Goal: Task Accomplishment & Management: Use online tool/utility

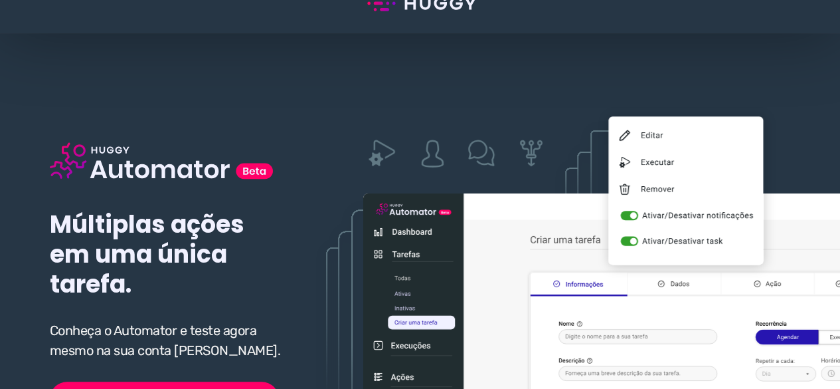
scroll to position [133, 0]
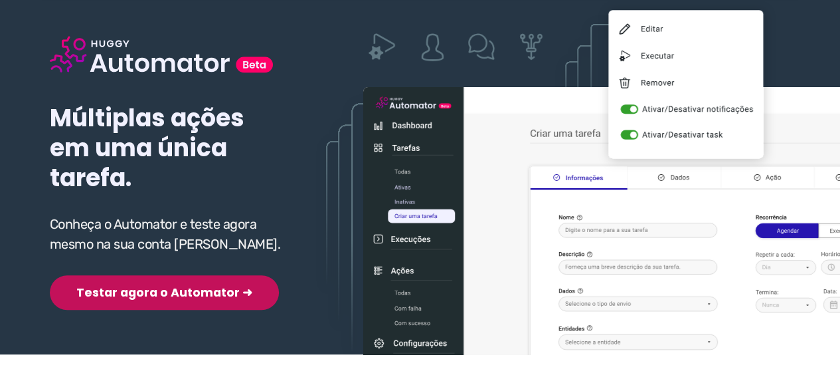
click at [136, 290] on button "Testar agora o Automator ➜" at bounding box center [164, 292] width 229 height 35
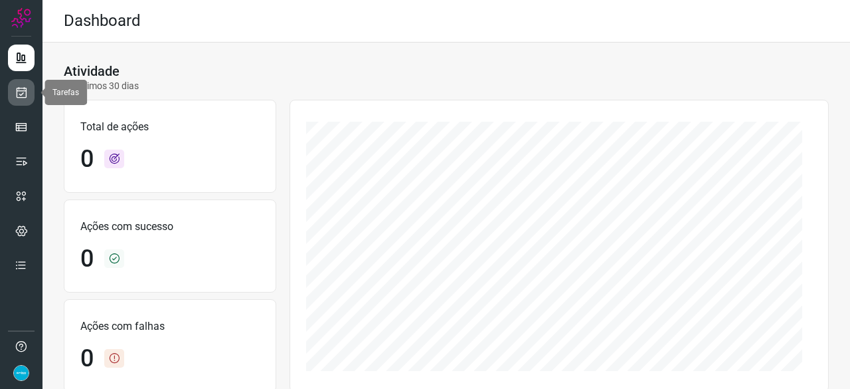
click at [21, 86] on icon at bounding box center [22, 92] width 14 height 13
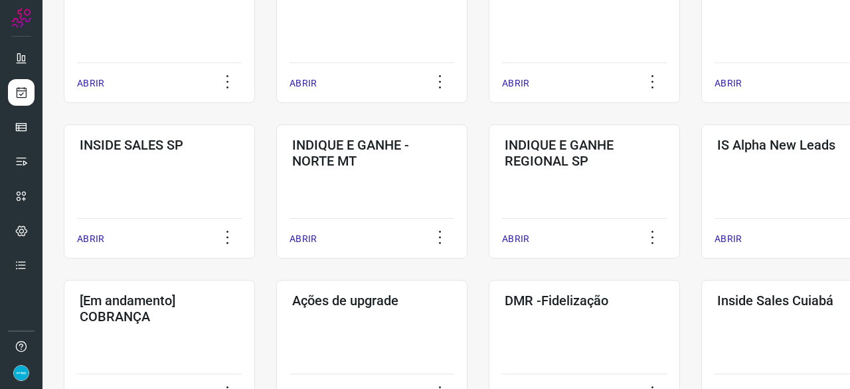
scroll to position [664, 0]
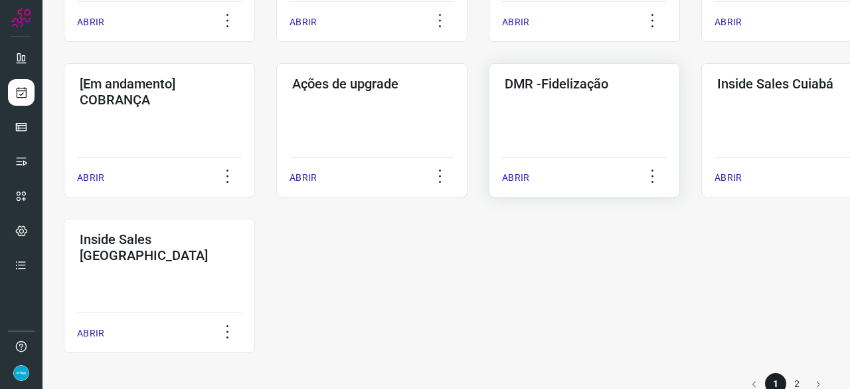
click at [514, 173] on p "ABRIR" at bounding box center [515, 178] width 27 height 14
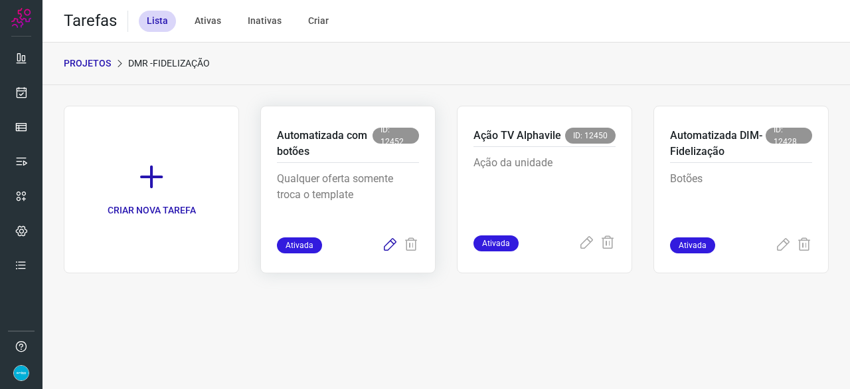
click at [387, 248] on icon at bounding box center [390, 245] width 16 height 16
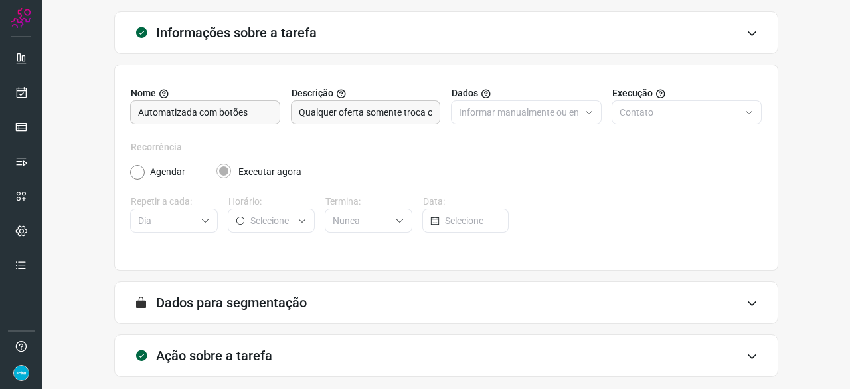
scroll to position [130, 0]
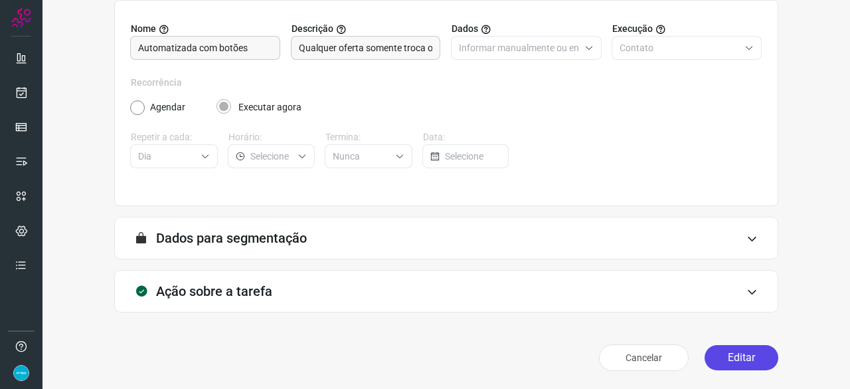
click at [741, 353] on button "Editar" at bounding box center [742, 357] width 74 height 25
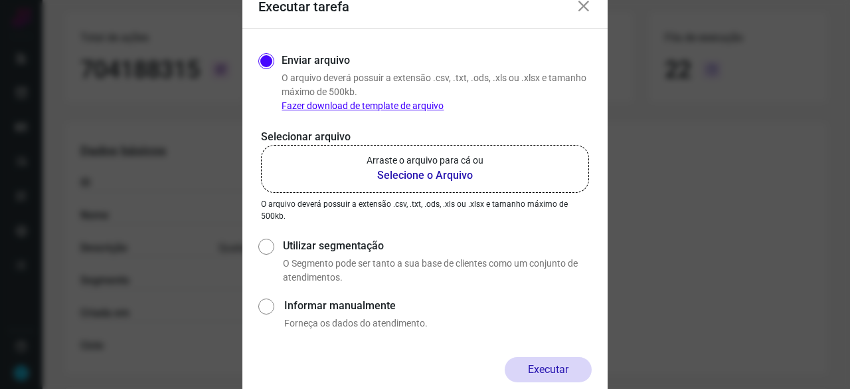
click at [414, 177] on b "Selecione o Arquivo" at bounding box center [425, 175] width 117 height 16
click at [0, 0] on input "Arraste o arquivo para cá ou Selecione o Arquivo" at bounding box center [0, 0] width 0 height 0
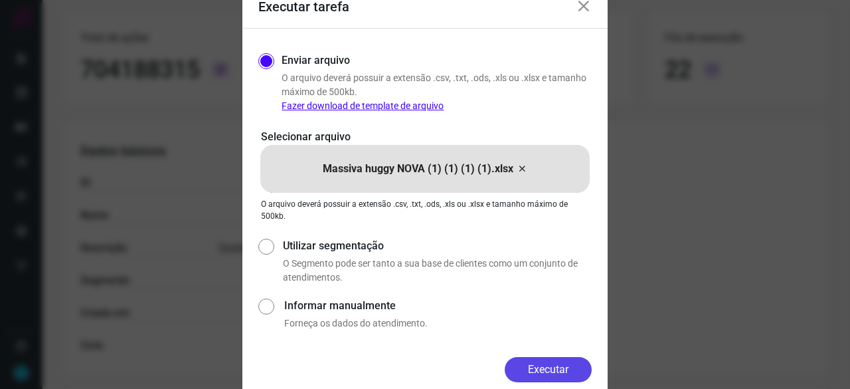
click at [570, 367] on button "Executar" at bounding box center [548, 369] width 87 height 25
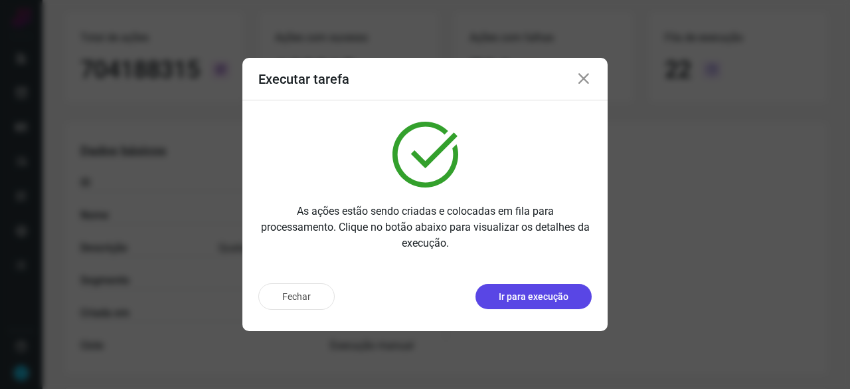
click at [524, 290] on p "Ir para execução" at bounding box center [534, 297] width 70 height 14
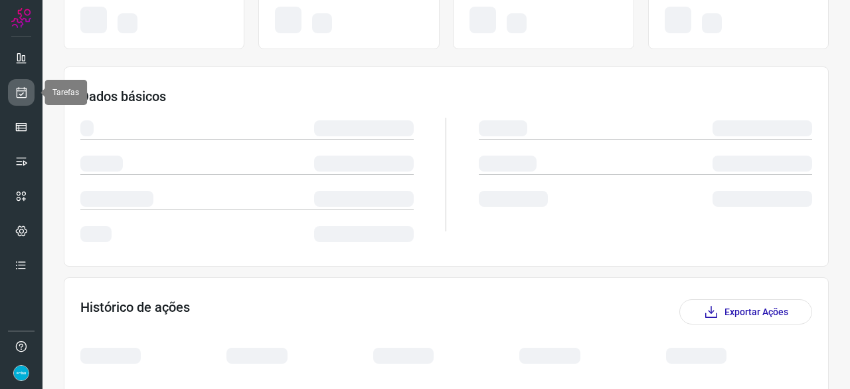
click at [25, 90] on icon at bounding box center [22, 92] width 14 height 13
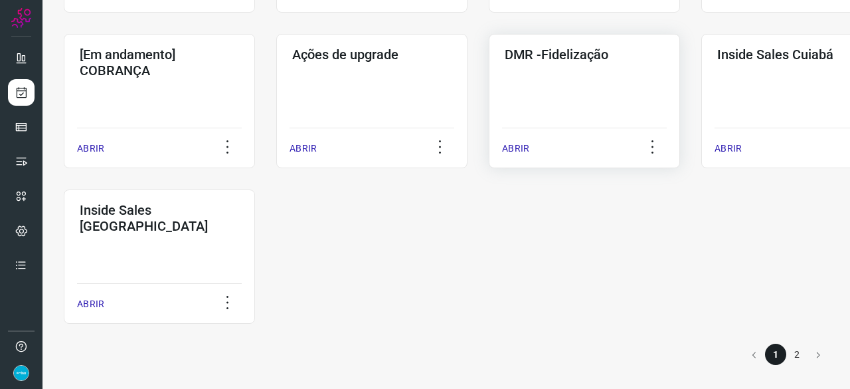
click at [516, 153] on p "ABRIR" at bounding box center [515, 148] width 27 height 14
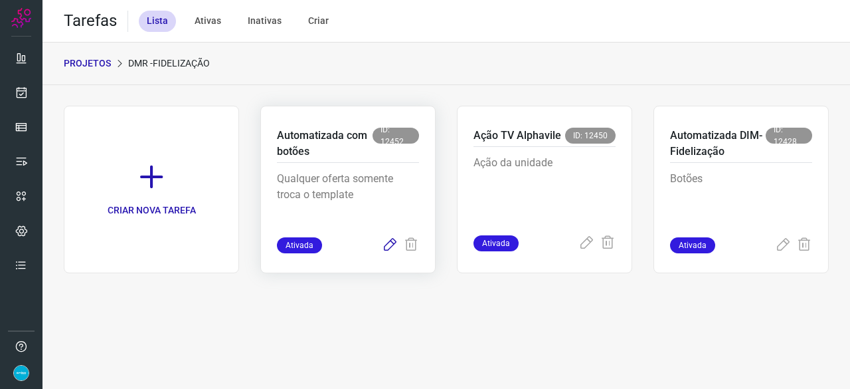
click at [385, 246] on icon at bounding box center [390, 245] width 16 height 16
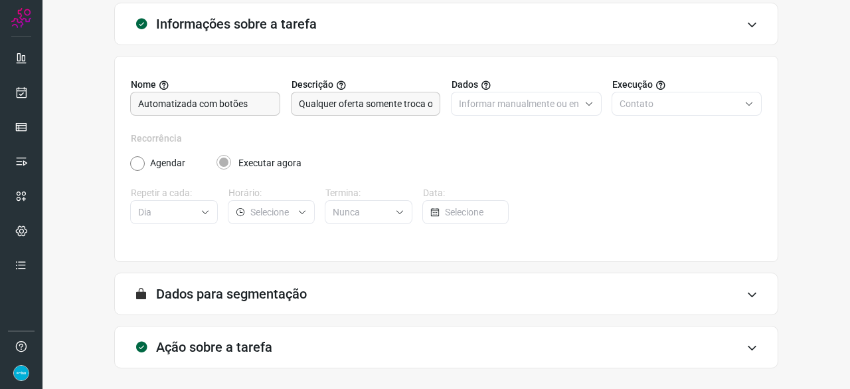
scroll to position [130, 0]
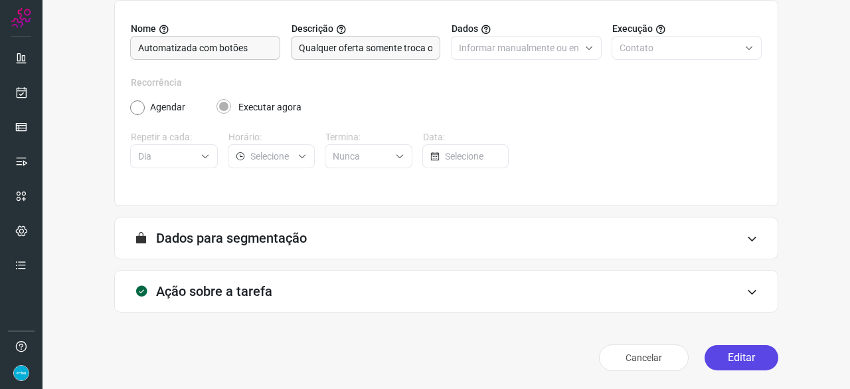
click at [739, 361] on button "Editar" at bounding box center [742, 357] width 74 height 25
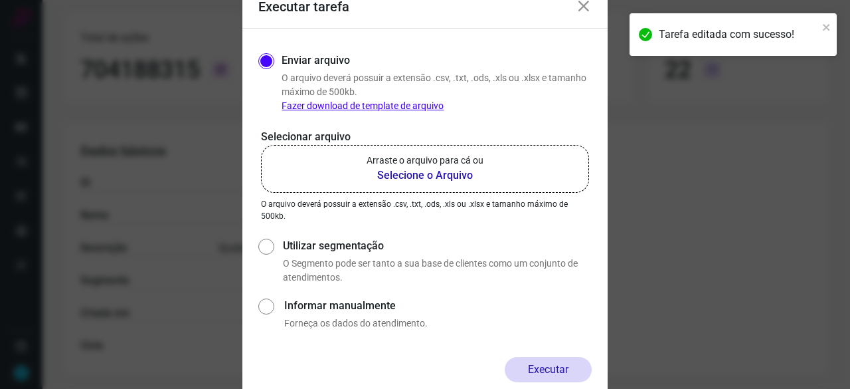
click at [436, 175] on b "Selecione o Arquivo" at bounding box center [425, 175] width 117 height 16
click at [0, 0] on input "Arraste o arquivo para cá ou Selecione o Arquivo" at bounding box center [0, 0] width 0 height 0
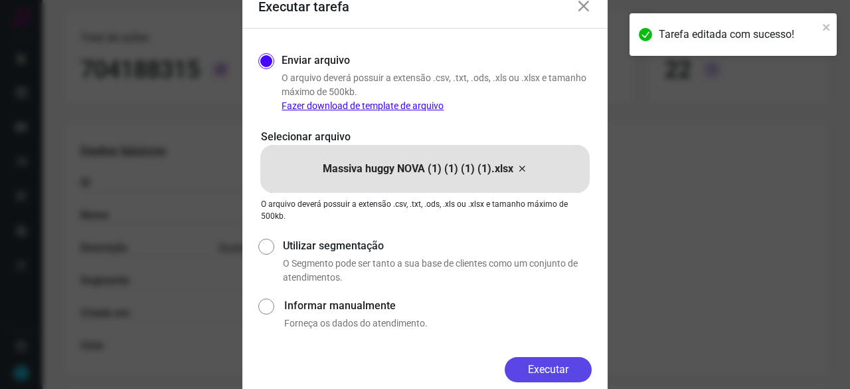
drag, startPoint x: 581, startPoint y: 369, endPoint x: 636, endPoint y: 378, distance: 56.6
click at [581, 369] on button "Executar" at bounding box center [548, 369] width 87 height 25
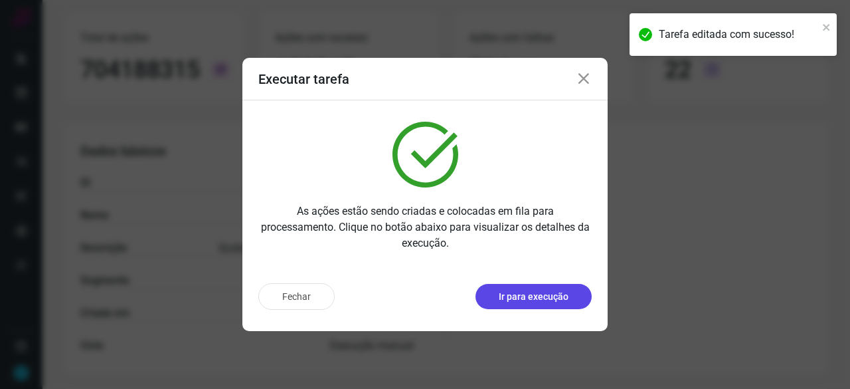
click at [558, 292] on p "Ir para execução" at bounding box center [534, 297] width 70 height 14
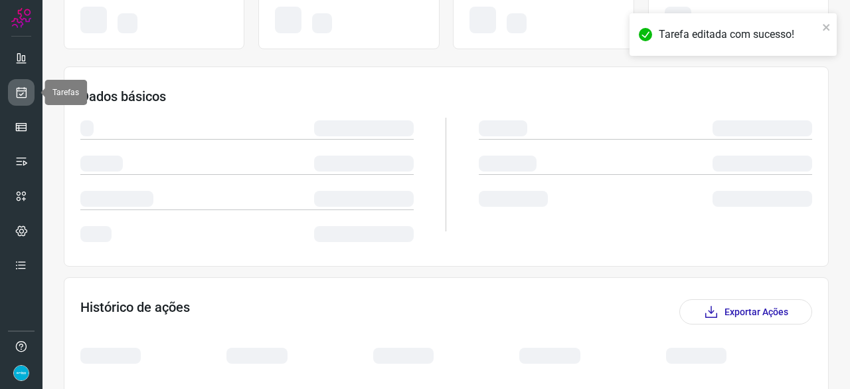
click at [25, 86] on icon at bounding box center [22, 92] width 14 height 13
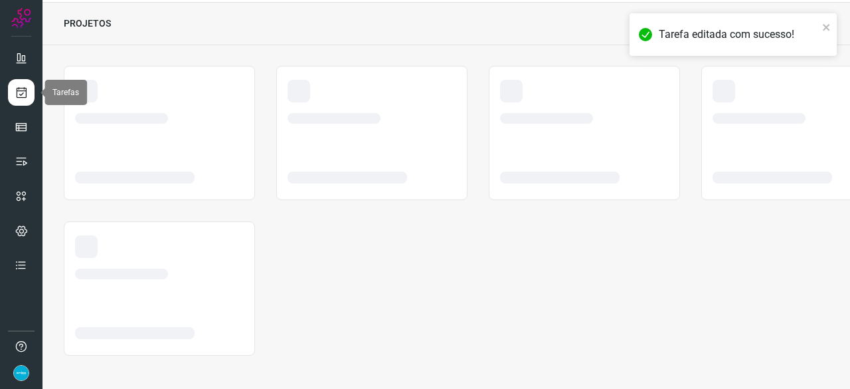
scroll to position [40, 0]
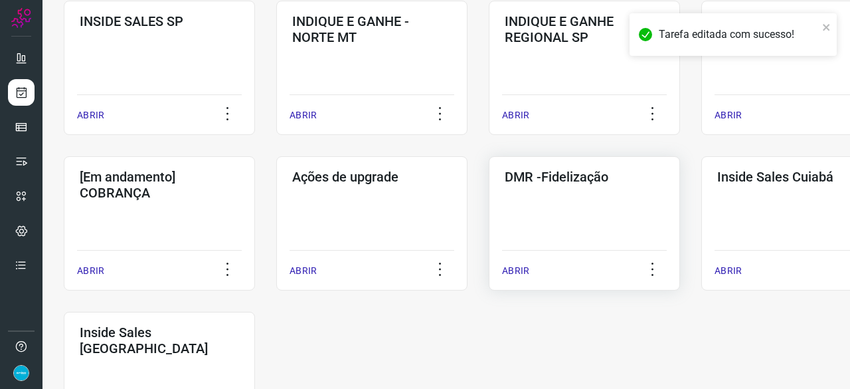
click at [519, 268] on p "ABRIR" at bounding box center [515, 271] width 27 height 14
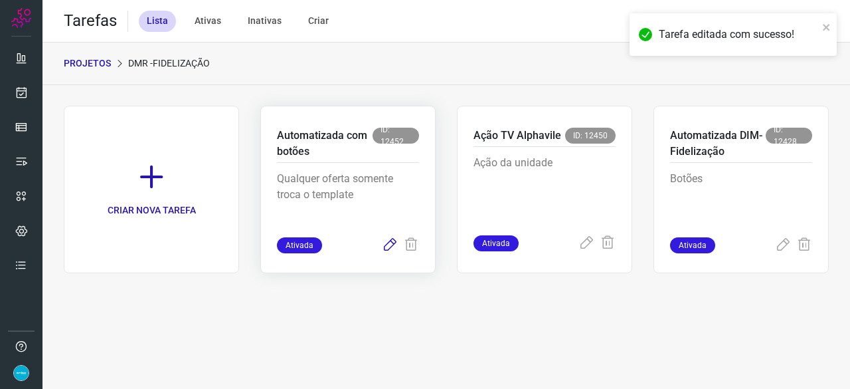
click at [390, 240] on icon at bounding box center [390, 245] width 16 height 16
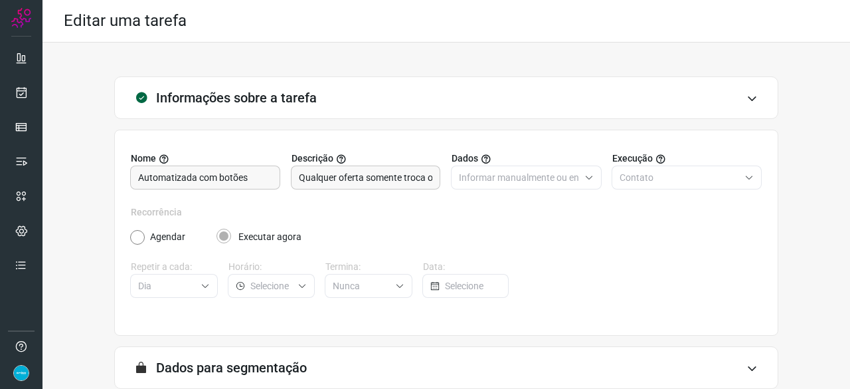
scroll to position [130, 0]
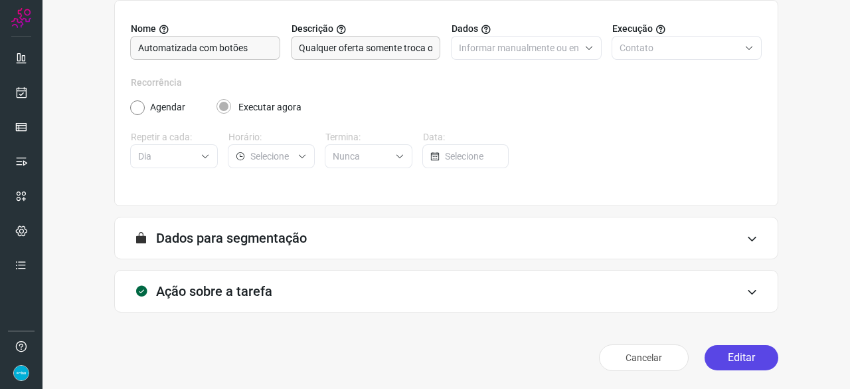
click at [733, 354] on button "Editar" at bounding box center [742, 357] width 74 height 25
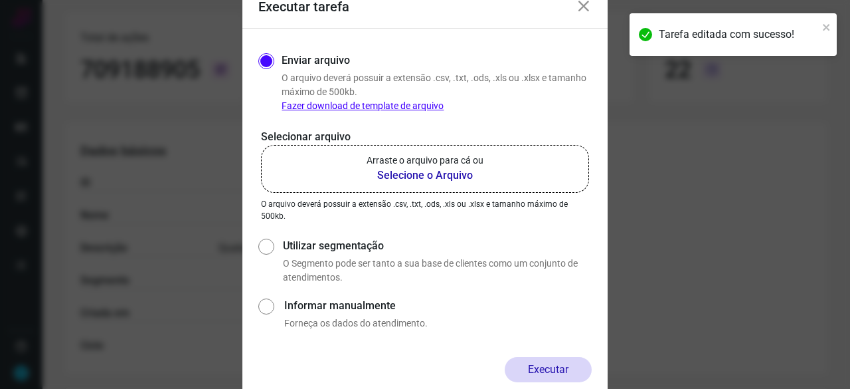
click at [403, 176] on b "Selecione o Arquivo" at bounding box center [425, 175] width 117 height 16
click at [0, 0] on input "Arraste o arquivo para cá ou Selecione o Arquivo" at bounding box center [0, 0] width 0 height 0
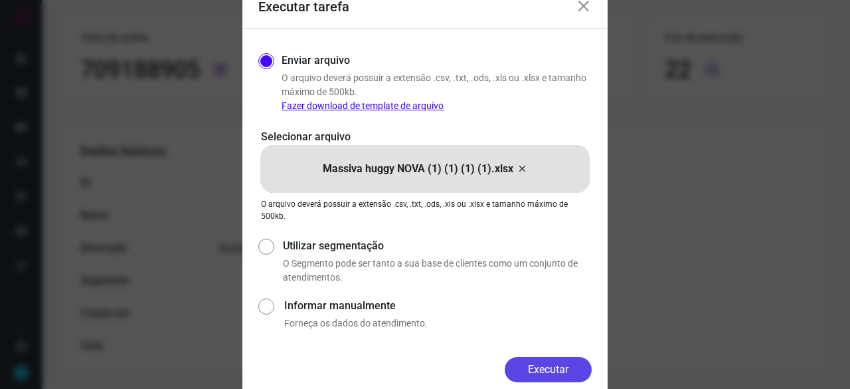
click at [529, 367] on button "Executar" at bounding box center [548, 369] width 87 height 25
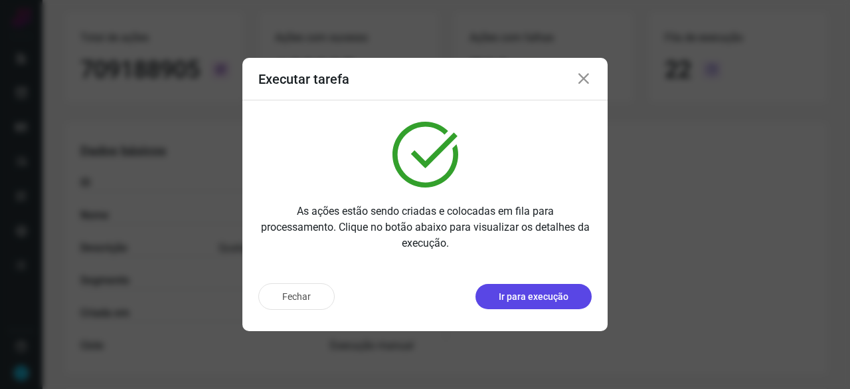
click at [547, 294] on p "Ir para execução" at bounding box center [534, 297] width 70 height 14
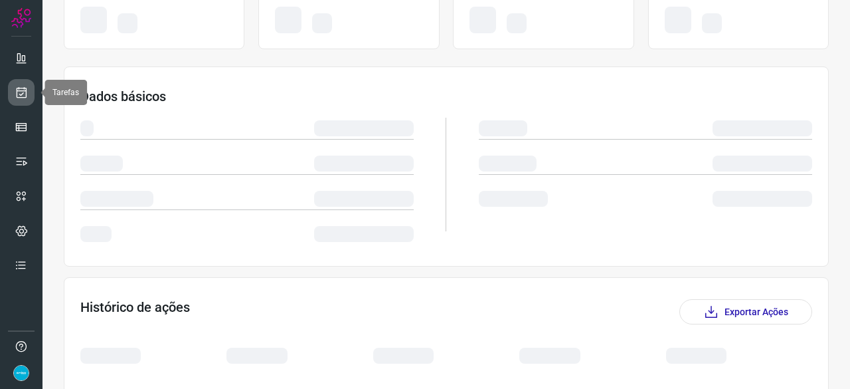
click at [21, 100] on link at bounding box center [21, 92] width 27 height 27
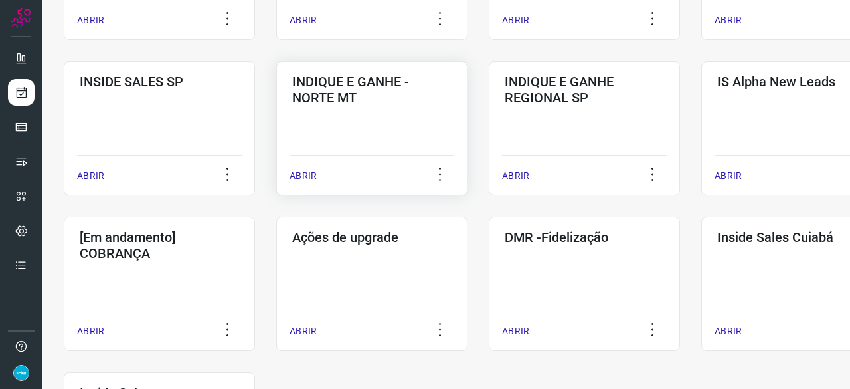
scroll to position [571, 0]
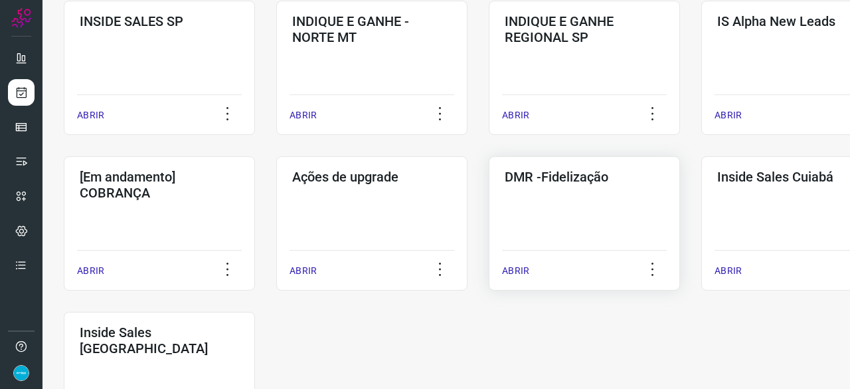
click at [511, 270] on p "ABRIR" at bounding box center [515, 271] width 27 height 14
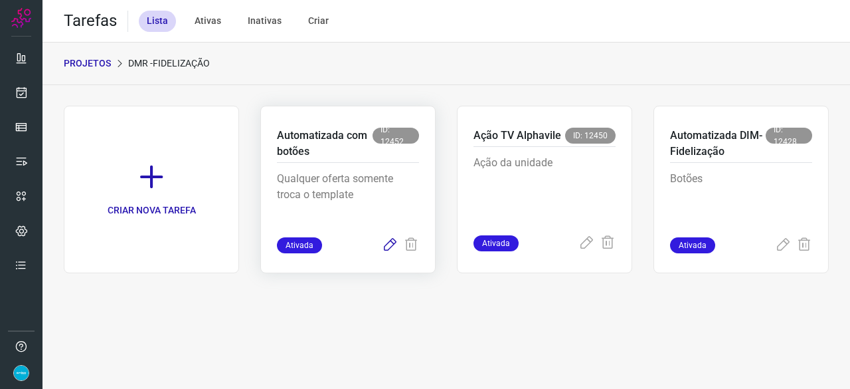
click at [387, 242] on icon at bounding box center [390, 245] width 16 height 16
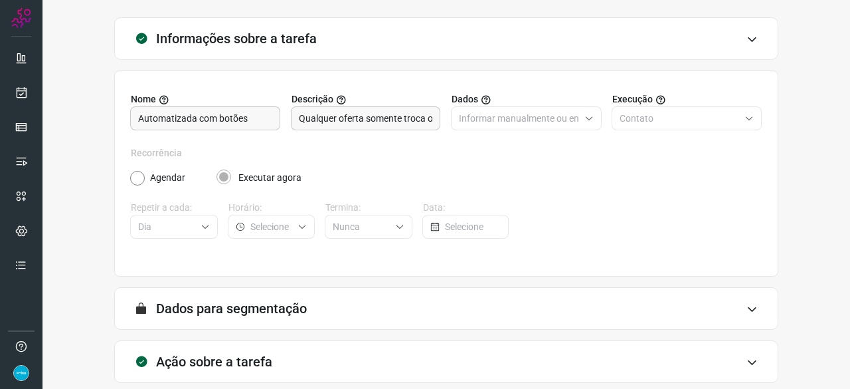
scroll to position [130, 0]
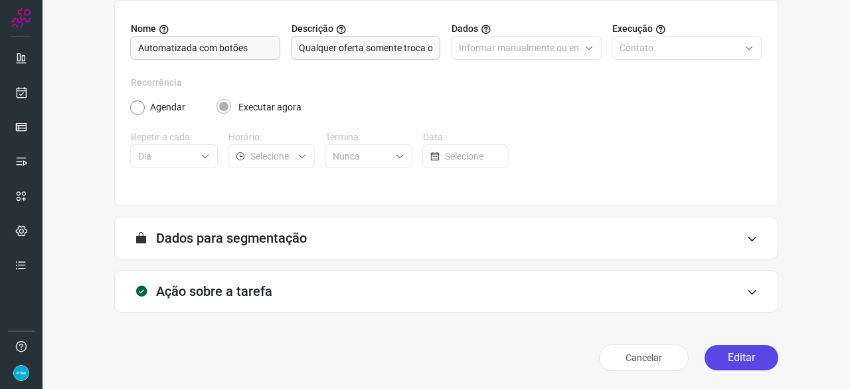
click at [750, 351] on button "Editar" at bounding box center [742, 357] width 74 height 25
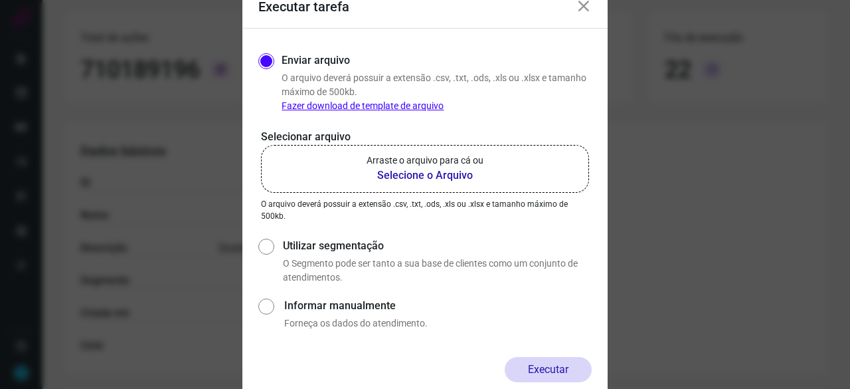
click at [393, 173] on b "Selecione o Arquivo" at bounding box center [425, 175] width 117 height 16
click at [0, 0] on input "Arraste o arquivo para cá ou Selecione o Arquivo" at bounding box center [0, 0] width 0 height 0
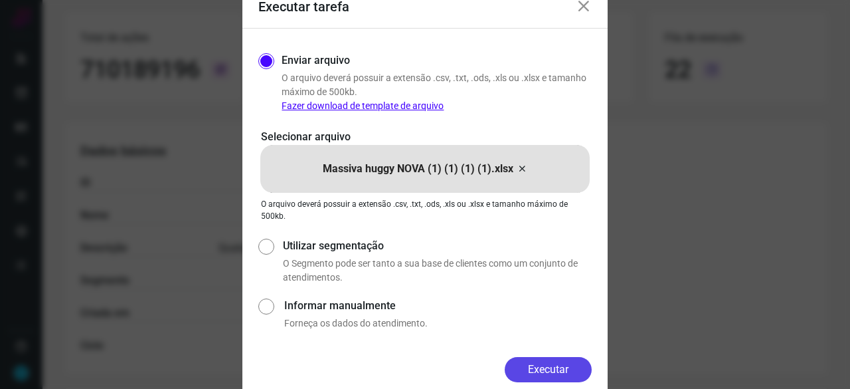
click at [583, 365] on button "Executar" at bounding box center [548, 369] width 87 height 25
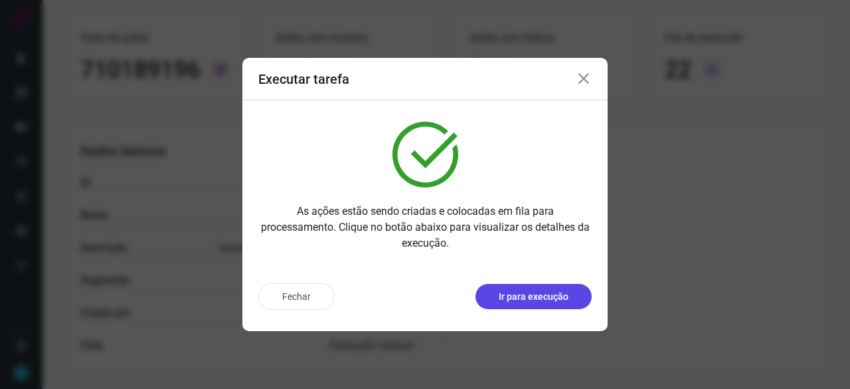
click at [551, 301] on p "Ir para execução" at bounding box center [534, 297] width 70 height 14
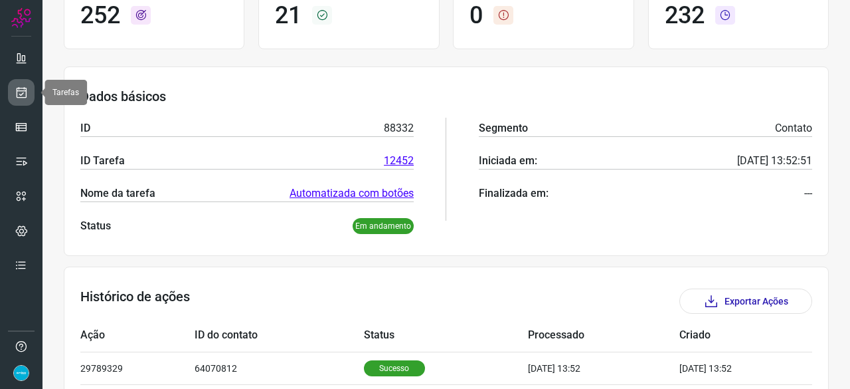
click at [17, 94] on icon at bounding box center [22, 92] width 14 height 13
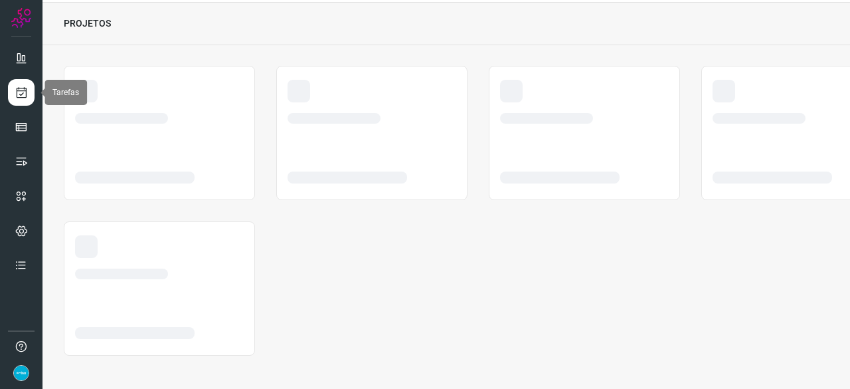
scroll to position [40, 0]
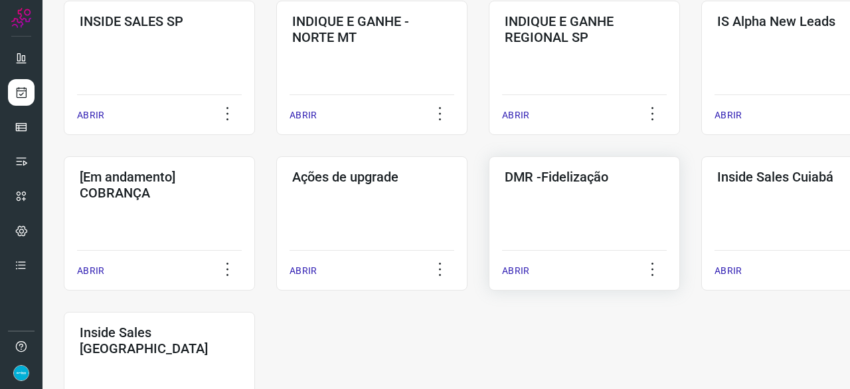
click at [512, 266] on p "ABRIR" at bounding box center [515, 271] width 27 height 14
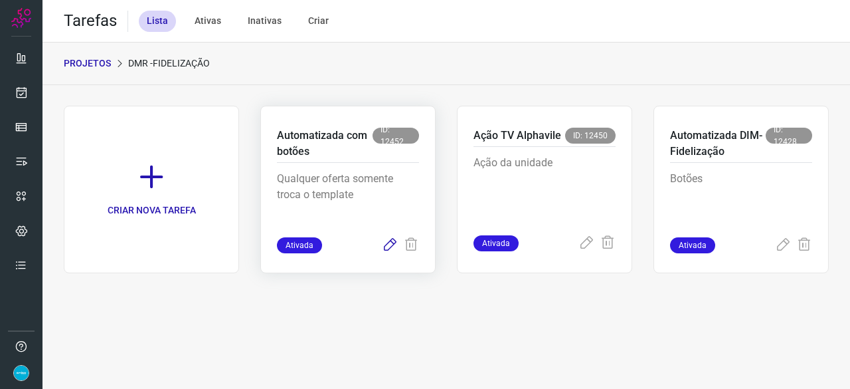
click at [386, 244] on icon at bounding box center [390, 245] width 16 height 16
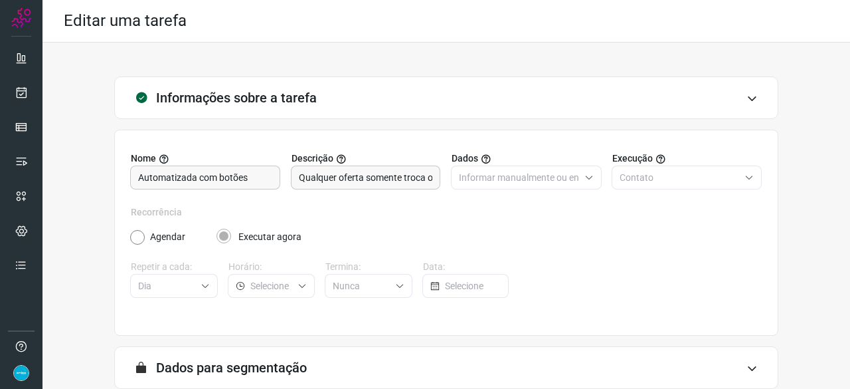
scroll to position [130, 0]
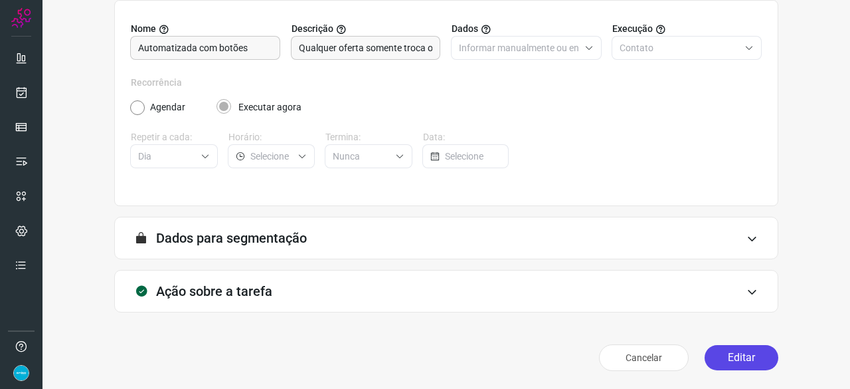
click at [738, 350] on button "Editar" at bounding box center [742, 357] width 74 height 25
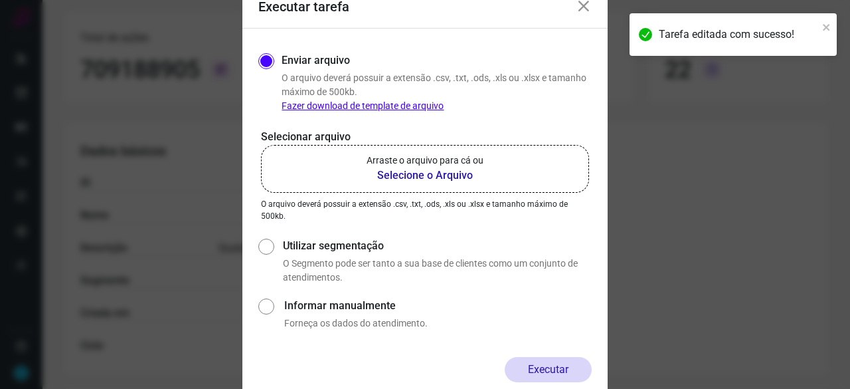
click at [426, 175] on b "Selecione o Arquivo" at bounding box center [425, 175] width 117 height 16
click at [0, 0] on input "Arraste o arquivo para cá ou Selecione o Arquivo" at bounding box center [0, 0] width 0 height 0
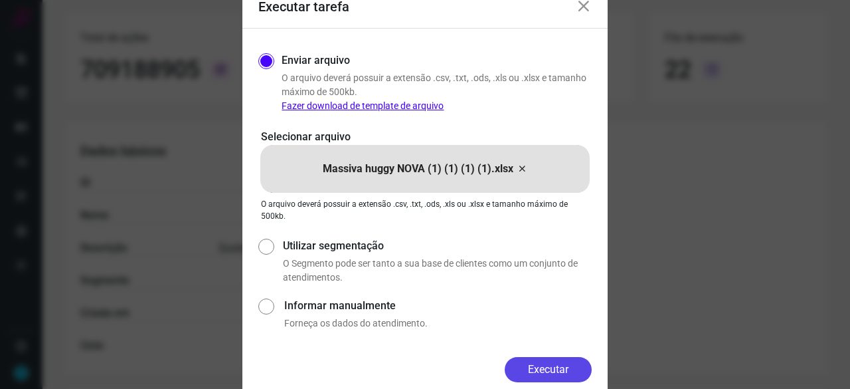
click at [558, 366] on button "Executar" at bounding box center [548, 369] width 87 height 25
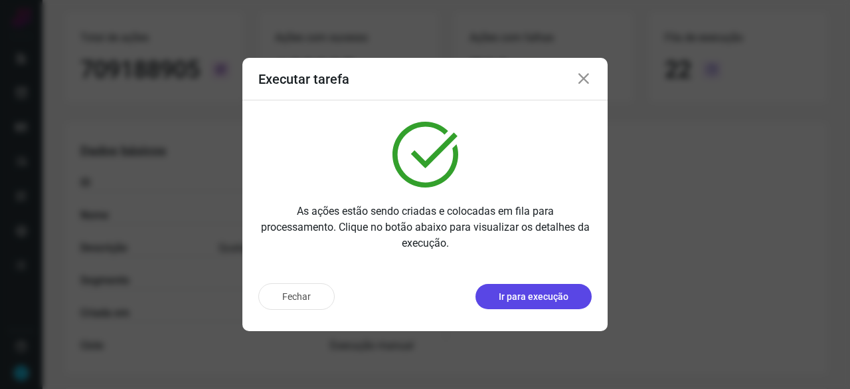
click at [548, 300] on p "Ir para execução" at bounding box center [534, 297] width 70 height 14
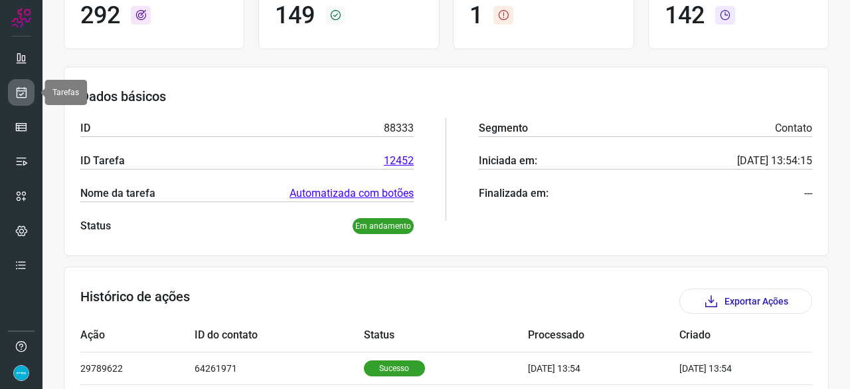
click at [21, 87] on icon at bounding box center [22, 92] width 14 height 13
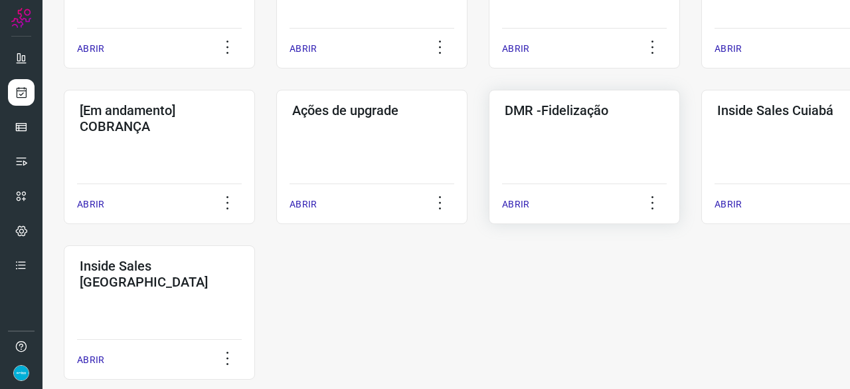
click at [522, 199] on p "ABRIR" at bounding box center [515, 204] width 27 height 14
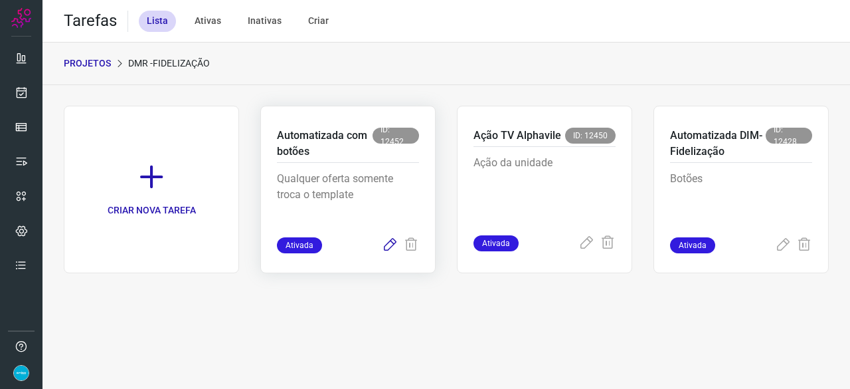
click at [385, 242] on icon at bounding box center [390, 245] width 16 height 16
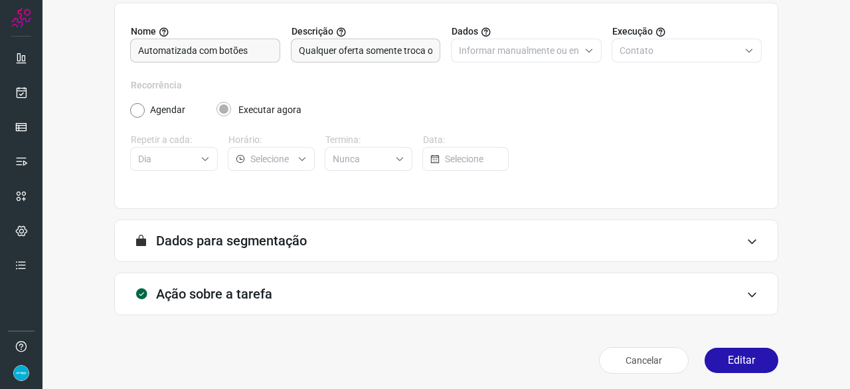
scroll to position [130, 0]
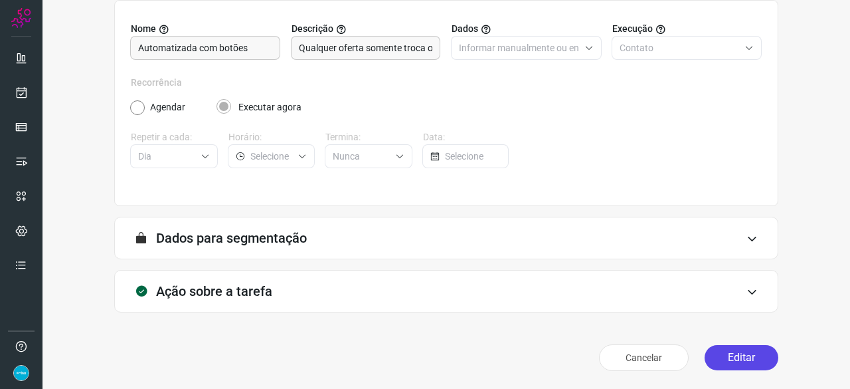
click at [715, 362] on button "Editar" at bounding box center [742, 357] width 74 height 25
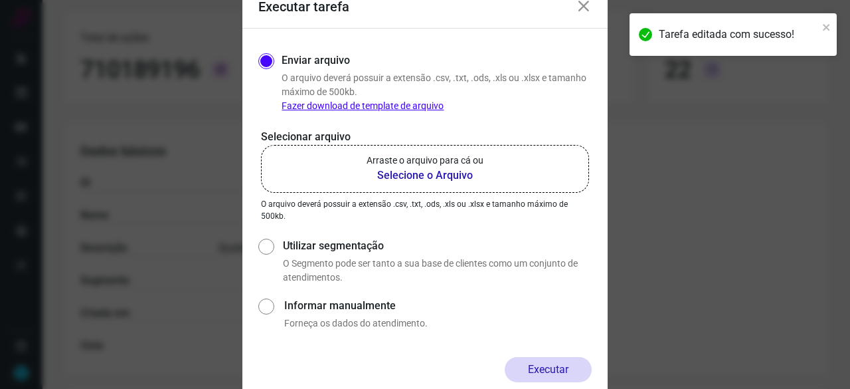
click at [407, 173] on b "Selecione o Arquivo" at bounding box center [425, 175] width 117 height 16
click at [0, 0] on input "Arraste o arquivo para cá ou Selecione o Arquivo" at bounding box center [0, 0] width 0 height 0
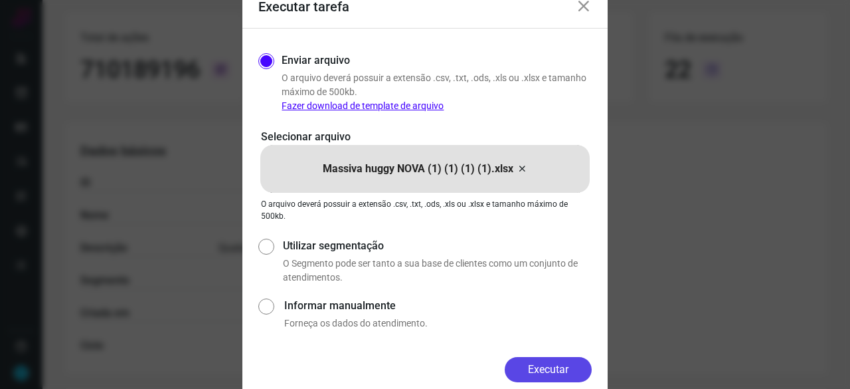
click at [578, 362] on button "Executar" at bounding box center [548, 369] width 87 height 25
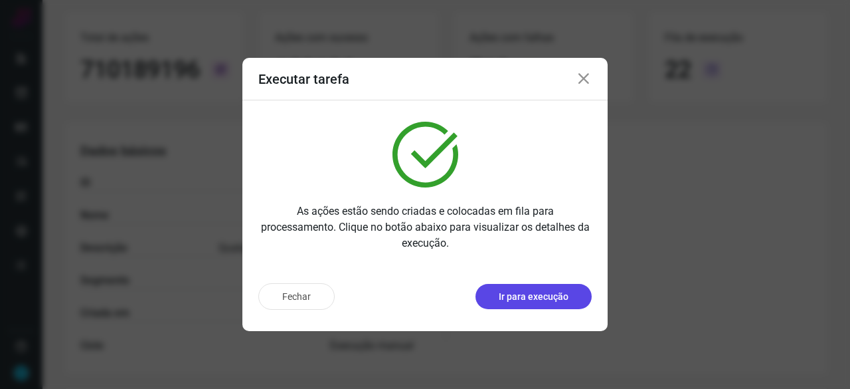
click at [522, 290] on p "Ir para execução" at bounding box center [534, 297] width 70 height 14
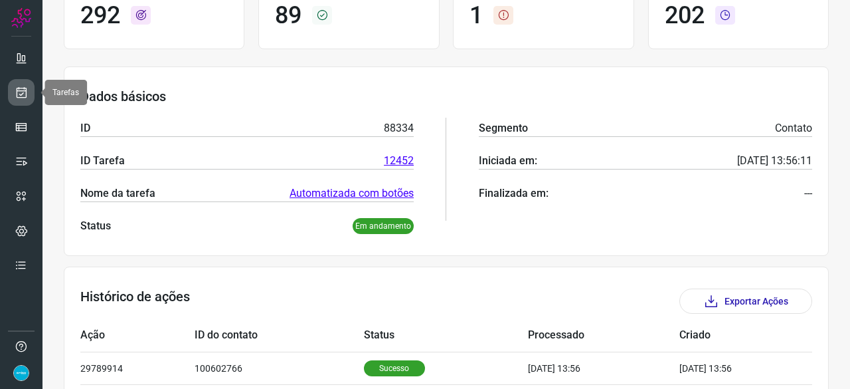
click at [21, 95] on icon at bounding box center [22, 92] width 14 height 13
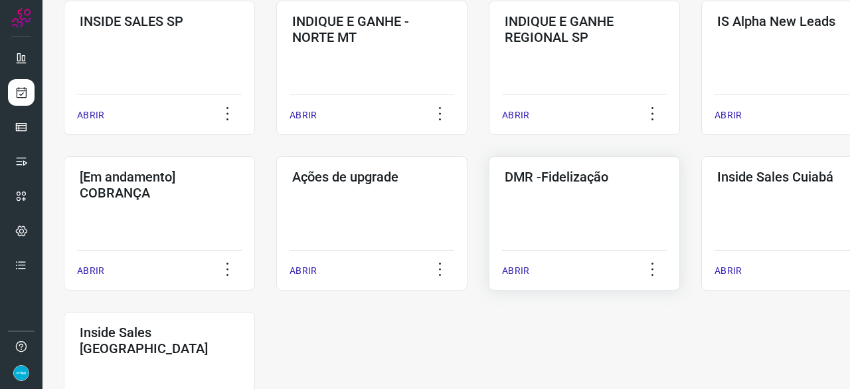
click at [521, 269] on p "ABRIR" at bounding box center [515, 271] width 27 height 14
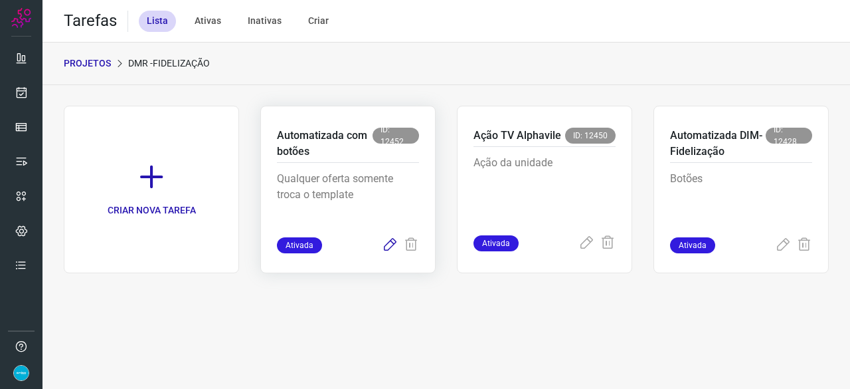
click at [391, 243] on icon at bounding box center [390, 245] width 16 height 16
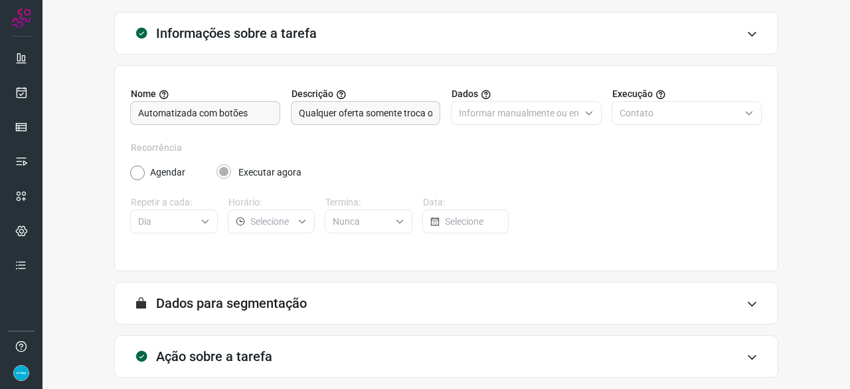
scroll to position [130, 0]
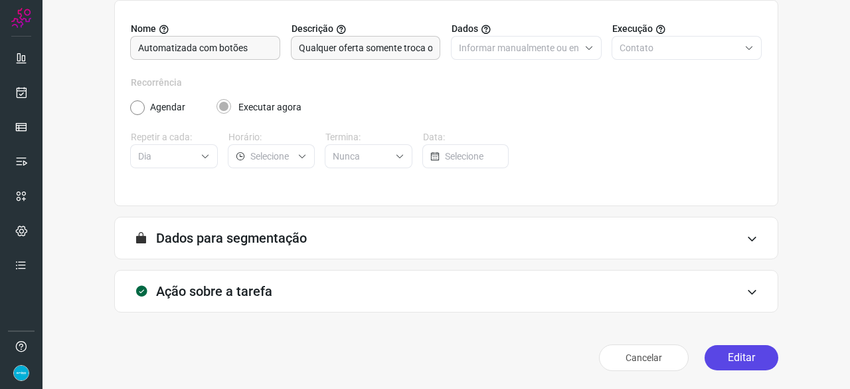
click at [721, 353] on button "Editar" at bounding box center [742, 357] width 74 height 25
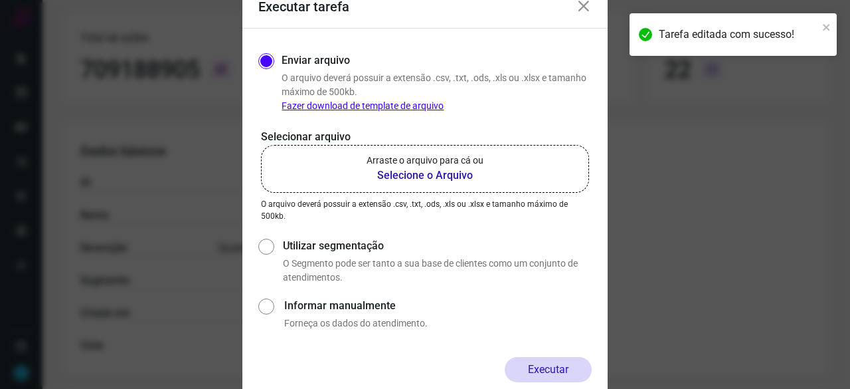
click at [421, 177] on b "Selecione o Arquivo" at bounding box center [425, 175] width 117 height 16
click at [0, 0] on input "Arraste o arquivo para cá ou Selecione o Arquivo" at bounding box center [0, 0] width 0 height 0
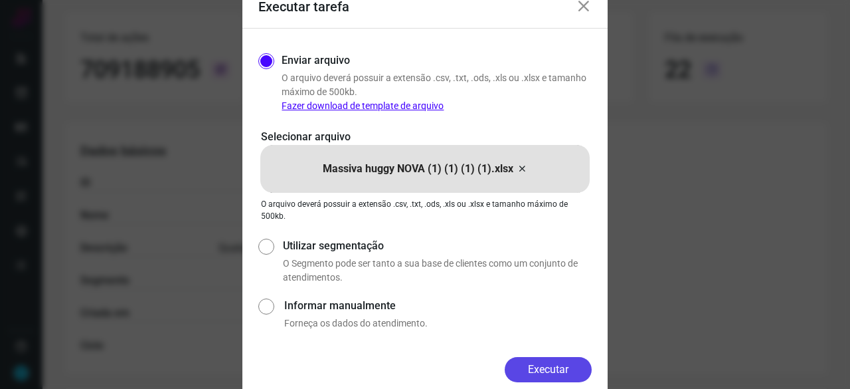
click at [564, 371] on button "Executar" at bounding box center [548, 369] width 87 height 25
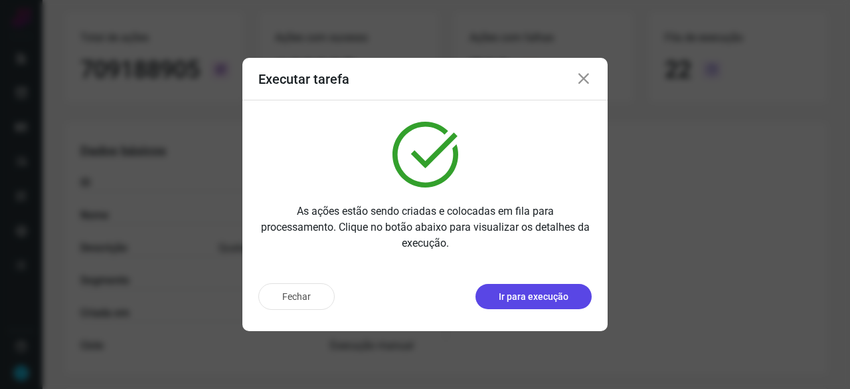
click at [538, 296] on p "Ir para execução" at bounding box center [534, 297] width 70 height 14
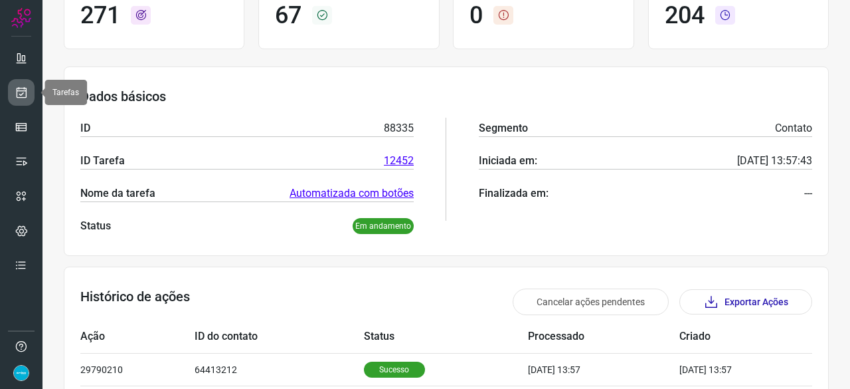
click at [27, 99] on link at bounding box center [21, 92] width 27 height 27
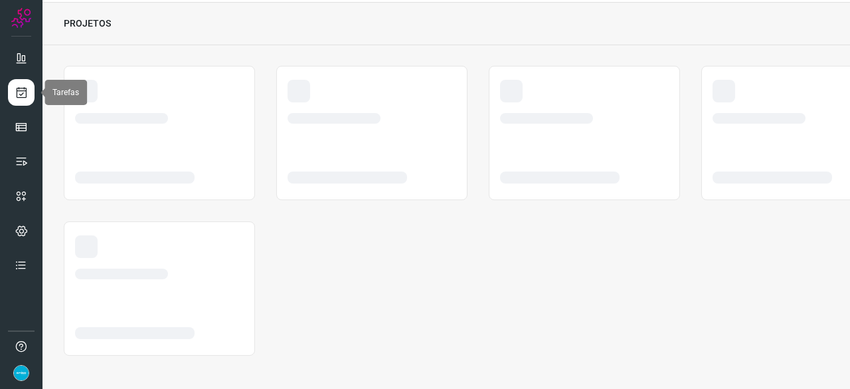
scroll to position [40, 0]
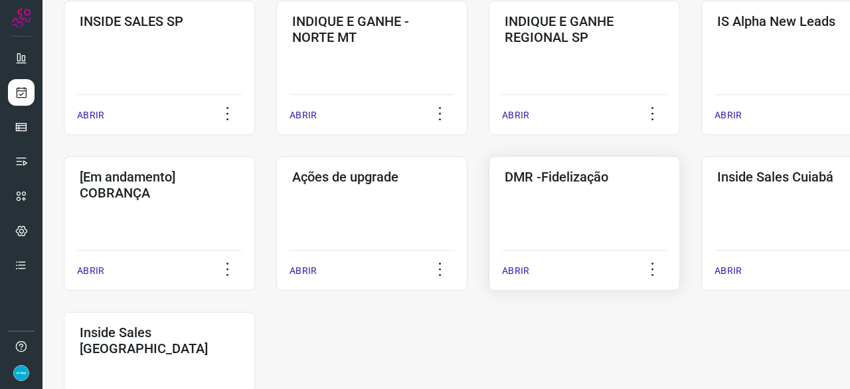
click at [513, 268] on p "ABRIR" at bounding box center [515, 271] width 27 height 14
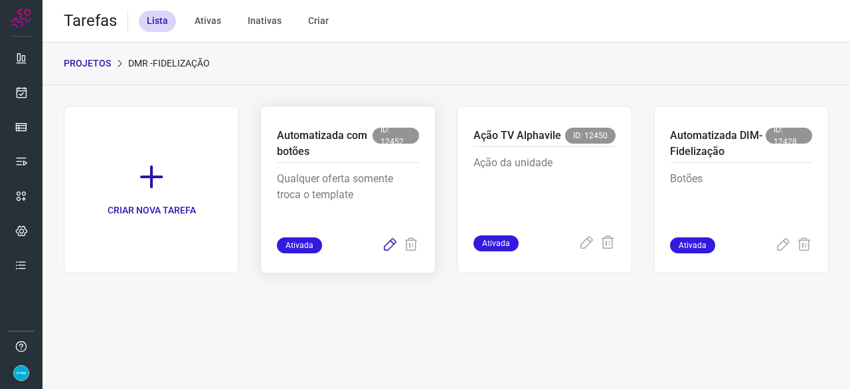
click at [391, 244] on icon at bounding box center [390, 245] width 16 height 16
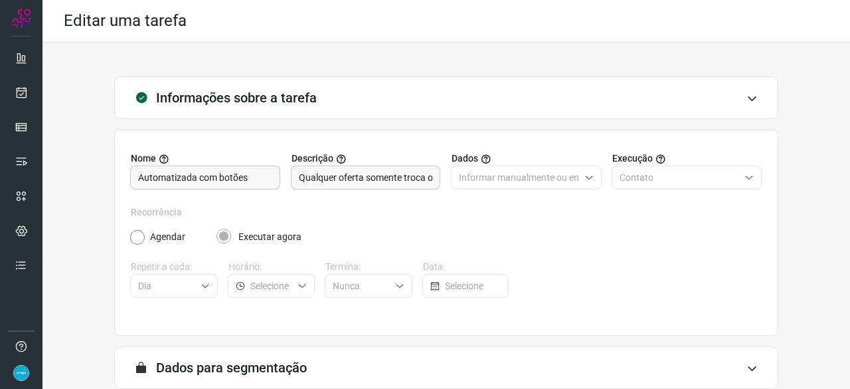
scroll to position [130, 0]
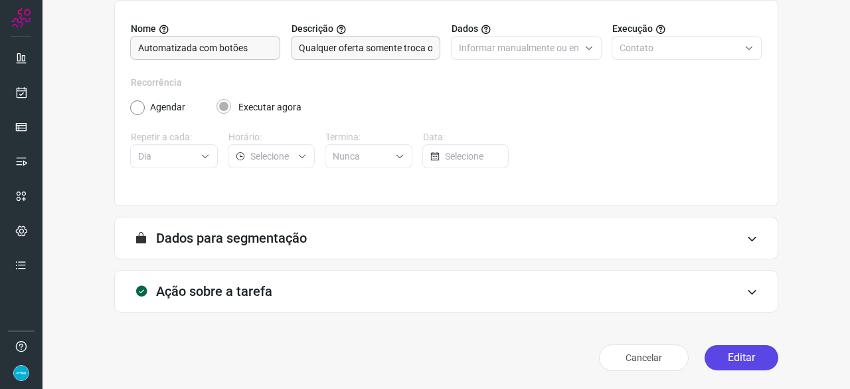
click at [729, 355] on button "Editar" at bounding box center [742, 357] width 74 height 25
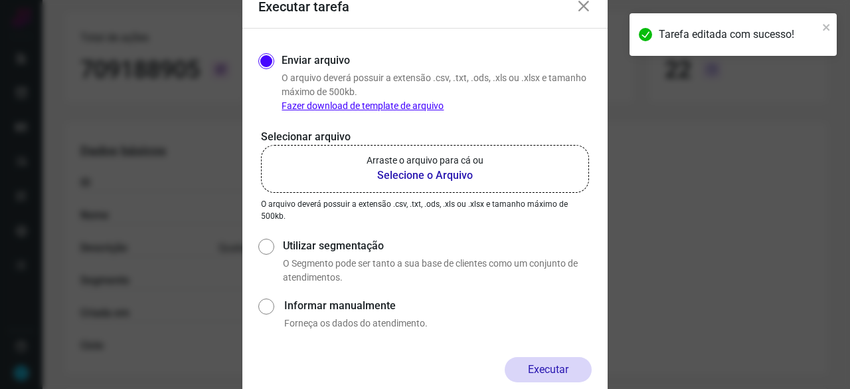
click at [390, 174] on b "Selecione o Arquivo" at bounding box center [425, 175] width 117 height 16
click at [0, 0] on input "Arraste o arquivo para cá ou Selecione o Arquivo" at bounding box center [0, 0] width 0 height 0
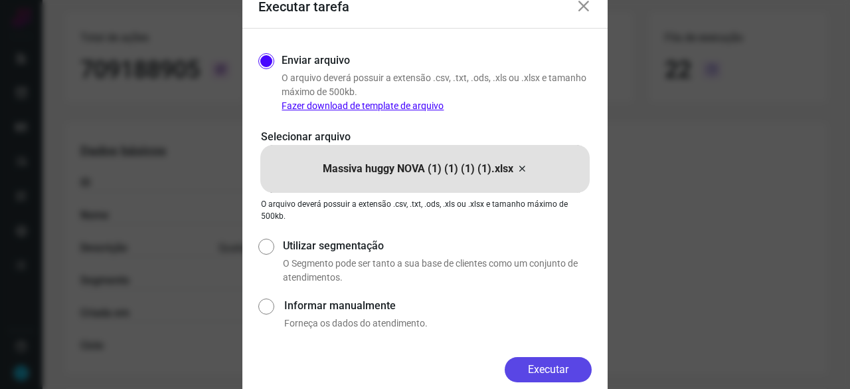
click at [546, 371] on button "Executar" at bounding box center [548, 369] width 87 height 25
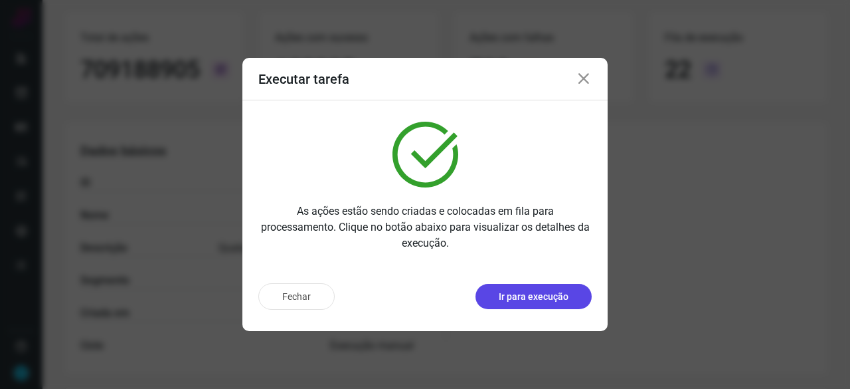
click at [512, 296] on p "Ir para execução" at bounding box center [534, 297] width 70 height 14
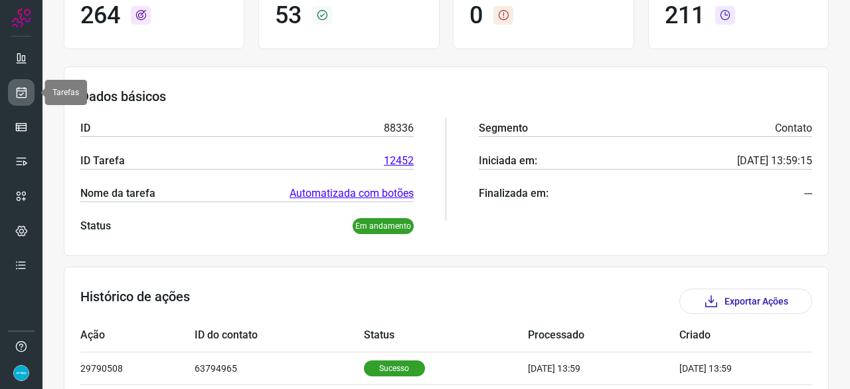
click at [27, 88] on icon at bounding box center [22, 92] width 14 height 13
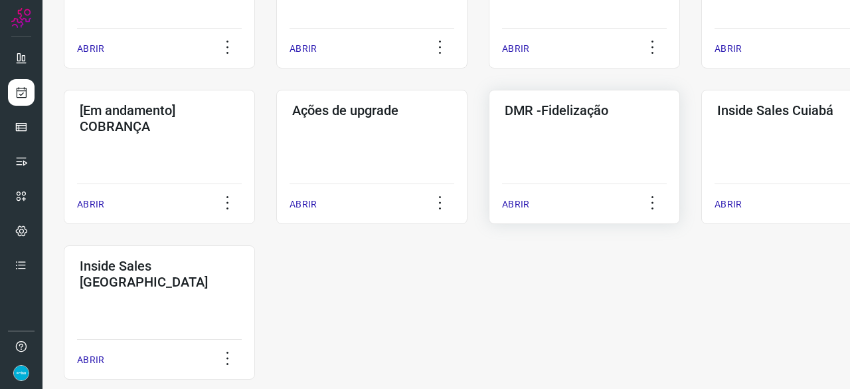
click at [519, 205] on p "ABRIR" at bounding box center [515, 204] width 27 height 14
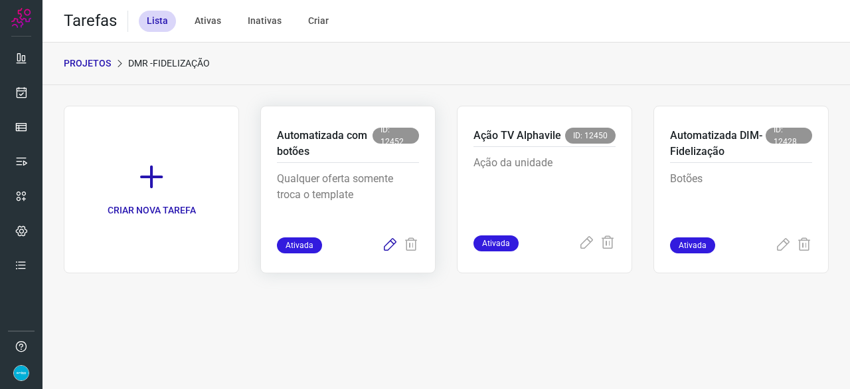
click at [391, 244] on icon at bounding box center [390, 245] width 16 height 16
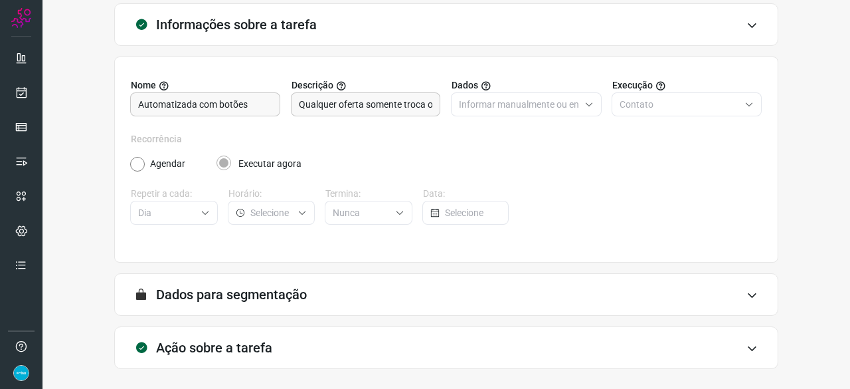
scroll to position [130, 0]
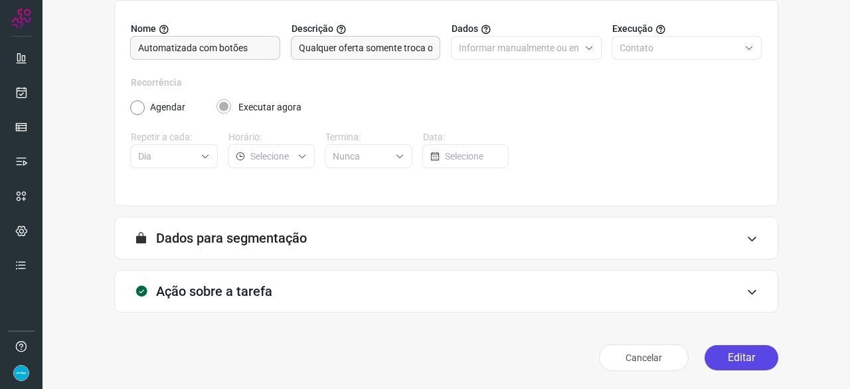
click at [749, 355] on button "Editar" at bounding box center [742, 357] width 74 height 25
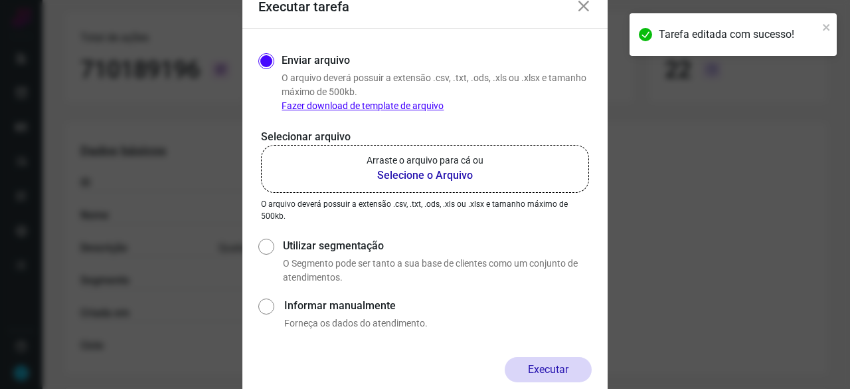
click at [425, 175] on b "Selecione o Arquivo" at bounding box center [425, 175] width 117 height 16
click at [0, 0] on input "Arraste o arquivo para cá ou Selecione o Arquivo" at bounding box center [0, 0] width 0 height 0
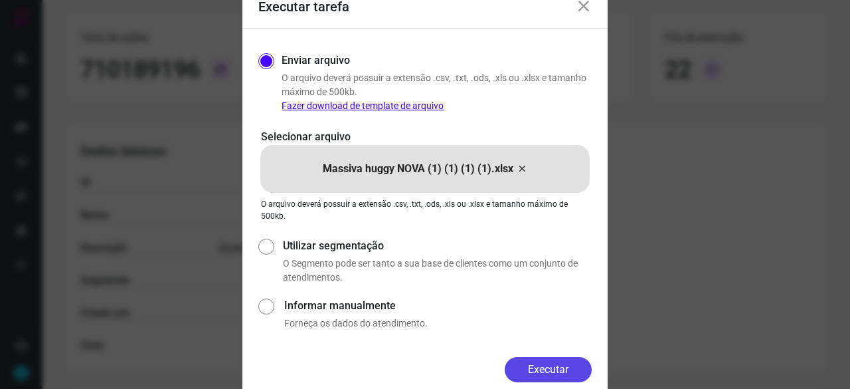
click at [558, 368] on button "Executar" at bounding box center [548, 369] width 87 height 25
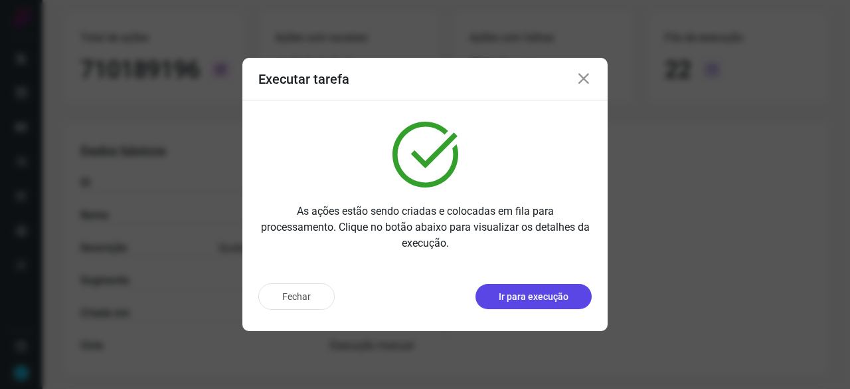
click at [543, 303] on p "Ir para execução" at bounding box center [534, 297] width 70 height 14
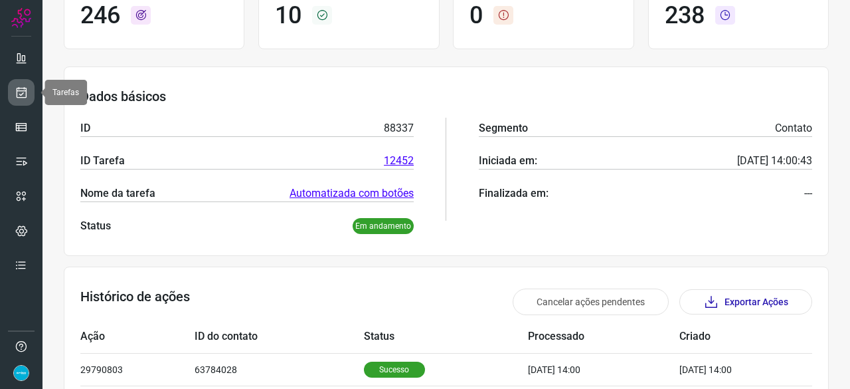
click at [25, 90] on icon at bounding box center [22, 92] width 14 height 13
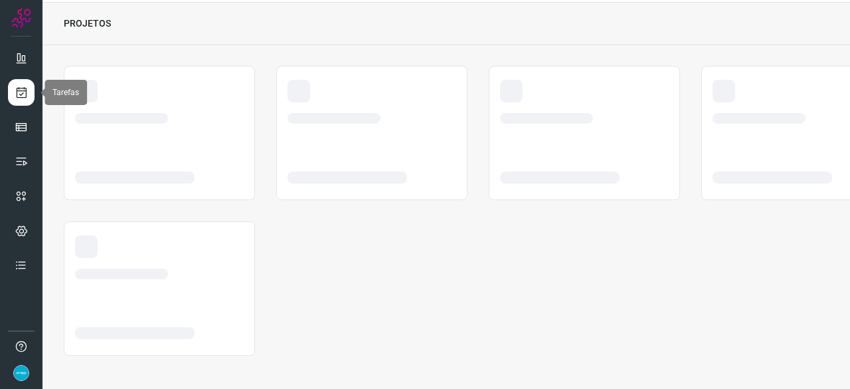
scroll to position [40, 0]
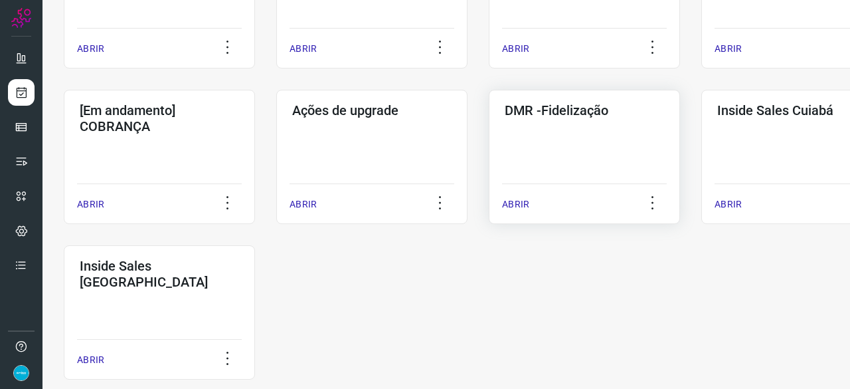
click at [516, 203] on p "ABRIR" at bounding box center [515, 204] width 27 height 14
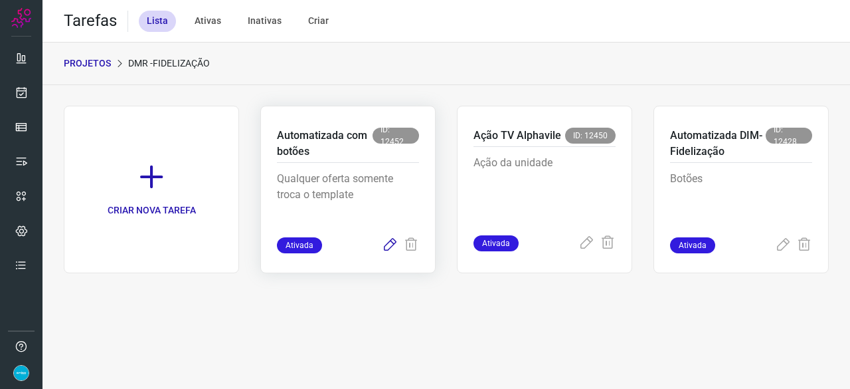
click at [393, 244] on icon at bounding box center [390, 245] width 16 height 16
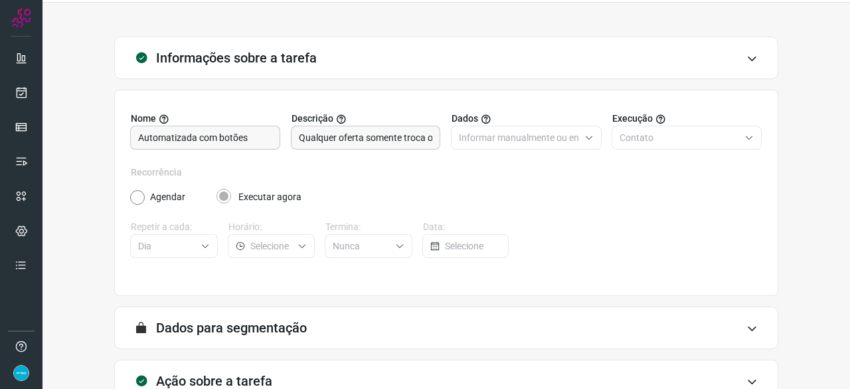
scroll to position [130, 0]
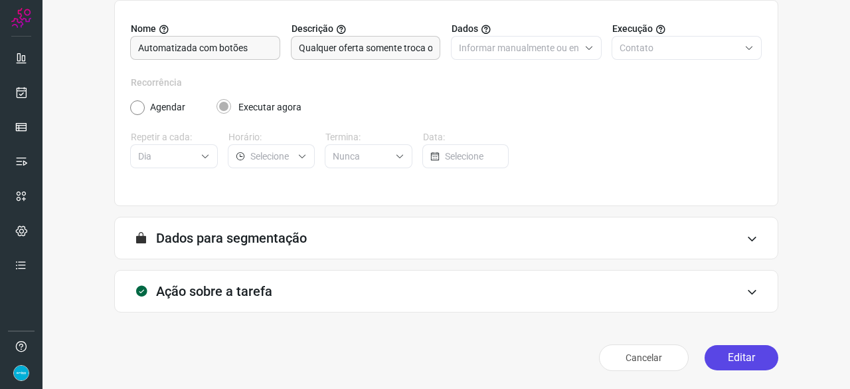
click at [745, 357] on button "Editar" at bounding box center [742, 357] width 74 height 25
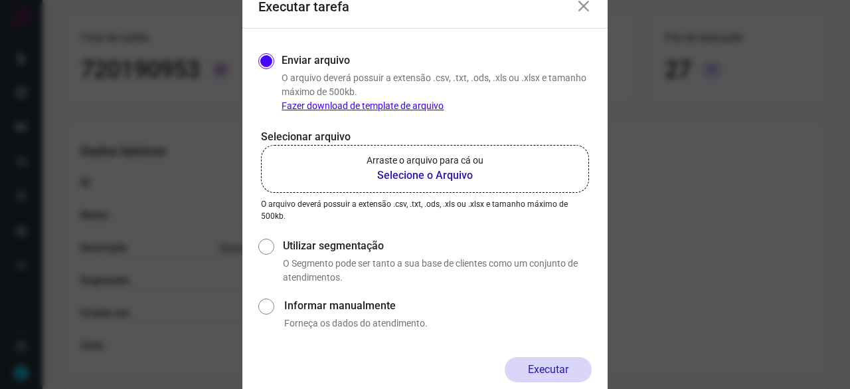
click at [422, 175] on b "Selecione o Arquivo" at bounding box center [425, 175] width 117 height 16
click at [0, 0] on input "Arraste o arquivo para cá ou Selecione o Arquivo" at bounding box center [0, 0] width 0 height 0
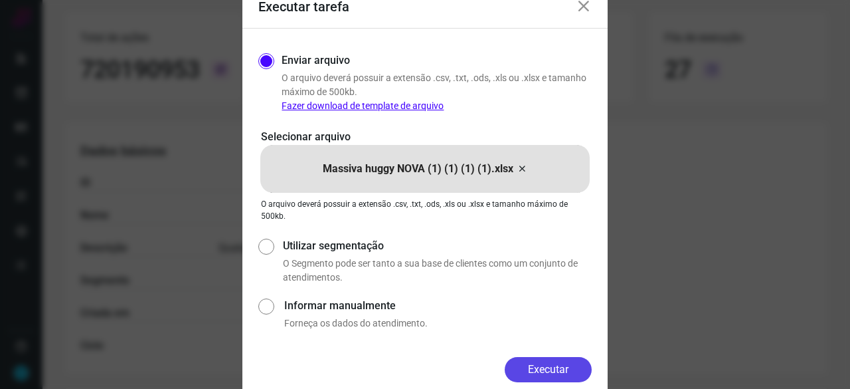
click at [569, 363] on button "Executar" at bounding box center [548, 369] width 87 height 25
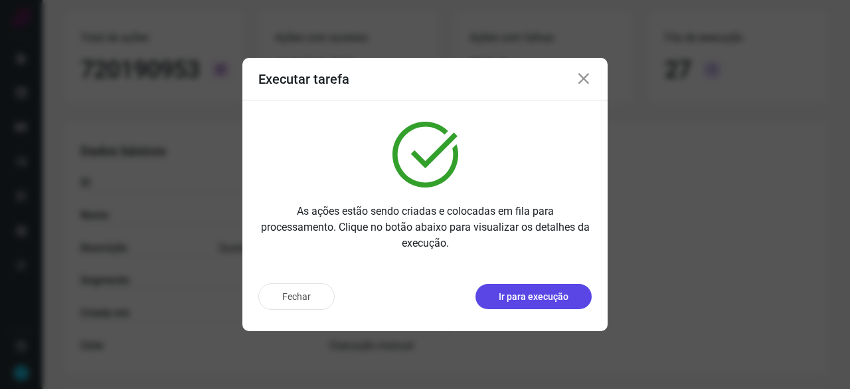
click at [527, 302] on p "Ir para execução" at bounding box center [534, 297] width 70 height 14
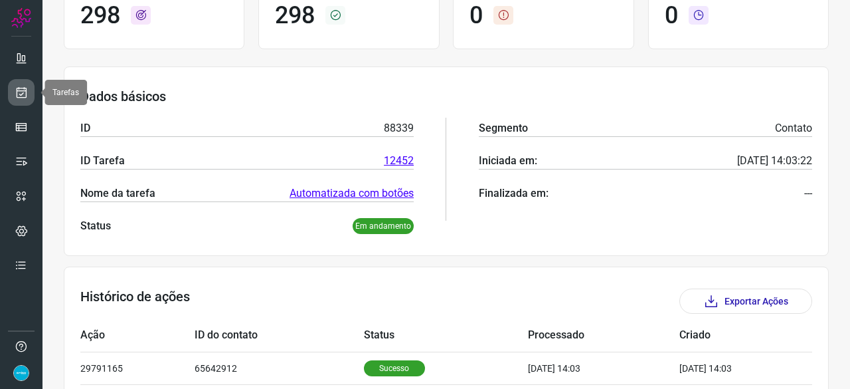
click at [19, 88] on icon at bounding box center [22, 92] width 14 height 13
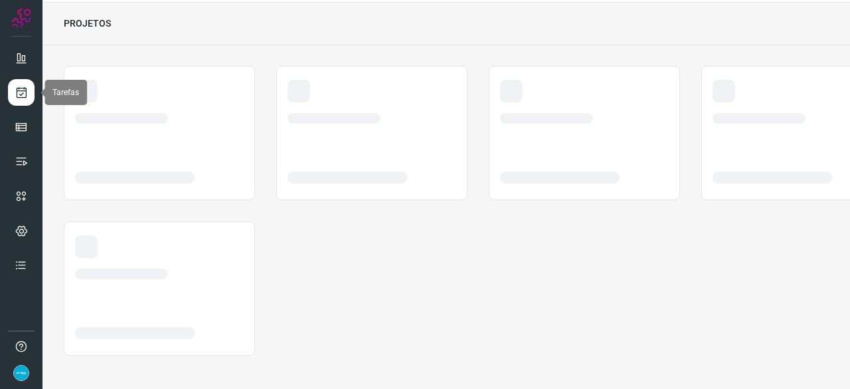
scroll to position [40, 0]
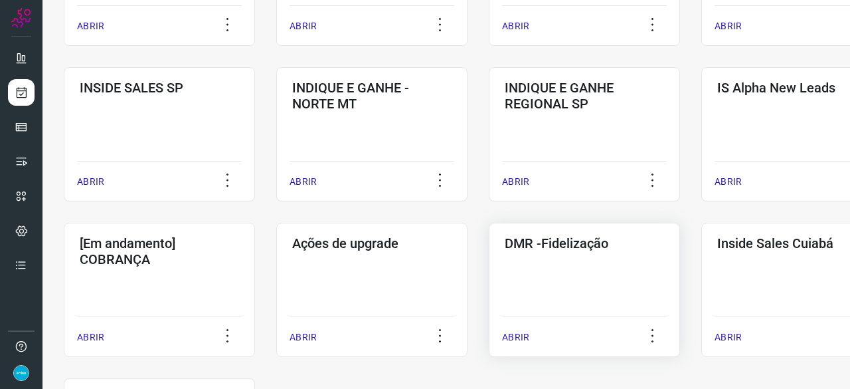
click at [518, 337] on p "ABRIR" at bounding box center [515, 337] width 27 height 14
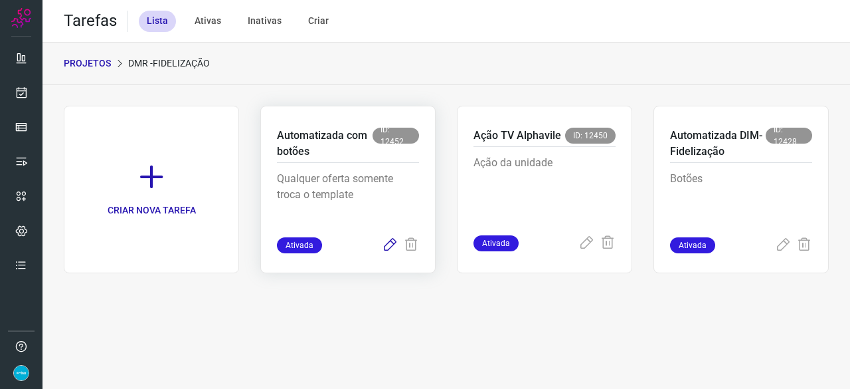
click at [387, 245] on icon at bounding box center [390, 245] width 16 height 16
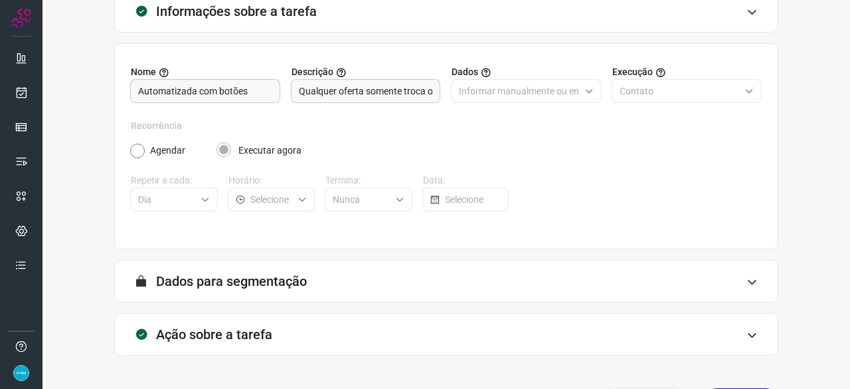
scroll to position [130, 0]
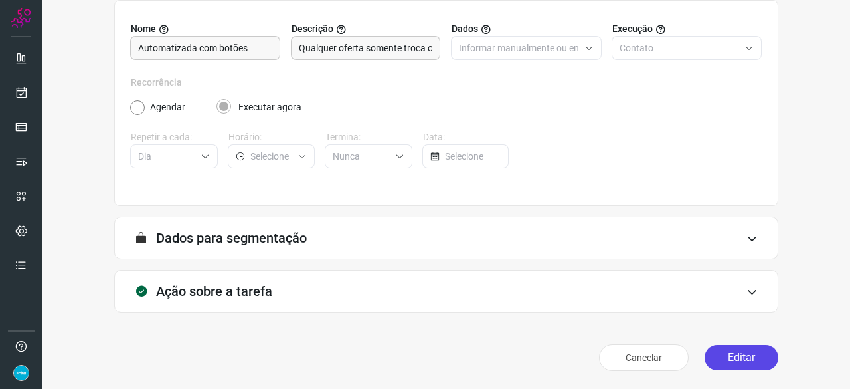
click at [727, 353] on button "Editar" at bounding box center [742, 357] width 74 height 25
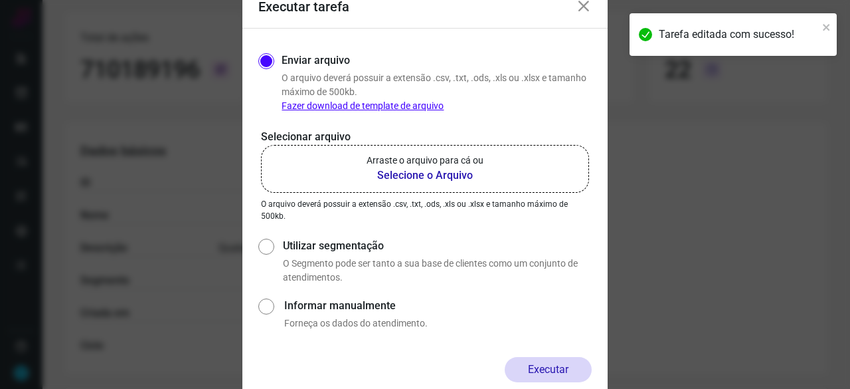
click at [386, 173] on b "Selecione o Arquivo" at bounding box center [425, 175] width 117 height 16
click at [0, 0] on input "Arraste o arquivo para cá ou Selecione o Arquivo" at bounding box center [0, 0] width 0 height 0
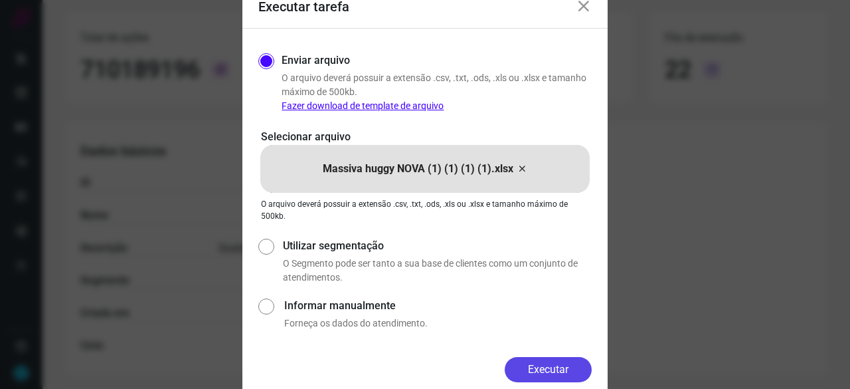
click at [587, 369] on button "Executar" at bounding box center [548, 369] width 87 height 25
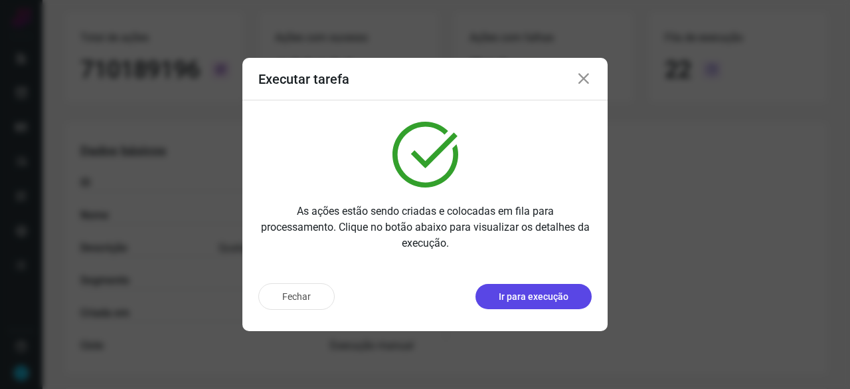
click at [513, 298] on p "Ir para execução" at bounding box center [534, 297] width 70 height 14
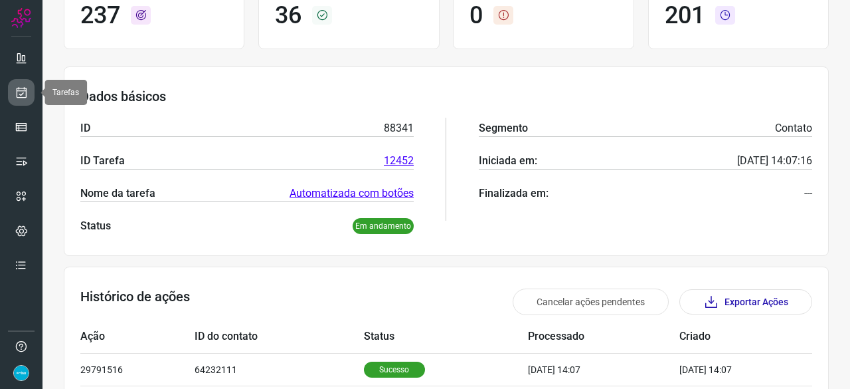
click at [21, 87] on icon at bounding box center [22, 92] width 14 height 13
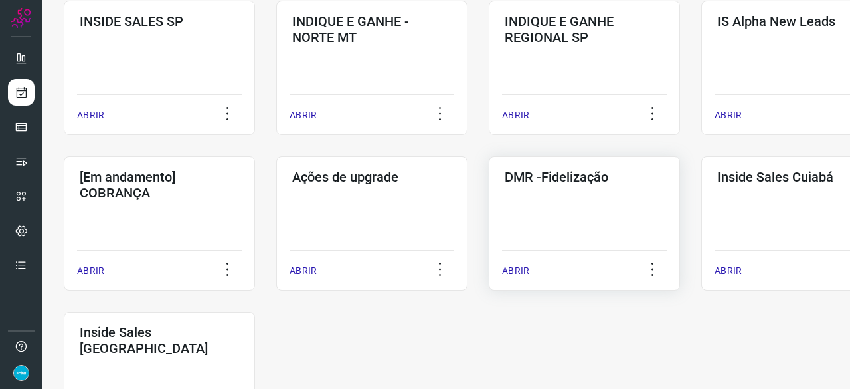
click at [520, 268] on p "ABRIR" at bounding box center [515, 271] width 27 height 14
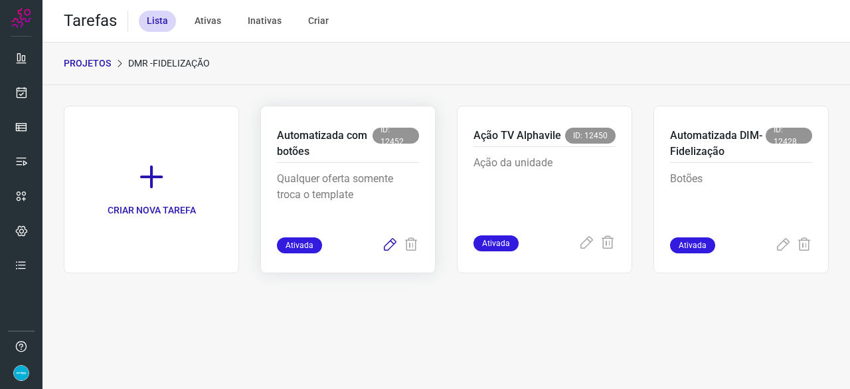
click at [392, 247] on icon at bounding box center [390, 245] width 16 height 16
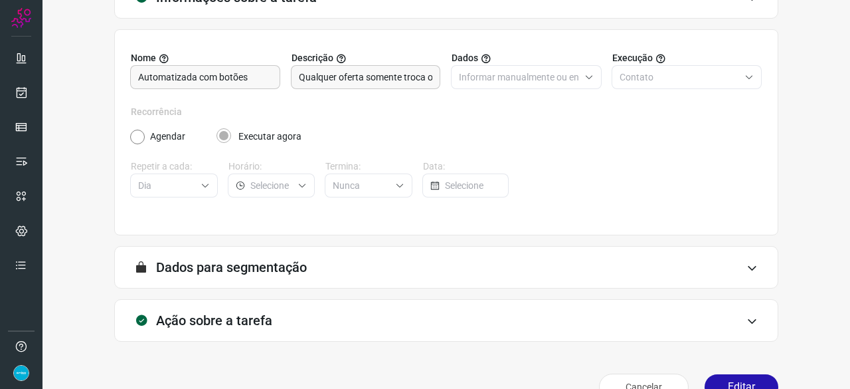
scroll to position [130, 0]
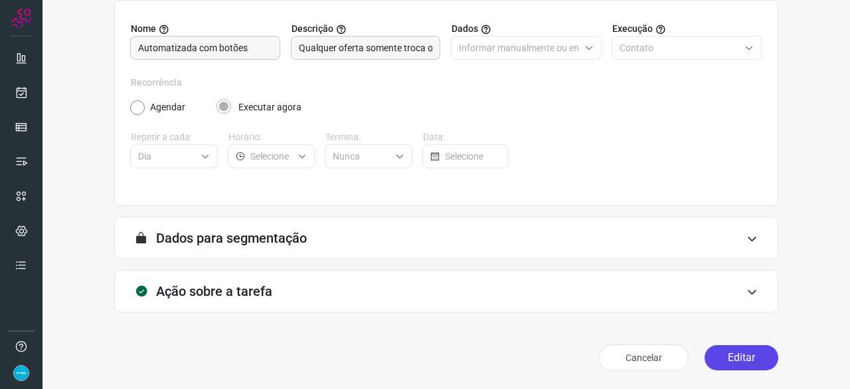
click at [720, 354] on button "Editar" at bounding box center [742, 357] width 74 height 25
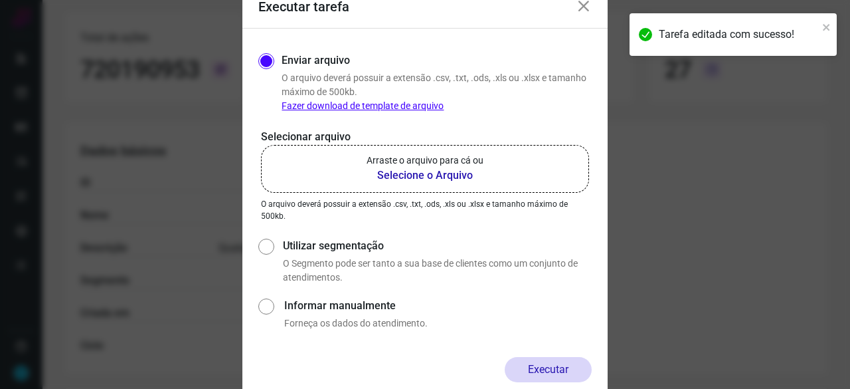
click at [426, 171] on b "Selecione o Arquivo" at bounding box center [425, 175] width 117 height 16
click at [0, 0] on input "Arraste o arquivo para cá ou Selecione o Arquivo" at bounding box center [0, 0] width 0 height 0
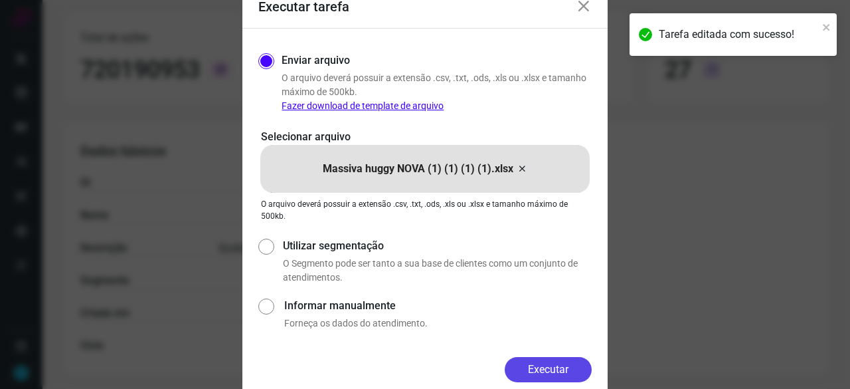
click at [559, 365] on button "Executar" at bounding box center [548, 369] width 87 height 25
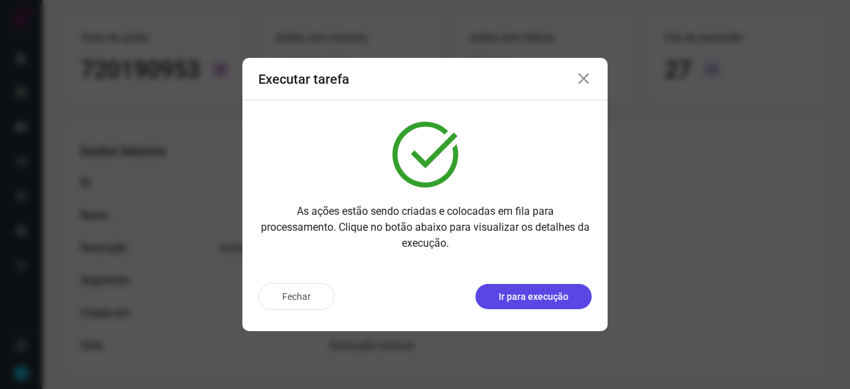
click at [525, 295] on p "Ir para execução" at bounding box center [534, 297] width 70 height 14
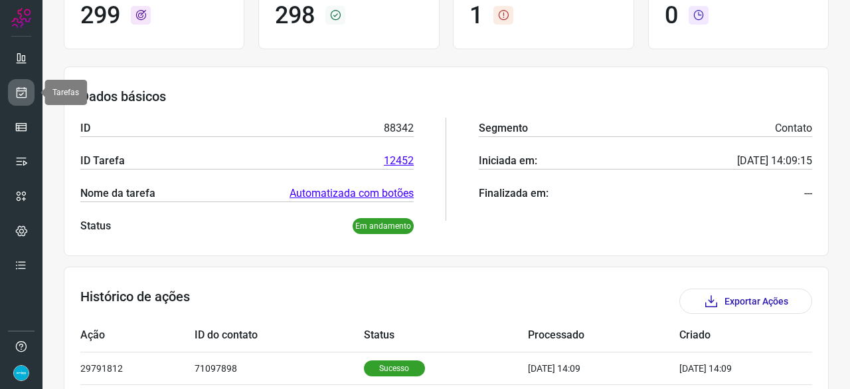
click at [21, 87] on icon at bounding box center [22, 92] width 14 height 13
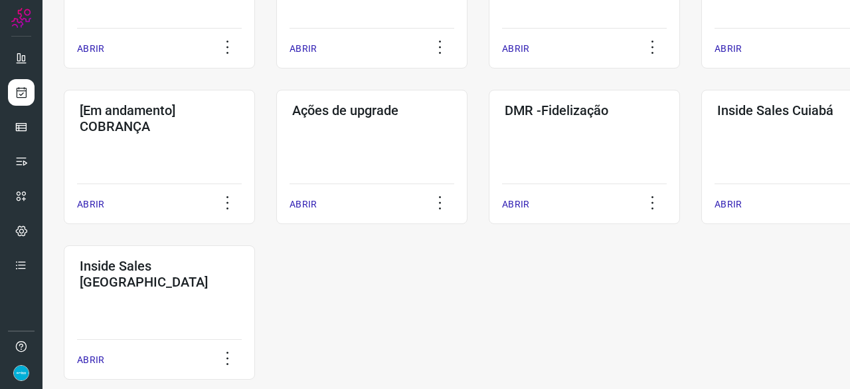
scroll to position [694, 0]
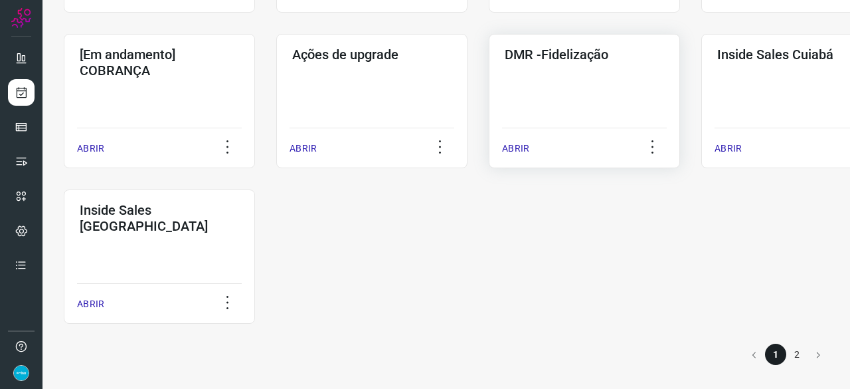
click at [521, 147] on p "ABRIR" at bounding box center [515, 148] width 27 height 14
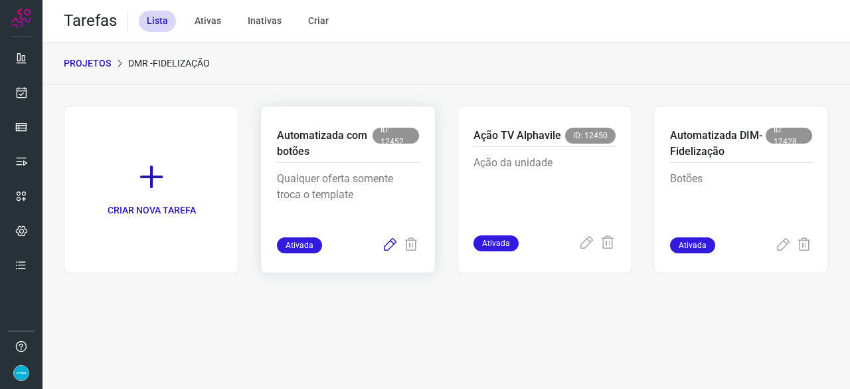
click at [391, 242] on icon at bounding box center [390, 245] width 16 height 16
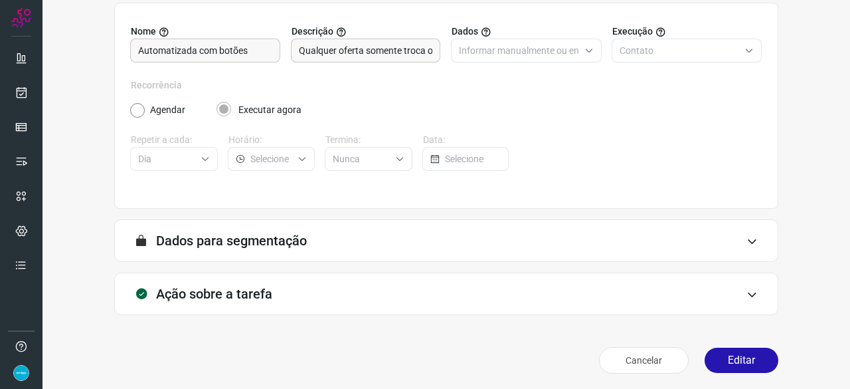
scroll to position [130, 0]
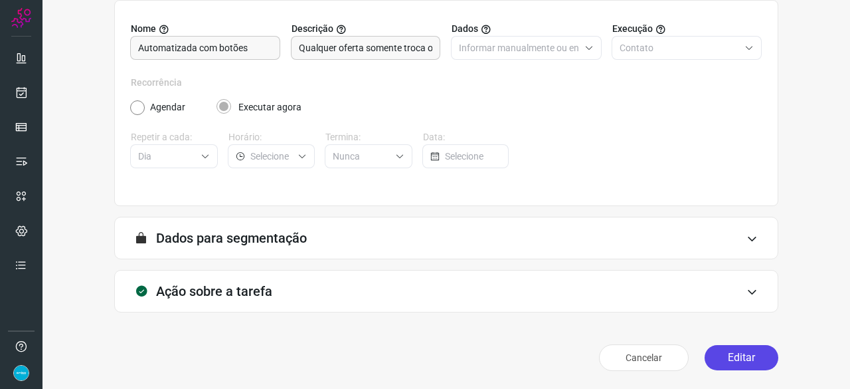
click at [734, 356] on button "Editar" at bounding box center [742, 357] width 74 height 25
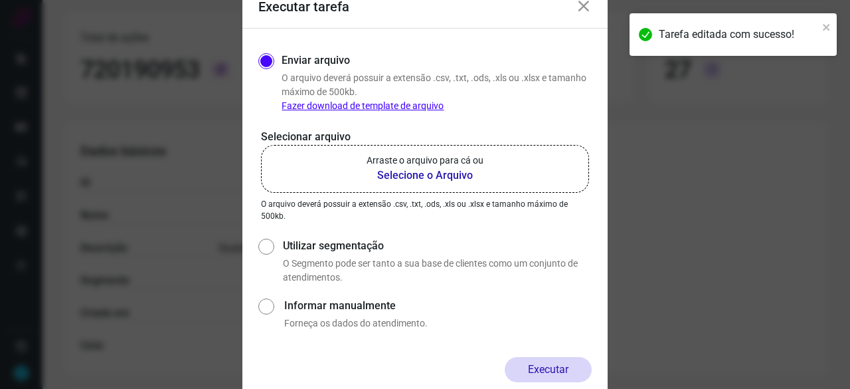
click at [415, 176] on b "Selecione o Arquivo" at bounding box center [425, 175] width 117 height 16
click at [0, 0] on input "Arraste o arquivo para cá ou Selecione o Arquivo" at bounding box center [0, 0] width 0 height 0
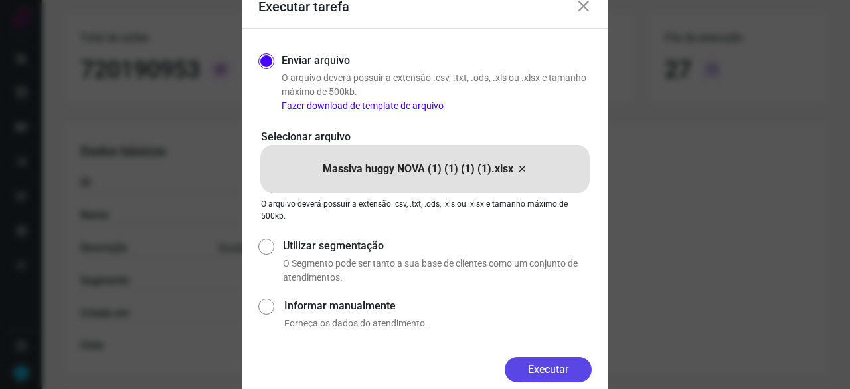
drag, startPoint x: 573, startPoint y: 363, endPoint x: 600, endPoint y: 371, distance: 27.7
click at [573, 363] on button "Executar" at bounding box center [548, 369] width 87 height 25
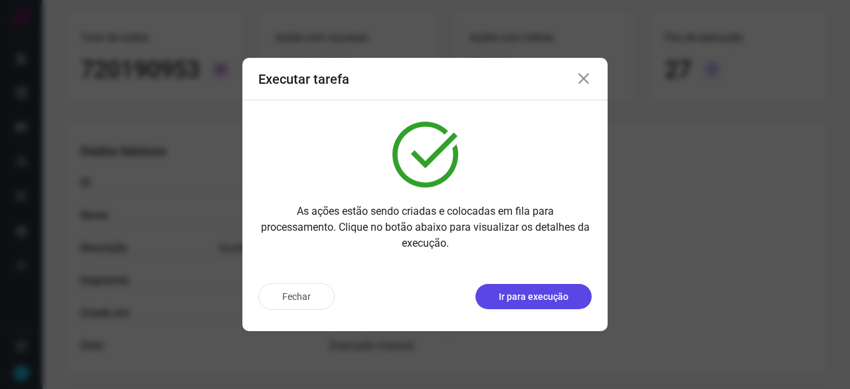
click at [530, 300] on p "Ir para execução" at bounding box center [534, 297] width 70 height 14
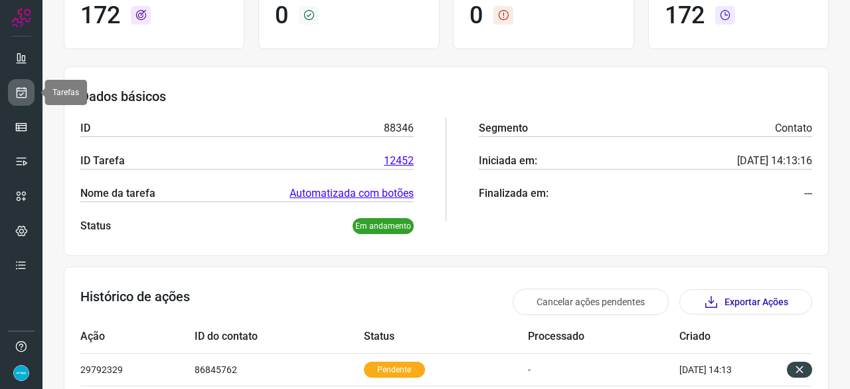
click at [25, 90] on icon at bounding box center [22, 92] width 14 height 13
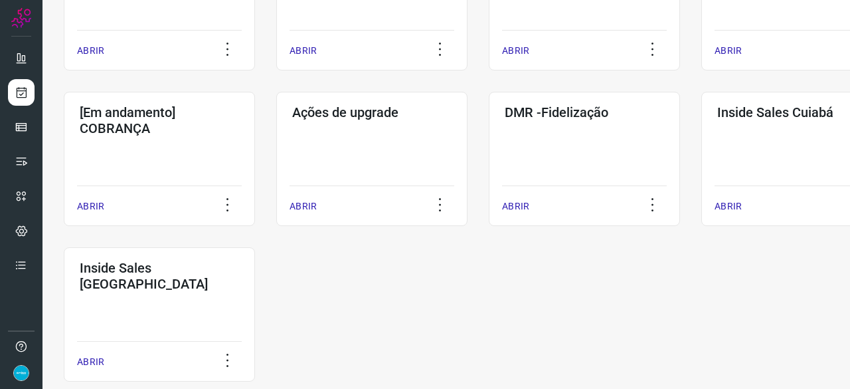
scroll to position [638, 0]
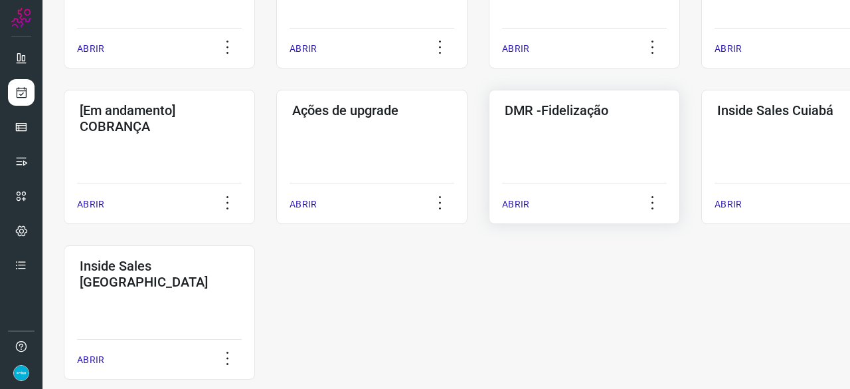
click at [510, 203] on p "ABRIR" at bounding box center [515, 204] width 27 height 14
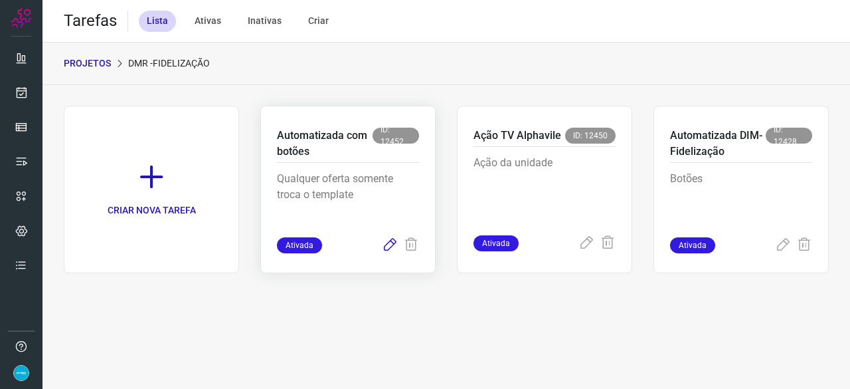
click at [387, 246] on icon at bounding box center [390, 245] width 16 height 16
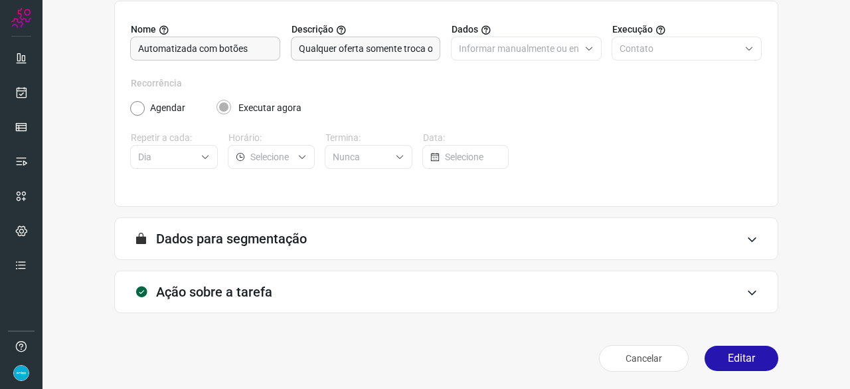
scroll to position [130, 0]
click at [731, 363] on button "Editar" at bounding box center [742, 357] width 74 height 25
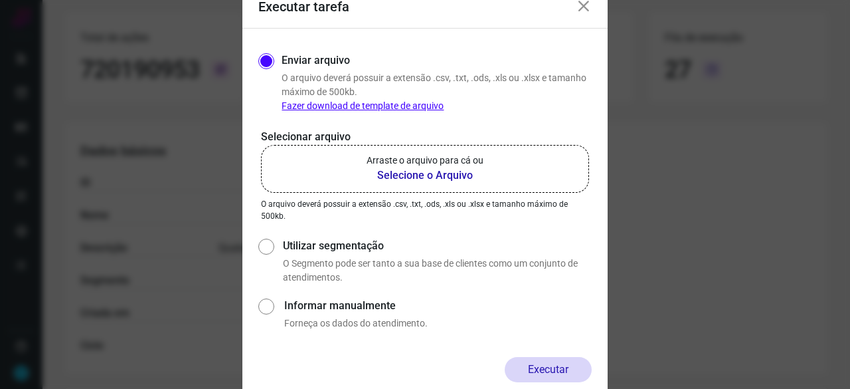
click at [428, 176] on b "Selecione o Arquivo" at bounding box center [425, 175] width 117 height 16
click at [0, 0] on input "Arraste o arquivo para cá ou Selecione o Arquivo" at bounding box center [0, 0] width 0 height 0
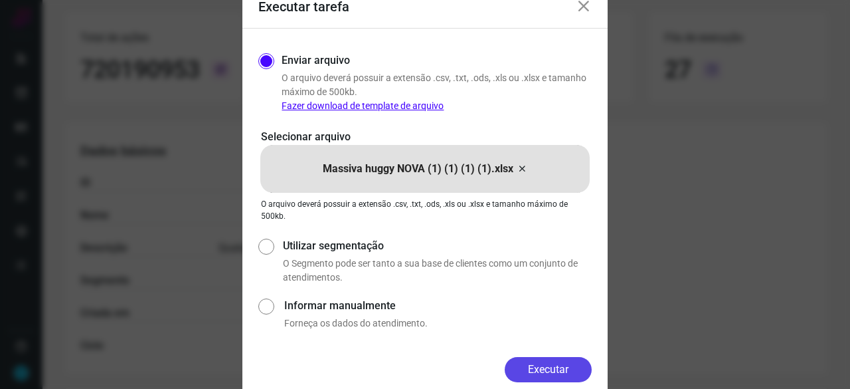
click at [530, 372] on button "Executar" at bounding box center [548, 369] width 87 height 25
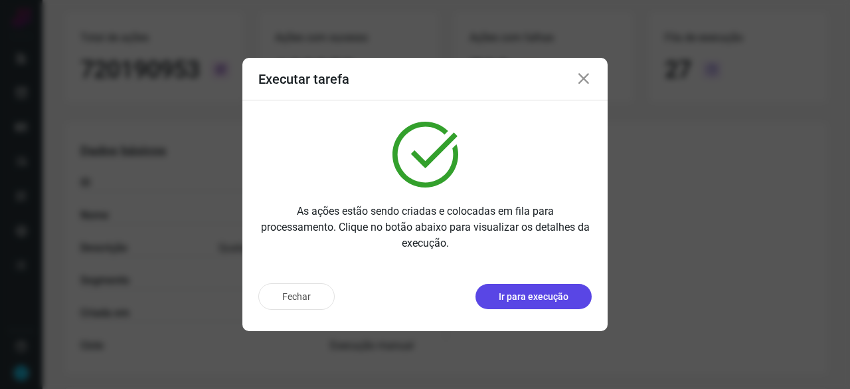
click at [531, 298] on p "Ir para execução" at bounding box center [534, 297] width 70 height 14
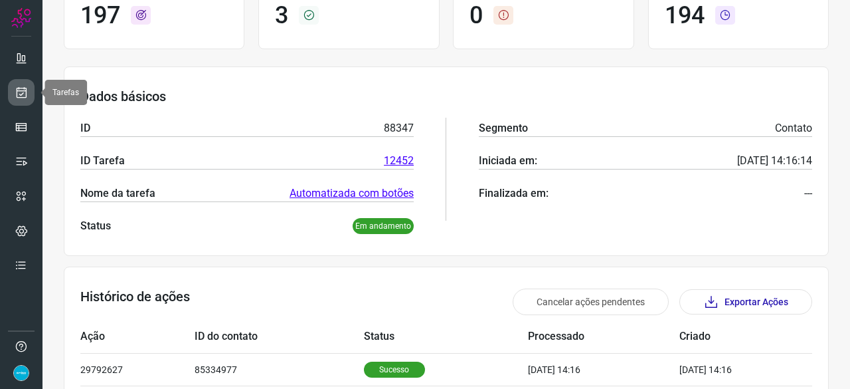
click at [19, 87] on icon at bounding box center [22, 92] width 14 height 13
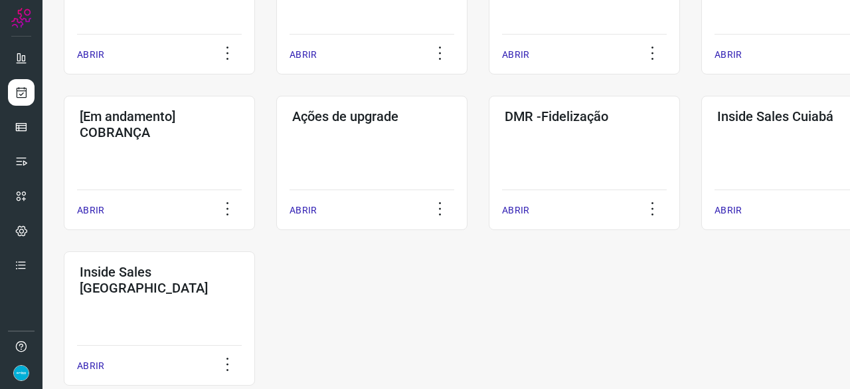
scroll to position [638, 0]
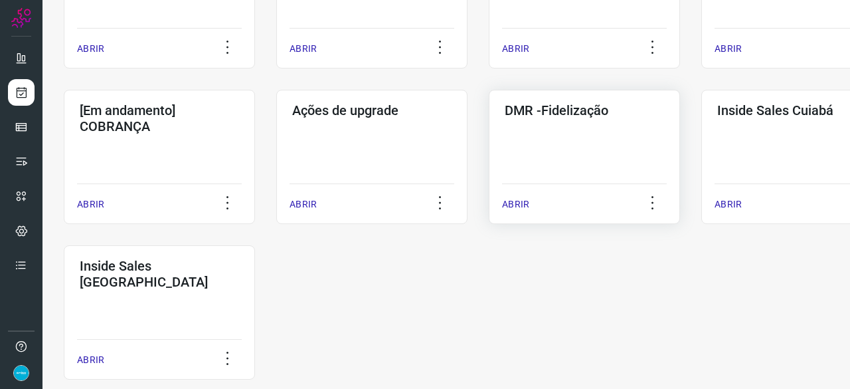
click at [514, 204] on p "ABRIR" at bounding box center [515, 204] width 27 height 14
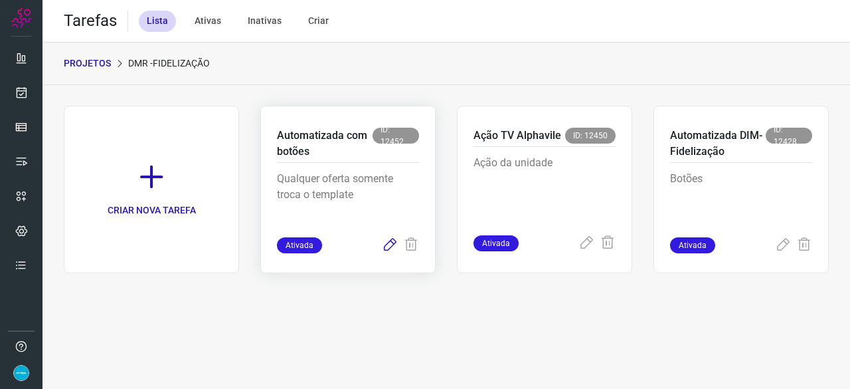
click at [392, 241] on icon at bounding box center [390, 245] width 16 height 16
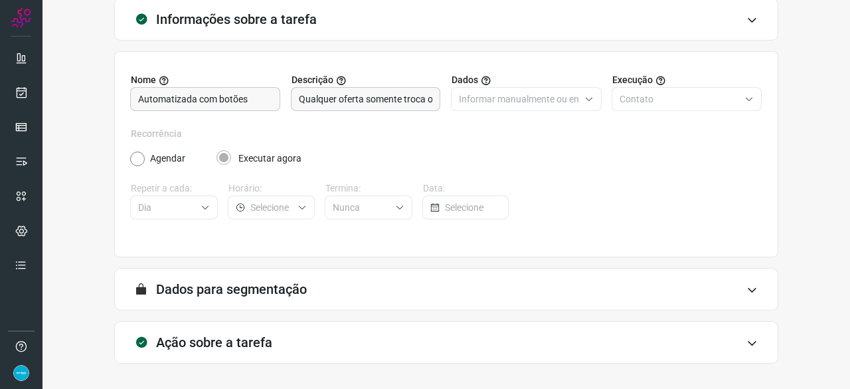
scroll to position [130, 0]
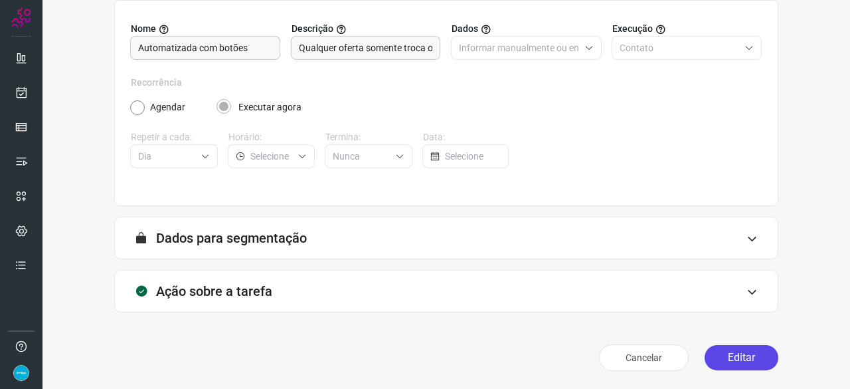
click at [725, 345] on button "Editar" at bounding box center [742, 357] width 74 height 25
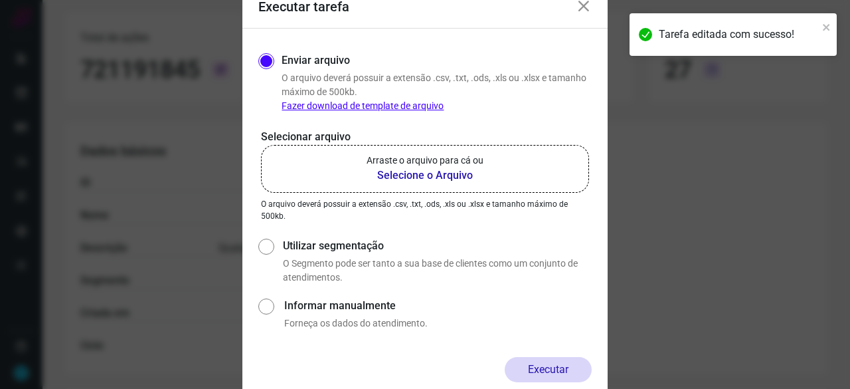
click at [420, 175] on b "Selecione o Arquivo" at bounding box center [425, 175] width 117 height 16
click at [0, 0] on input "Arraste o arquivo para cá ou Selecione o Arquivo" at bounding box center [0, 0] width 0 height 0
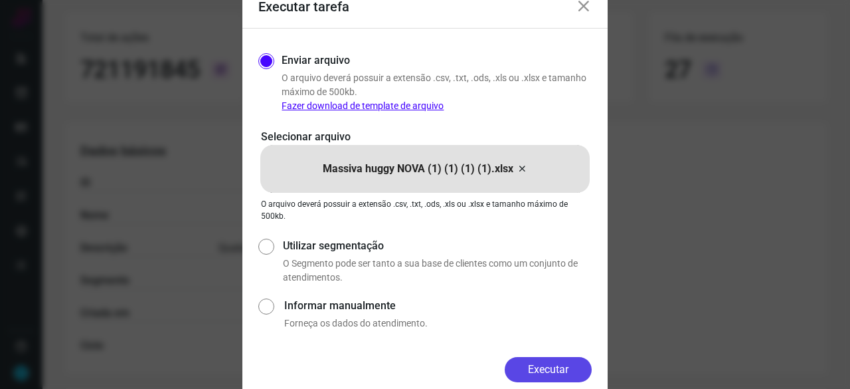
click at [581, 367] on button "Executar" at bounding box center [548, 369] width 87 height 25
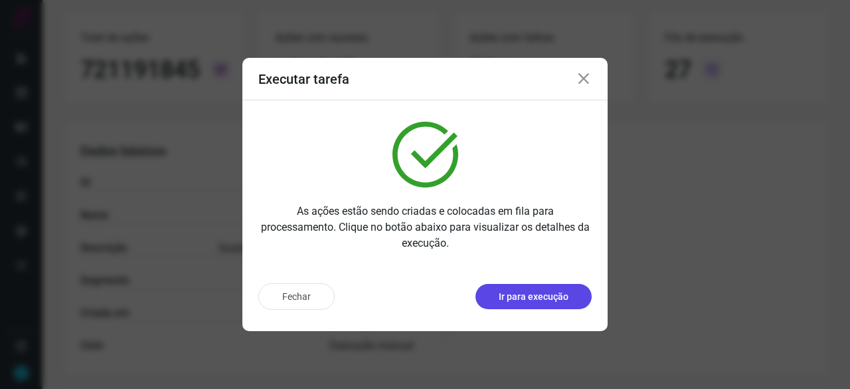
click at [521, 298] on p "Ir para execução" at bounding box center [534, 297] width 70 height 14
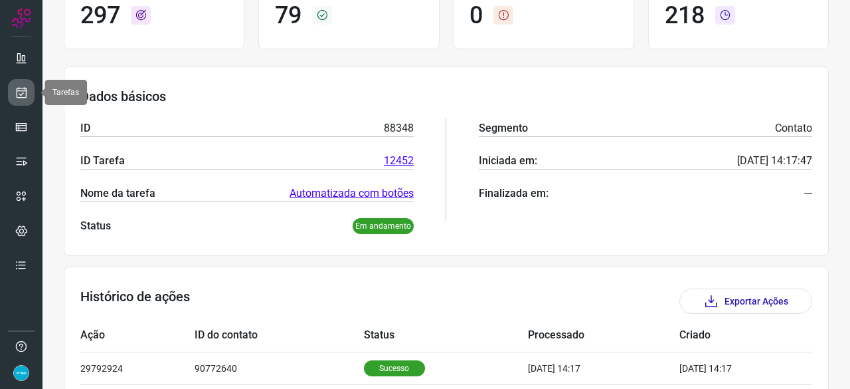
click at [25, 91] on icon at bounding box center [22, 92] width 14 height 13
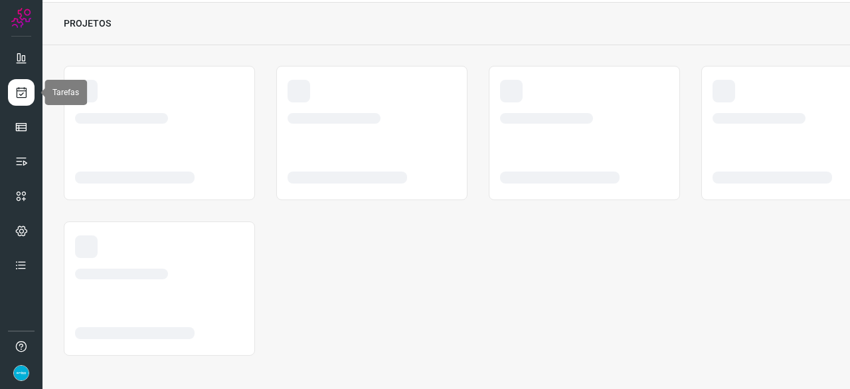
scroll to position [40, 0]
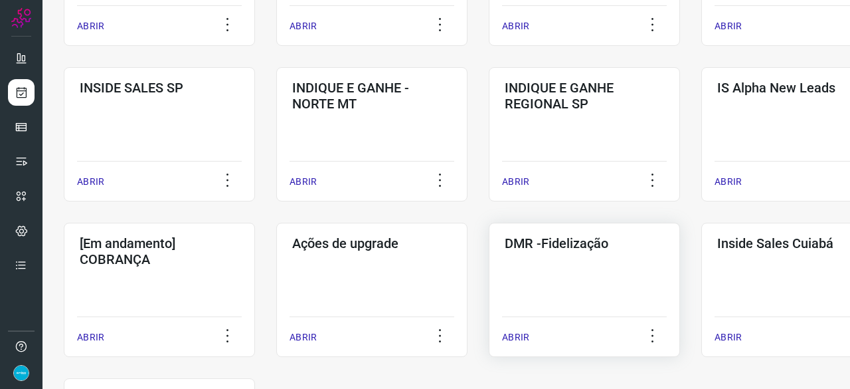
click at [521, 334] on p "ABRIR" at bounding box center [515, 337] width 27 height 14
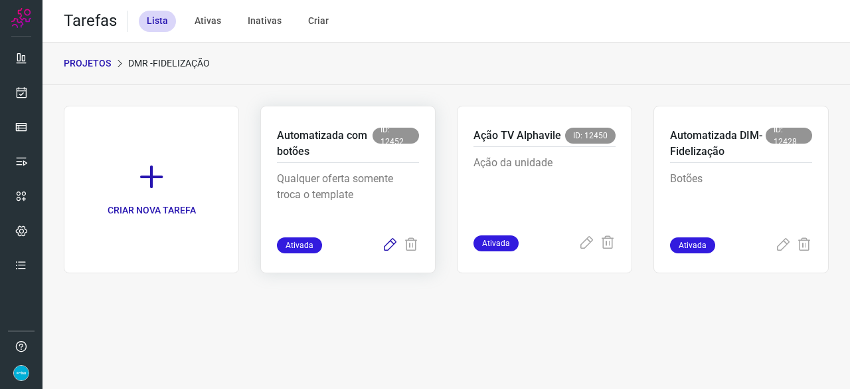
click at [384, 246] on icon at bounding box center [390, 245] width 16 height 16
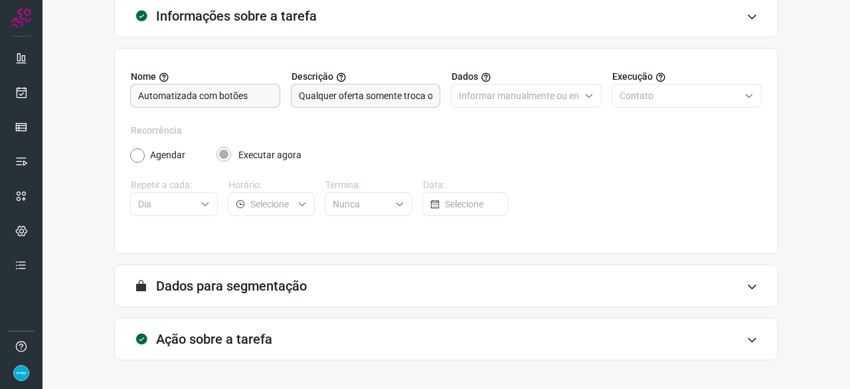
scroll to position [130, 0]
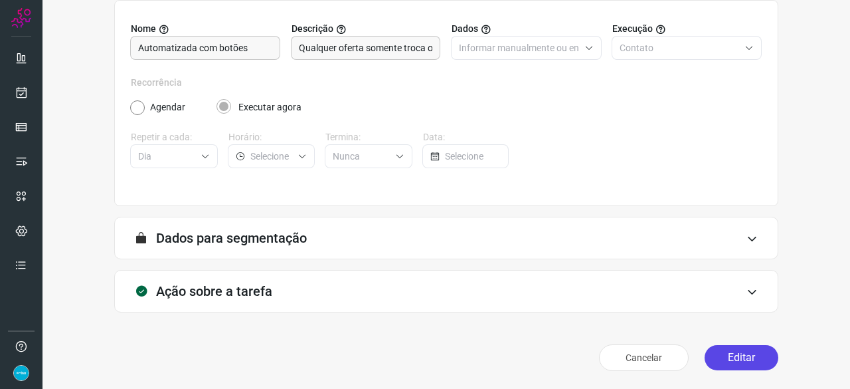
click at [724, 359] on button "Editar" at bounding box center [742, 357] width 74 height 25
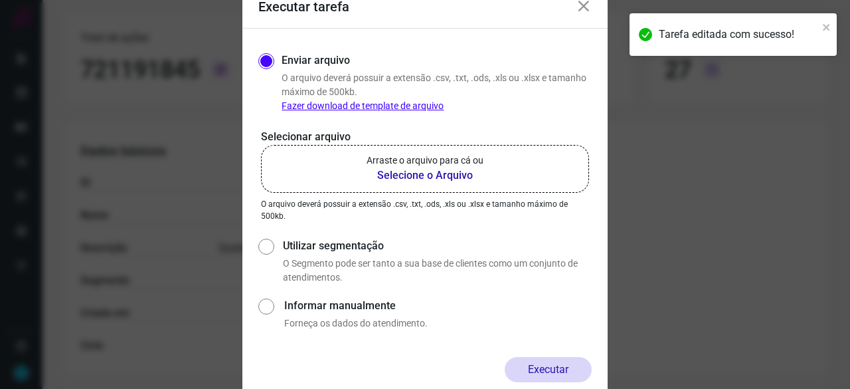
click at [437, 175] on b "Selecione o Arquivo" at bounding box center [425, 175] width 117 height 16
click at [0, 0] on input "Arraste o arquivo para cá ou Selecione o Arquivo" at bounding box center [0, 0] width 0 height 0
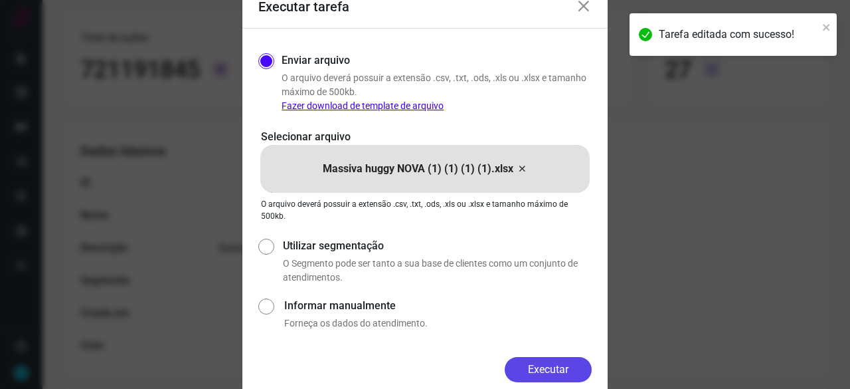
click at [543, 362] on button "Executar" at bounding box center [548, 369] width 87 height 25
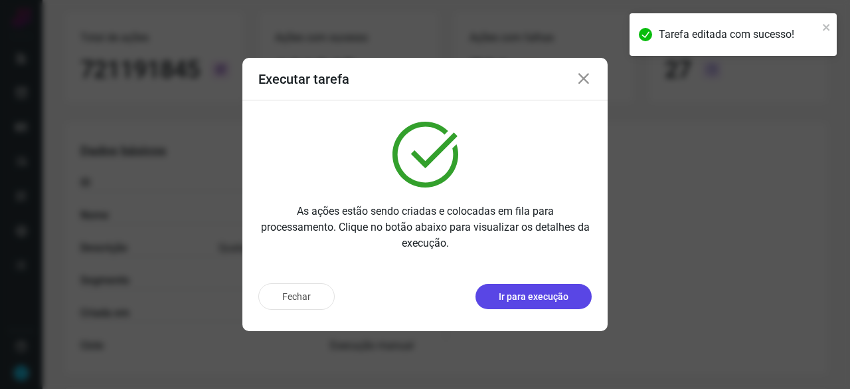
click at [535, 308] on button "Ir para execução" at bounding box center [534, 296] width 116 height 25
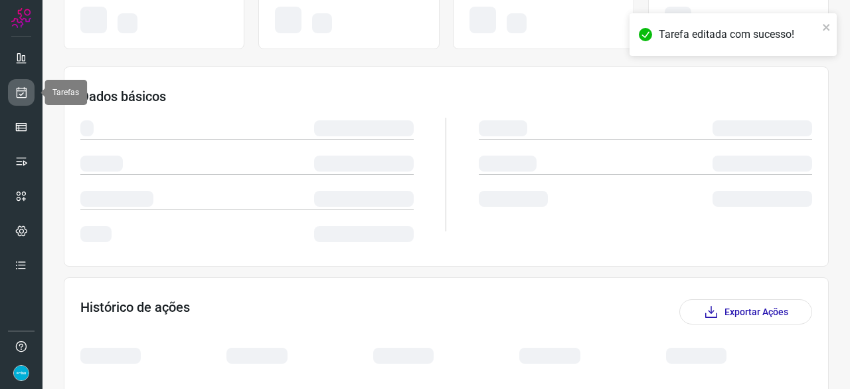
click at [27, 88] on icon at bounding box center [22, 92] width 14 height 13
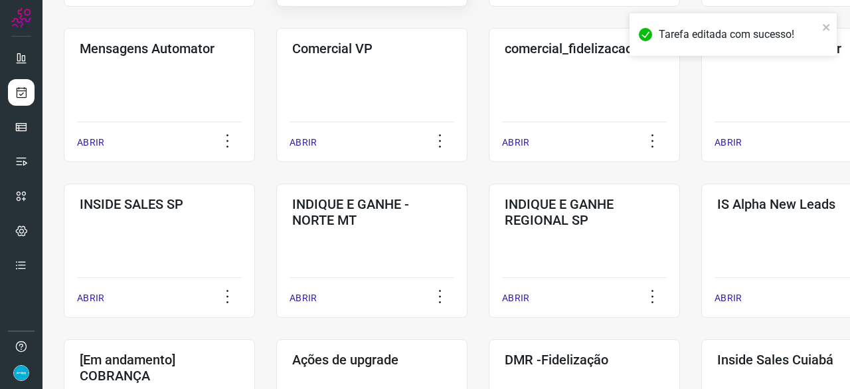
scroll to position [505, 0]
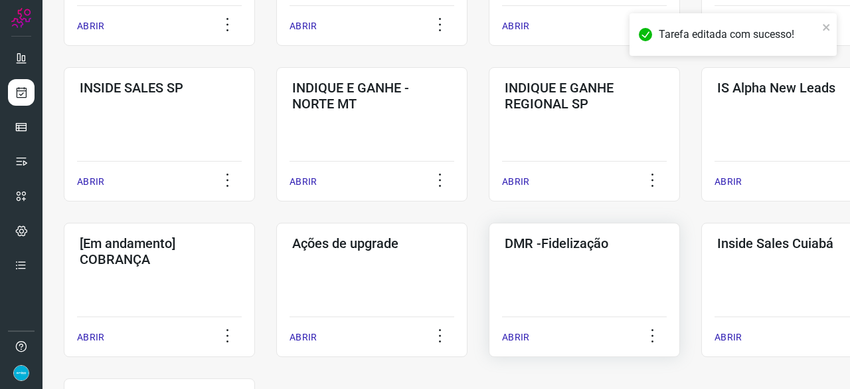
click at [517, 337] on p "ABRIR" at bounding box center [515, 337] width 27 height 14
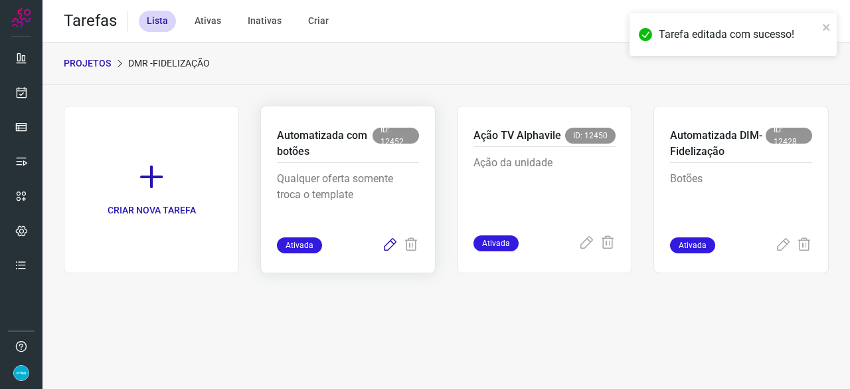
click at [395, 242] on icon at bounding box center [390, 245] width 16 height 16
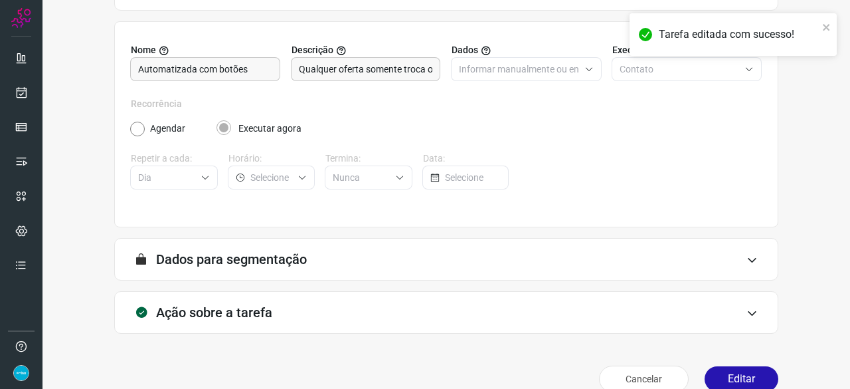
scroll to position [130, 0]
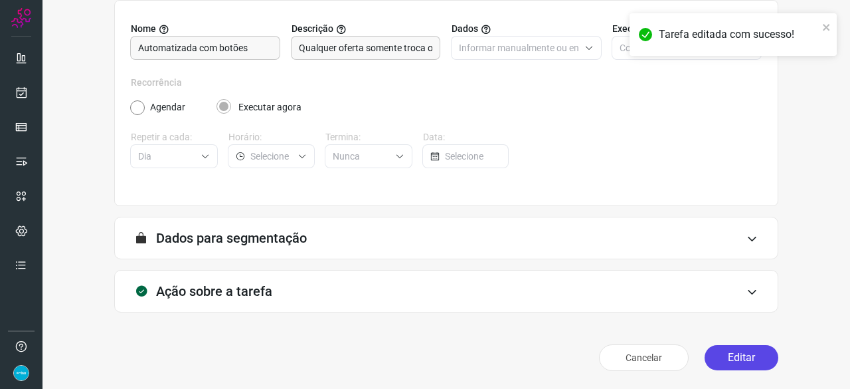
click at [728, 357] on button "Editar" at bounding box center [742, 357] width 74 height 25
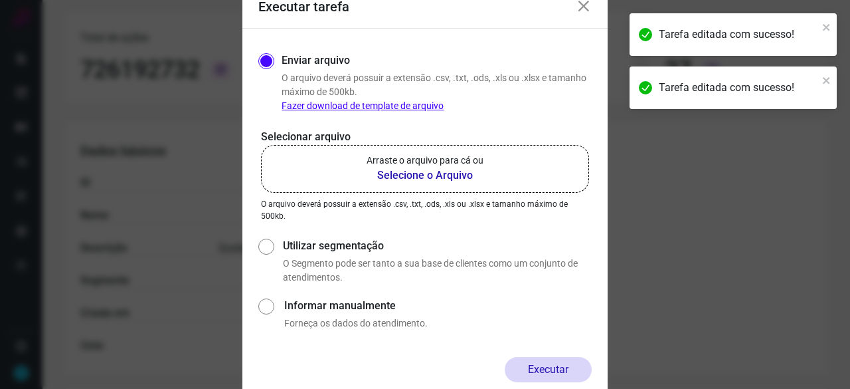
click at [426, 176] on b "Selecione o Arquivo" at bounding box center [425, 175] width 117 height 16
click at [0, 0] on input "Arraste o arquivo para cá ou Selecione o Arquivo" at bounding box center [0, 0] width 0 height 0
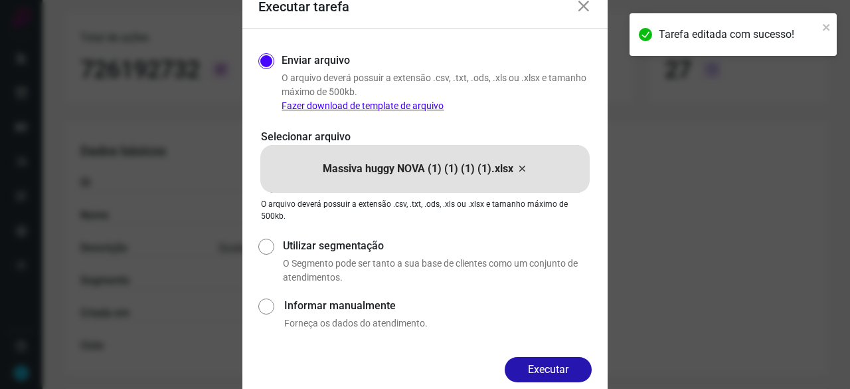
drag, startPoint x: 565, startPoint y: 363, endPoint x: 587, endPoint y: 383, distance: 29.1
click at [566, 363] on button "Executar" at bounding box center [548, 369] width 87 height 25
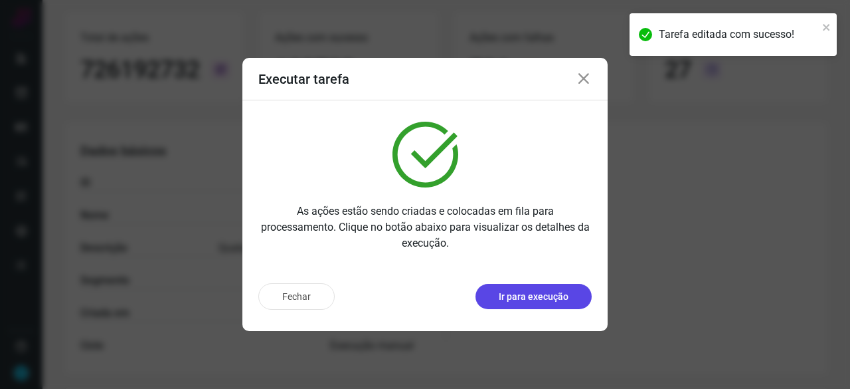
click at [548, 296] on p "Ir para execução" at bounding box center [534, 297] width 70 height 14
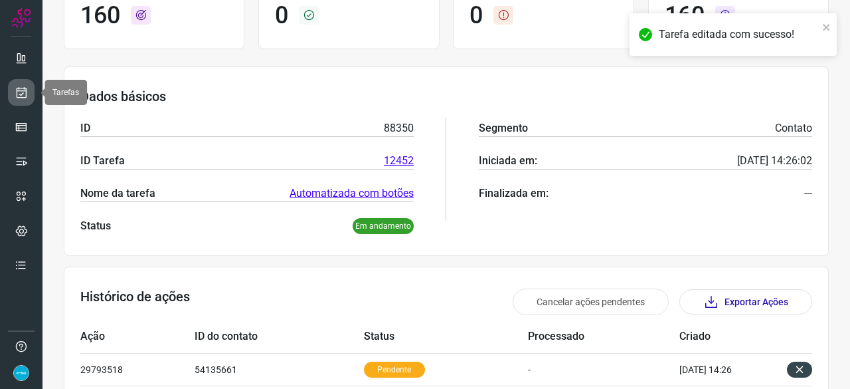
click at [24, 87] on icon at bounding box center [22, 92] width 14 height 13
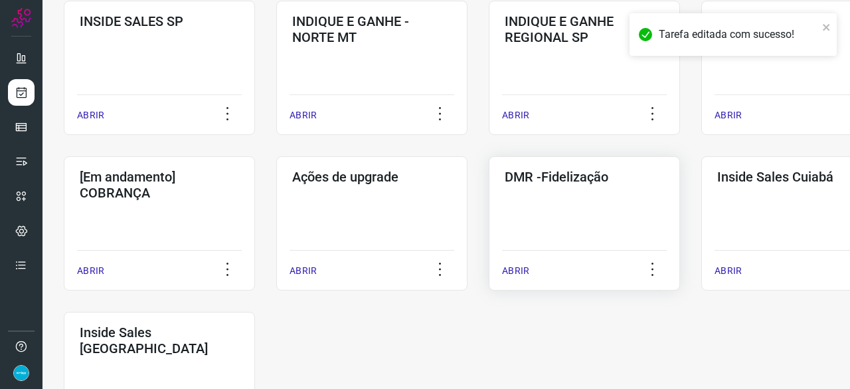
click at [513, 273] on p "ABRIR" at bounding box center [515, 271] width 27 height 14
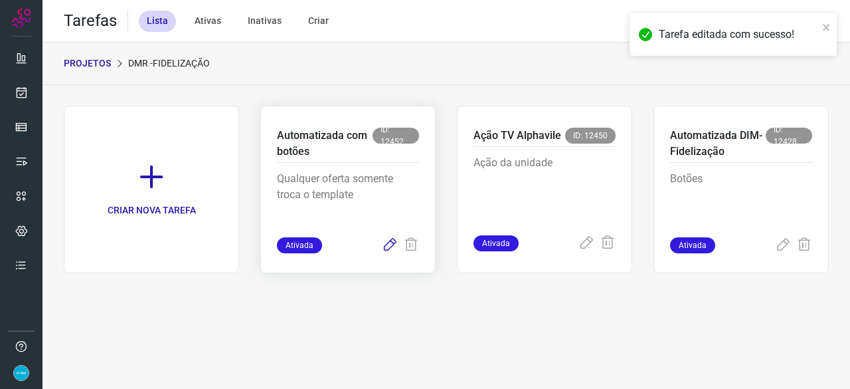
click at [387, 243] on icon at bounding box center [390, 245] width 16 height 16
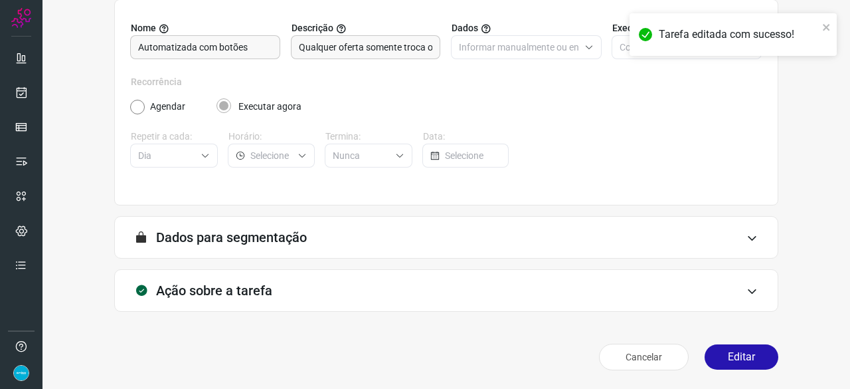
scroll to position [130, 0]
click at [733, 358] on button "Editar" at bounding box center [742, 357] width 74 height 25
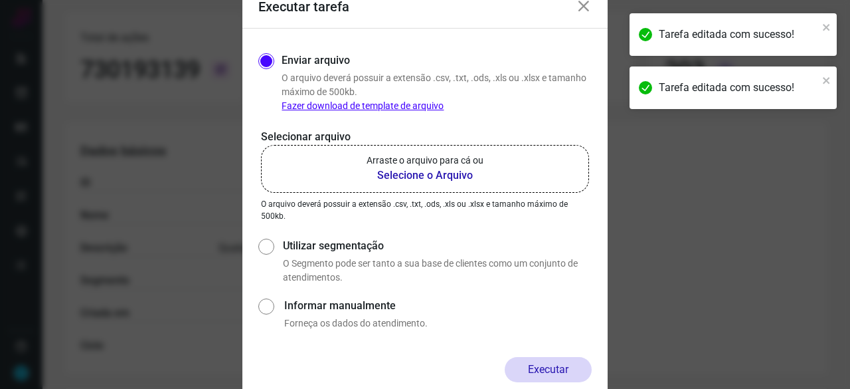
click at [412, 176] on b "Selecione o Arquivo" at bounding box center [425, 175] width 117 height 16
click at [0, 0] on input "Arraste o arquivo para cá ou Selecione o Arquivo" at bounding box center [0, 0] width 0 height 0
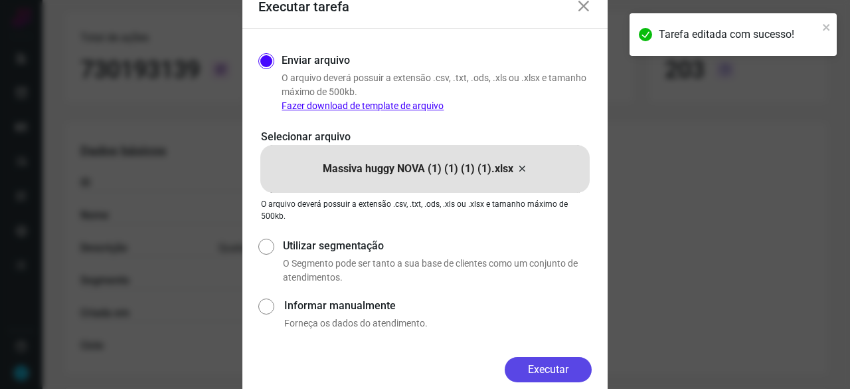
click at [549, 369] on button "Executar" at bounding box center [548, 369] width 87 height 25
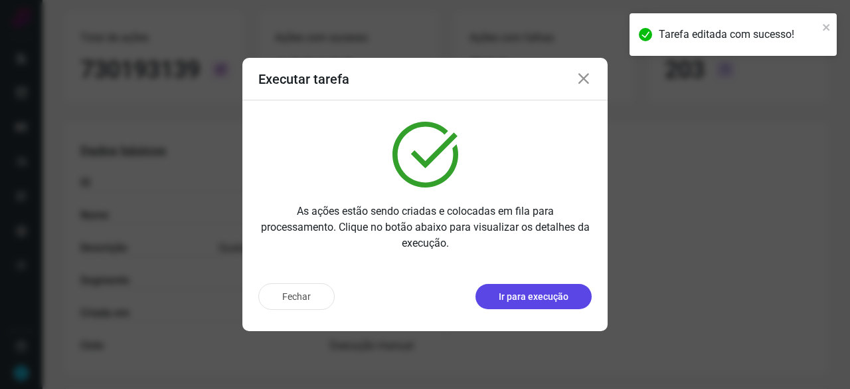
click at [526, 294] on p "Ir para execução" at bounding box center [534, 297] width 70 height 14
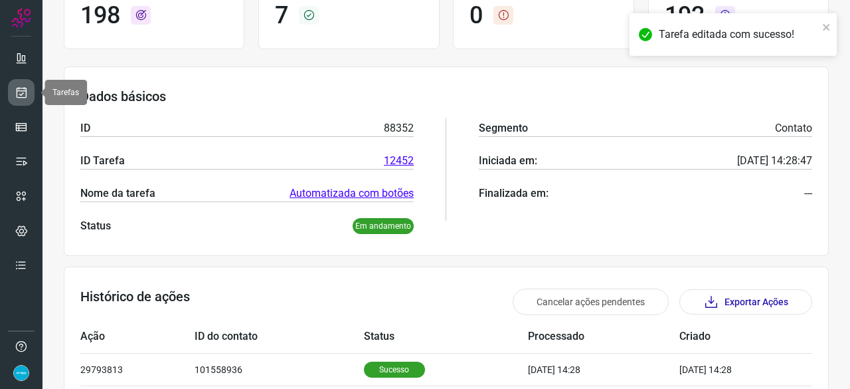
click at [23, 88] on icon at bounding box center [22, 92] width 14 height 13
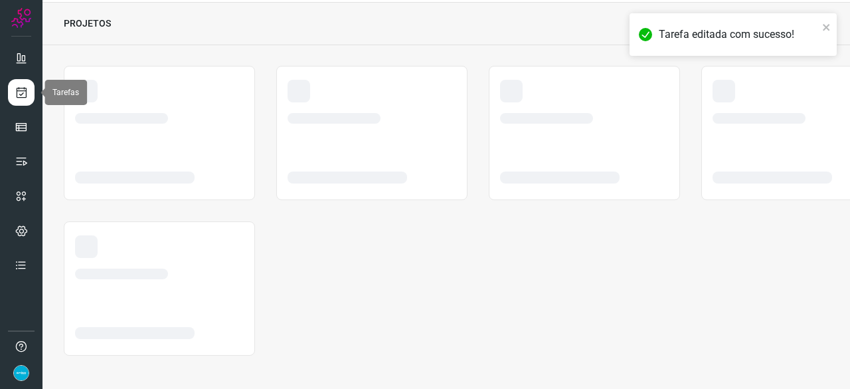
scroll to position [40, 0]
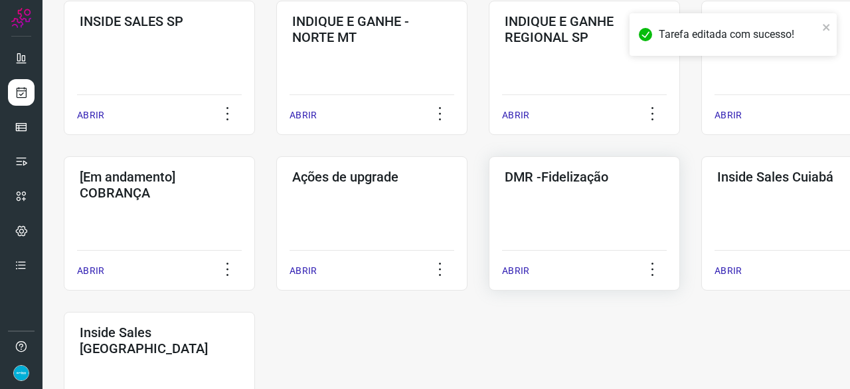
click at [515, 269] on p "ABRIR" at bounding box center [515, 271] width 27 height 14
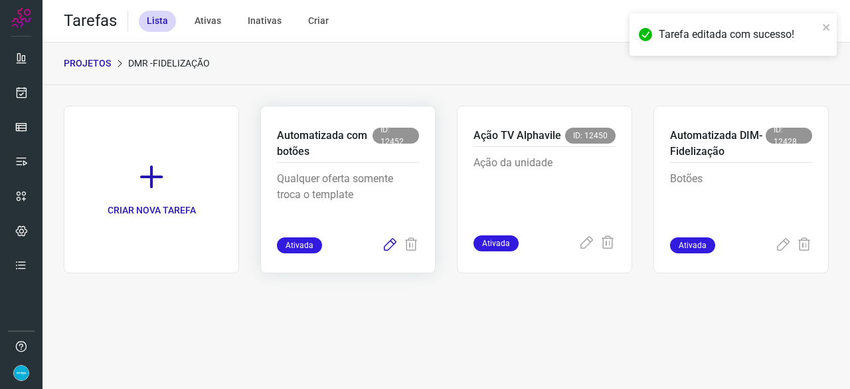
click at [391, 244] on icon at bounding box center [390, 245] width 16 height 16
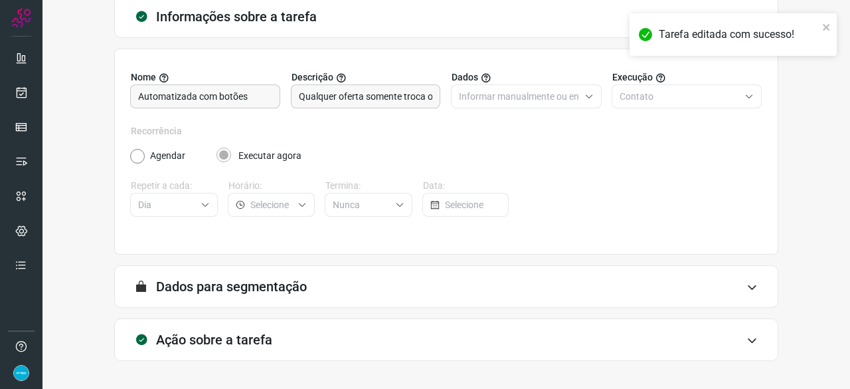
scroll to position [130, 0]
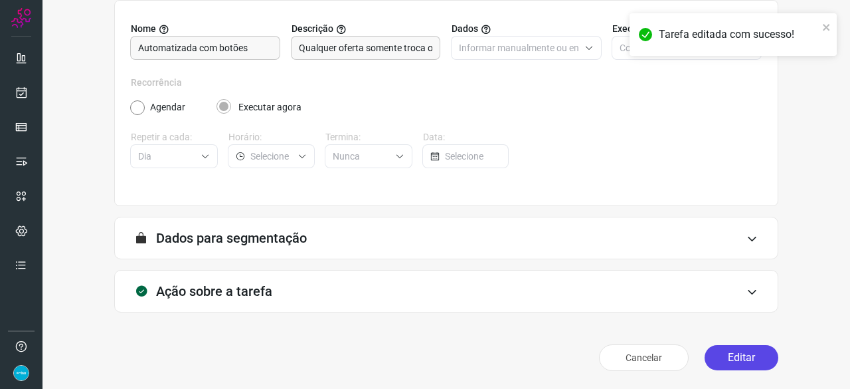
click at [743, 358] on button "Editar" at bounding box center [742, 357] width 74 height 25
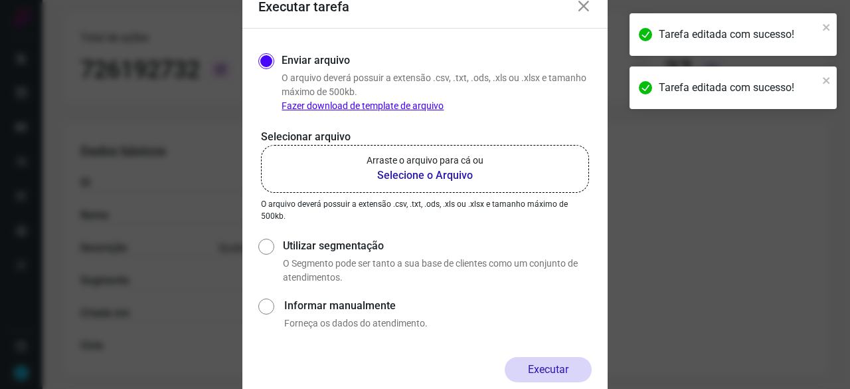
click at [417, 175] on b "Selecione o Arquivo" at bounding box center [425, 175] width 117 height 16
click at [0, 0] on input "Arraste o arquivo para cá ou Selecione o Arquivo" at bounding box center [0, 0] width 0 height 0
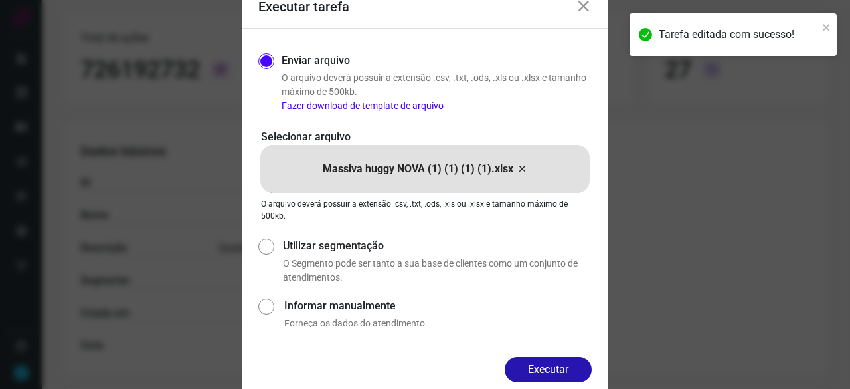
drag, startPoint x: 558, startPoint y: 365, endPoint x: 575, endPoint y: 372, distance: 18.8
click at [558, 365] on button "Executar" at bounding box center [548, 369] width 87 height 25
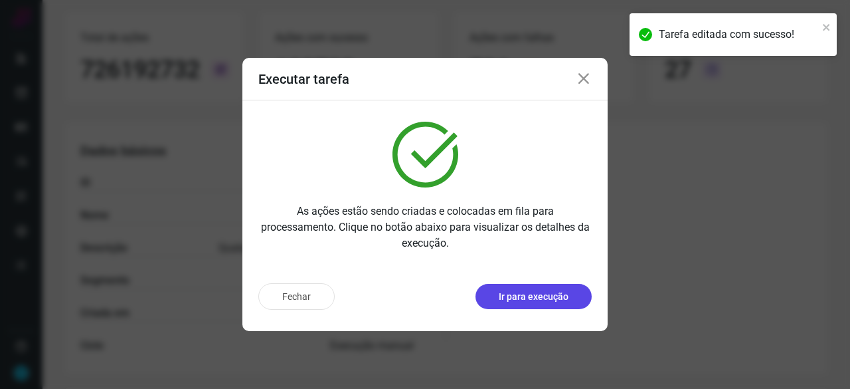
click at [535, 297] on p "Ir para execução" at bounding box center [534, 297] width 70 height 14
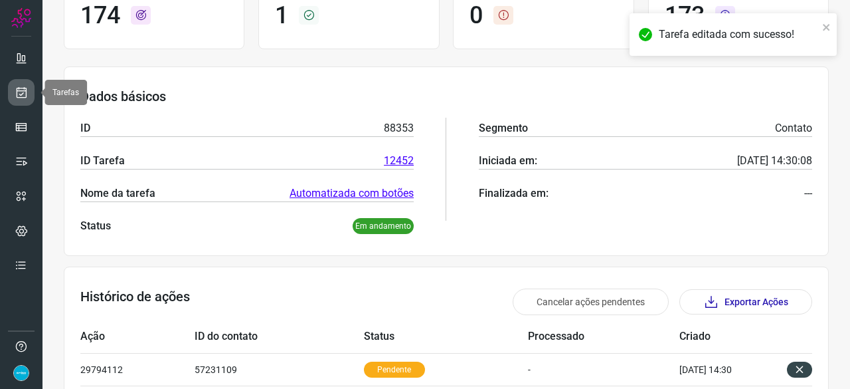
click at [27, 88] on icon at bounding box center [22, 92] width 14 height 13
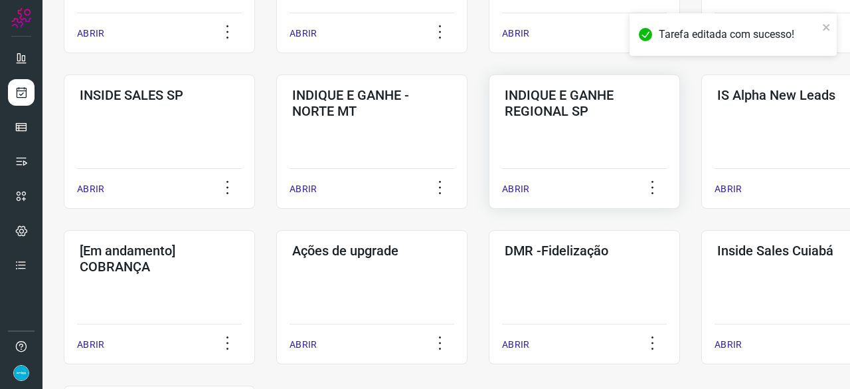
scroll to position [505, 0]
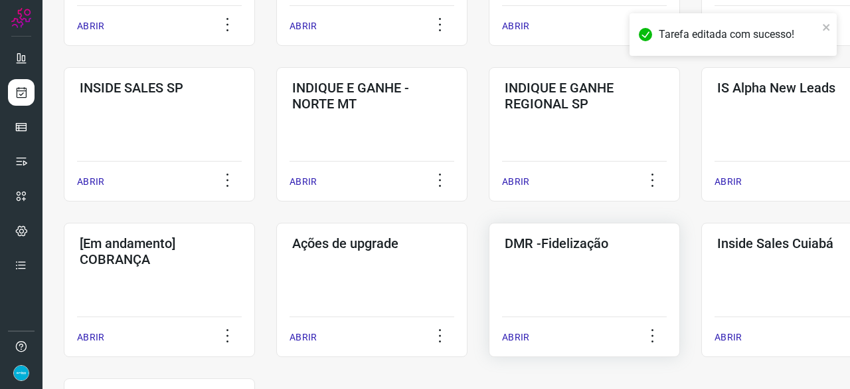
click at [523, 331] on p "ABRIR" at bounding box center [515, 337] width 27 height 14
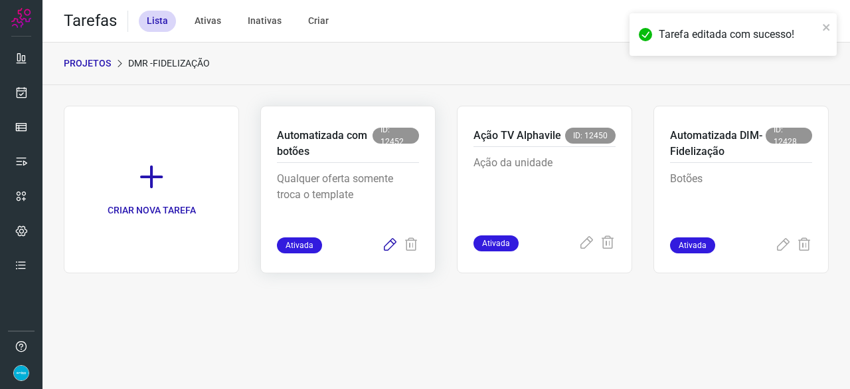
click at [392, 242] on icon at bounding box center [390, 245] width 16 height 16
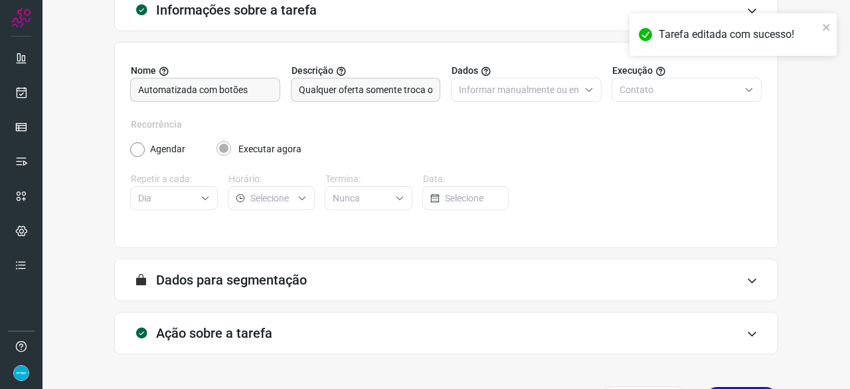
scroll to position [130, 0]
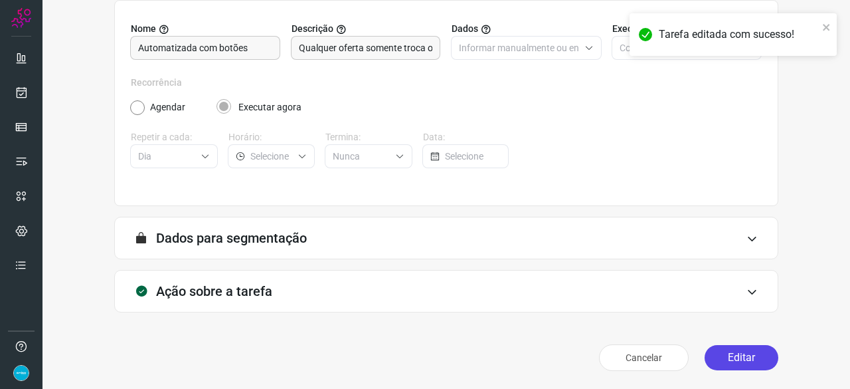
click at [731, 353] on button "Editar" at bounding box center [742, 357] width 74 height 25
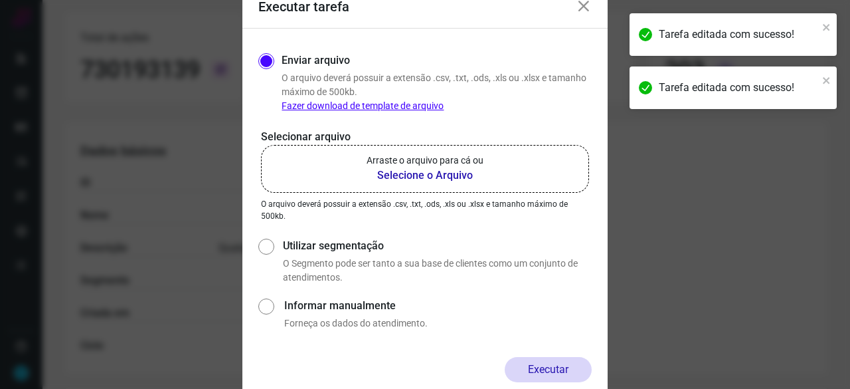
click at [401, 176] on b "Selecione o Arquivo" at bounding box center [425, 175] width 117 height 16
click at [0, 0] on input "Arraste o arquivo para cá ou Selecione o Arquivo" at bounding box center [0, 0] width 0 height 0
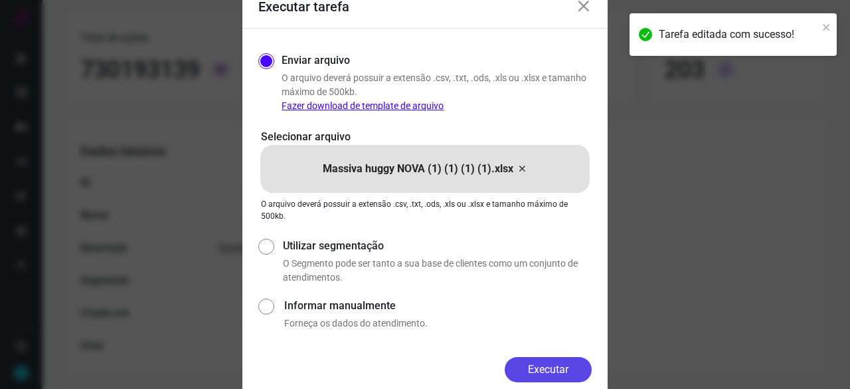
click at [555, 361] on button "Executar" at bounding box center [548, 369] width 87 height 25
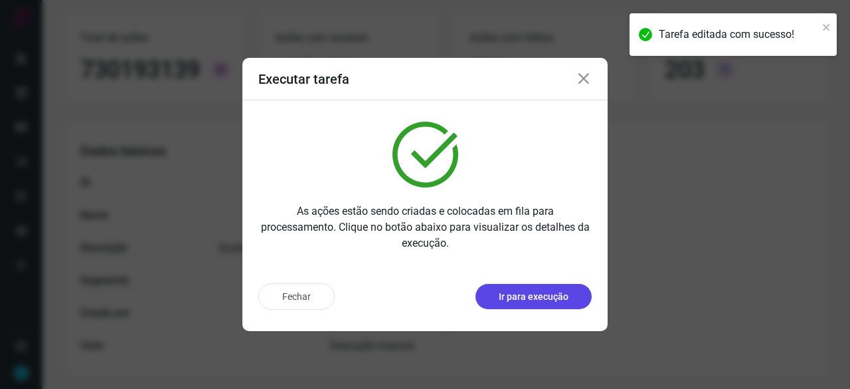
click at [524, 301] on p "Ir para execução" at bounding box center [534, 297] width 70 height 14
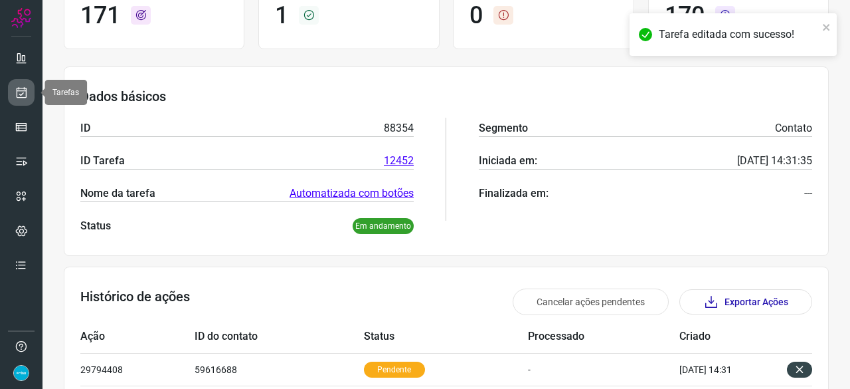
click at [23, 87] on icon at bounding box center [22, 92] width 14 height 13
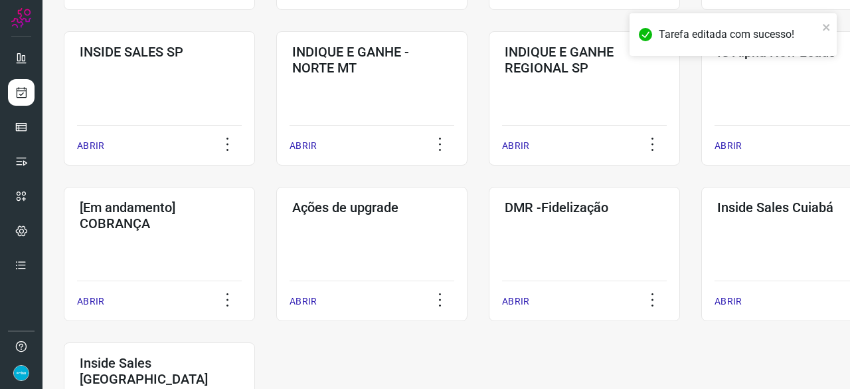
scroll to position [571, 0]
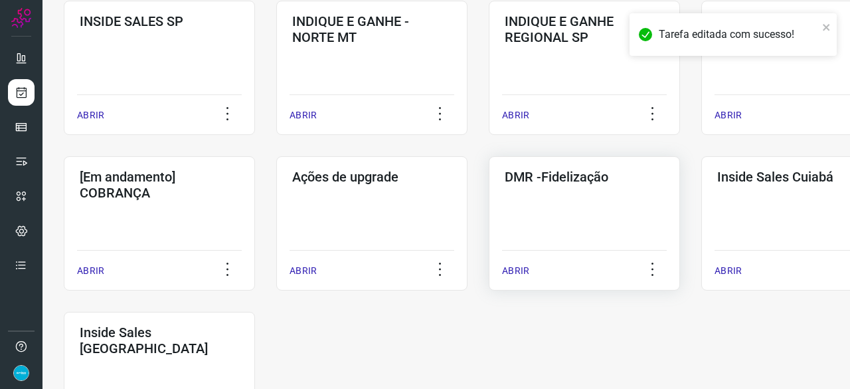
click at [518, 270] on p "ABRIR" at bounding box center [515, 271] width 27 height 14
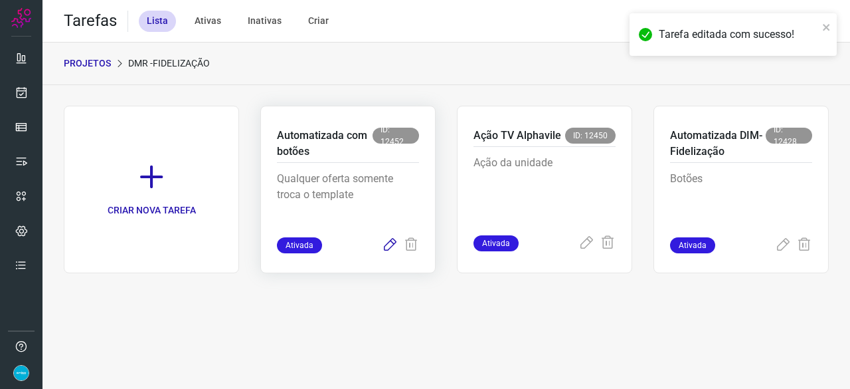
click at [389, 244] on icon at bounding box center [390, 245] width 16 height 16
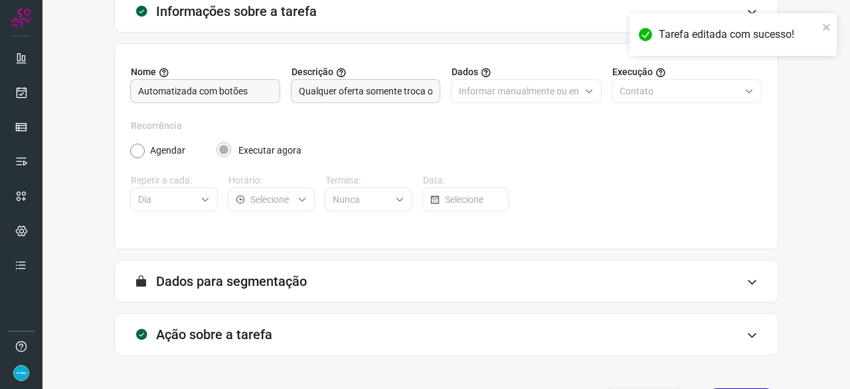
scroll to position [130, 0]
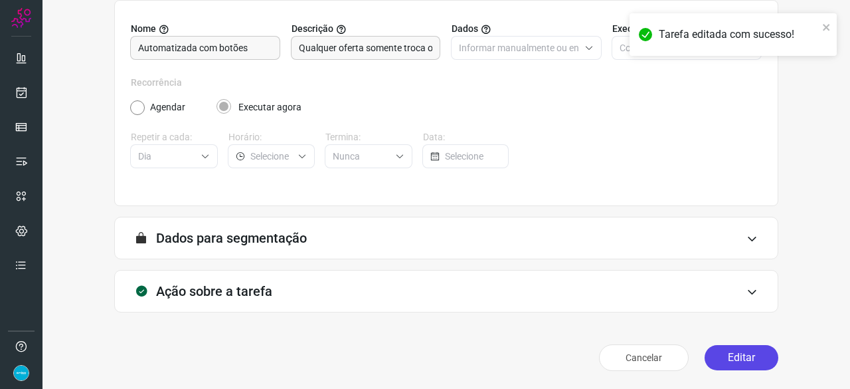
click at [747, 353] on button "Editar" at bounding box center [742, 357] width 74 height 25
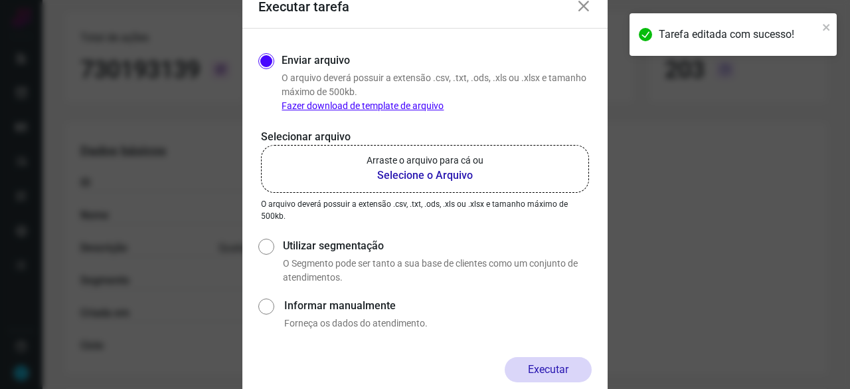
click at [419, 174] on b "Selecione o Arquivo" at bounding box center [425, 175] width 117 height 16
click at [0, 0] on input "Arraste o arquivo para cá ou Selecione o Arquivo" at bounding box center [0, 0] width 0 height 0
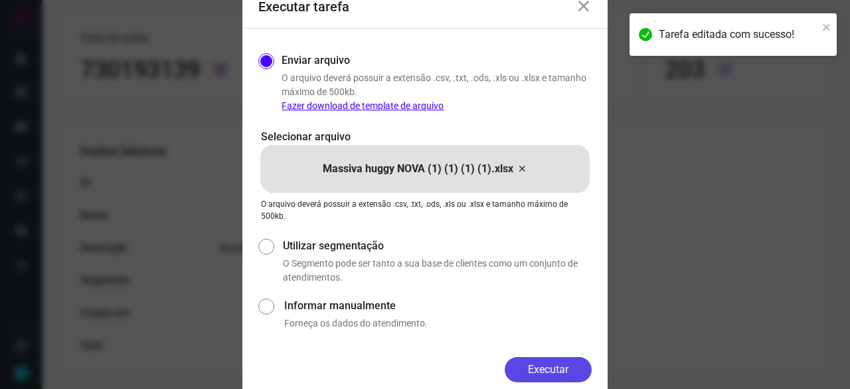
click at [549, 375] on button "Executar" at bounding box center [548, 369] width 87 height 25
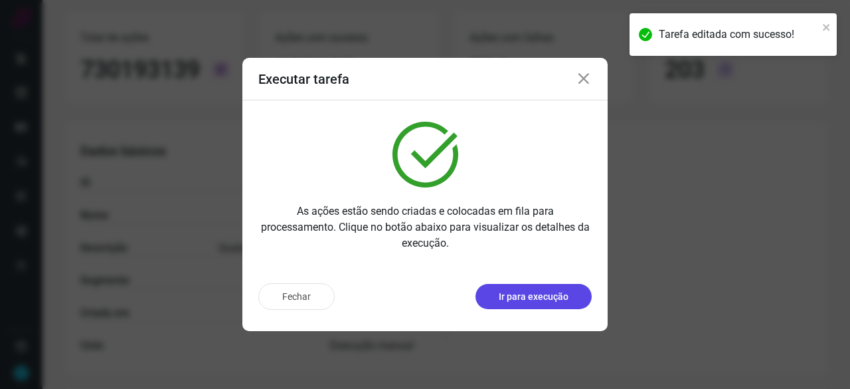
click at [549, 304] on button "Ir para execução" at bounding box center [534, 296] width 116 height 25
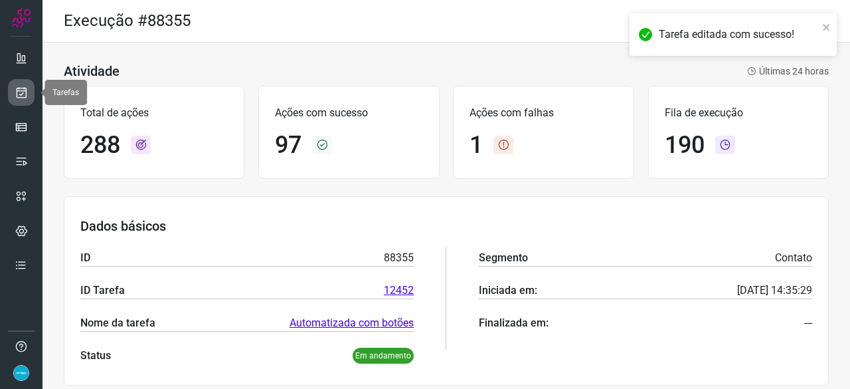
click at [20, 93] on icon at bounding box center [22, 92] width 14 height 13
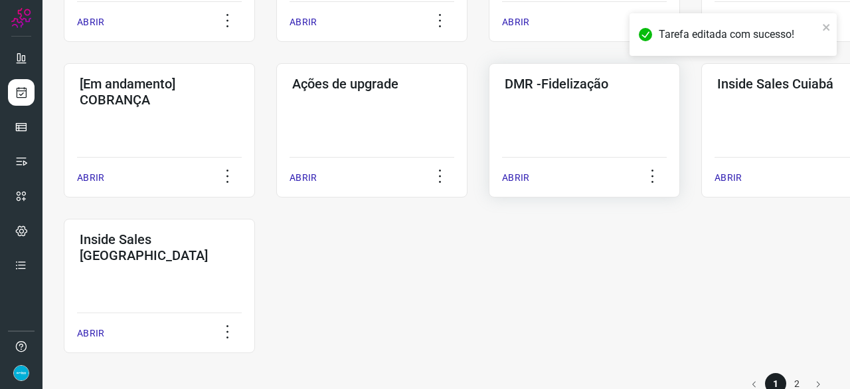
click at [519, 179] on p "ABRIR" at bounding box center [515, 178] width 27 height 14
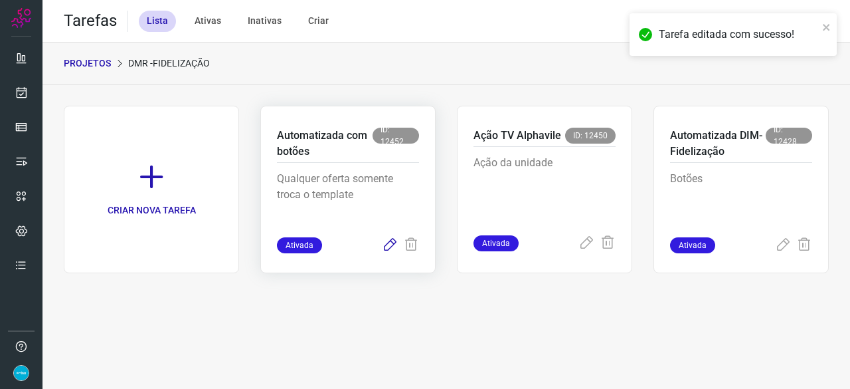
click at [385, 245] on icon at bounding box center [390, 245] width 16 height 16
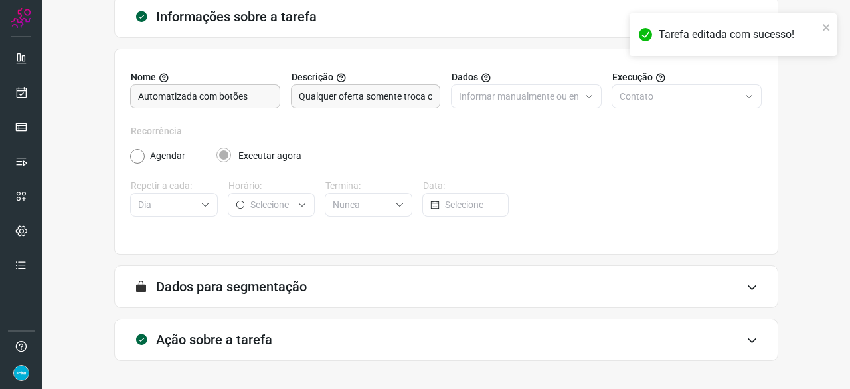
scroll to position [130, 0]
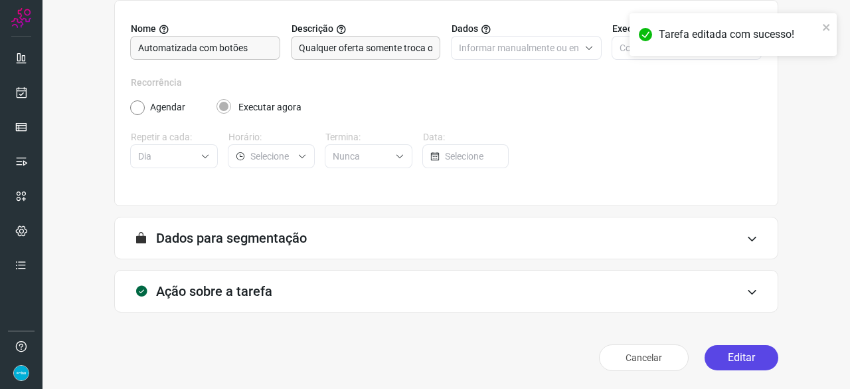
click at [715, 361] on button "Editar" at bounding box center [742, 357] width 74 height 25
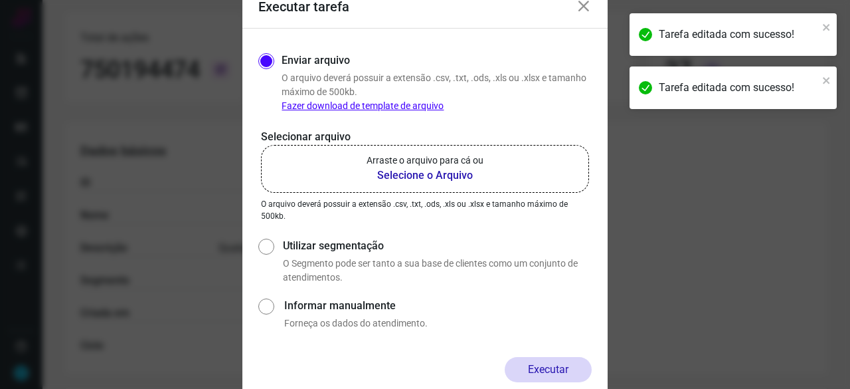
click at [395, 179] on b "Selecione o Arquivo" at bounding box center [425, 175] width 117 height 16
click at [0, 0] on input "Arraste o arquivo para cá ou Selecione o Arquivo" at bounding box center [0, 0] width 0 height 0
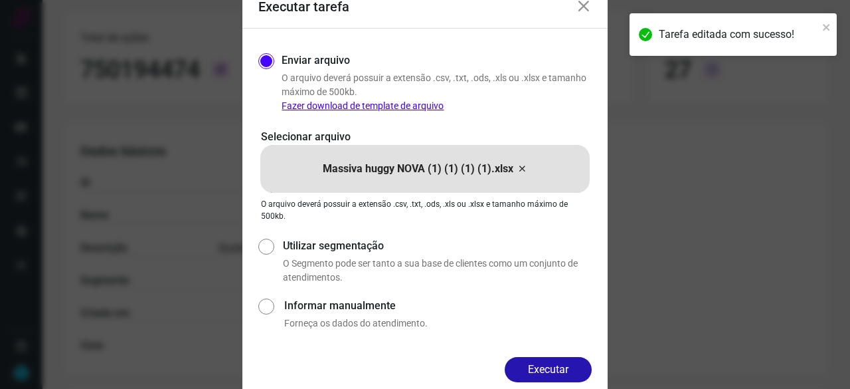
click at [567, 365] on button "Executar" at bounding box center [548, 369] width 87 height 25
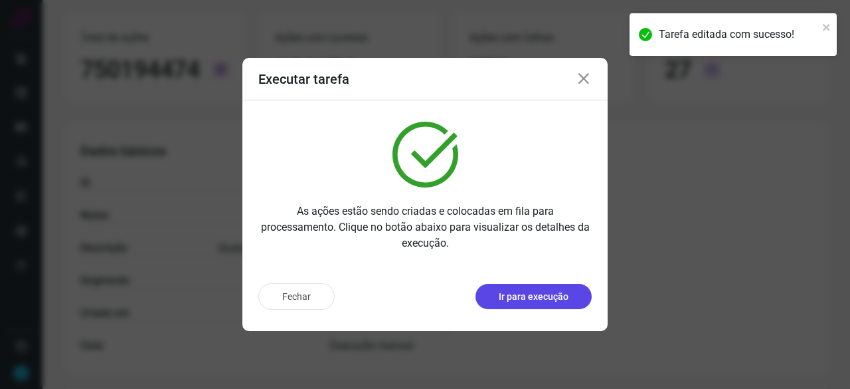
click at [545, 298] on p "Ir para execução" at bounding box center [534, 297] width 70 height 14
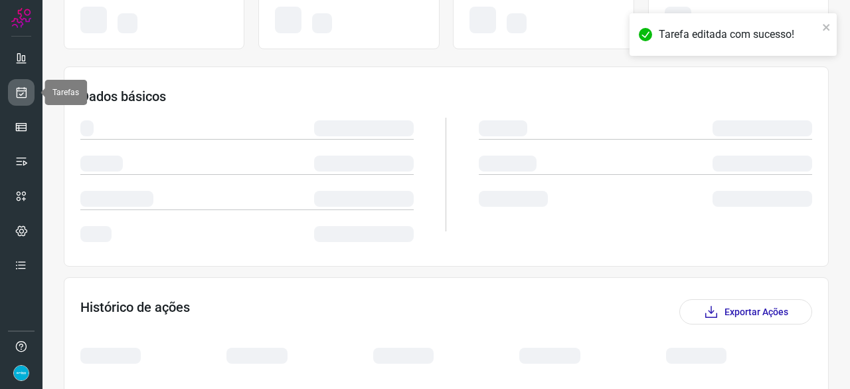
click at [29, 86] on link at bounding box center [21, 92] width 27 height 27
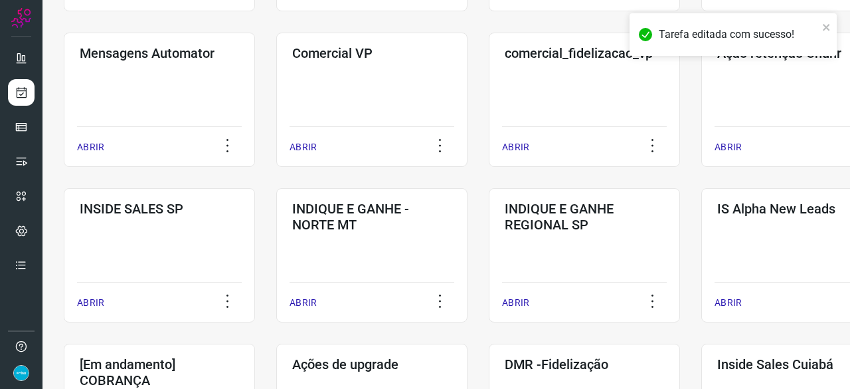
scroll to position [505, 0]
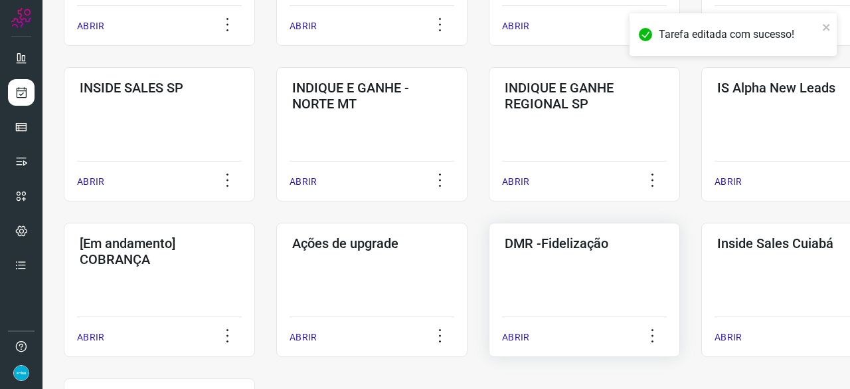
click at [510, 337] on p "ABRIR" at bounding box center [515, 337] width 27 height 14
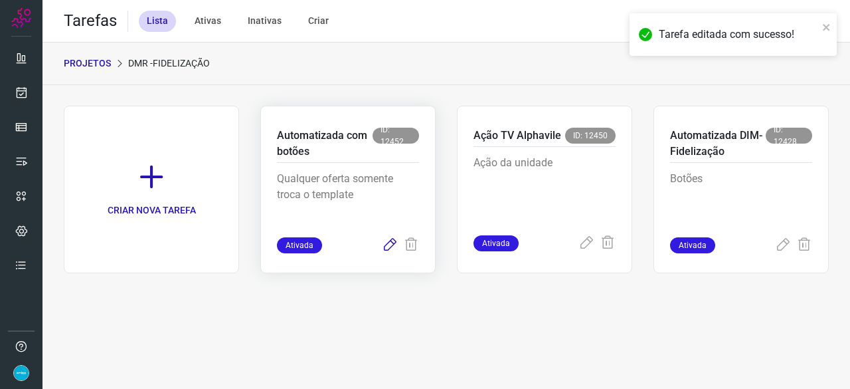
click at [395, 240] on icon at bounding box center [390, 245] width 16 height 16
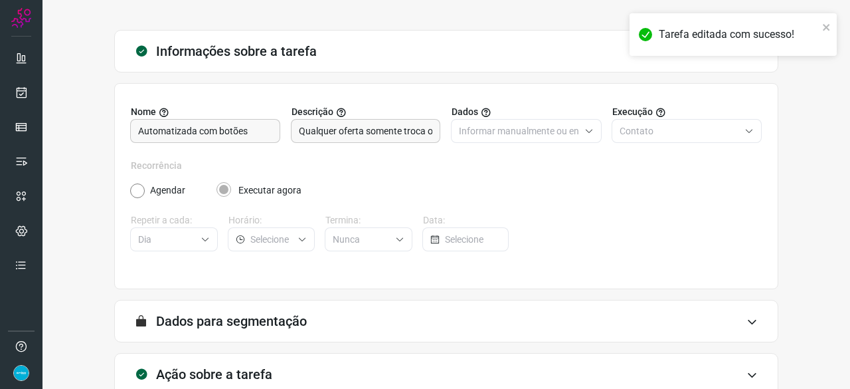
scroll to position [130, 0]
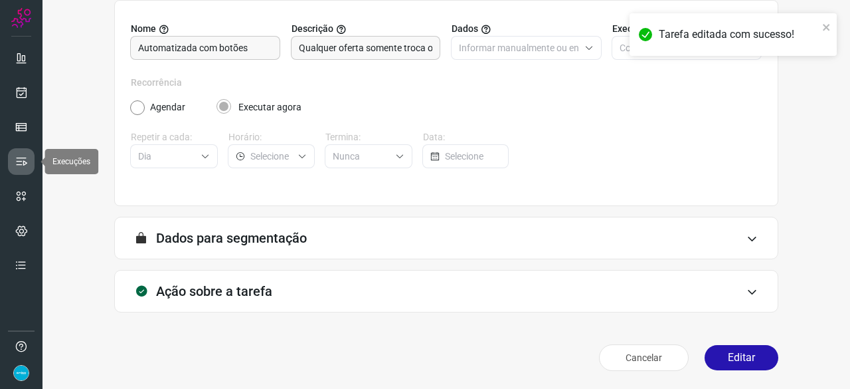
click at [18, 159] on icon at bounding box center [21, 161] width 13 height 13
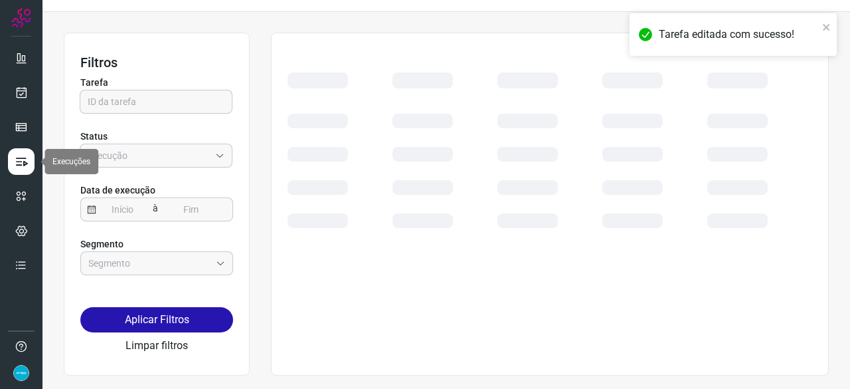
scroll to position [30, 0]
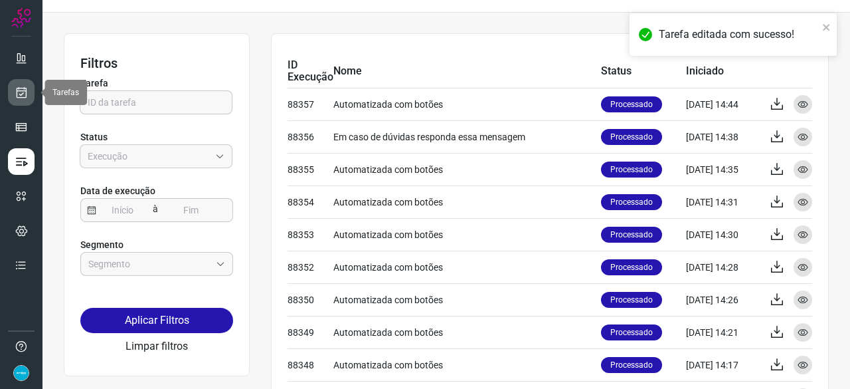
click at [19, 91] on icon at bounding box center [22, 92] width 14 height 13
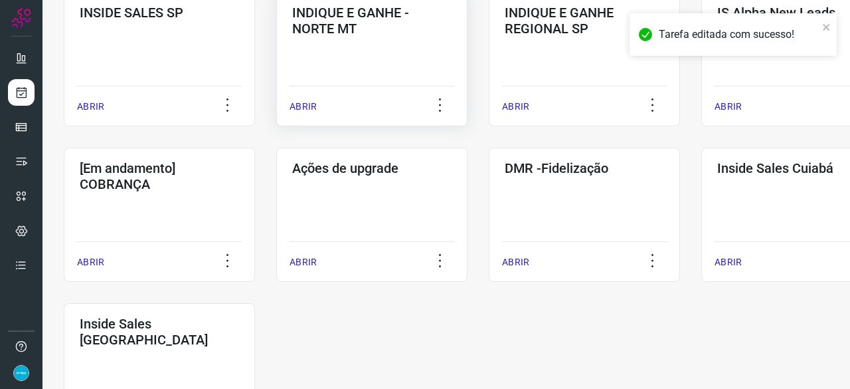
scroll to position [694, 0]
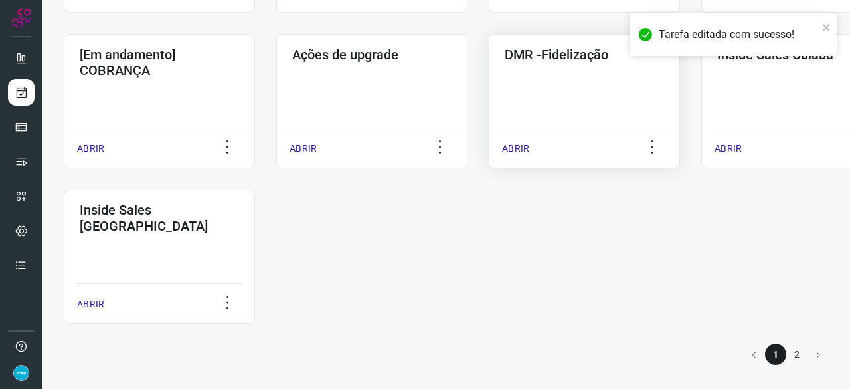
click at [513, 146] on p "ABRIR" at bounding box center [515, 148] width 27 height 14
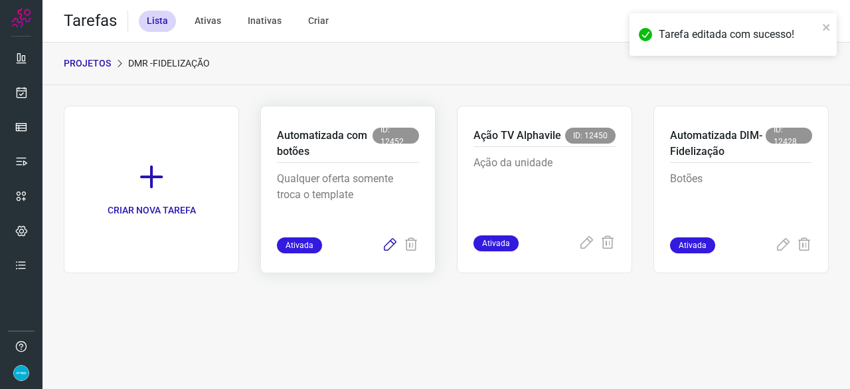
click at [389, 244] on icon at bounding box center [390, 245] width 16 height 16
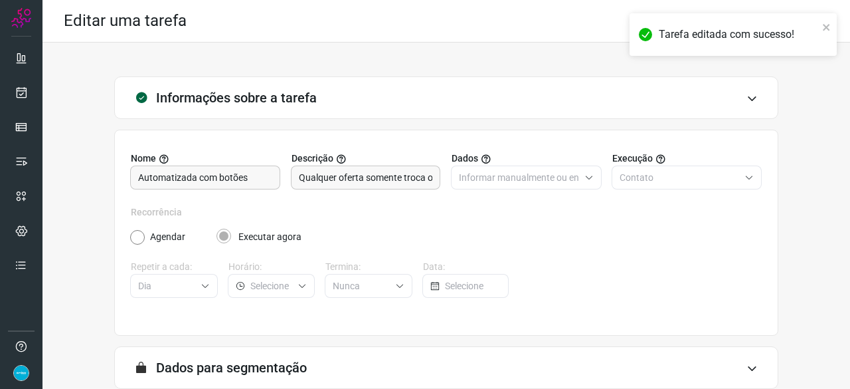
scroll to position [130, 0]
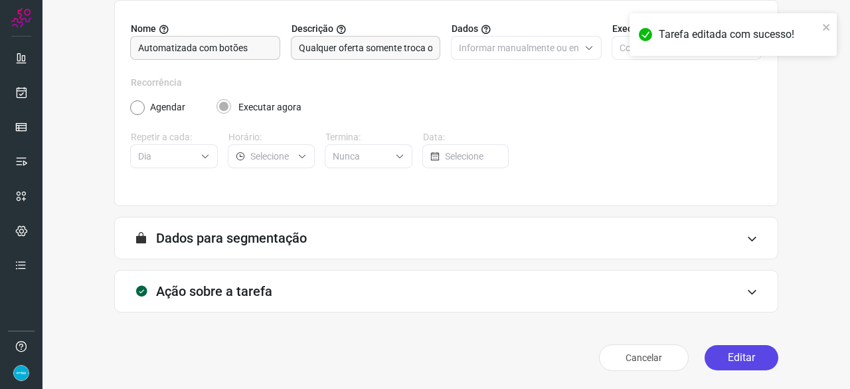
click at [718, 355] on button "Editar" at bounding box center [742, 357] width 74 height 25
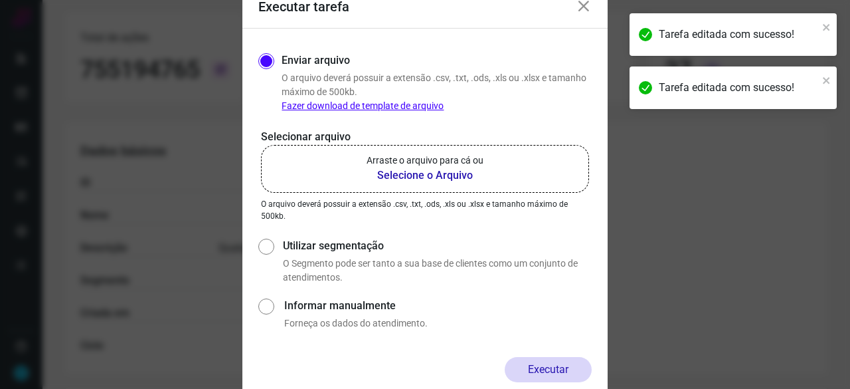
click at [397, 176] on b "Selecione o Arquivo" at bounding box center [425, 175] width 117 height 16
click at [0, 0] on input "Arraste o arquivo para cá ou Selecione o Arquivo" at bounding box center [0, 0] width 0 height 0
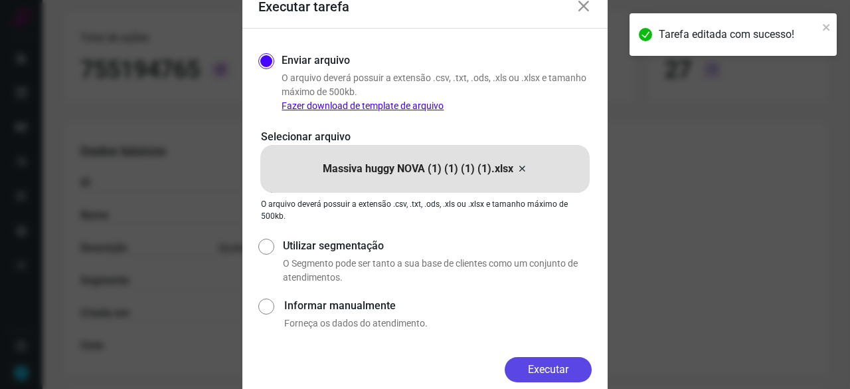
click at [563, 366] on button "Executar" at bounding box center [548, 369] width 87 height 25
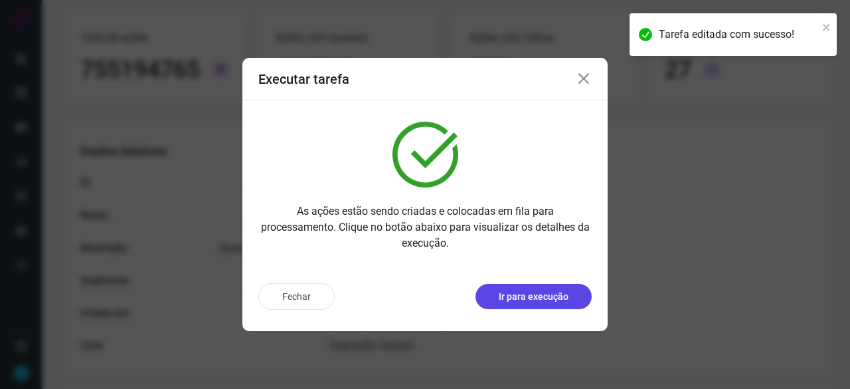
click at [554, 300] on p "Ir para execução" at bounding box center [534, 297] width 70 height 14
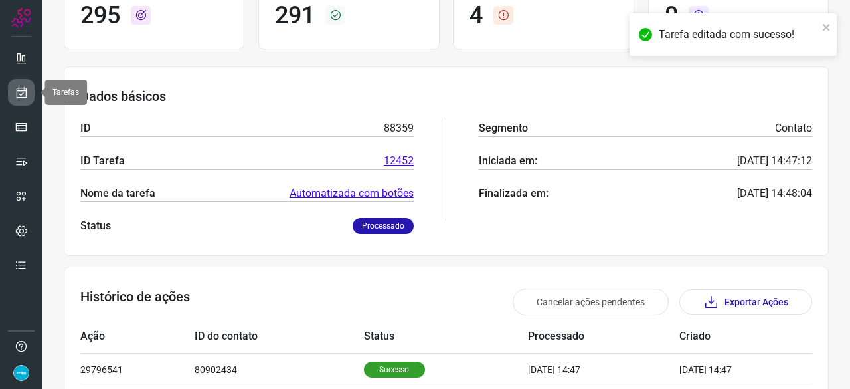
click at [23, 94] on icon at bounding box center [22, 92] width 14 height 13
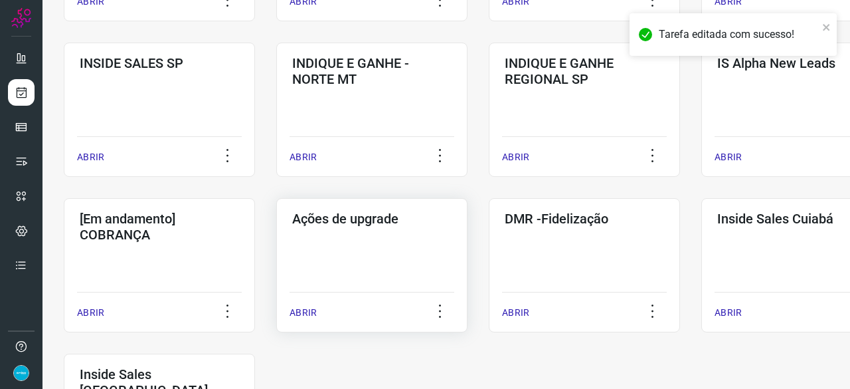
scroll to position [571, 0]
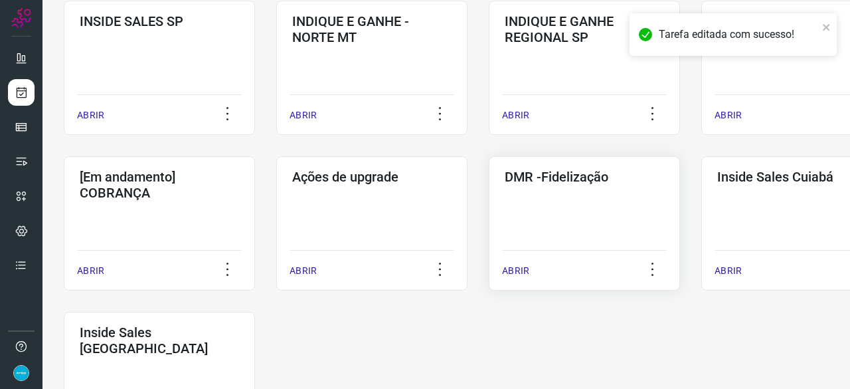
click at [516, 265] on p "ABRIR" at bounding box center [515, 271] width 27 height 14
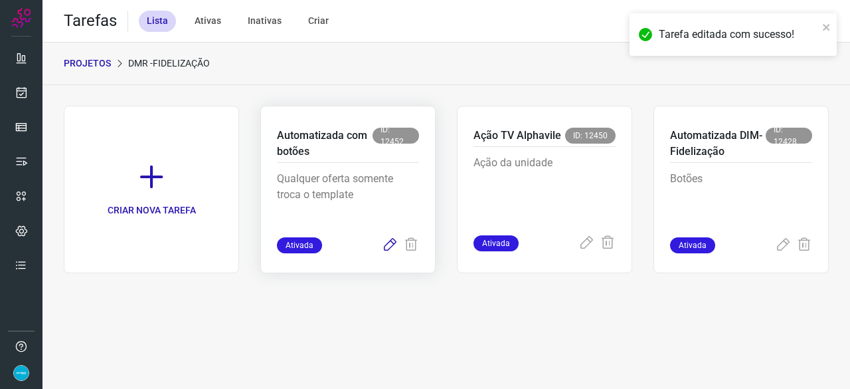
click at [385, 241] on icon at bounding box center [390, 245] width 16 height 16
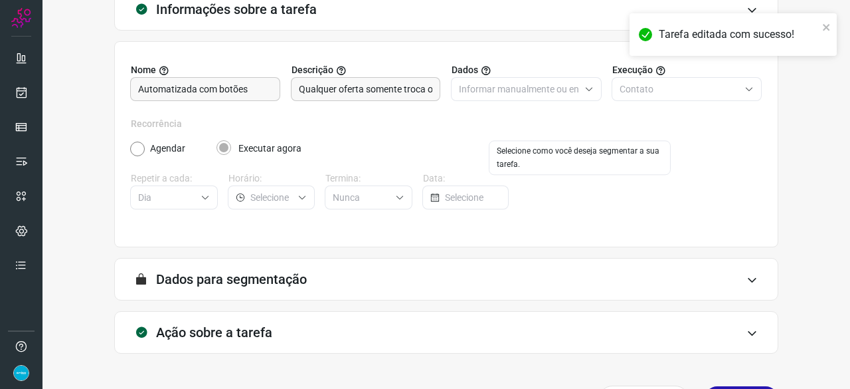
scroll to position [130, 0]
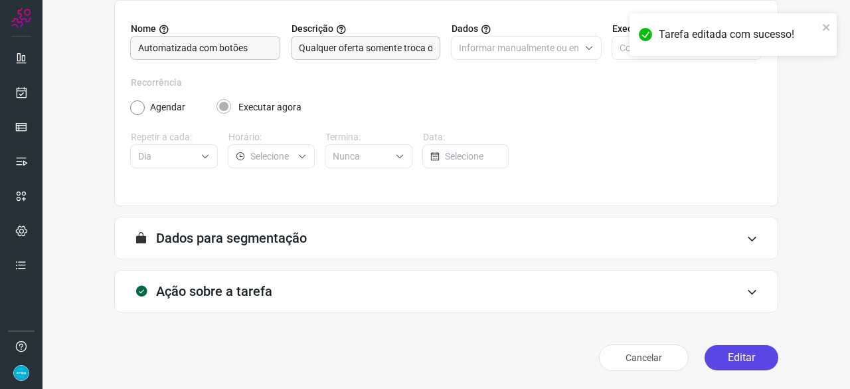
click at [746, 350] on button "Editar" at bounding box center [742, 357] width 74 height 25
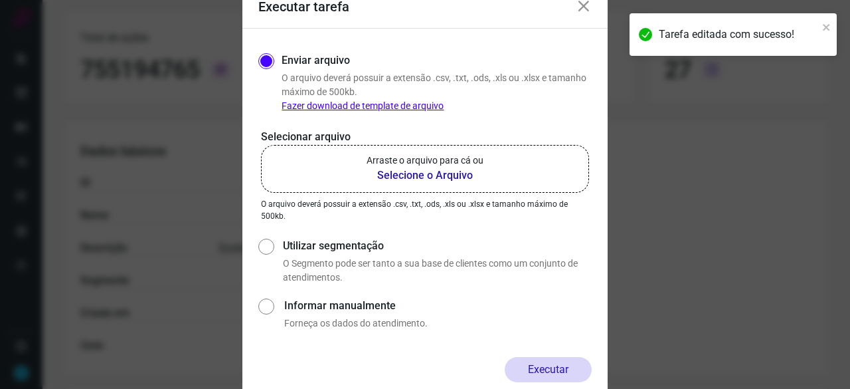
click at [405, 175] on b "Selecione o Arquivo" at bounding box center [425, 175] width 117 height 16
click at [0, 0] on input "Arraste o arquivo para cá ou Selecione o Arquivo" at bounding box center [0, 0] width 0 height 0
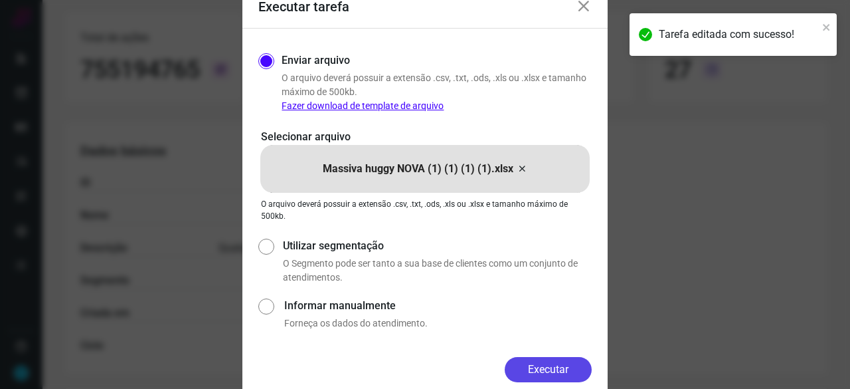
click at [550, 370] on button "Executar" at bounding box center [548, 369] width 87 height 25
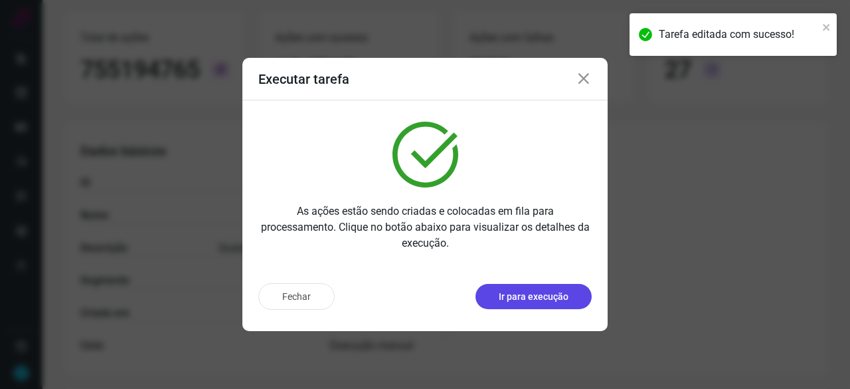
click at [522, 301] on p "Ir para execução" at bounding box center [534, 297] width 70 height 14
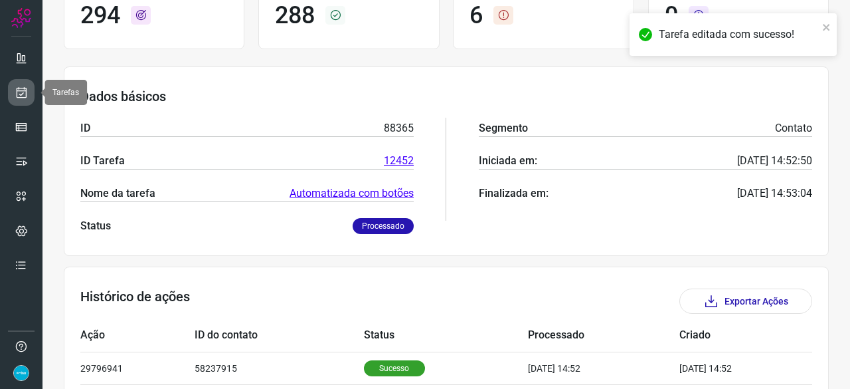
click at [20, 95] on icon at bounding box center [22, 92] width 14 height 13
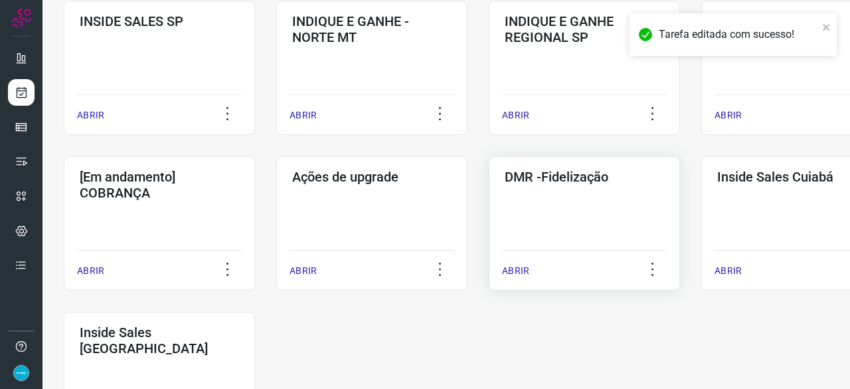
click at [514, 274] on p "ABRIR" at bounding box center [515, 271] width 27 height 14
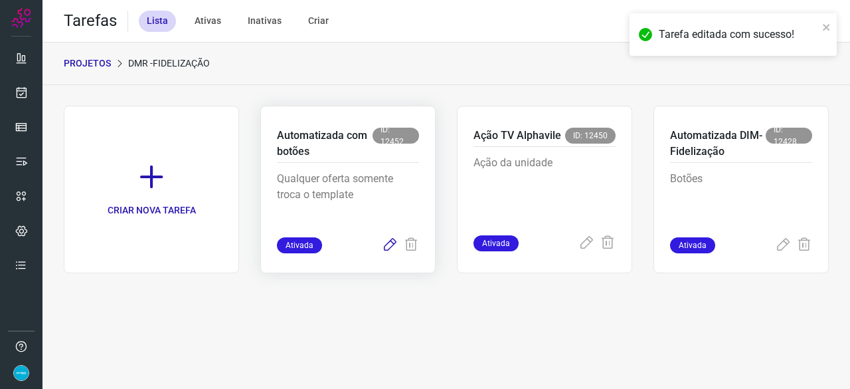
click at [391, 246] on icon at bounding box center [390, 245] width 16 height 16
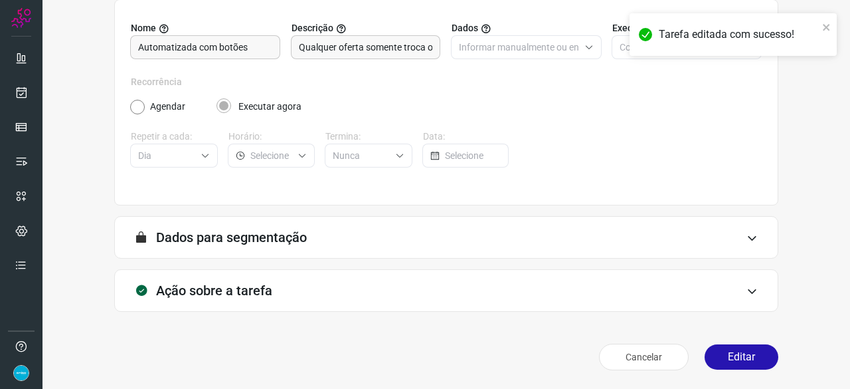
scroll to position [130, 0]
click at [735, 354] on button "Editar" at bounding box center [742, 357] width 74 height 25
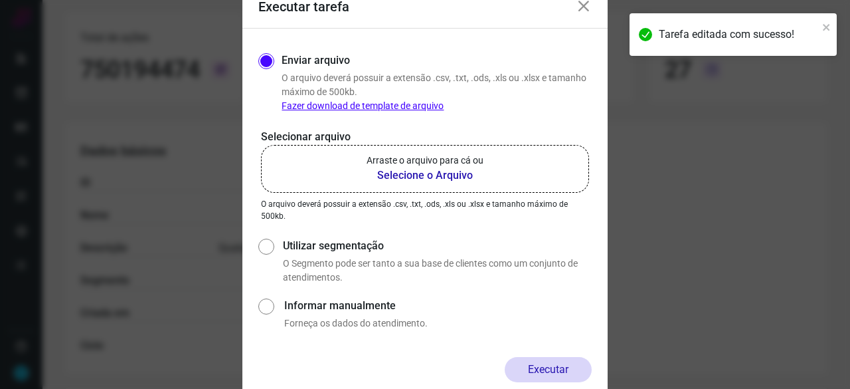
click at [408, 177] on b "Selecione o Arquivo" at bounding box center [425, 175] width 117 height 16
click at [0, 0] on input "Arraste o arquivo para cá ou Selecione o Arquivo" at bounding box center [0, 0] width 0 height 0
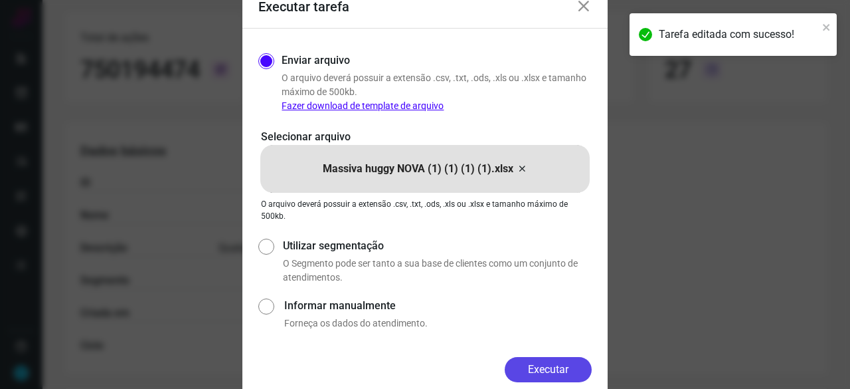
click at [576, 372] on button "Executar" at bounding box center [548, 369] width 87 height 25
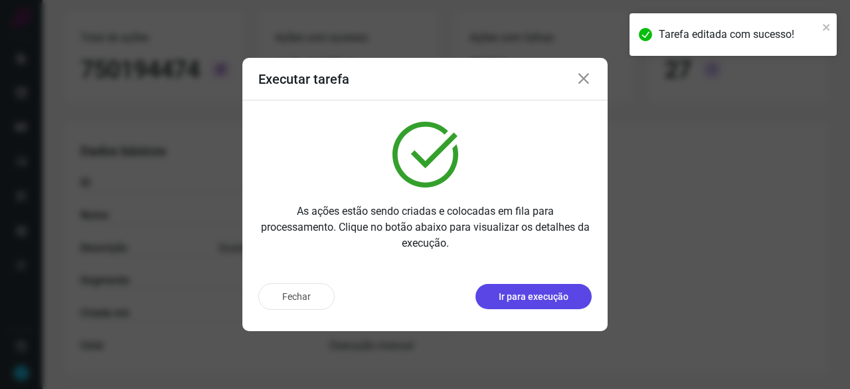
click at [521, 300] on p "Ir para execução" at bounding box center [534, 297] width 70 height 14
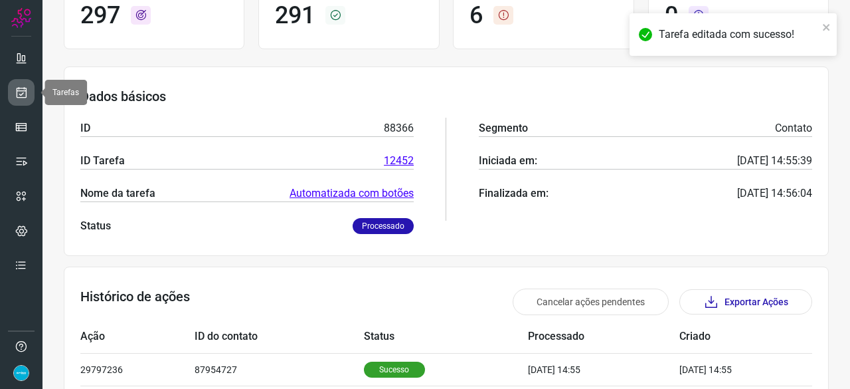
click at [17, 94] on icon at bounding box center [22, 92] width 14 height 13
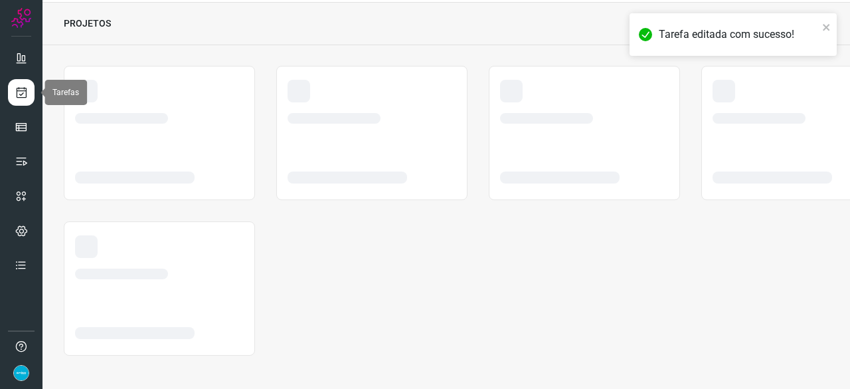
scroll to position [40, 0]
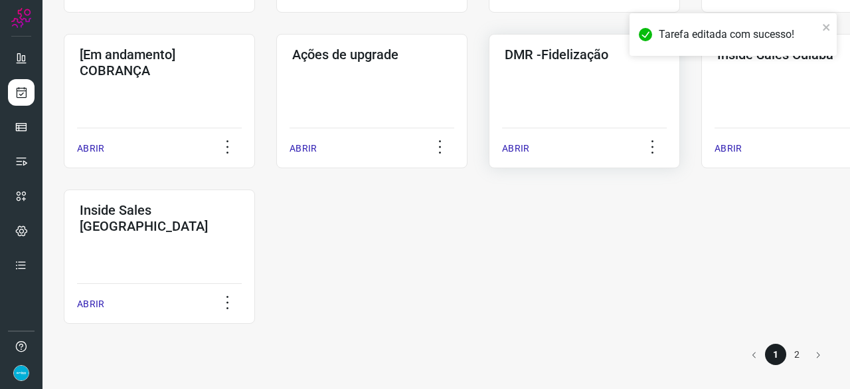
click at [516, 148] on p "ABRIR" at bounding box center [515, 148] width 27 height 14
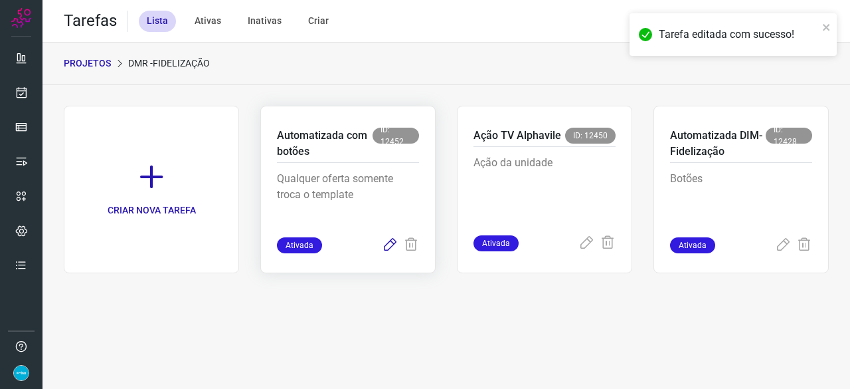
click at [387, 242] on icon at bounding box center [390, 245] width 16 height 16
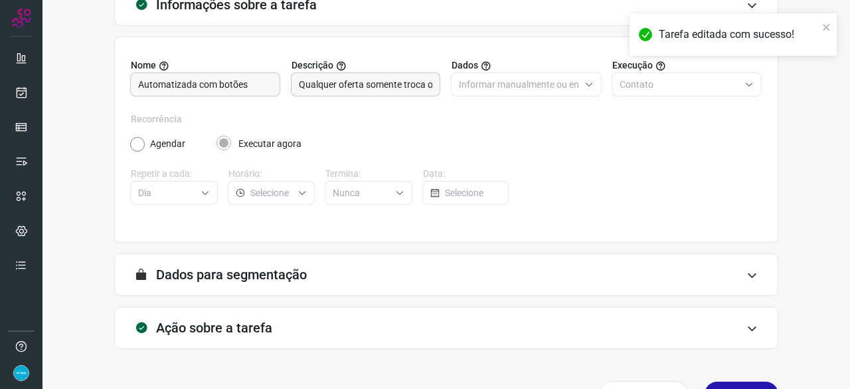
scroll to position [130, 0]
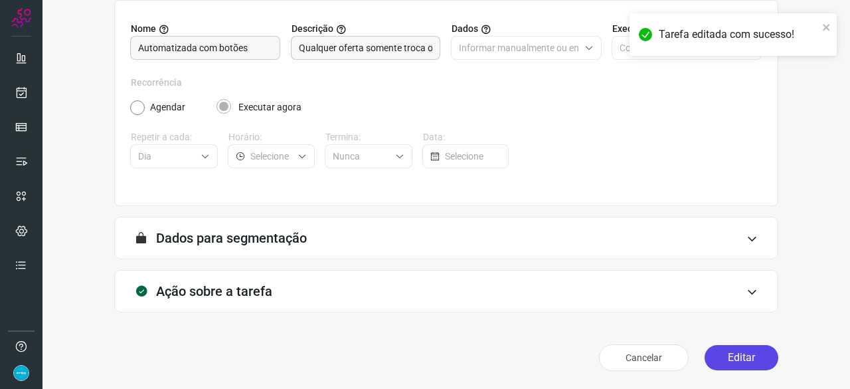
click at [724, 358] on button "Editar" at bounding box center [742, 357] width 74 height 25
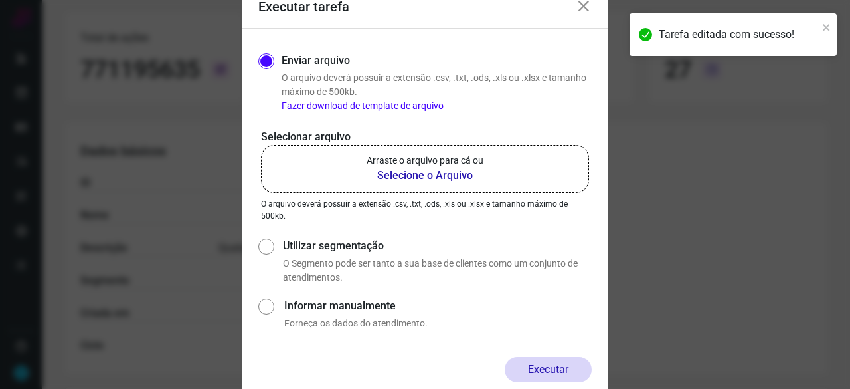
click at [433, 173] on b "Selecione o Arquivo" at bounding box center [425, 175] width 117 height 16
click at [0, 0] on input "Arraste o arquivo para cá ou Selecione o Arquivo" at bounding box center [0, 0] width 0 height 0
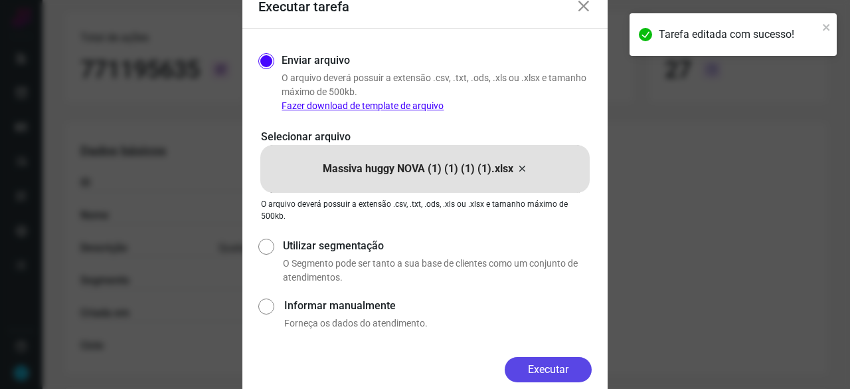
click at [545, 362] on button "Executar" at bounding box center [548, 369] width 87 height 25
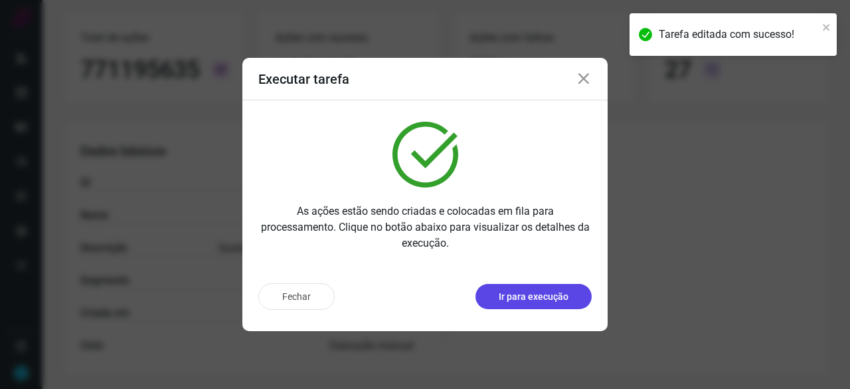
click at [531, 296] on p "Ir para execução" at bounding box center [534, 297] width 70 height 14
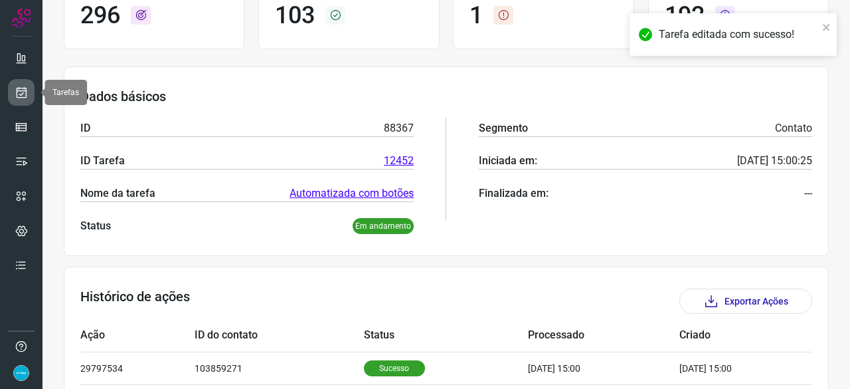
click at [25, 87] on icon at bounding box center [22, 92] width 14 height 13
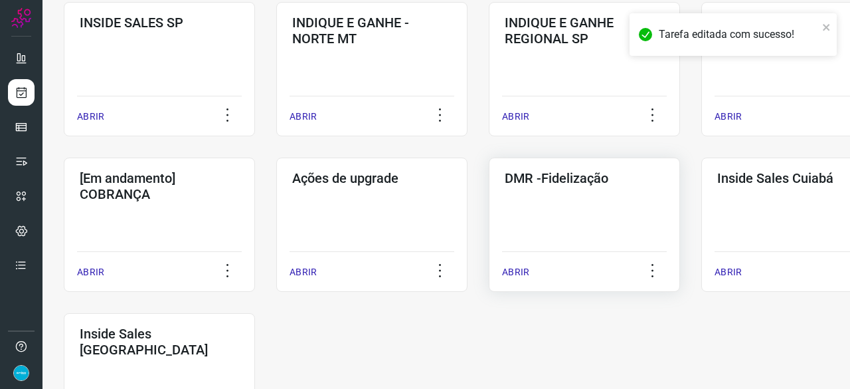
scroll to position [571, 0]
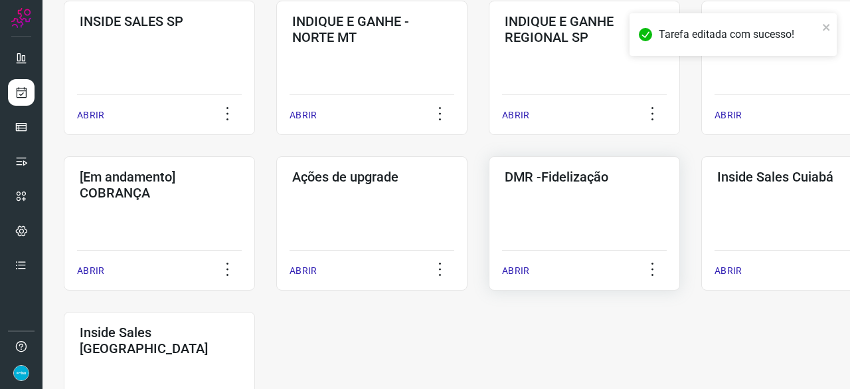
click at [523, 274] on p "ABRIR" at bounding box center [515, 271] width 27 height 14
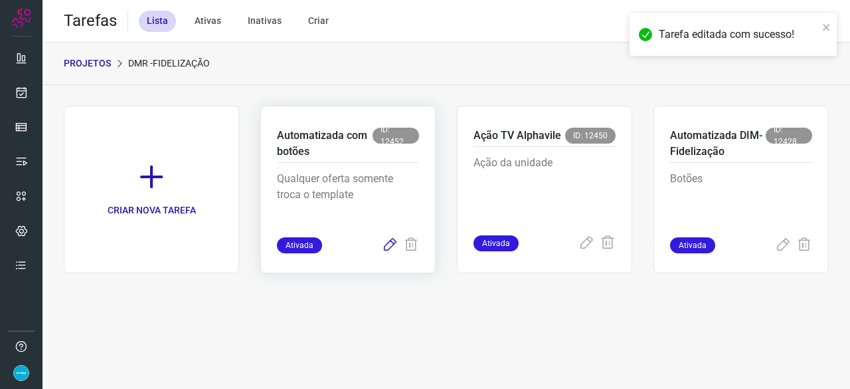
click at [388, 242] on icon at bounding box center [390, 245] width 16 height 16
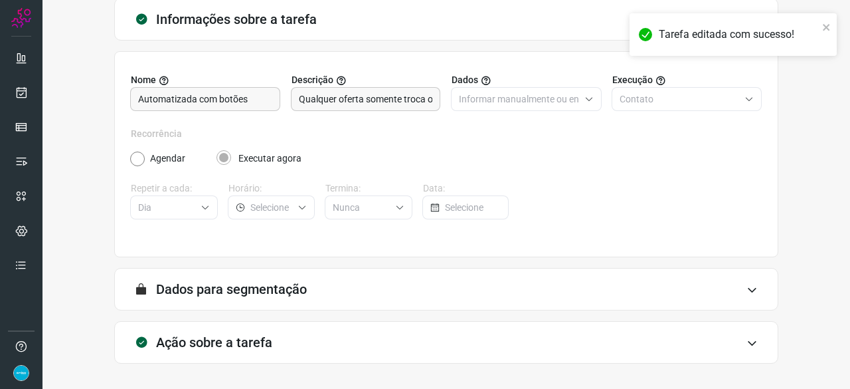
scroll to position [130, 0]
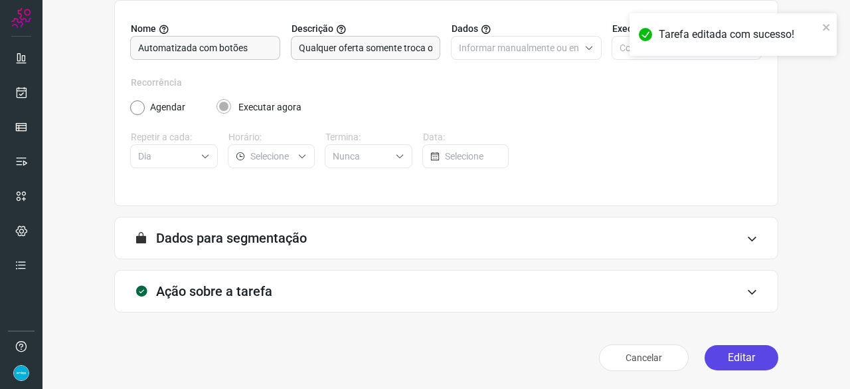
click at [740, 358] on button "Editar" at bounding box center [742, 357] width 74 height 25
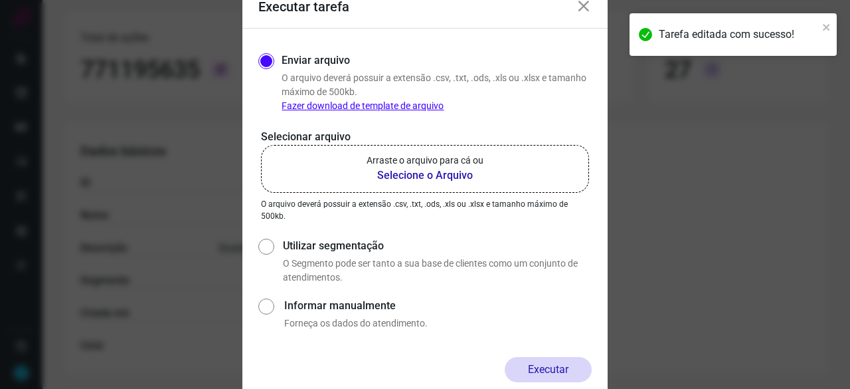
click at [416, 176] on b "Selecione o Arquivo" at bounding box center [425, 175] width 117 height 16
click at [0, 0] on input "Arraste o arquivo para cá ou Selecione o Arquivo" at bounding box center [0, 0] width 0 height 0
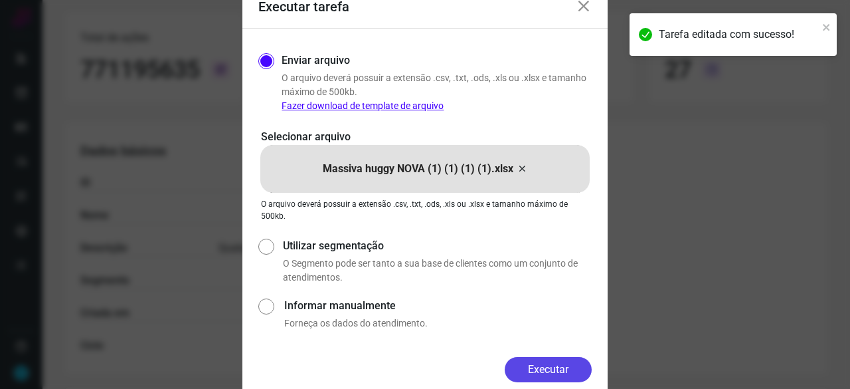
click at [563, 359] on button "Executar" at bounding box center [548, 369] width 87 height 25
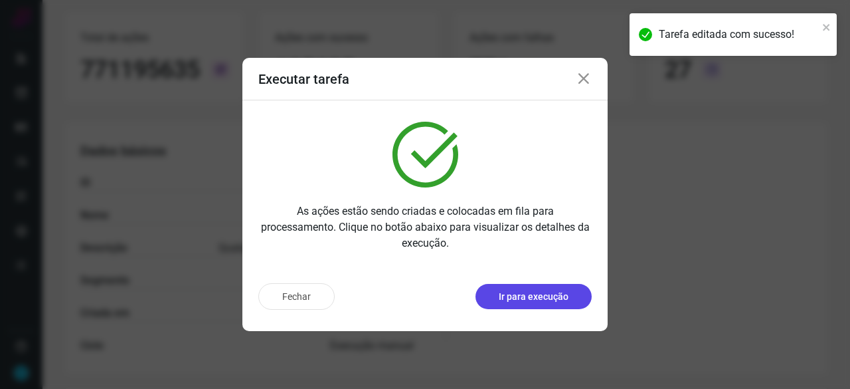
click at [523, 298] on p "Ir para execução" at bounding box center [534, 297] width 70 height 14
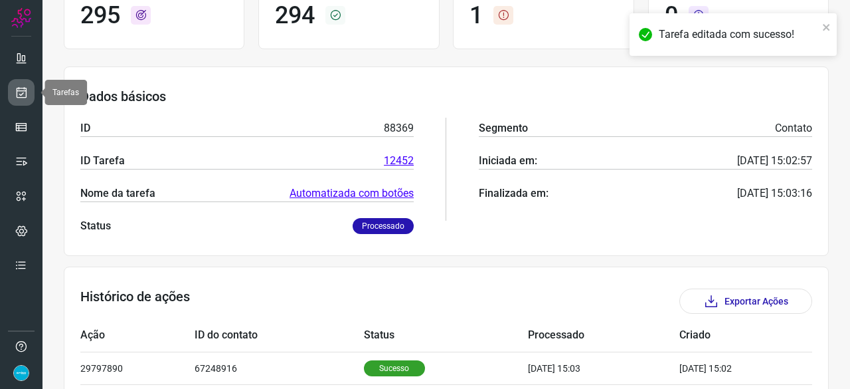
click at [21, 88] on icon at bounding box center [22, 92] width 14 height 13
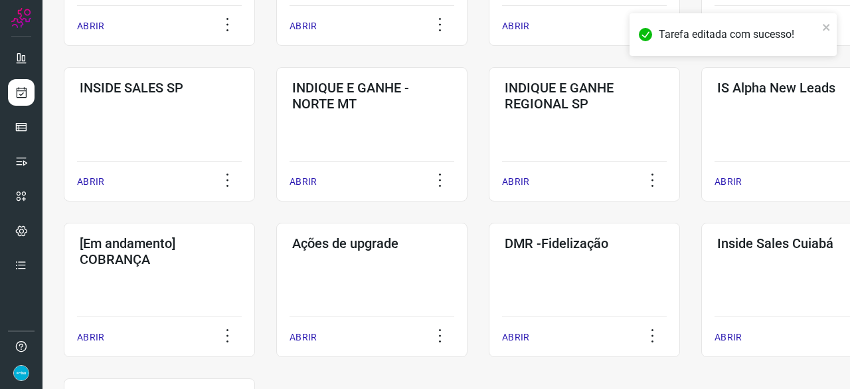
scroll to position [694, 0]
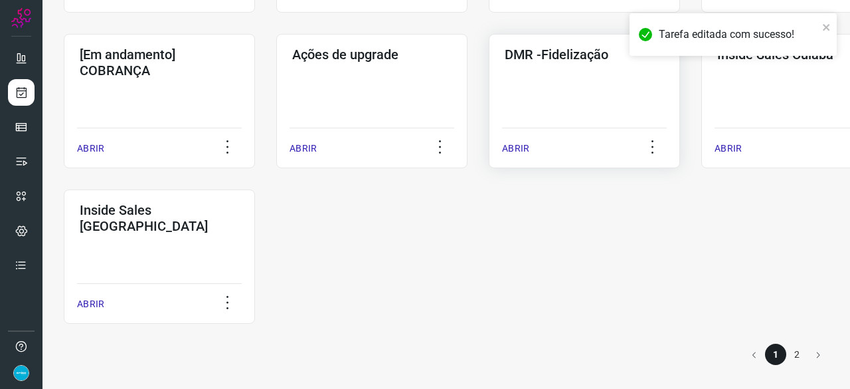
click at [513, 145] on p "ABRIR" at bounding box center [515, 148] width 27 height 14
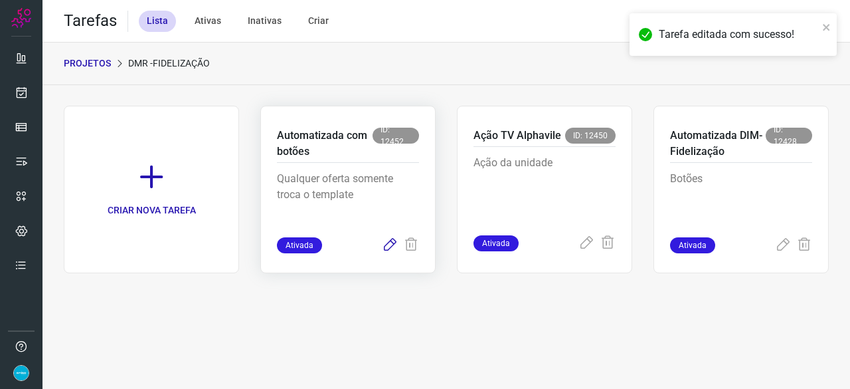
click at [389, 240] on icon at bounding box center [390, 245] width 16 height 16
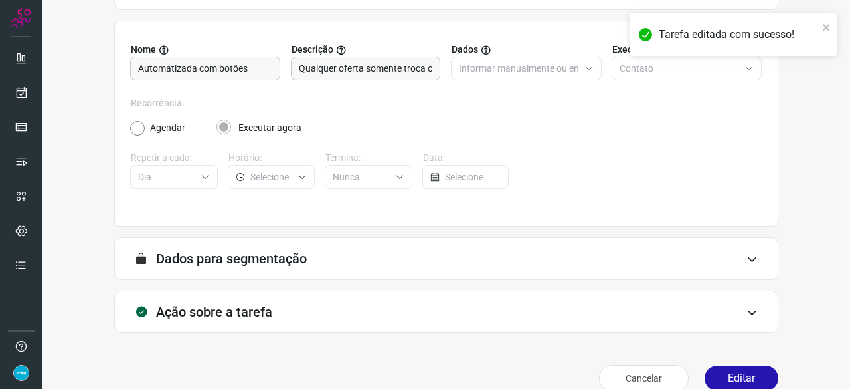
scroll to position [130, 0]
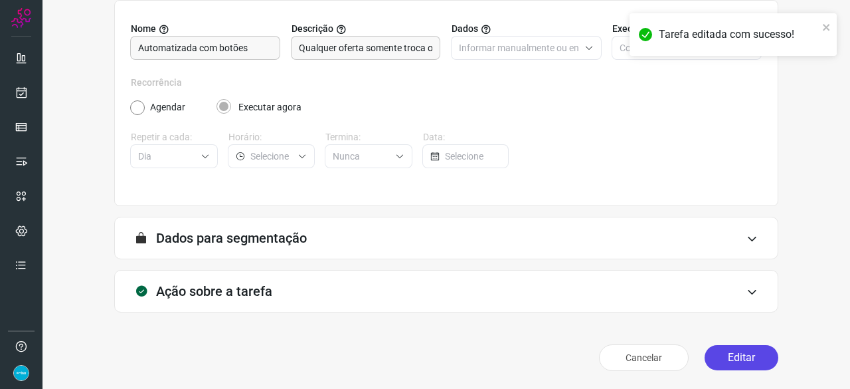
click at [747, 348] on button "Editar" at bounding box center [742, 357] width 74 height 25
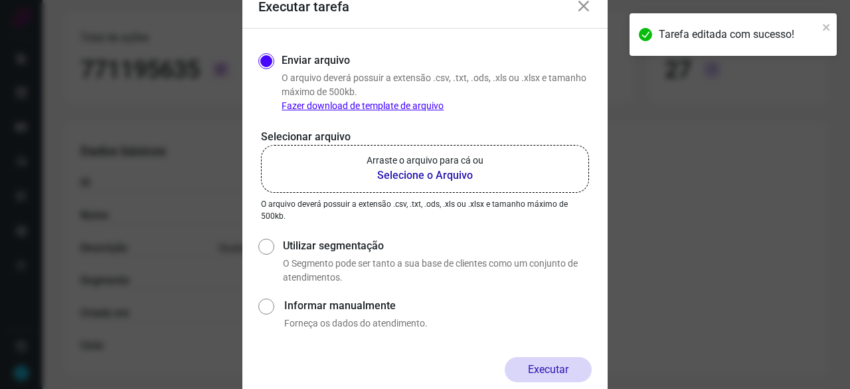
click at [416, 173] on b "Selecione o Arquivo" at bounding box center [425, 175] width 117 height 16
click at [0, 0] on input "Arraste o arquivo para cá ou Selecione o Arquivo" at bounding box center [0, 0] width 0 height 0
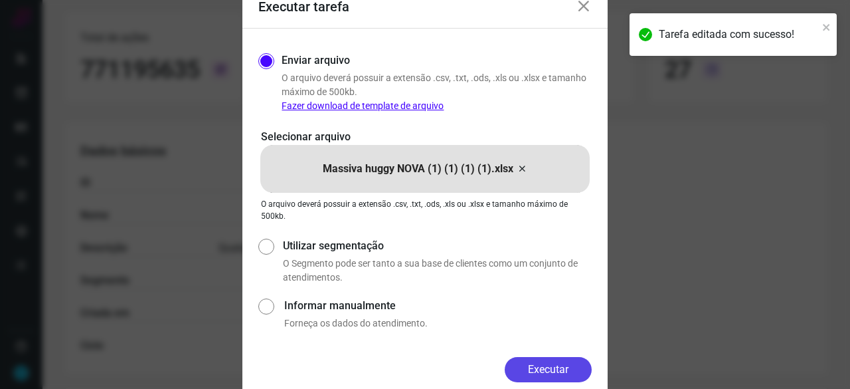
click at [554, 371] on button "Executar" at bounding box center [548, 369] width 87 height 25
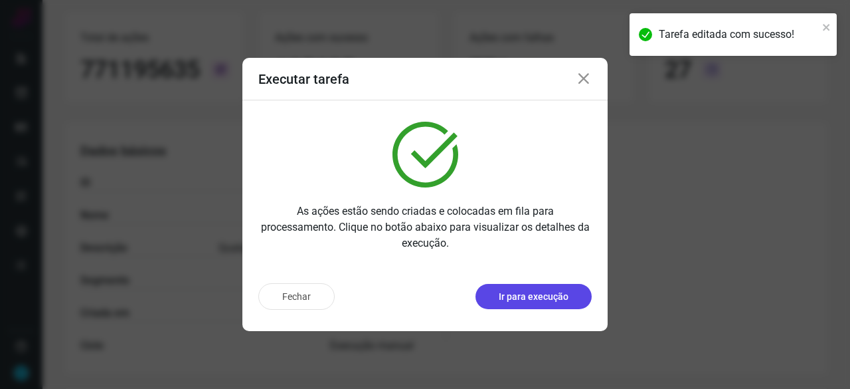
click at [541, 300] on p "Ir para execução" at bounding box center [534, 297] width 70 height 14
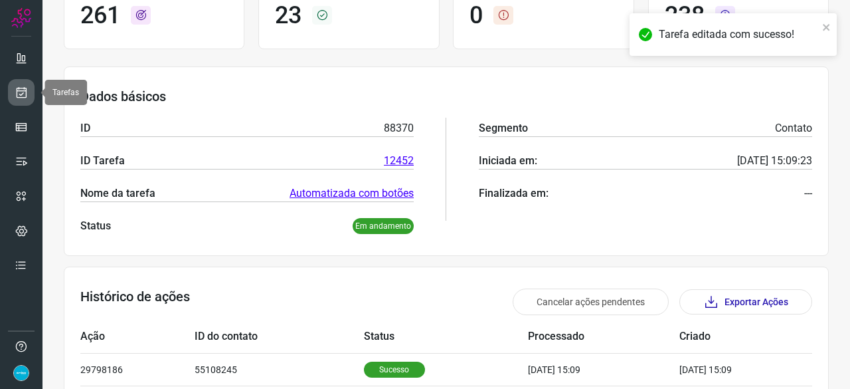
click at [9, 93] on link at bounding box center [21, 92] width 27 height 27
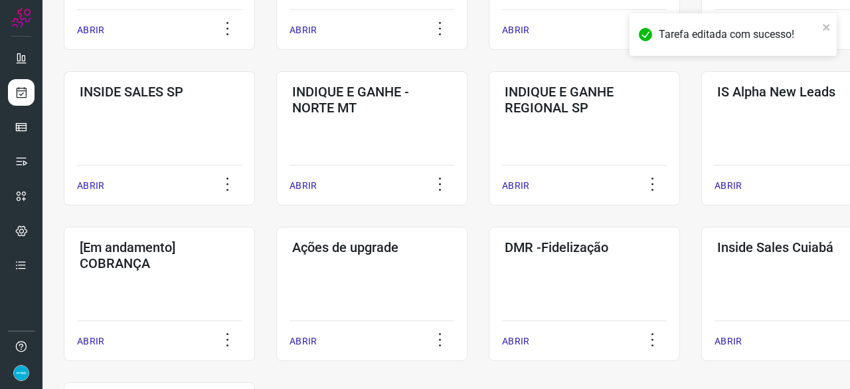
scroll to position [571, 0]
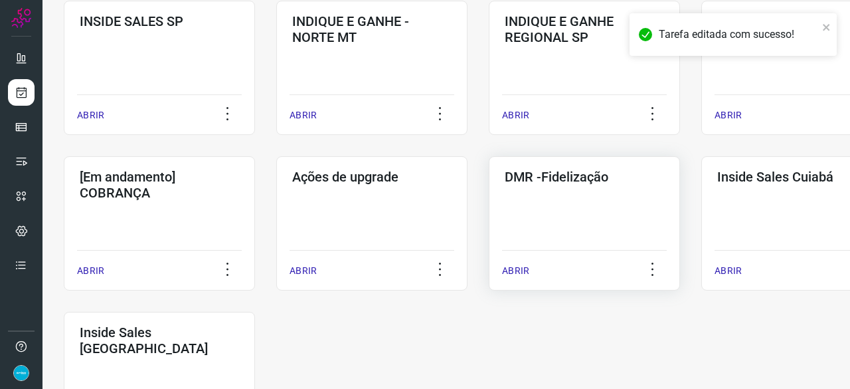
click at [519, 268] on p "ABRIR" at bounding box center [515, 271] width 27 height 14
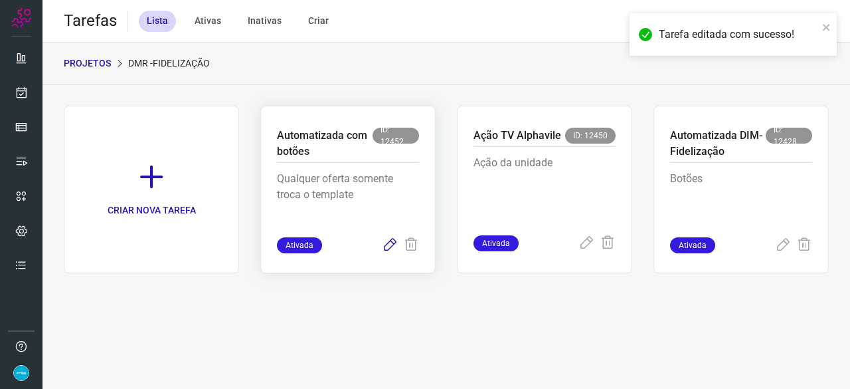
click at [391, 244] on icon at bounding box center [390, 245] width 16 height 16
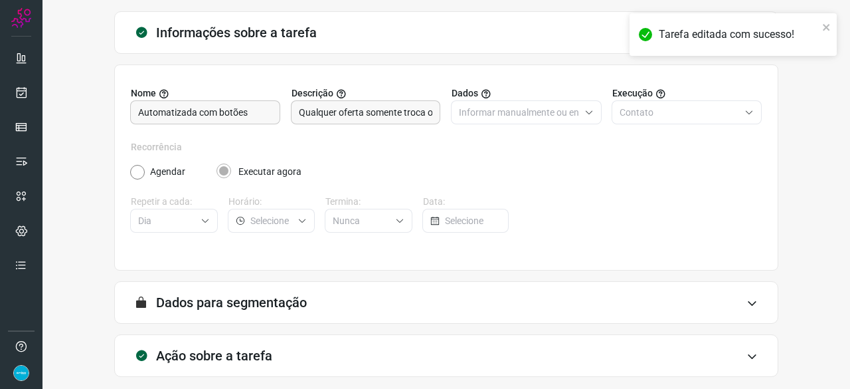
scroll to position [130, 0]
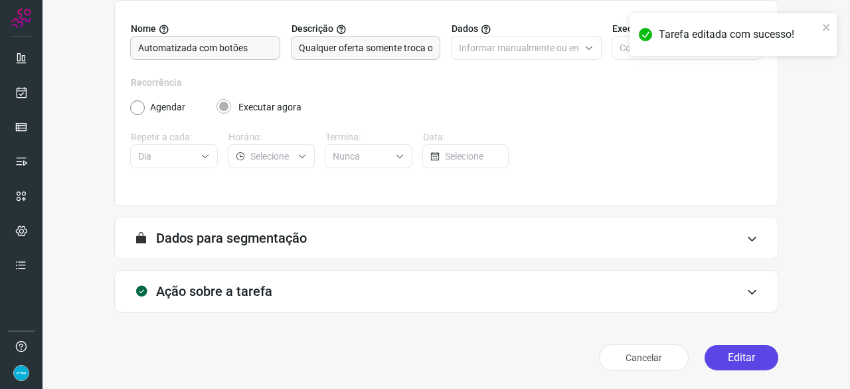
click at [752, 354] on button "Editar" at bounding box center [742, 357] width 74 height 25
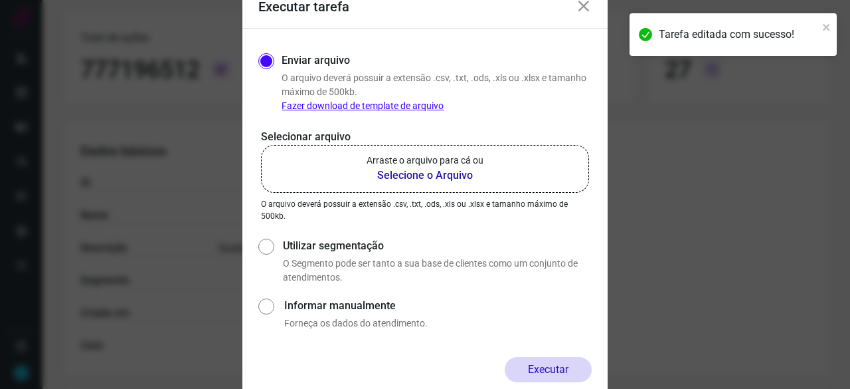
click at [424, 173] on b "Selecione o Arquivo" at bounding box center [425, 175] width 117 height 16
click at [0, 0] on input "Arraste o arquivo para cá ou Selecione o Arquivo" at bounding box center [0, 0] width 0 height 0
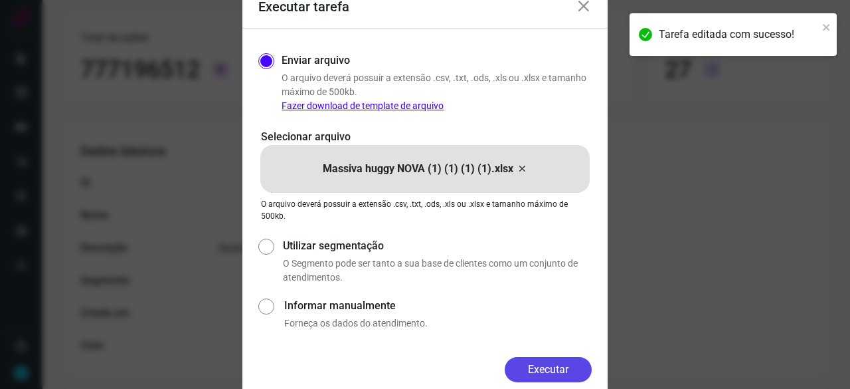
click at [519, 373] on button "Executar" at bounding box center [548, 369] width 87 height 25
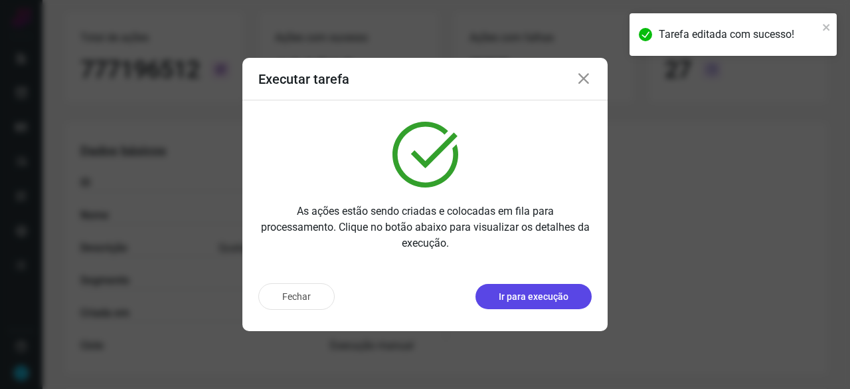
click at [538, 298] on p "Ir para execução" at bounding box center [534, 297] width 70 height 14
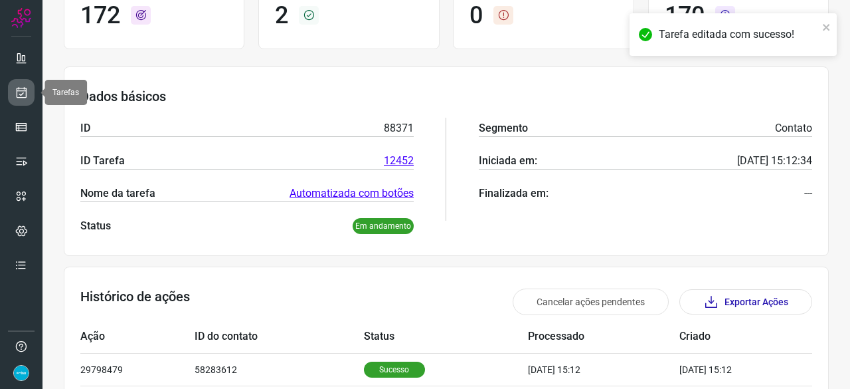
click at [25, 88] on icon at bounding box center [22, 92] width 14 height 13
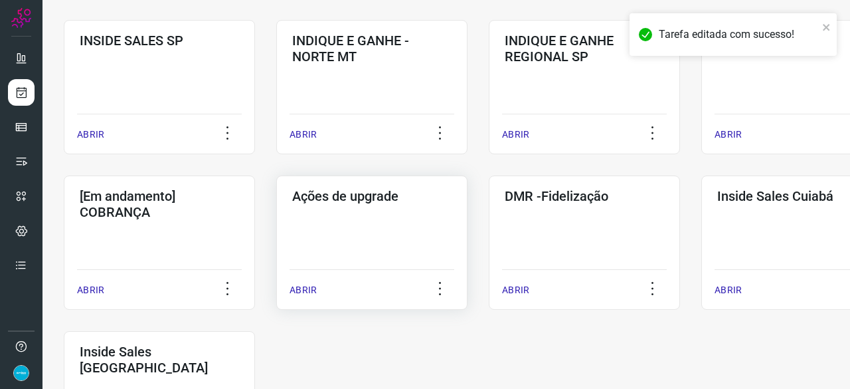
scroll to position [638, 0]
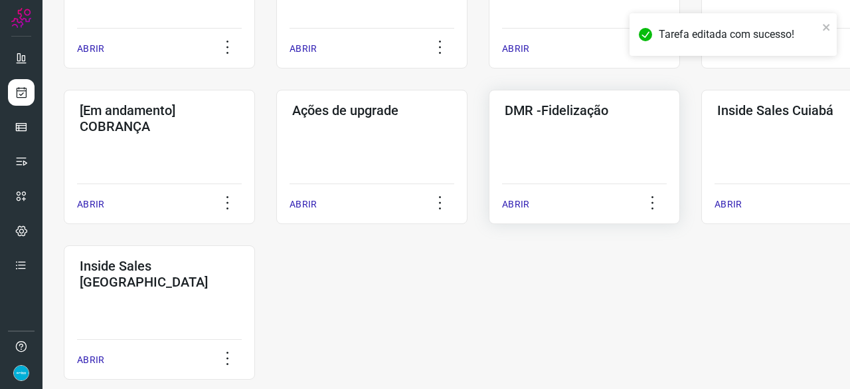
click at [523, 201] on p "ABRIR" at bounding box center [515, 204] width 27 height 14
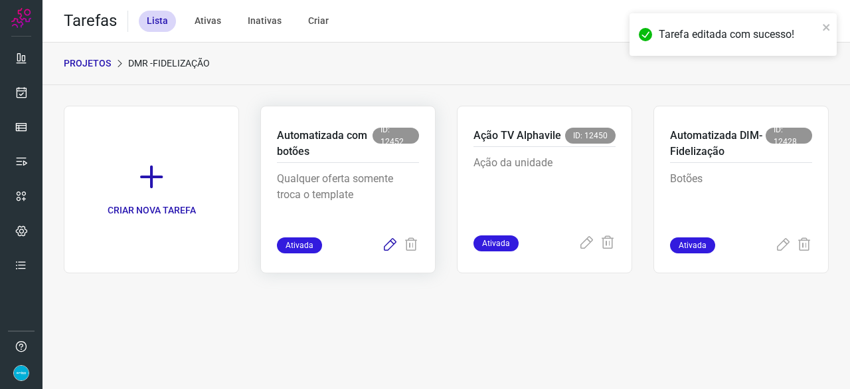
click at [393, 241] on icon at bounding box center [390, 245] width 16 height 16
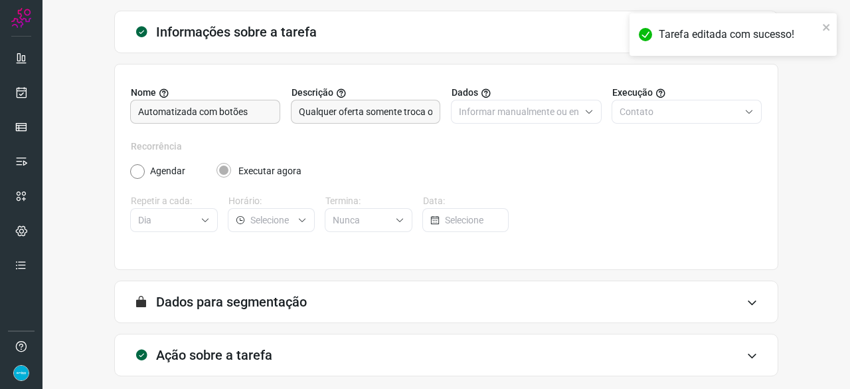
scroll to position [130, 0]
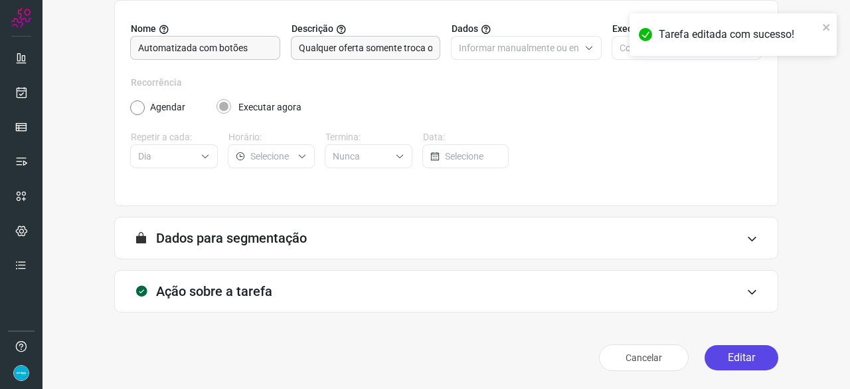
click at [705, 351] on button "Editar" at bounding box center [742, 357] width 74 height 25
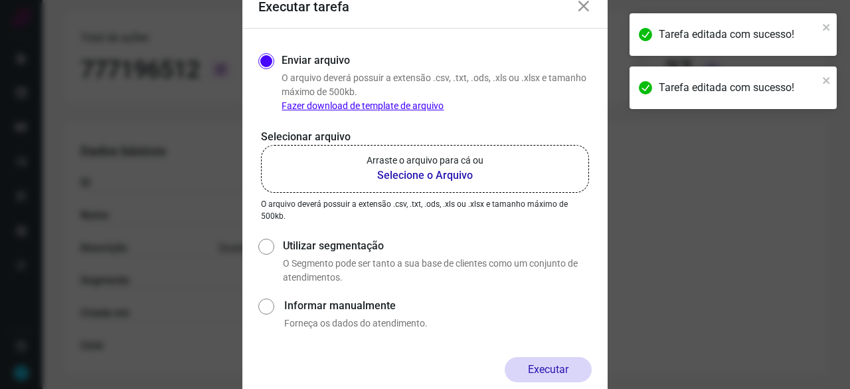
click at [399, 175] on b "Selecione o Arquivo" at bounding box center [425, 175] width 117 height 16
click at [0, 0] on input "Arraste o arquivo para cá ou Selecione o Arquivo" at bounding box center [0, 0] width 0 height 0
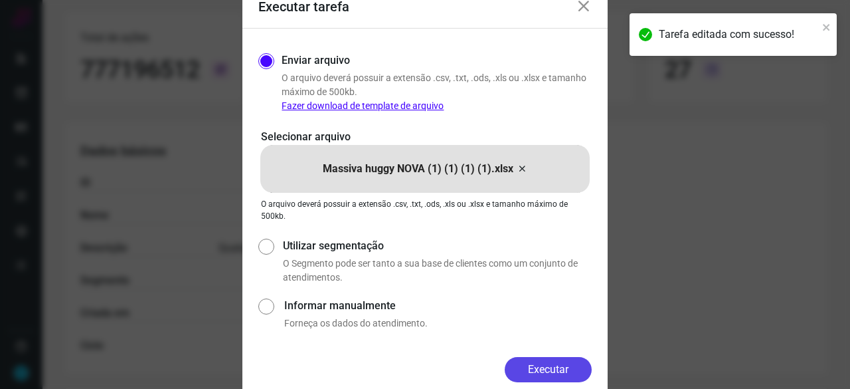
click at [555, 359] on button "Executar" at bounding box center [548, 369] width 87 height 25
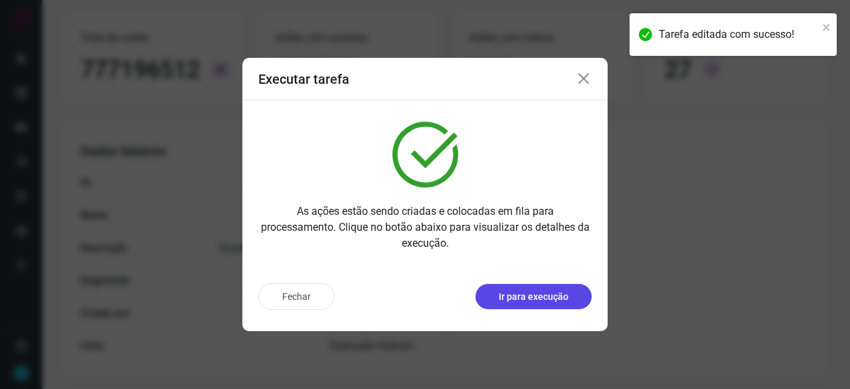
click at [541, 297] on p "Ir para execução" at bounding box center [534, 297] width 70 height 14
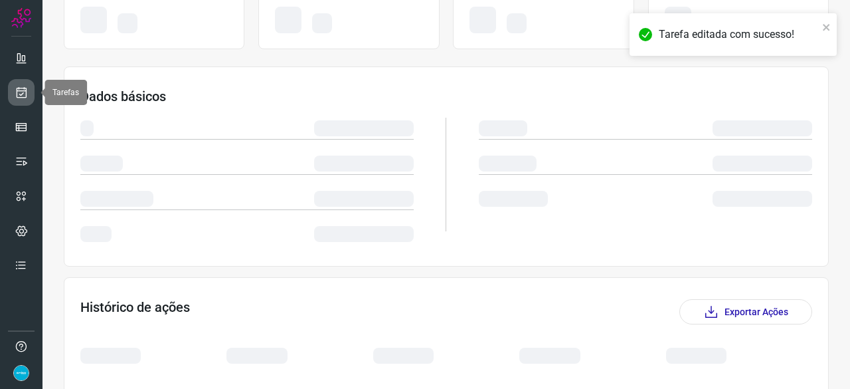
click at [23, 90] on icon at bounding box center [22, 92] width 14 height 13
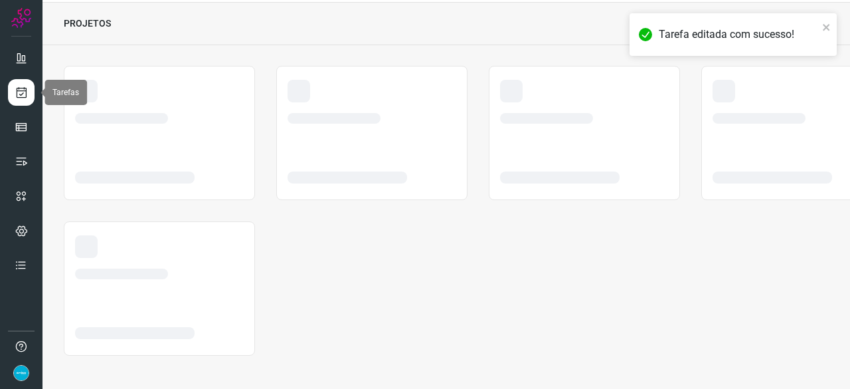
scroll to position [40, 0]
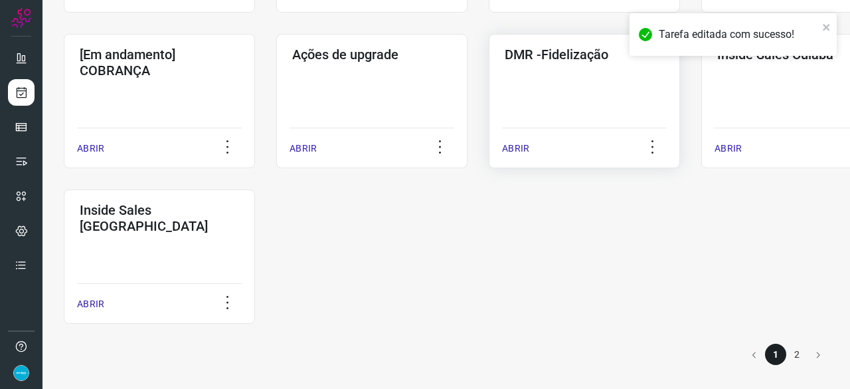
click at [521, 152] on p "ABRIR" at bounding box center [515, 148] width 27 height 14
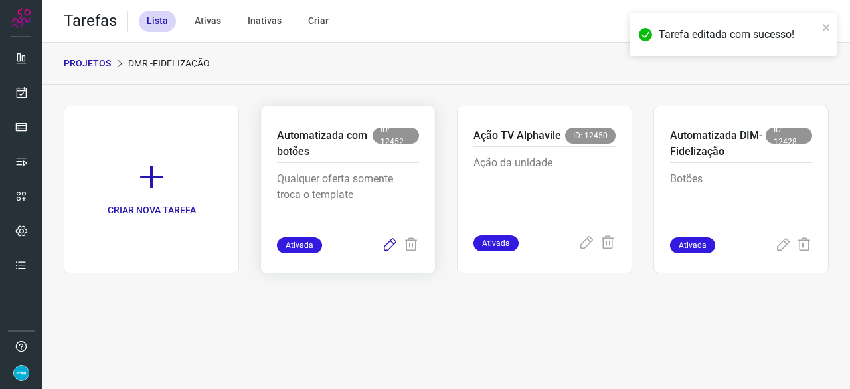
click at [385, 247] on icon at bounding box center [390, 245] width 16 height 16
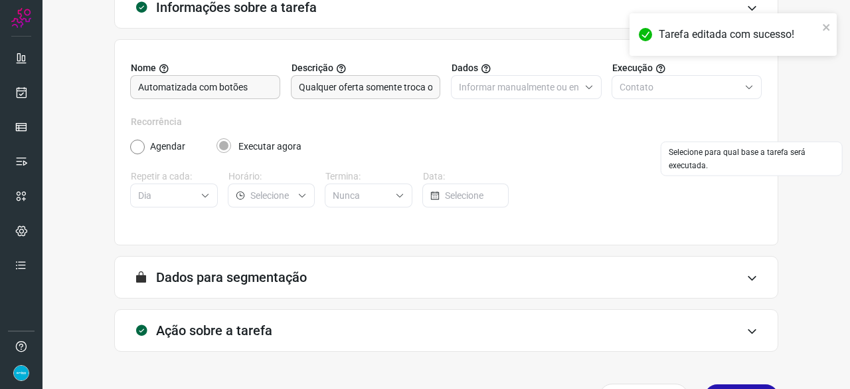
scroll to position [130, 0]
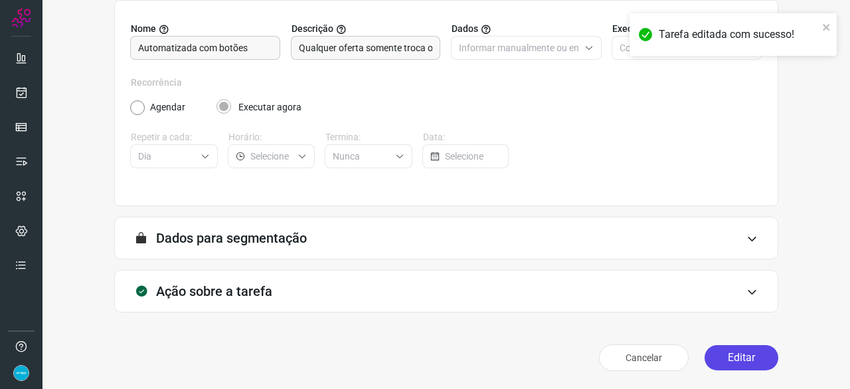
click at [721, 358] on button "Editar" at bounding box center [742, 357] width 74 height 25
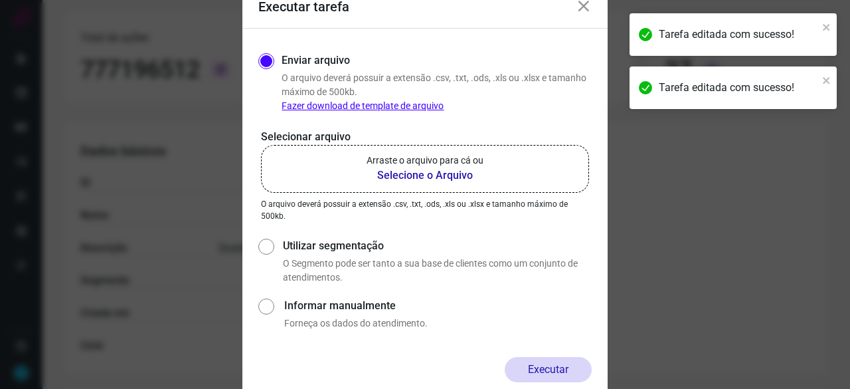
click at [411, 177] on b "Selecione o Arquivo" at bounding box center [425, 175] width 117 height 16
click at [0, 0] on input "Arraste o arquivo para cá ou Selecione o Arquivo" at bounding box center [0, 0] width 0 height 0
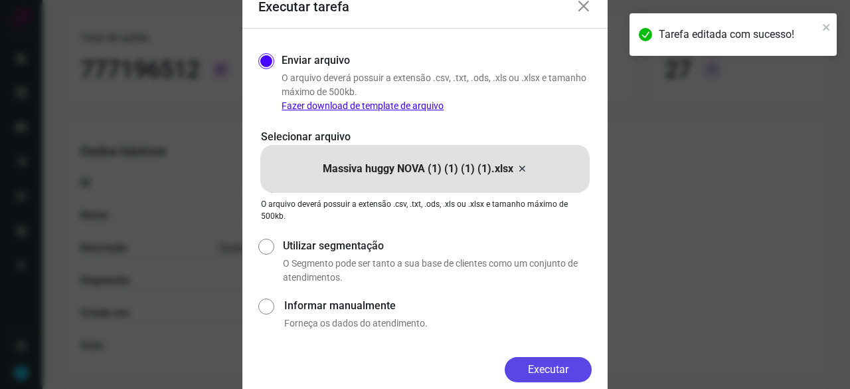
click at [563, 365] on button "Executar" at bounding box center [548, 369] width 87 height 25
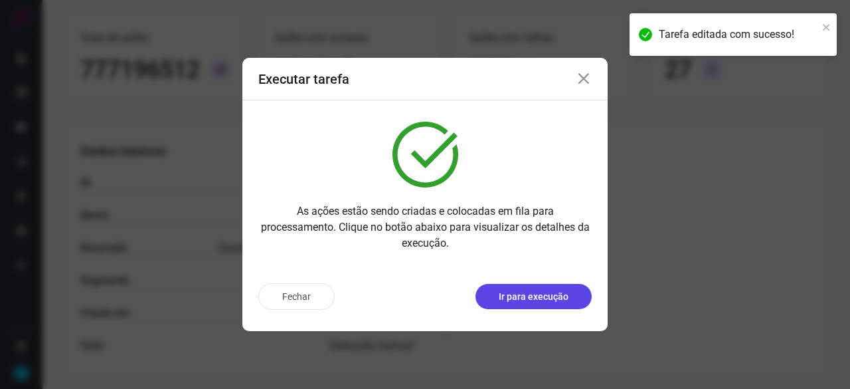
click at [521, 297] on p "Ir para execução" at bounding box center [534, 297] width 70 height 14
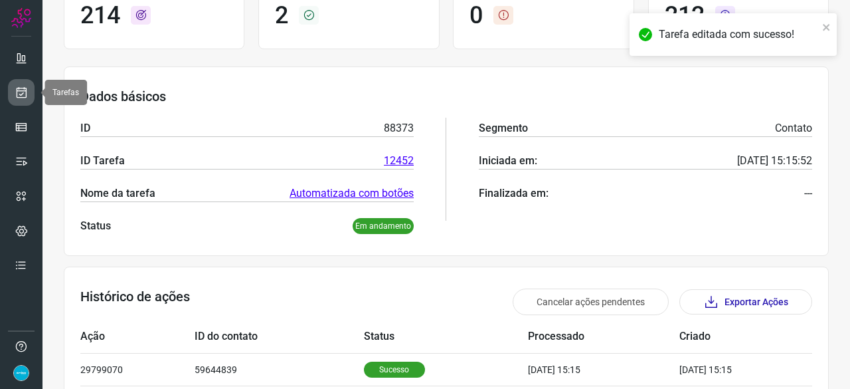
click at [14, 89] on link at bounding box center [21, 92] width 27 height 27
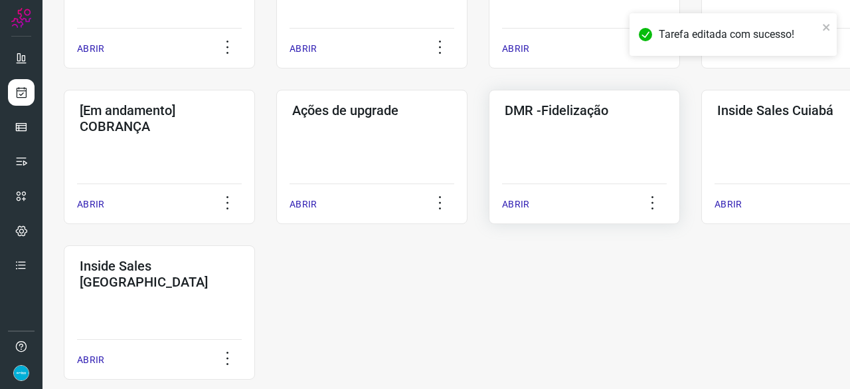
click at [515, 201] on p "ABRIR" at bounding box center [515, 204] width 27 height 14
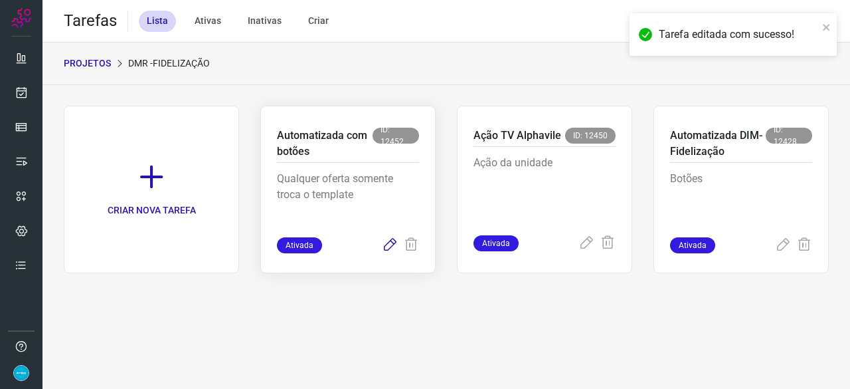
click at [391, 242] on icon at bounding box center [390, 245] width 16 height 16
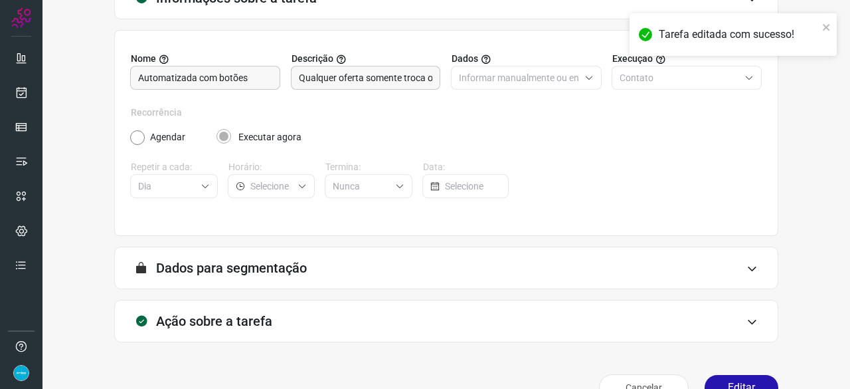
scroll to position [130, 0]
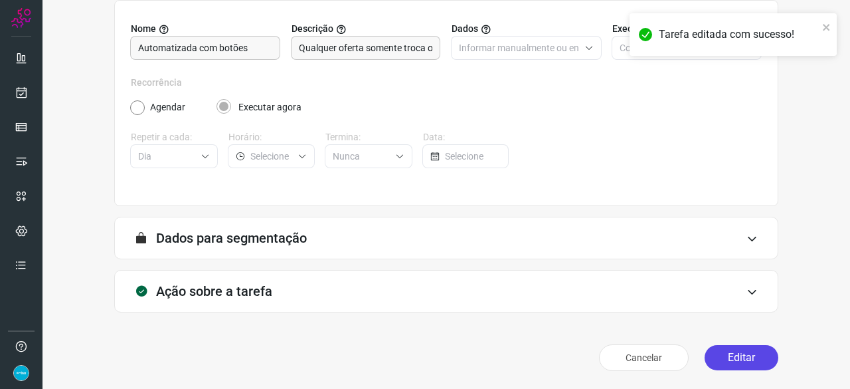
click at [734, 355] on button "Editar" at bounding box center [742, 357] width 74 height 25
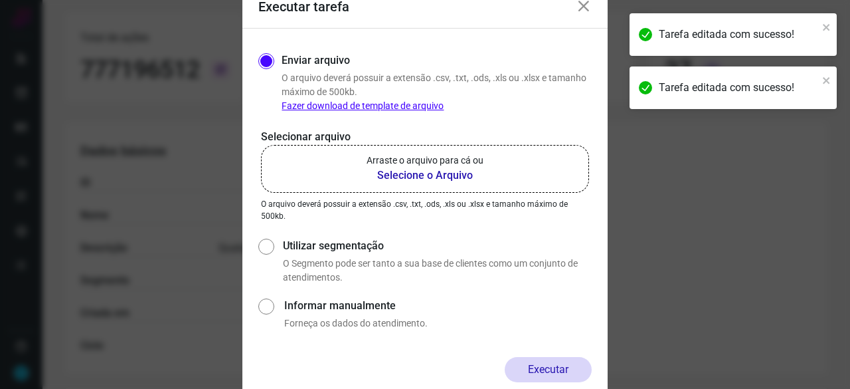
click at [399, 174] on b "Selecione o Arquivo" at bounding box center [425, 175] width 117 height 16
click at [0, 0] on input "Arraste o arquivo para cá ou Selecione o Arquivo" at bounding box center [0, 0] width 0 height 0
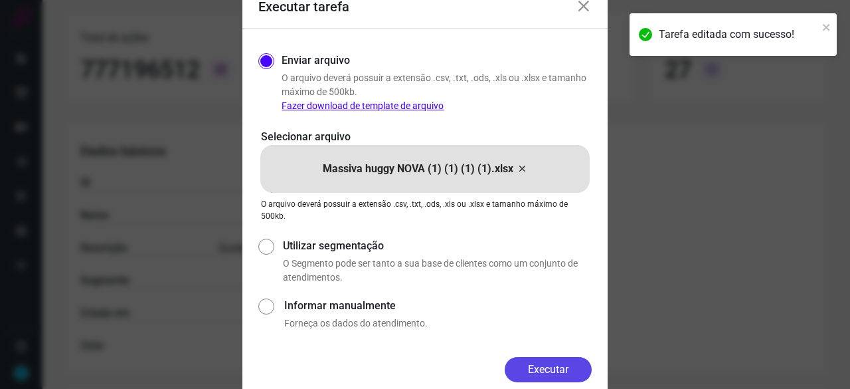
click at [572, 361] on button "Executar" at bounding box center [548, 369] width 87 height 25
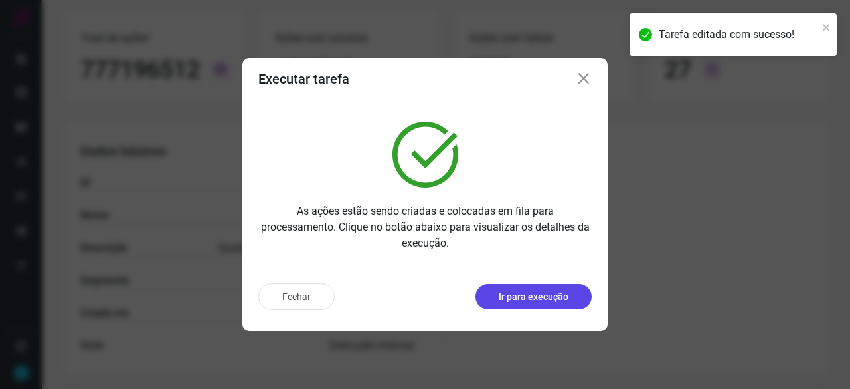
click at [551, 303] on p "Ir para execução" at bounding box center [534, 297] width 70 height 14
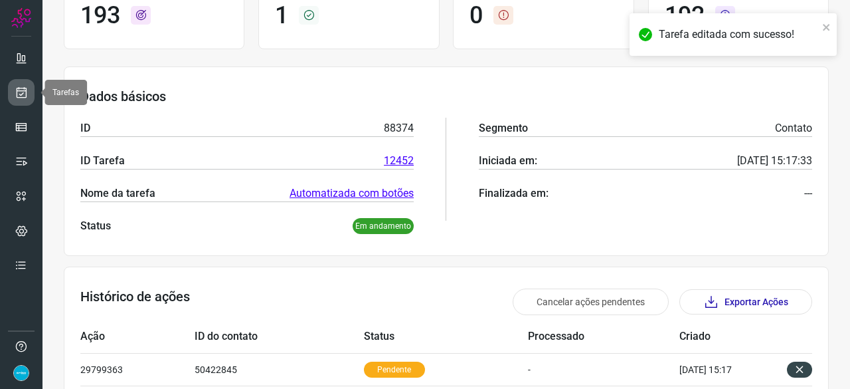
click at [21, 90] on icon at bounding box center [22, 92] width 14 height 13
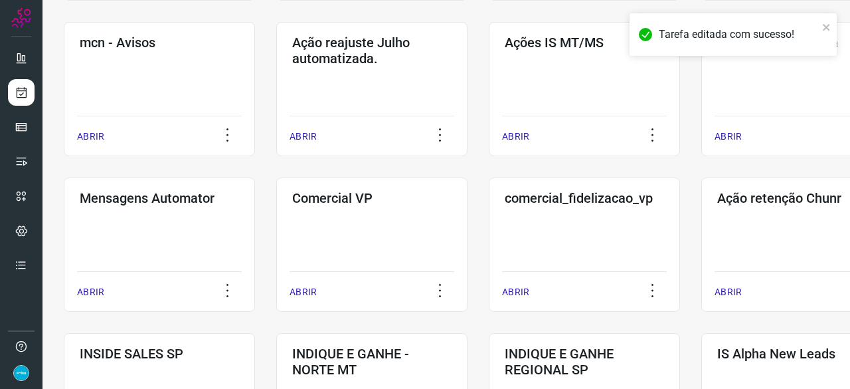
scroll to position [505, 0]
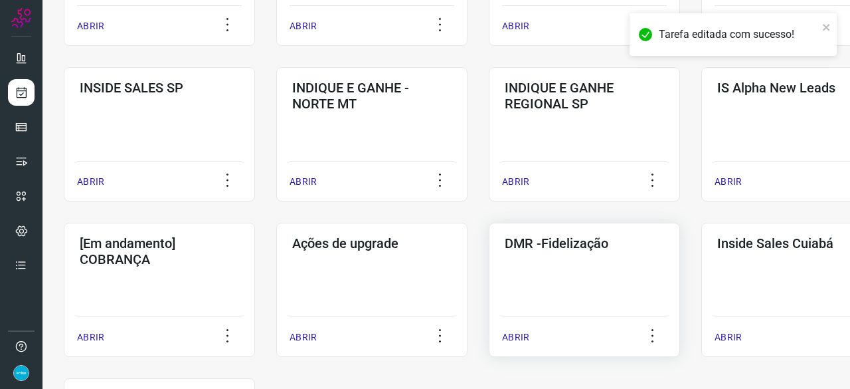
click at [519, 335] on p "ABRIR" at bounding box center [515, 337] width 27 height 14
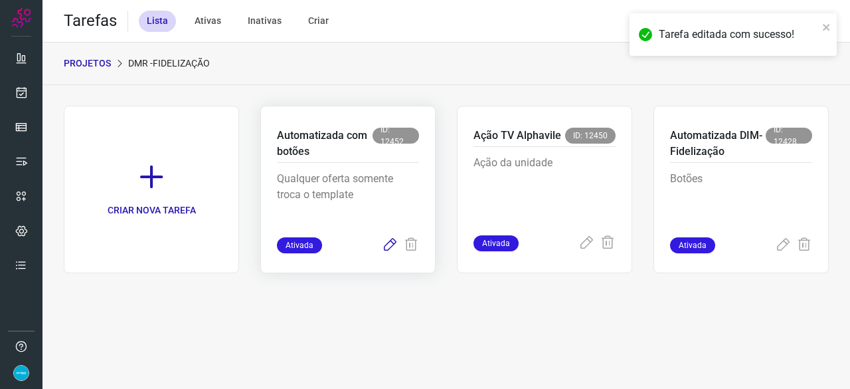
click at [384, 245] on icon at bounding box center [390, 245] width 16 height 16
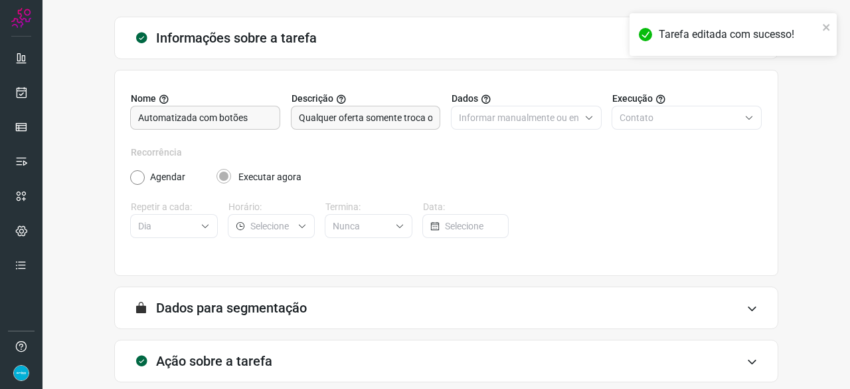
scroll to position [130, 0]
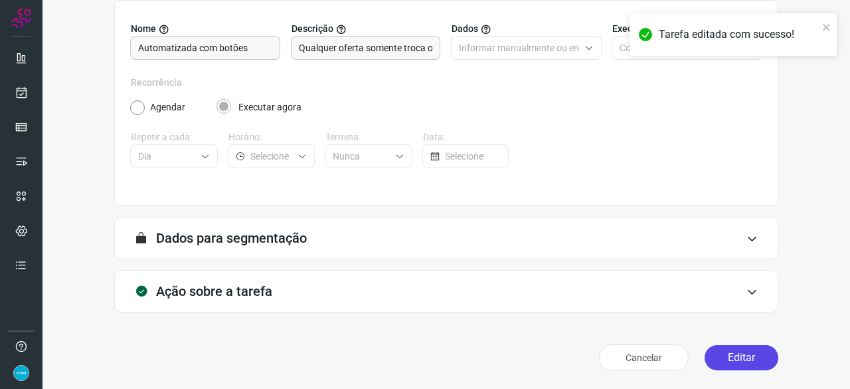
click at [747, 363] on button "Editar" at bounding box center [742, 357] width 74 height 25
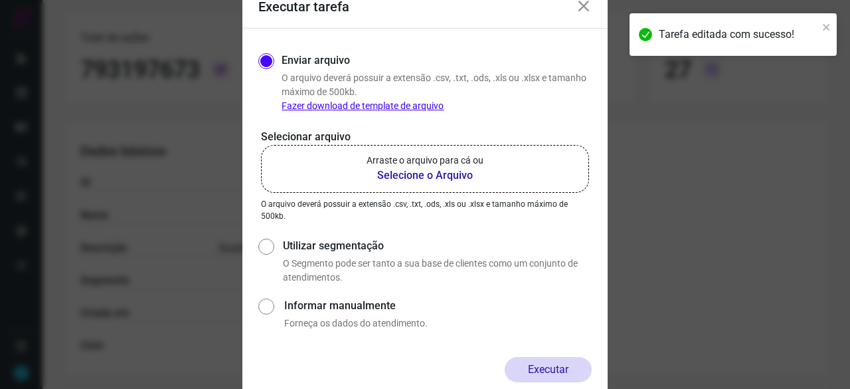
click at [391, 171] on b "Selecione o Arquivo" at bounding box center [425, 175] width 117 height 16
click at [0, 0] on input "Arraste o arquivo para cá ou Selecione o Arquivo" at bounding box center [0, 0] width 0 height 0
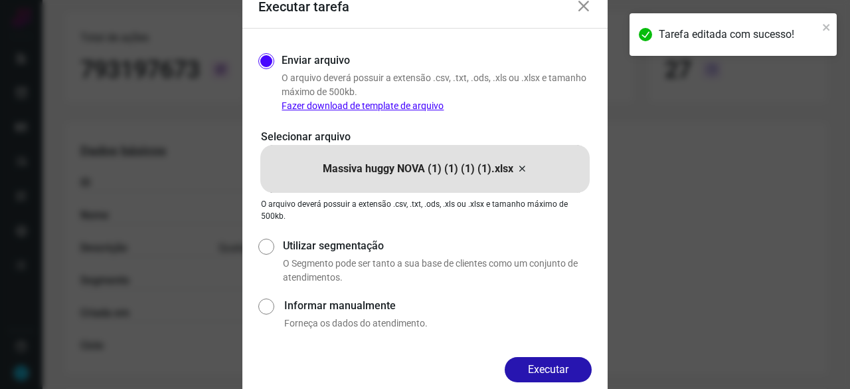
drag, startPoint x: 563, startPoint y: 367, endPoint x: 582, endPoint y: 371, distance: 19.0
click at [567, 366] on button "Executar" at bounding box center [548, 369] width 87 height 25
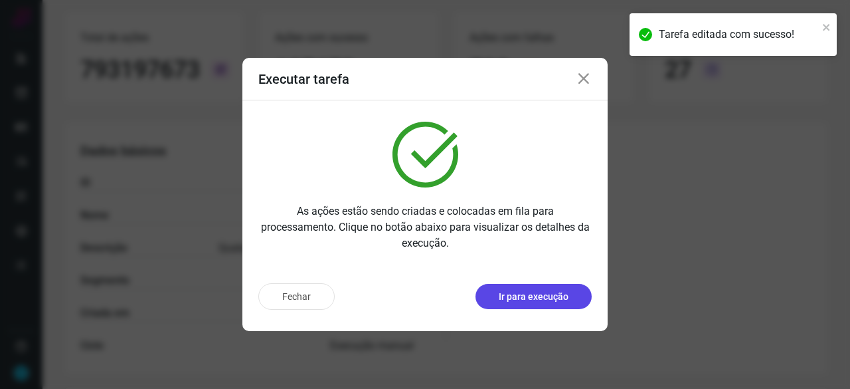
click at [553, 296] on p "Ir para execução" at bounding box center [534, 297] width 70 height 14
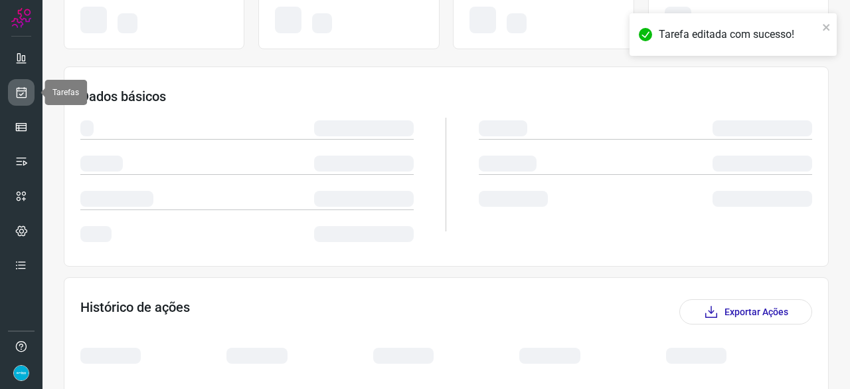
click at [29, 92] on link at bounding box center [21, 92] width 27 height 27
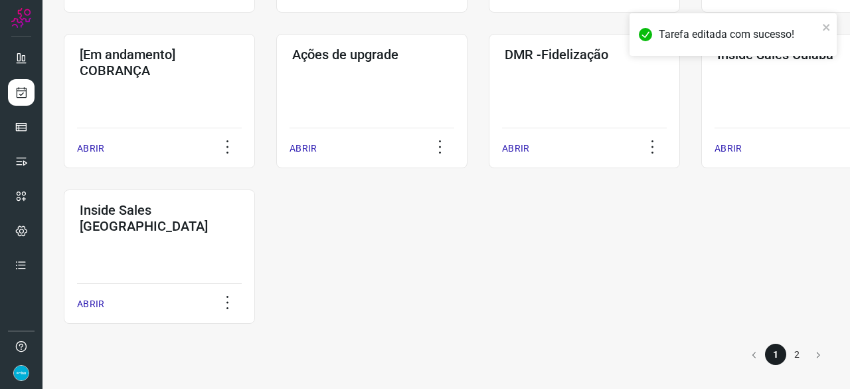
scroll to position [627, 0]
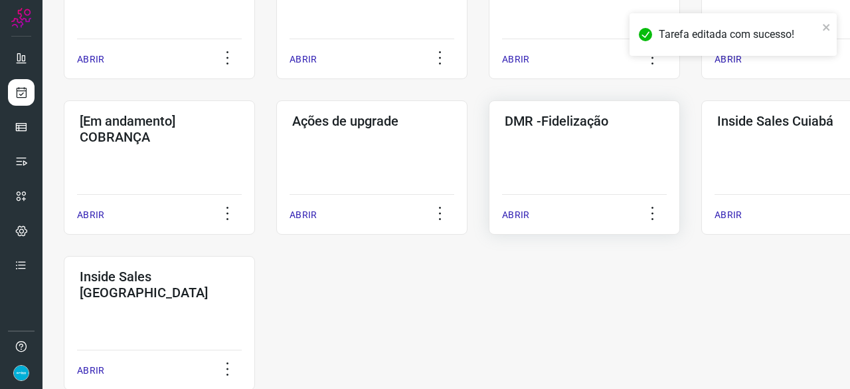
click at [520, 213] on p "ABRIR" at bounding box center [515, 215] width 27 height 14
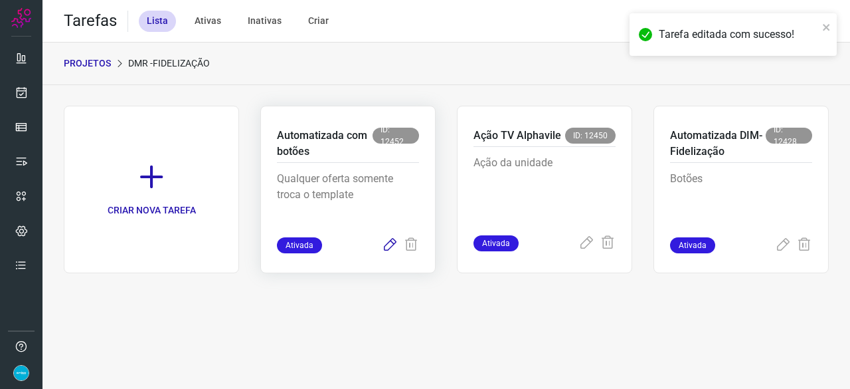
click at [387, 244] on icon at bounding box center [390, 245] width 16 height 16
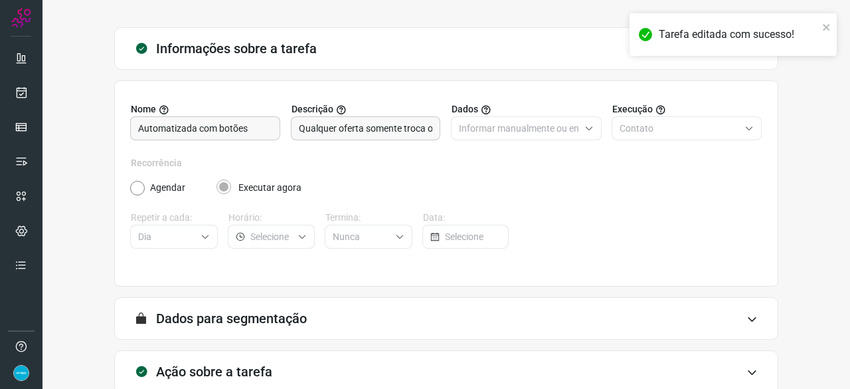
scroll to position [130, 0]
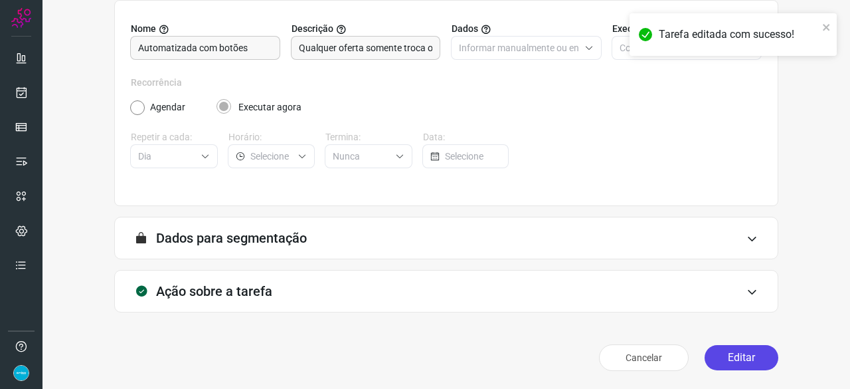
click at [713, 355] on button "Editar" at bounding box center [742, 357] width 74 height 25
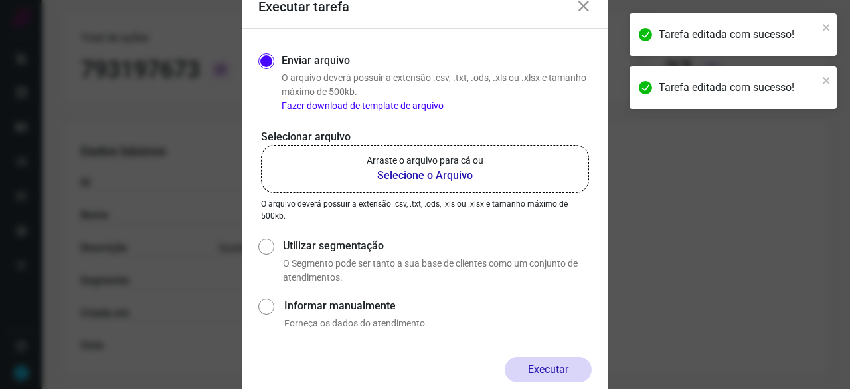
click at [398, 175] on b "Selecione o Arquivo" at bounding box center [425, 175] width 117 height 16
click at [0, 0] on input "Arraste o arquivo para cá ou Selecione o Arquivo" at bounding box center [0, 0] width 0 height 0
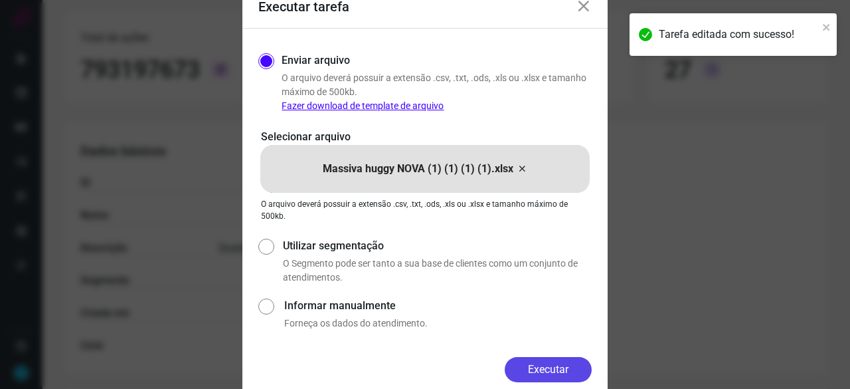
click at [558, 365] on button "Executar" at bounding box center [548, 369] width 87 height 25
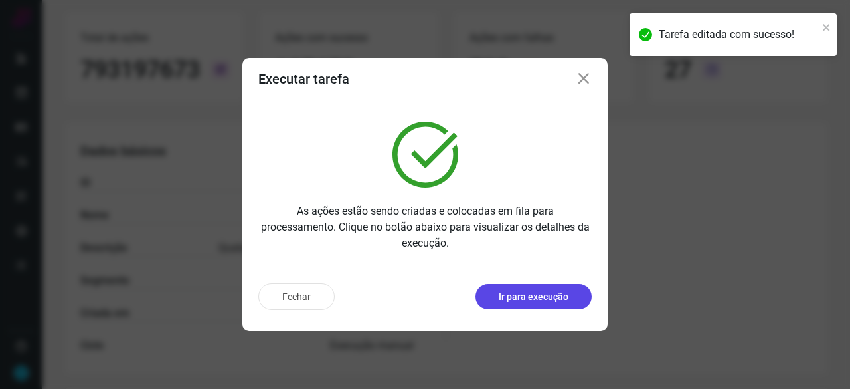
click at [512, 288] on button "Ir para execução" at bounding box center [534, 296] width 116 height 25
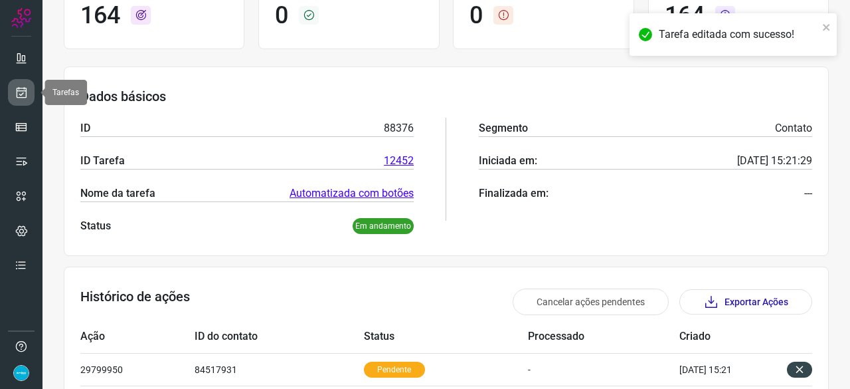
click at [29, 86] on link at bounding box center [21, 92] width 27 height 27
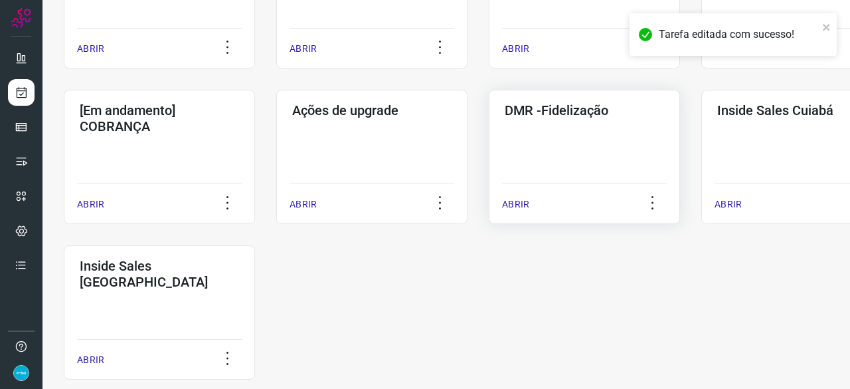
click at [523, 203] on p "ABRIR" at bounding box center [515, 204] width 27 height 14
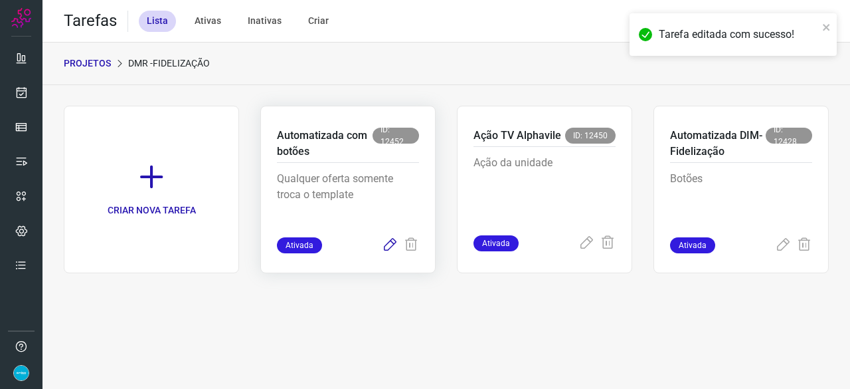
click at [387, 244] on icon at bounding box center [390, 245] width 16 height 16
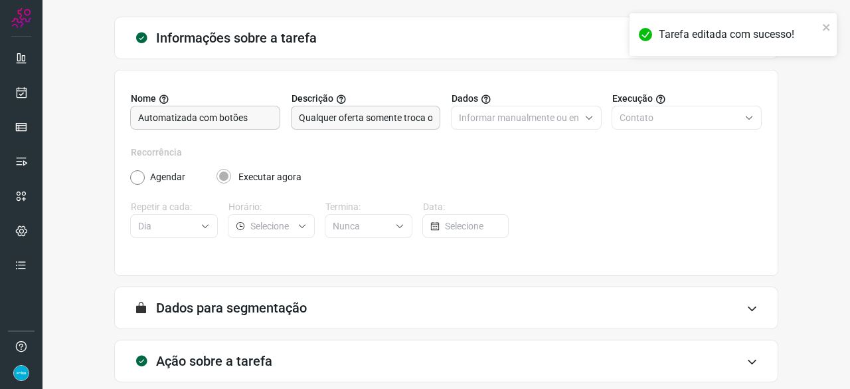
scroll to position [130, 0]
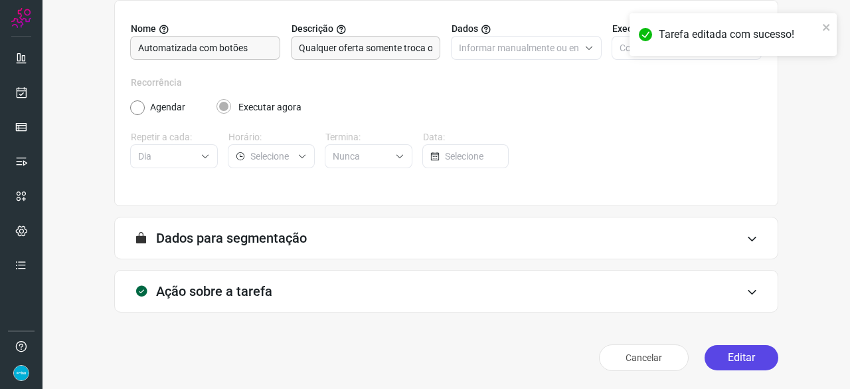
click at [720, 347] on button "Editar" at bounding box center [742, 357] width 74 height 25
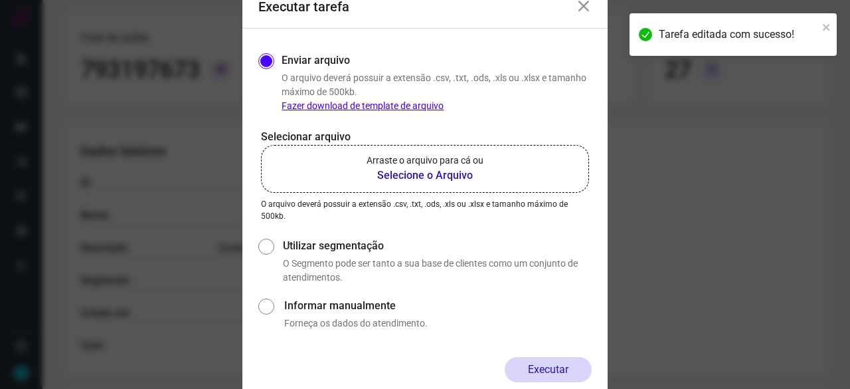
click at [430, 176] on b "Selecione o Arquivo" at bounding box center [425, 175] width 117 height 16
click at [0, 0] on input "Arraste o arquivo para cá ou Selecione o Arquivo" at bounding box center [0, 0] width 0 height 0
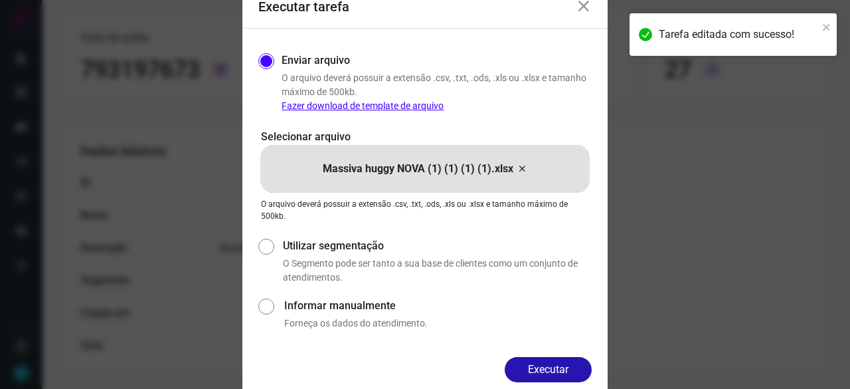
click at [547, 366] on button "Executar" at bounding box center [548, 369] width 87 height 25
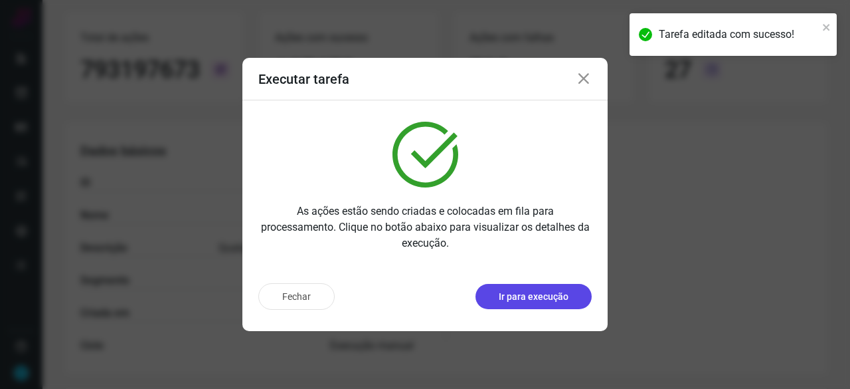
click at [541, 302] on p "Ir para execução" at bounding box center [534, 297] width 70 height 14
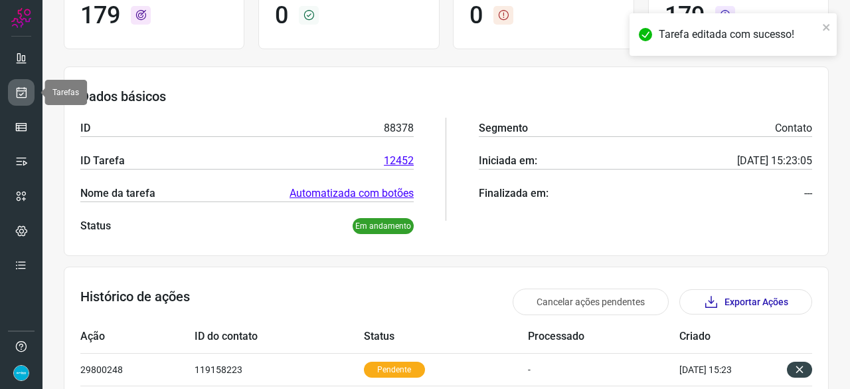
click at [16, 87] on icon at bounding box center [22, 92] width 14 height 13
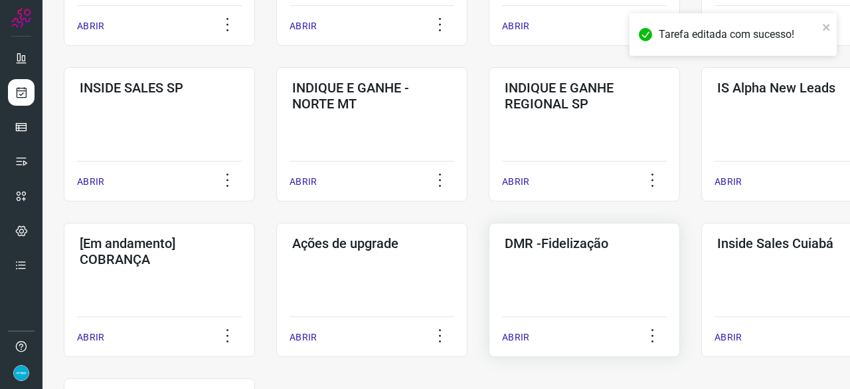
click at [525, 334] on p "ABRIR" at bounding box center [515, 337] width 27 height 14
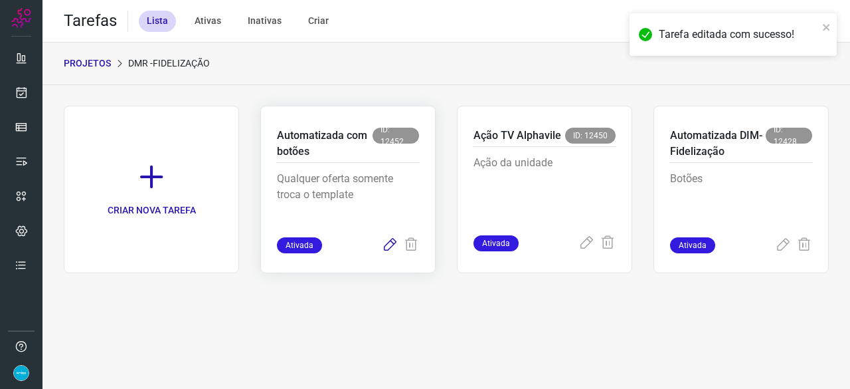
click at [384, 246] on icon at bounding box center [390, 245] width 16 height 16
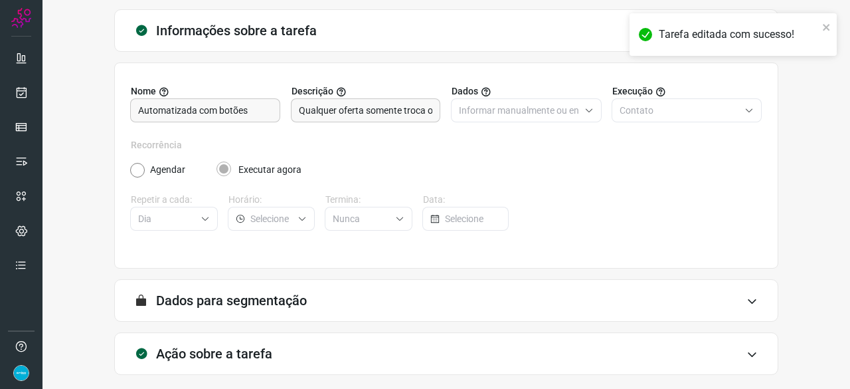
scroll to position [130, 0]
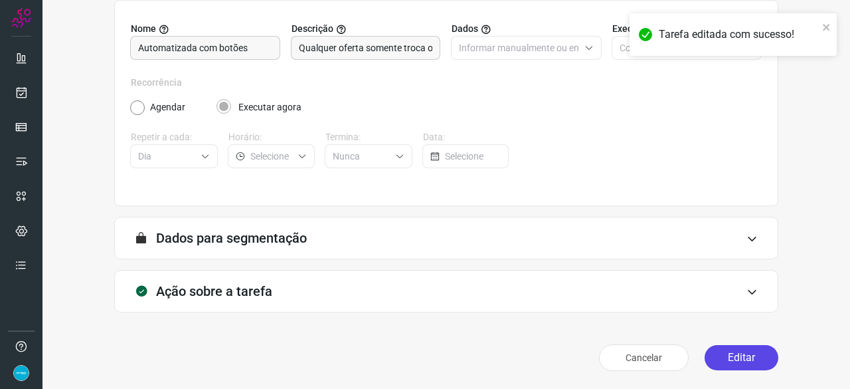
click at [733, 352] on button "Editar" at bounding box center [742, 357] width 74 height 25
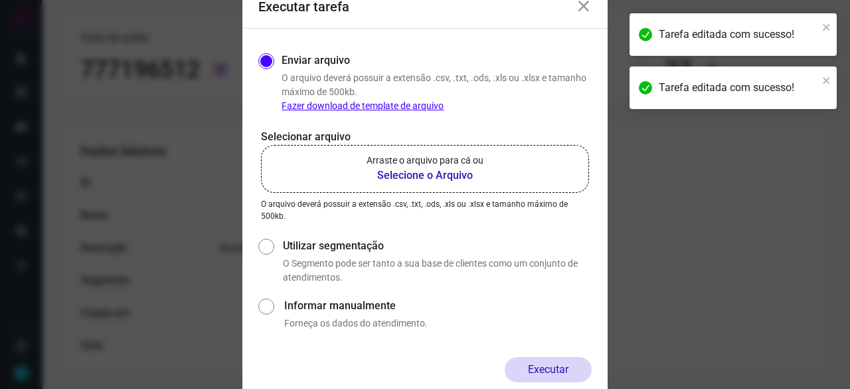
click at [420, 175] on b "Selecione o Arquivo" at bounding box center [425, 175] width 117 height 16
click at [0, 0] on input "Arraste o arquivo para cá ou Selecione o Arquivo" at bounding box center [0, 0] width 0 height 0
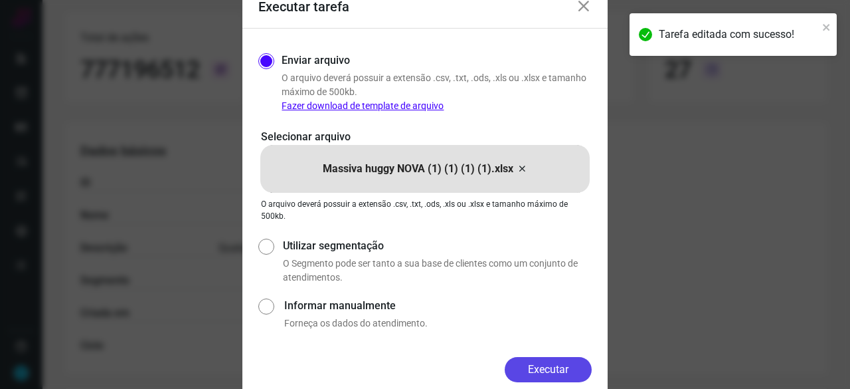
click at [559, 370] on button "Executar" at bounding box center [548, 369] width 87 height 25
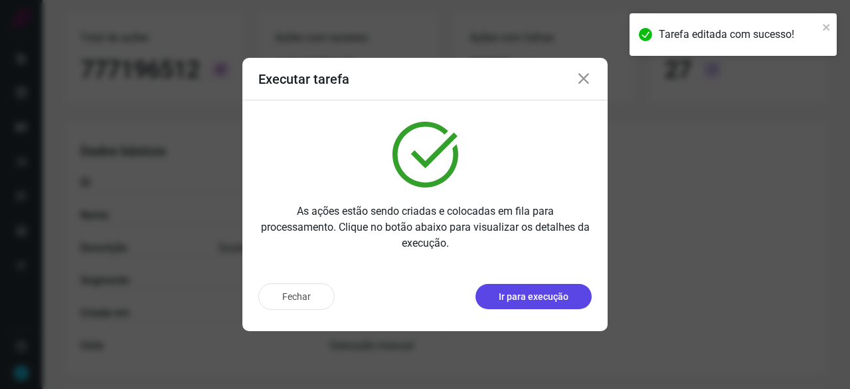
click at [535, 297] on p "Ir para execução" at bounding box center [534, 297] width 70 height 14
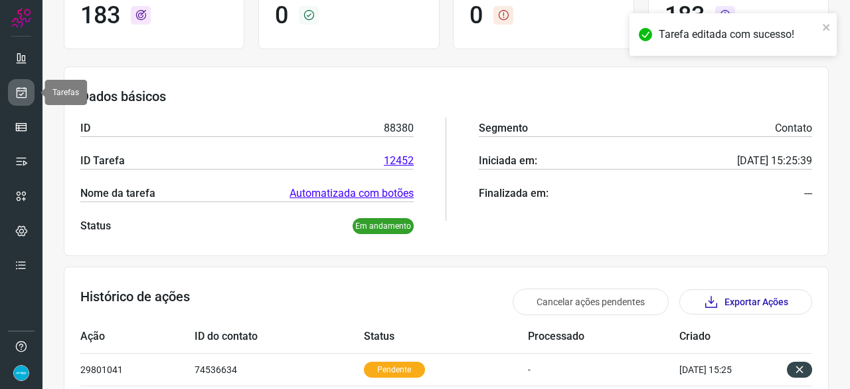
click at [25, 87] on icon at bounding box center [22, 92] width 14 height 13
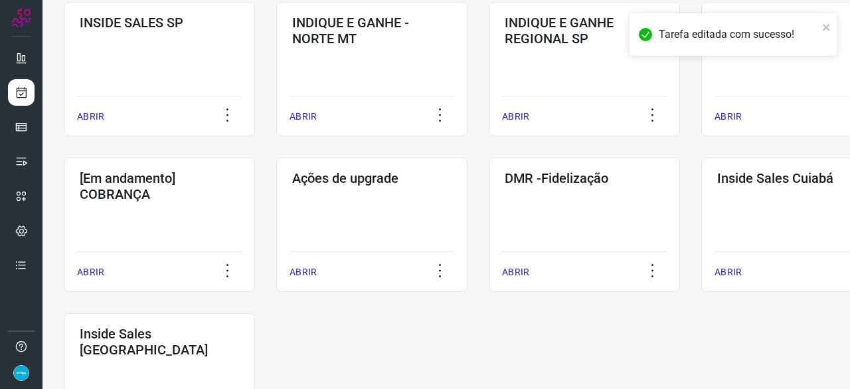
scroll to position [571, 0]
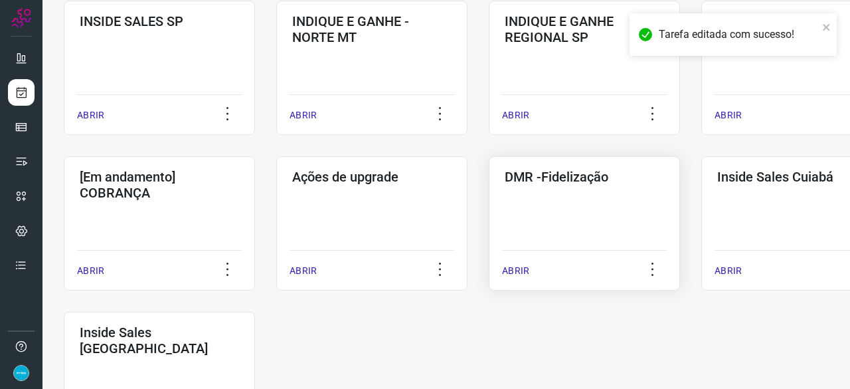
click at [513, 270] on p "ABRIR" at bounding box center [515, 271] width 27 height 14
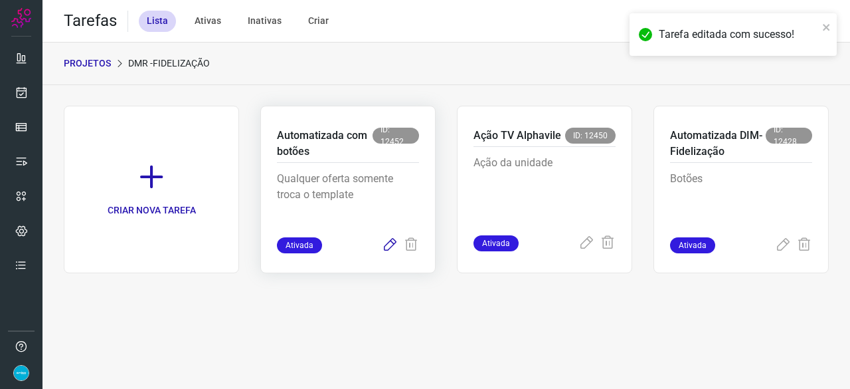
click at [386, 242] on icon at bounding box center [390, 245] width 16 height 16
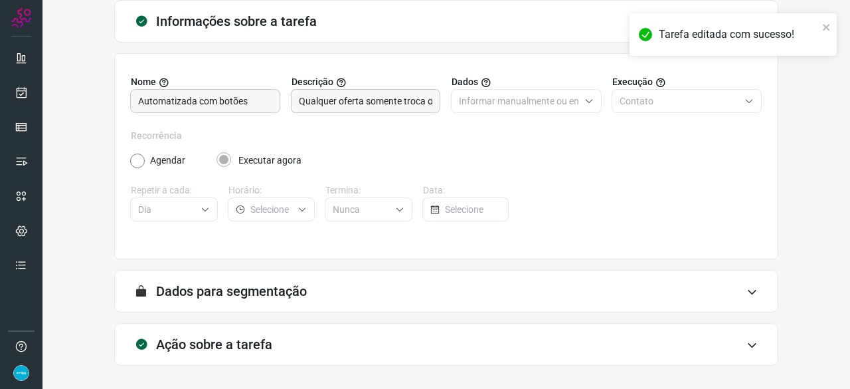
scroll to position [130, 0]
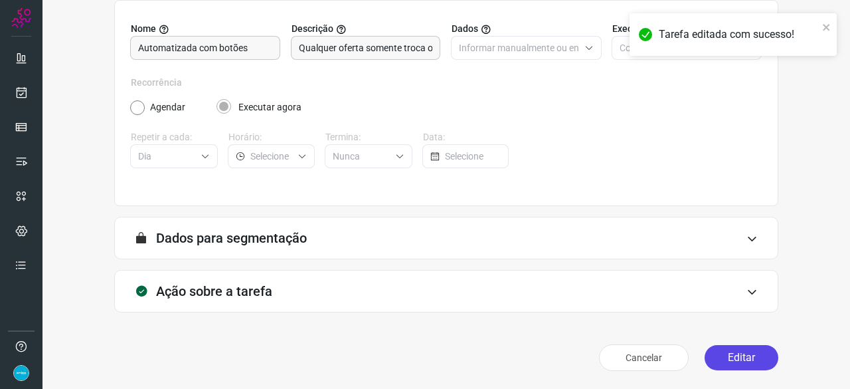
click at [729, 353] on button "Editar" at bounding box center [742, 357] width 74 height 25
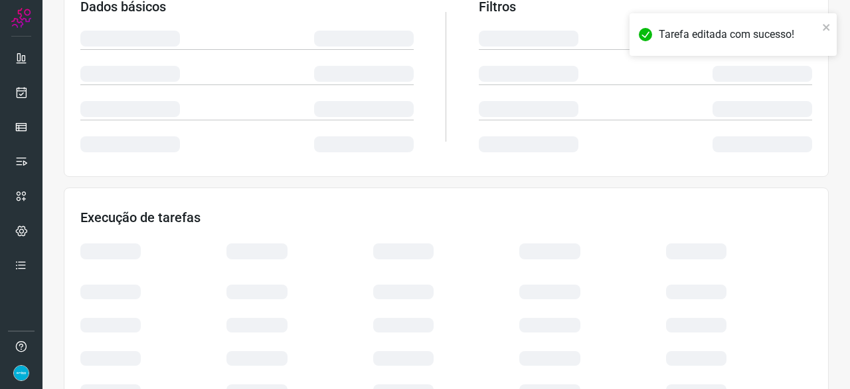
scroll to position [318, 0]
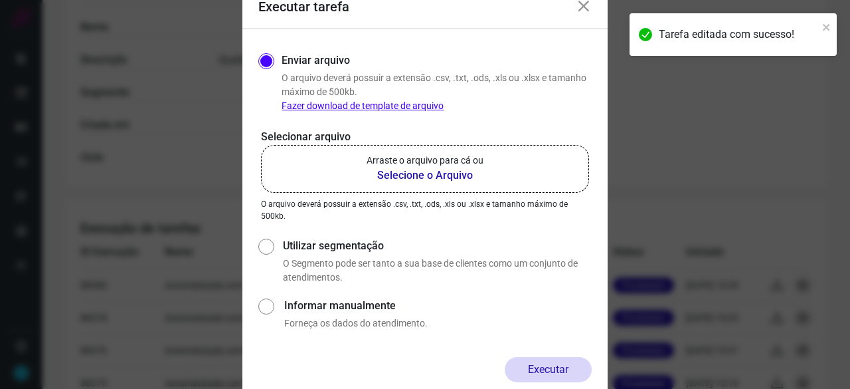
click at [405, 175] on b "Selecione o Arquivo" at bounding box center [425, 175] width 117 height 16
click at [0, 0] on input "Arraste o arquivo para cá ou Selecione o Arquivo" at bounding box center [0, 0] width 0 height 0
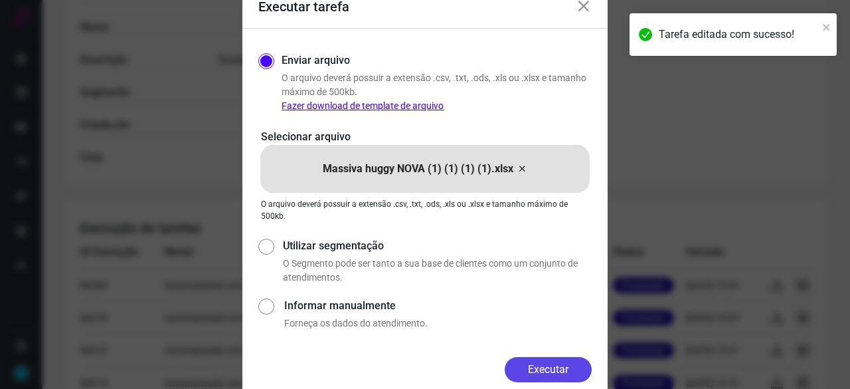
click at [531, 366] on button "Executar" at bounding box center [548, 369] width 87 height 25
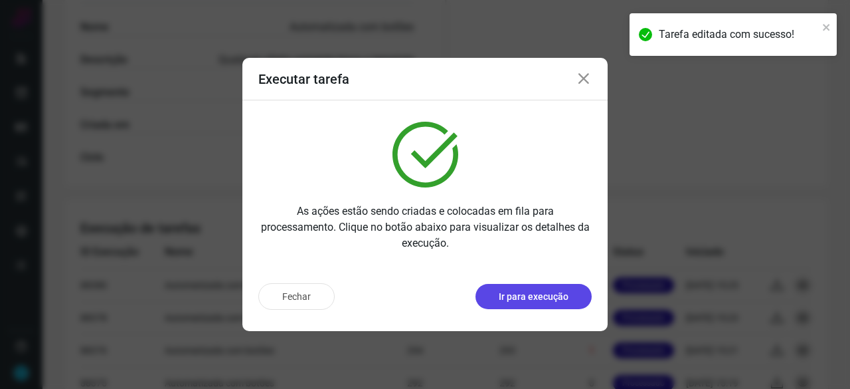
click at [542, 299] on p "Ir para execução" at bounding box center [534, 297] width 70 height 14
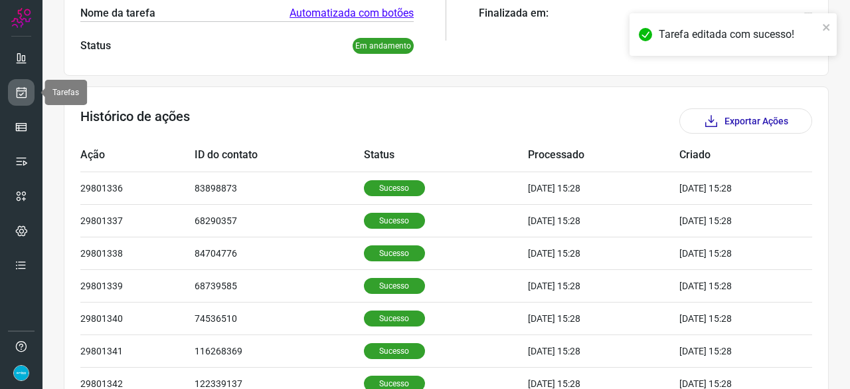
click at [23, 88] on icon at bounding box center [22, 92] width 14 height 13
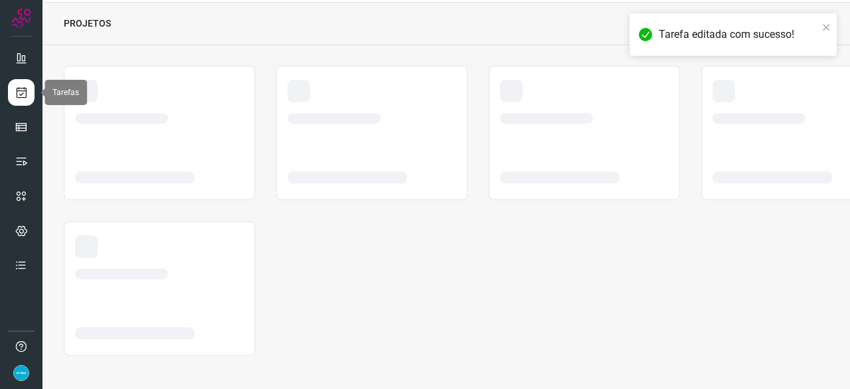
scroll to position [40, 0]
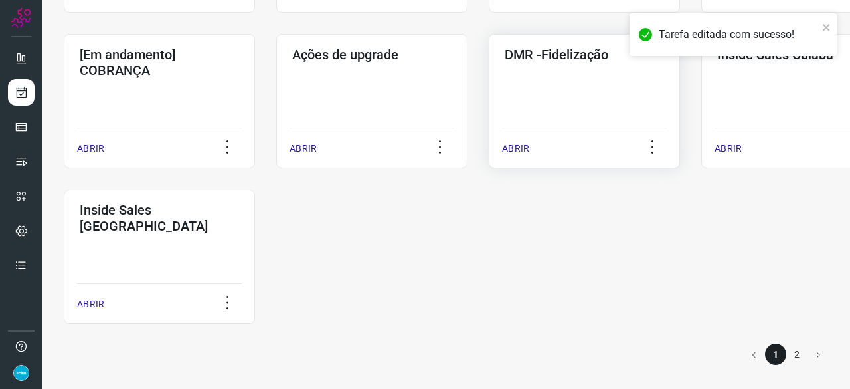
click at [511, 147] on p "ABRIR" at bounding box center [515, 148] width 27 height 14
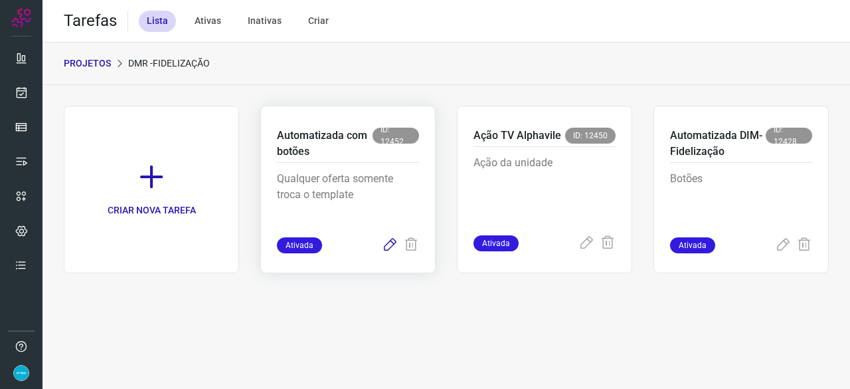
click at [391, 243] on icon at bounding box center [390, 245] width 16 height 16
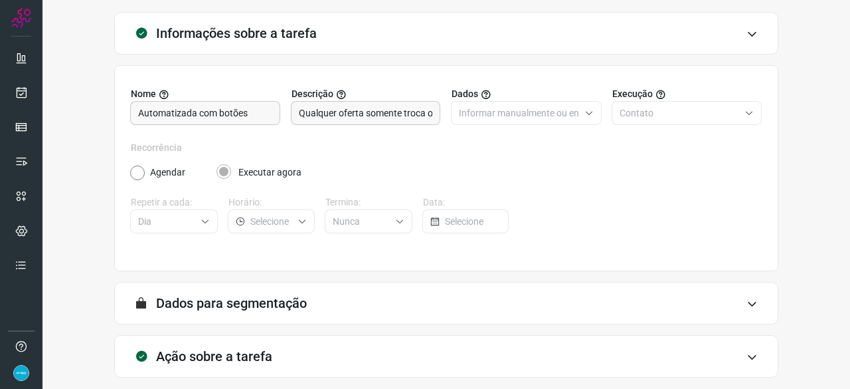
scroll to position [130, 0]
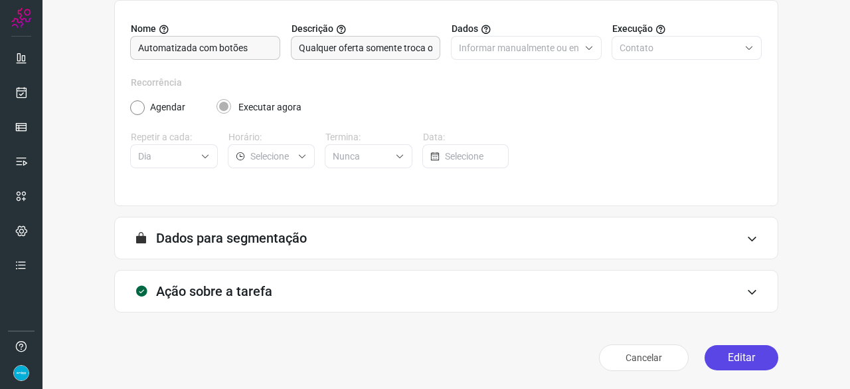
click at [733, 353] on button "Editar" at bounding box center [742, 357] width 74 height 25
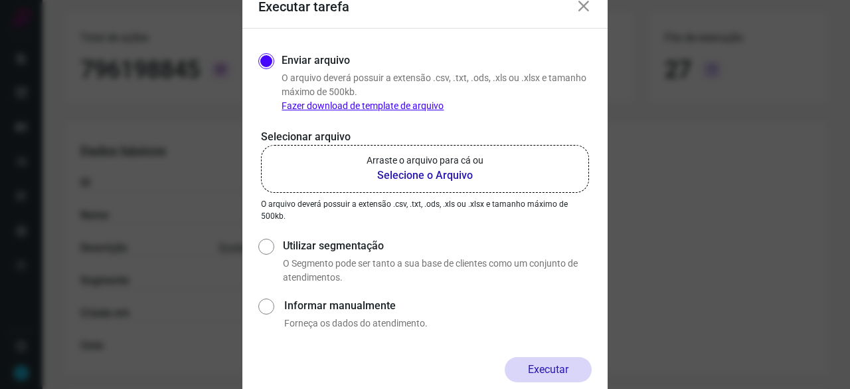
click at [434, 179] on b "Selecione o Arquivo" at bounding box center [425, 175] width 117 height 16
click at [0, 0] on input "Arraste o arquivo para cá ou Selecione o Arquivo" at bounding box center [0, 0] width 0 height 0
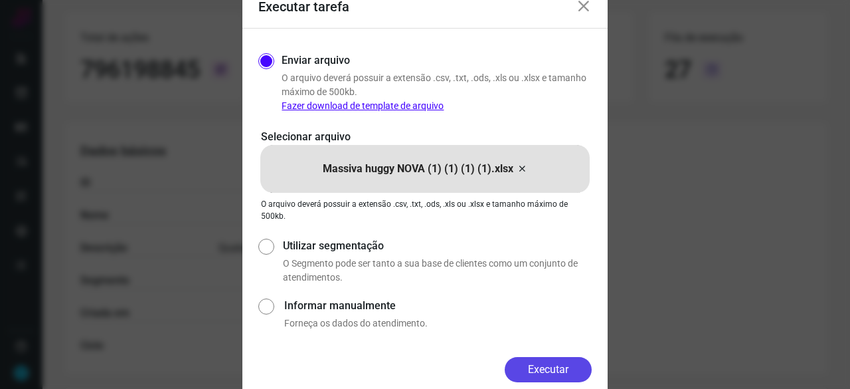
click at [549, 363] on button "Executar" at bounding box center [548, 369] width 87 height 25
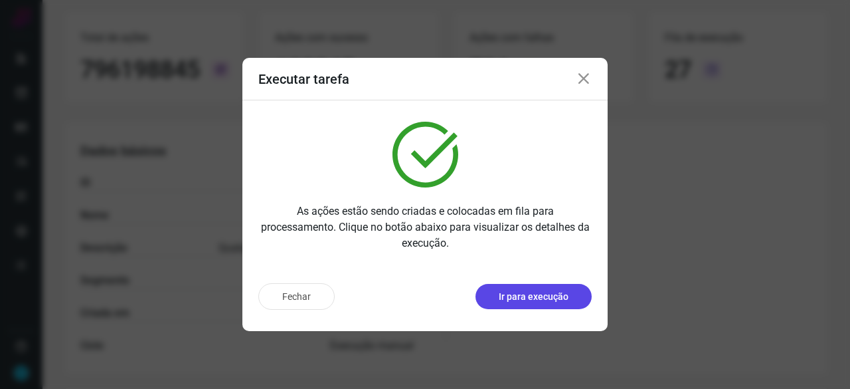
click at [569, 295] on button "Ir para execução" at bounding box center [534, 296] width 116 height 25
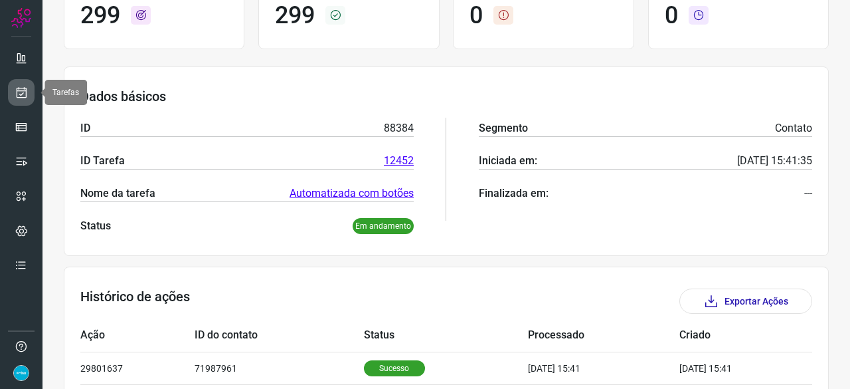
click at [21, 96] on icon at bounding box center [22, 92] width 14 height 13
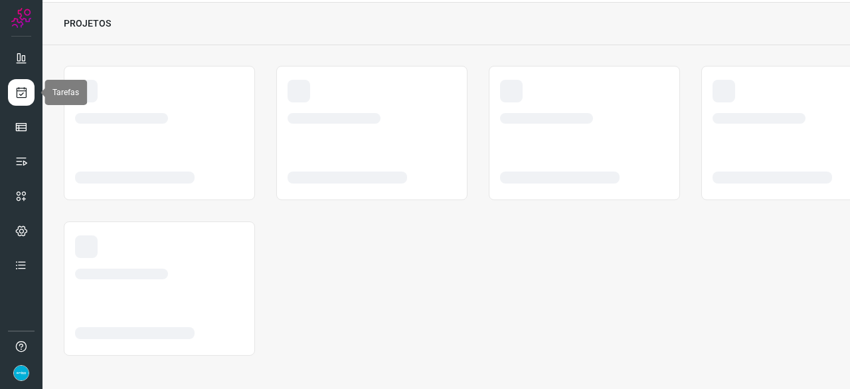
scroll to position [40, 0]
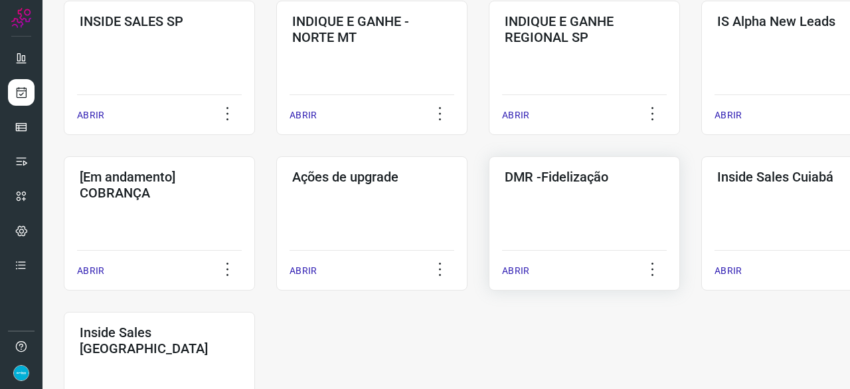
click at [520, 270] on p "ABRIR" at bounding box center [515, 271] width 27 height 14
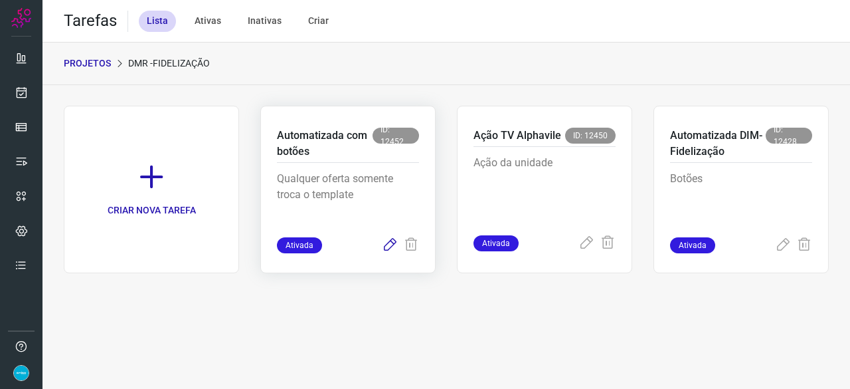
click at [390, 245] on icon at bounding box center [390, 245] width 16 height 16
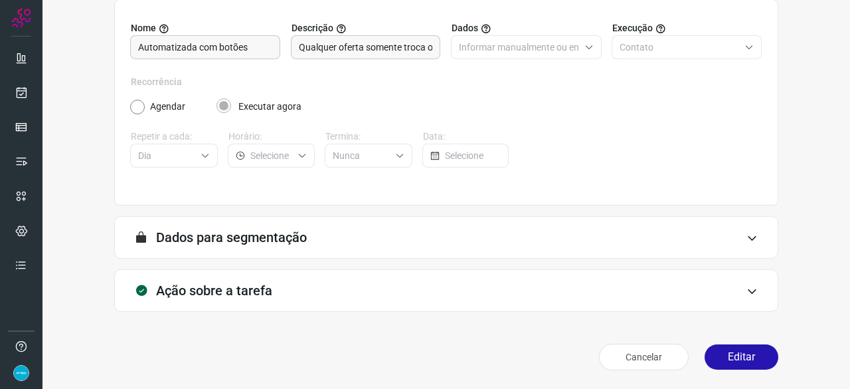
scroll to position [130, 0]
click at [731, 353] on button "Editar" at bounding box center [742, 357] width 74 height 25
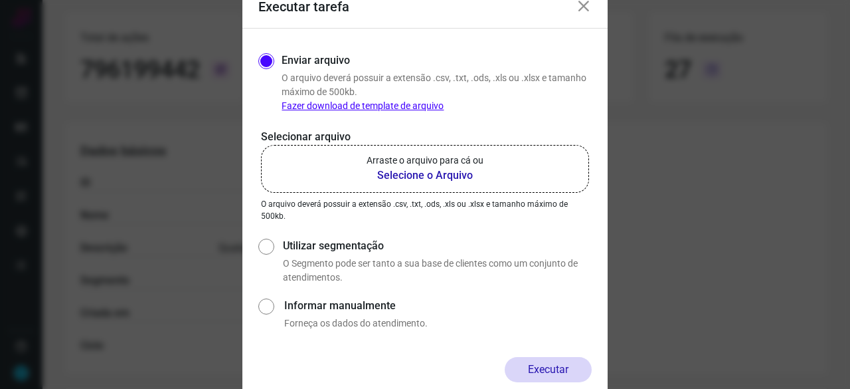
click at [413, 176] on b "Selecione o Arquivo" at bounding box center [425, 175] width 117 height 16
click at [0, 0] on input "Arraste o arquivo para cá ou Selecione o Arquivo" at bounding box center [0, 0] width 0 height 0
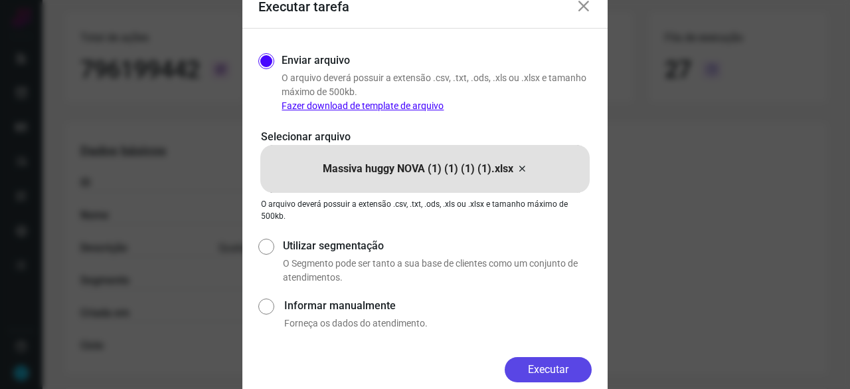
click at [541, 363] on button "Executar" at bounding box center [548, 369] width 87 height 25
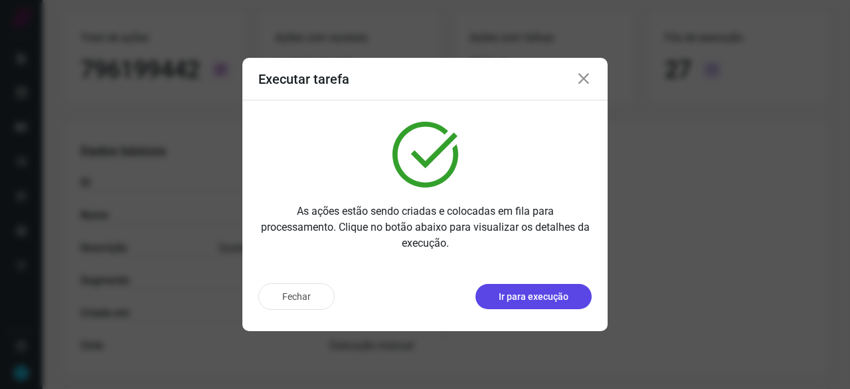
click at [519, 294] on p "Ir para execução" at bounding box center [534, 297] width 70 height 14
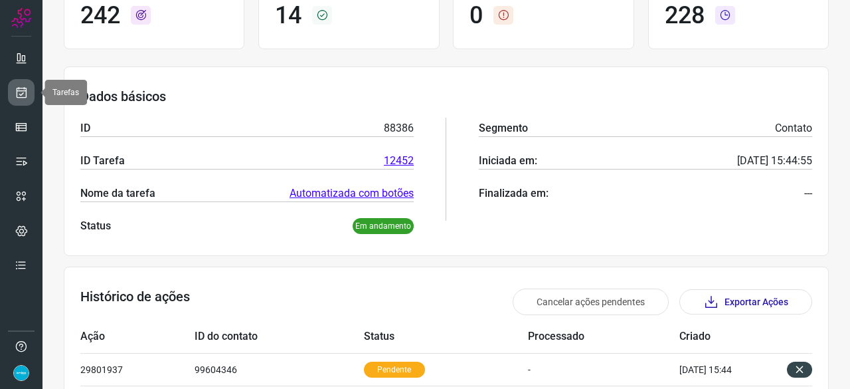
click at [17, 90] on icon at bounding box center [22, 92] width 14 height 13
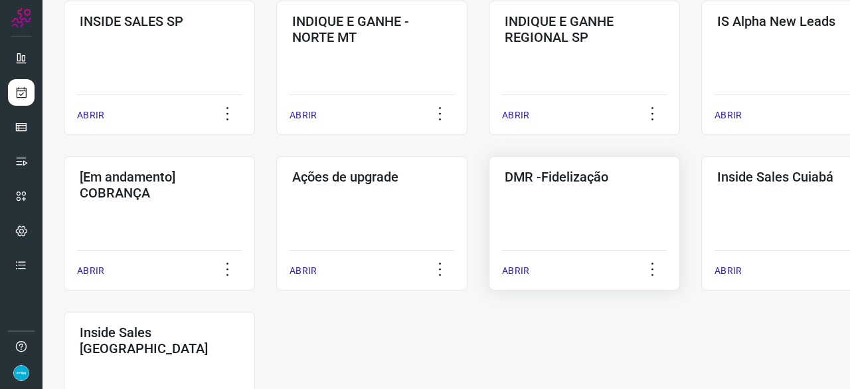
click at [521, 272] on p "ABRIR" at bounding box center [515, 271] width 27 height 14
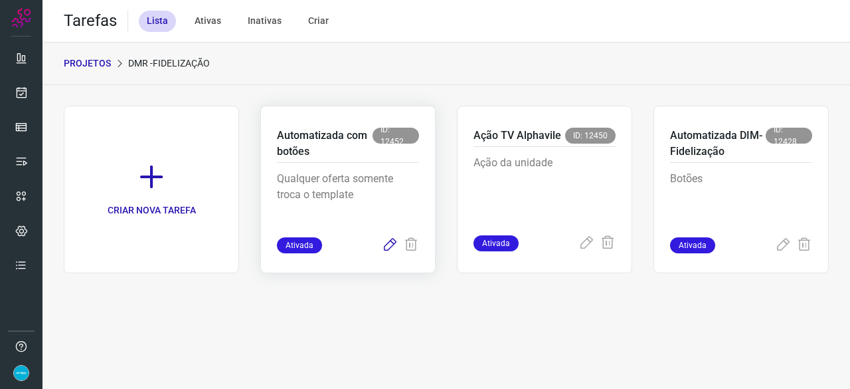
click at [383, 247] on icon at bounding box center [390, 245] width 16 height 16
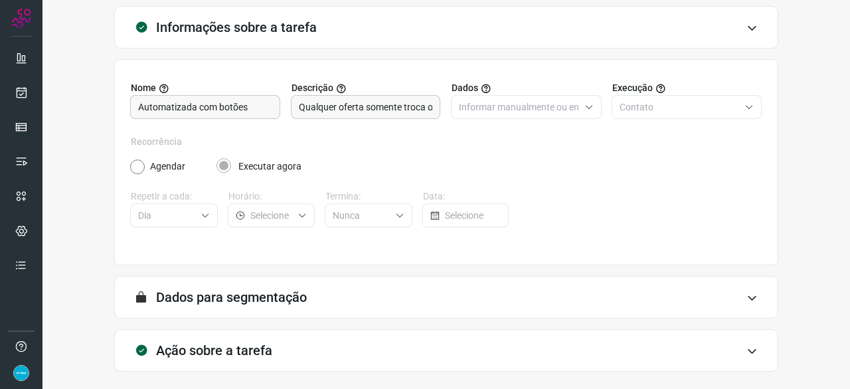
scroll to position [130, 0]
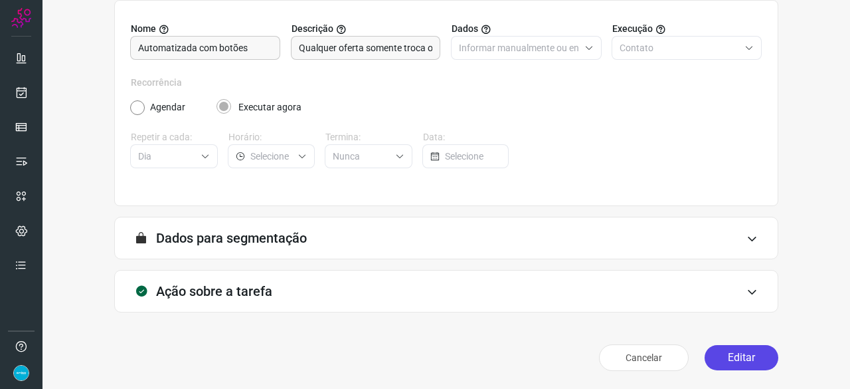
click at [737, 359] on button "Editar" at bounding box center [742, 357] width 74 height 25
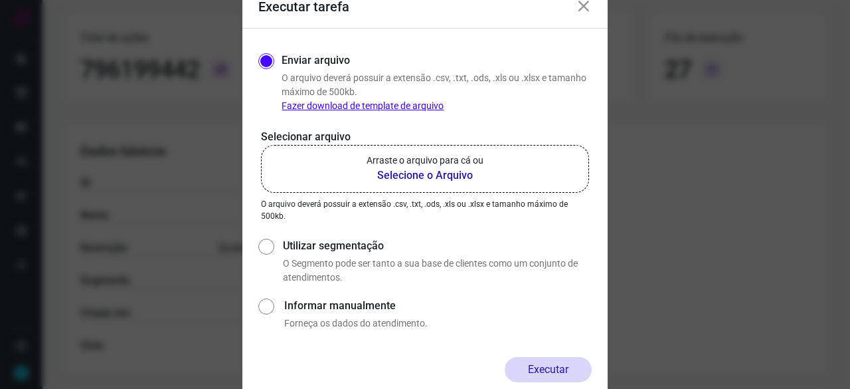
click at [409, 177] on b "Selecione o Arquivo" at bounding box center [425, 175] width 117 height 16
click at [0, 0] on input "Arraste o arquivo para cá ou Selecione o Arquivo" at bounding box center [0, 0] width 0 height 0
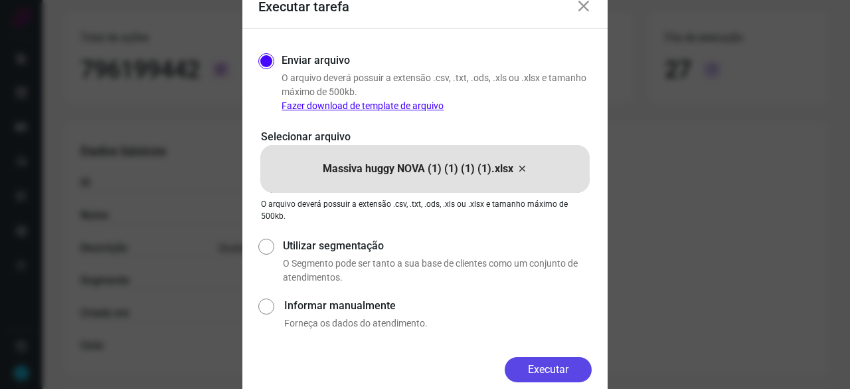
click at [562, 369] on button "Executar" at bounding box center [548, 369] width 87 height 25
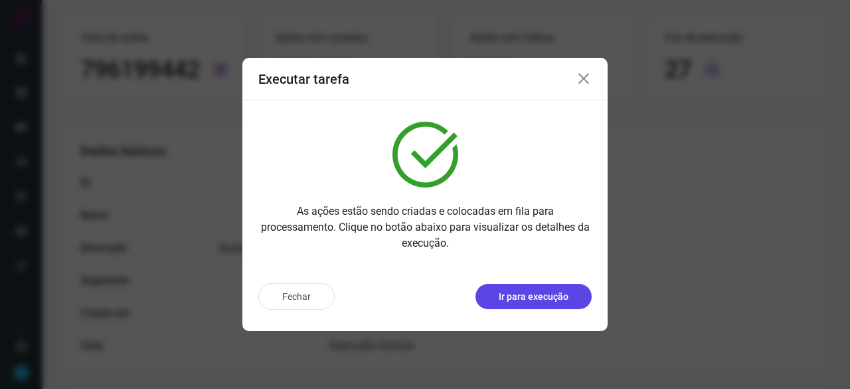
click at [541, 304] on button "Ir para execução" at bounding box center [534, 296] width 116 height 25
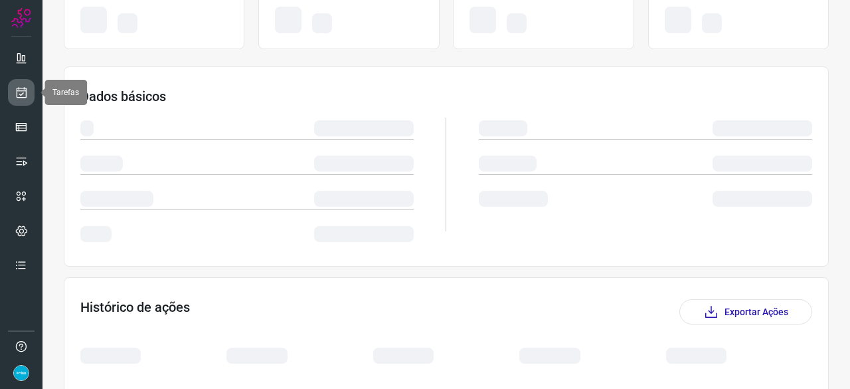
click at [27, 90] on icon at bounding box center [22, 92] width 14 height 13
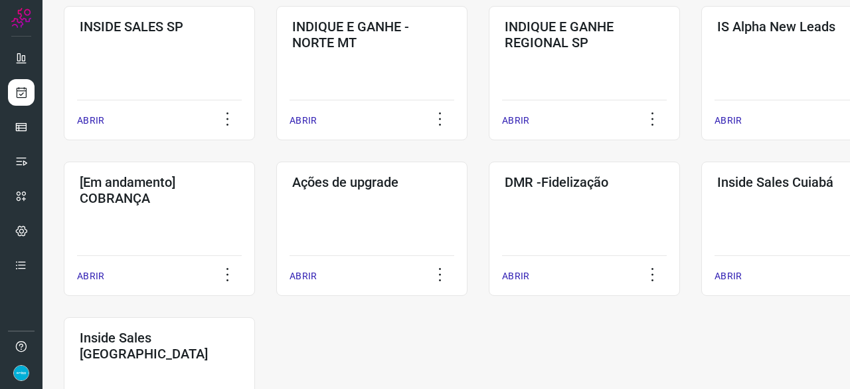
scroll to position [571, 0]
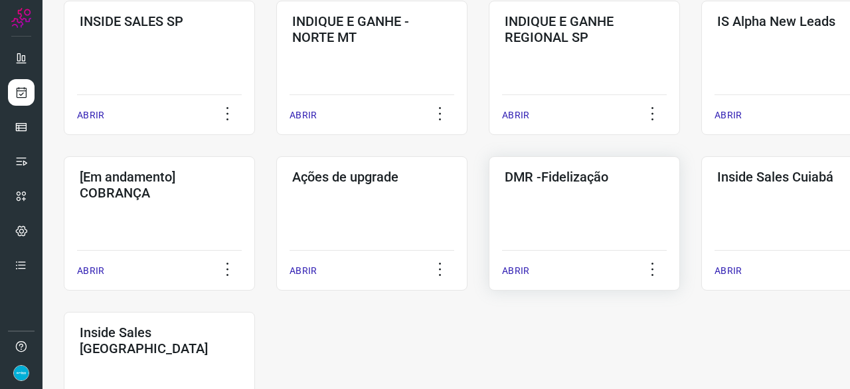
click at [509, 268] on p "ABRIR" at bounding box center [515, 271] width 27 height 14
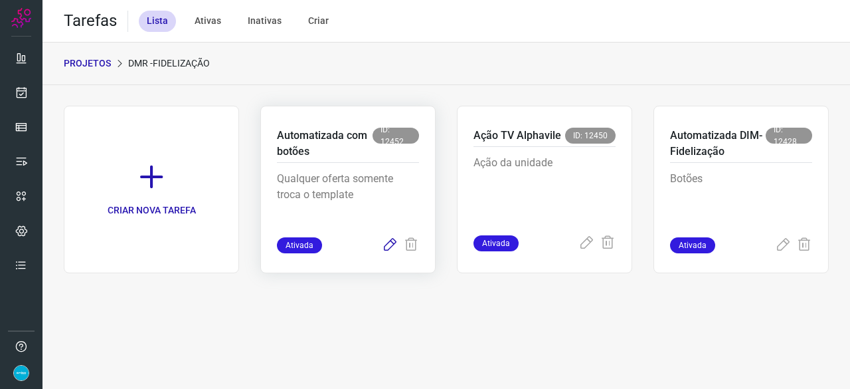
click at [385, 245] on icon at bounding box center [390, 245] width 16 height 16
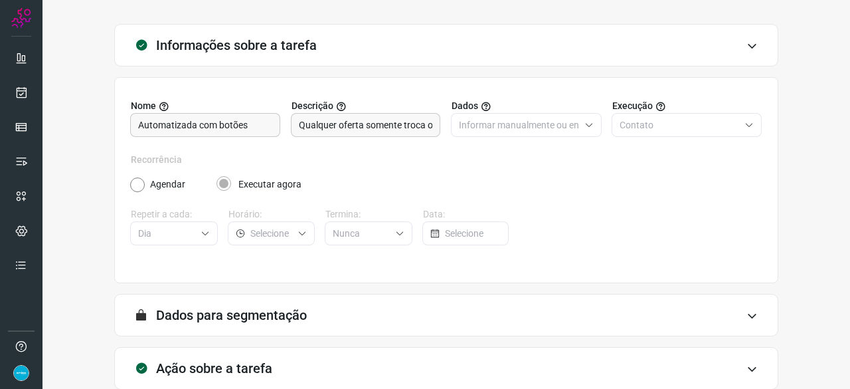
scroll to position [130, 0]
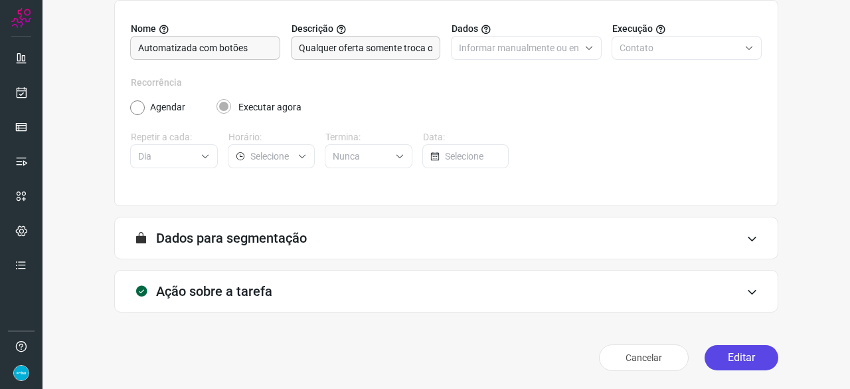
click at [746, 355] on button "Editar" at bounding box center [742, 357] width 74 height 25
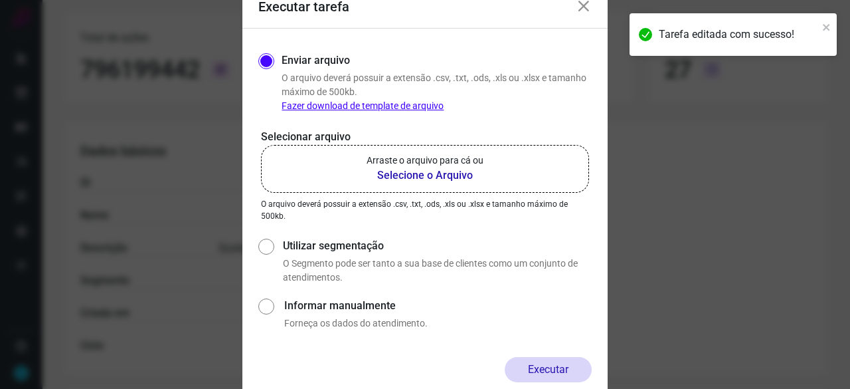
click at [394, 175] on b "Selecione o Arquivo" at bounding box center [425, 175] width 117 height 16
click at [0, 0] on input "Arraste o arquivo para cá ou Selecione o Arquivo" at bounding box center [0, 0] width 0 height 0
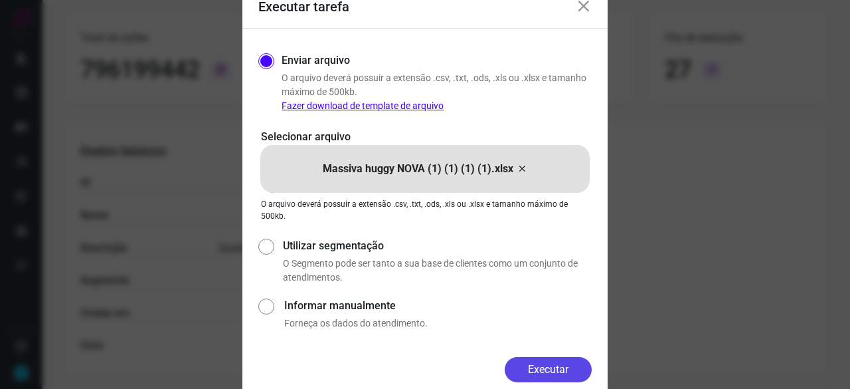
click at [583, 369] on button "Executar" at bounding box center [548, 369] width 87 height 25
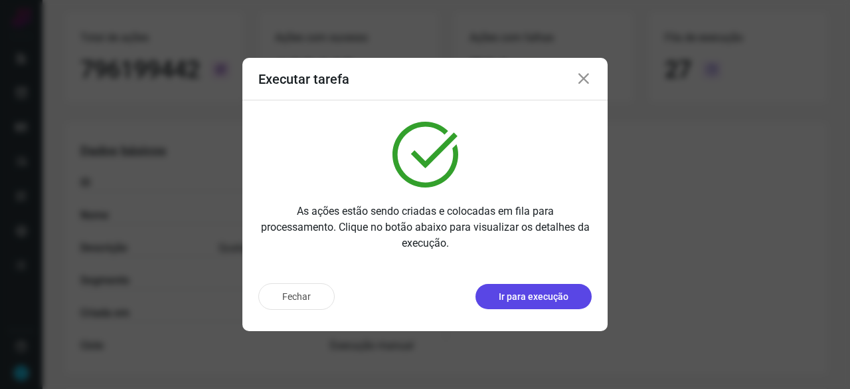
click at [532, 290] on p "Ir para execução" at bounding box center [534, 297] width 70 height 14
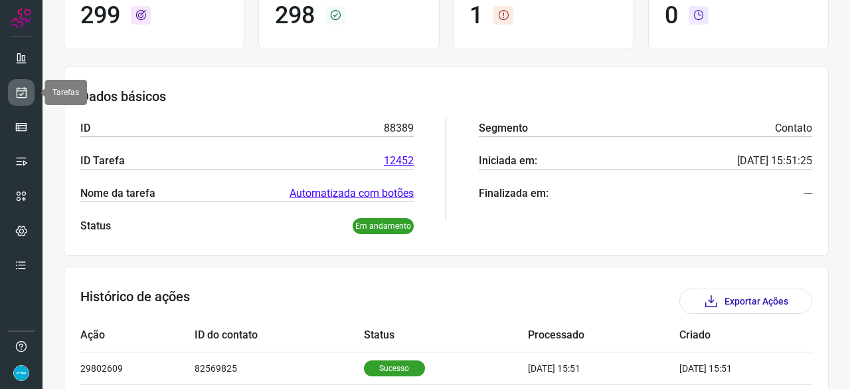
click at [16, 90] on icon at bounding box center [22, 92] width 14 height 13
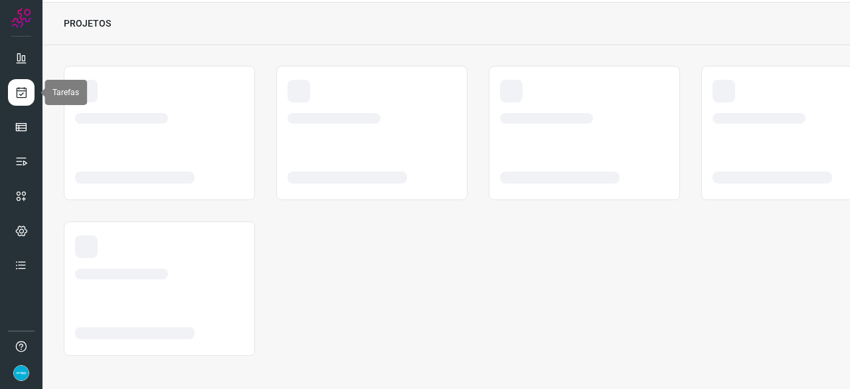
scroll to position [40, 0]
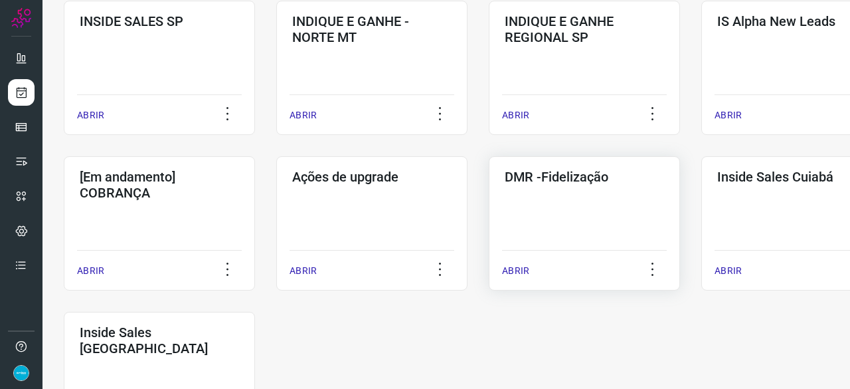
click at [517, 269] on p "ABRIR" at bounding box center [515, 271] width 27 height 14
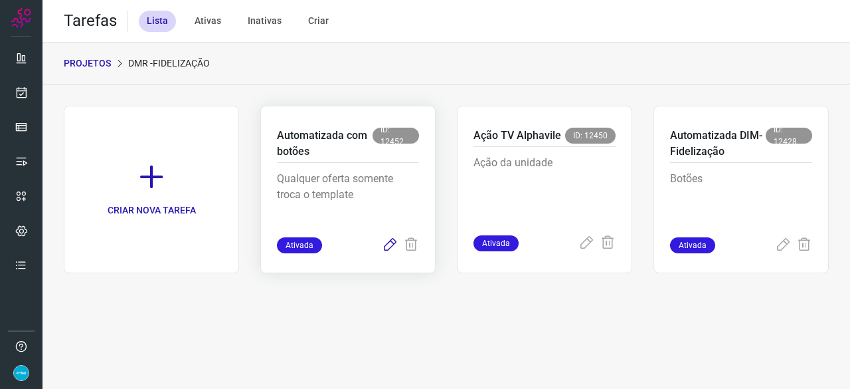
click at [389, 241] on icon at bounding box center [390, 245] width 16 height 16
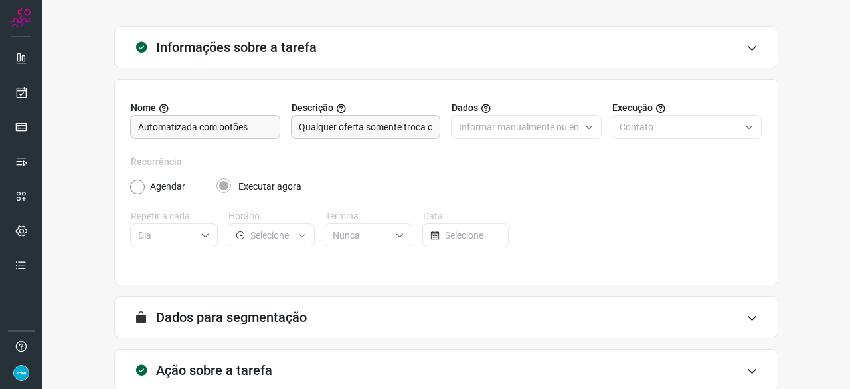
scroll to position [130, 0]
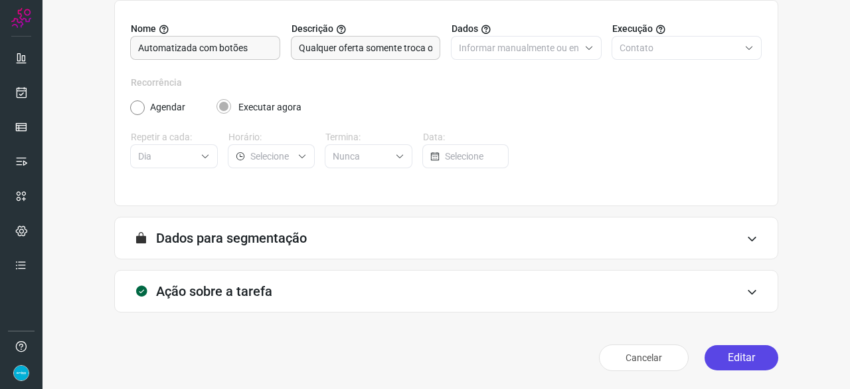
click at [743, 361] on button "Editar" at bounding box center [742, 357] width 74 height 25
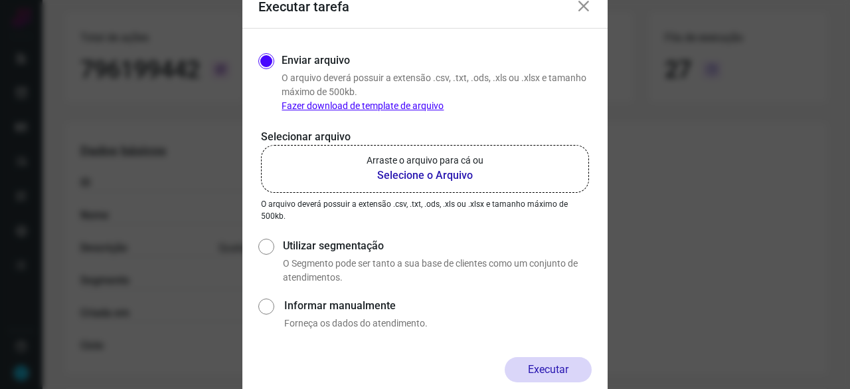
click at [421, 177] on b "Selecione o Arquivo" at bounding box center [425, 175] width 117 height 16
click at [0, 0] on input "Arraste o arquivo para cá ou Selecione o Arquivo" at bounding box center [0, 0] width 0 height 0
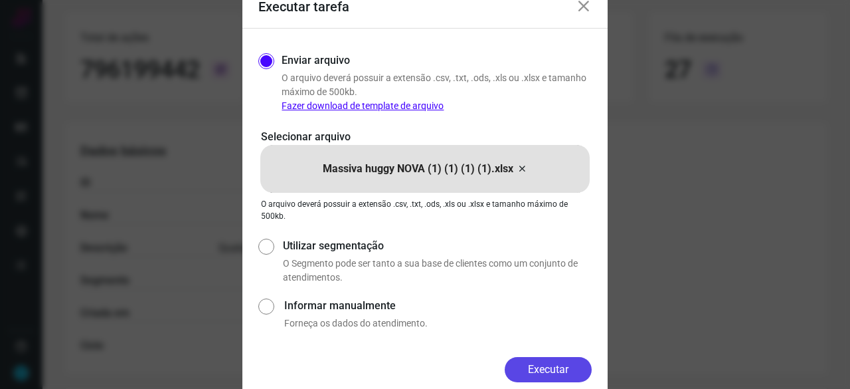
click at [546, 375] on button "Executar" at bounding box center [548, 369] width 87 height 25
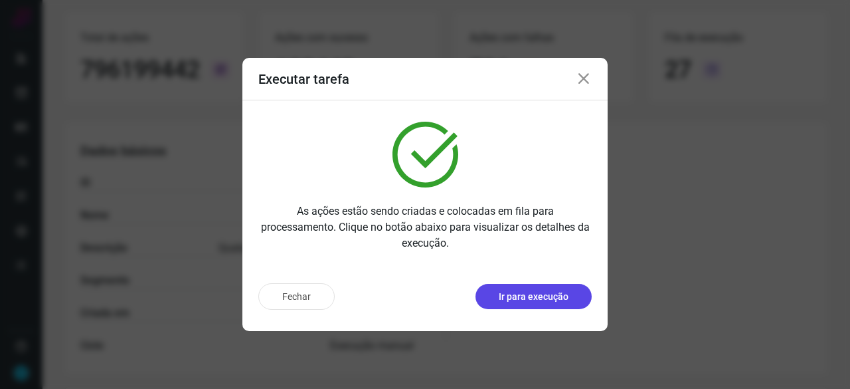
click at [531, 301] on p "Ir para execução" at bounding box center [534, 297] width 70 height 14
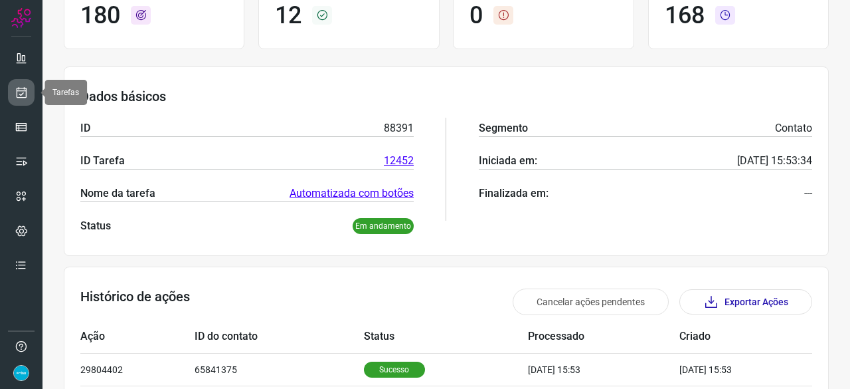
click at [27, 88] on icon at bounding box center [22, 92] width 14 height 13
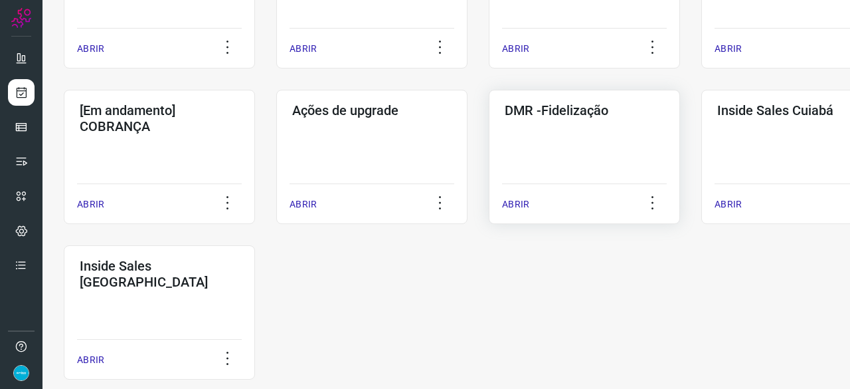
click at [521, 204] on p "ABRIR" at bounding box center [515, 204] width 27 height 14
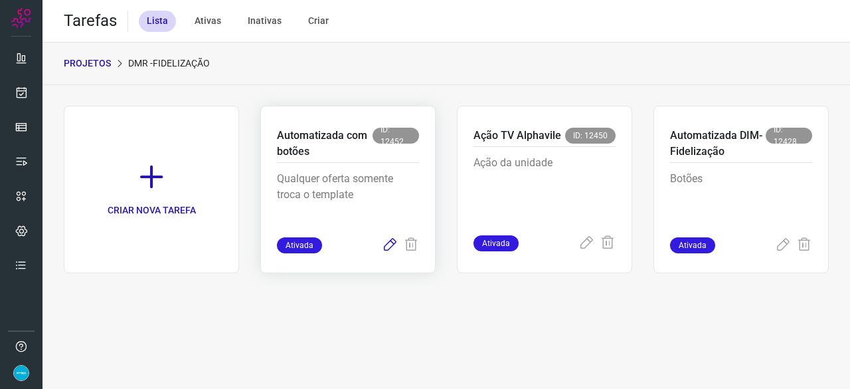
click at [394, 240] on icon at bounding box center [390, 245] width 16 height 16
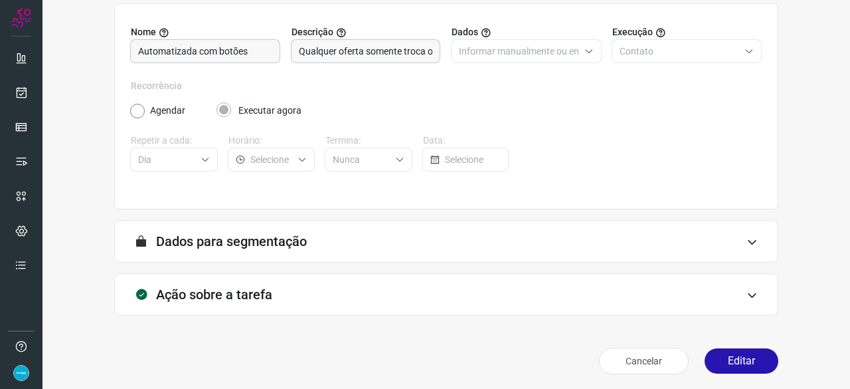
scroll to position [130, 0]
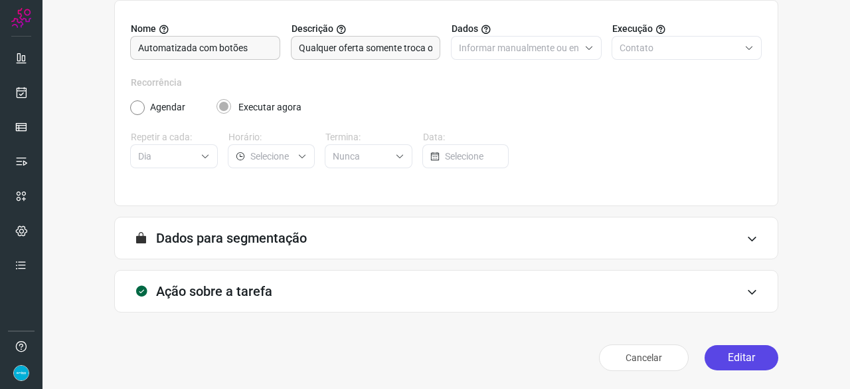
click at [727, 354] on button "Editar" at bounding box center [742, 357] width 74 height 25
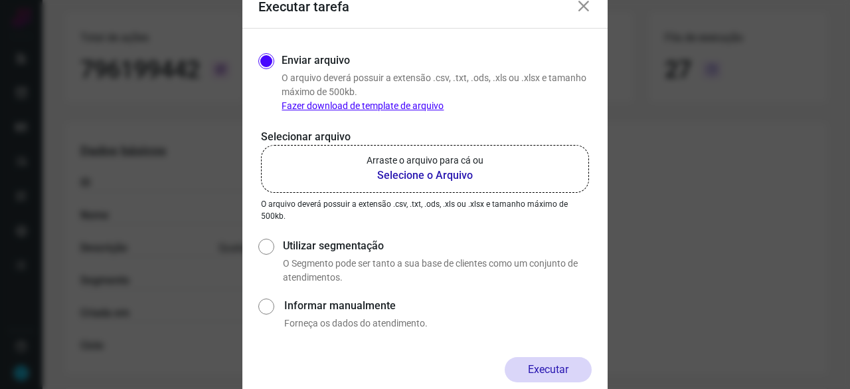
click at [405, 172] on b "Selecione o Arquivo" at bounding box center [425, 175] width 117 height 16
click at [0, 0] on input "Arraste o arquivo para cá ou Selecione o Arquivo" at bounding box center [0, 0] width 0 height 0
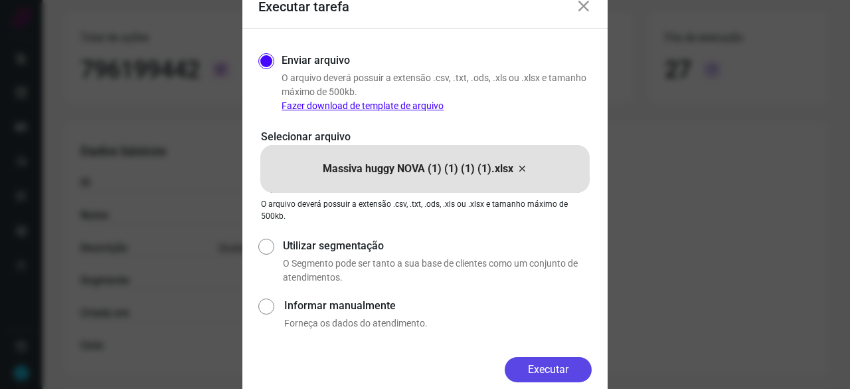
click at [548, 371] on button "Executar" at bounding box center [548, 369] width 87 height 25
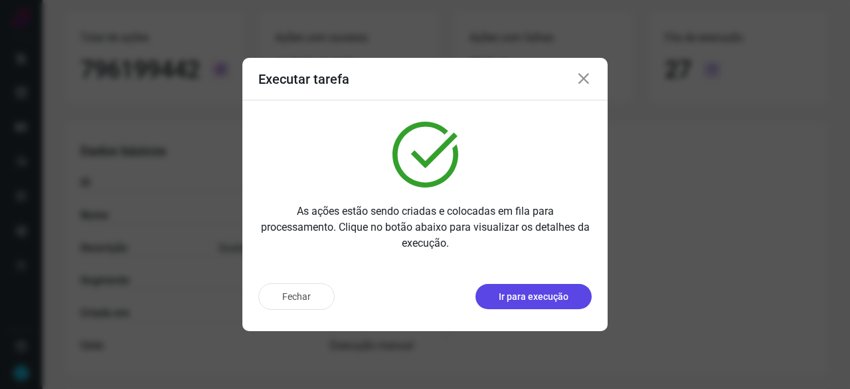
click at [505, 304] on button "Ir para execução" at bounding box center [534, 296] width 116 height 25
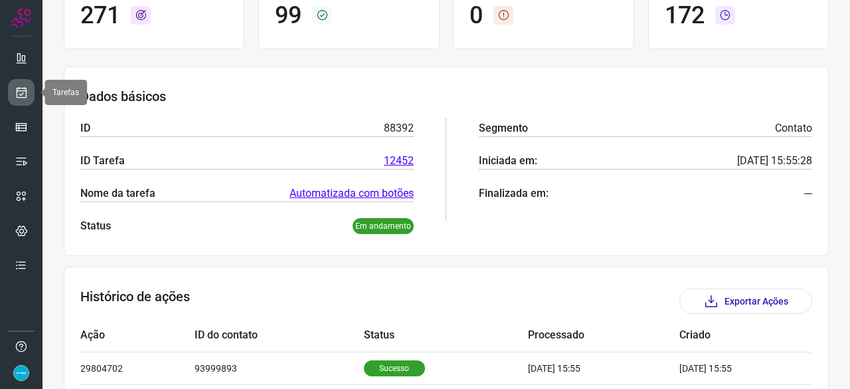
click at [27, 90] on icon at bounding box center [22, 92] width 14 height 13
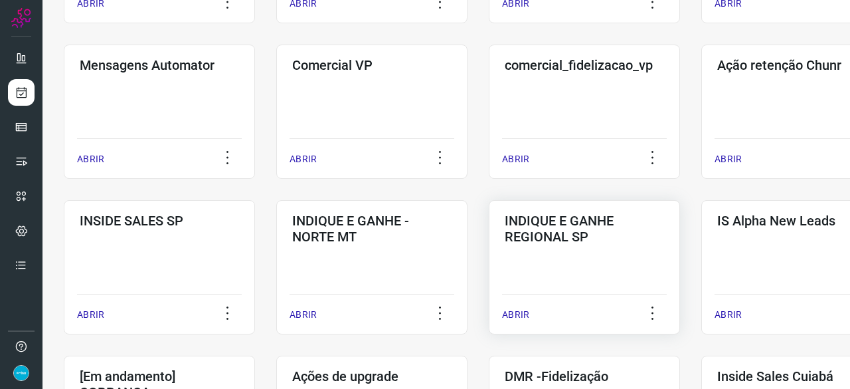
scroll to position [505, 0]
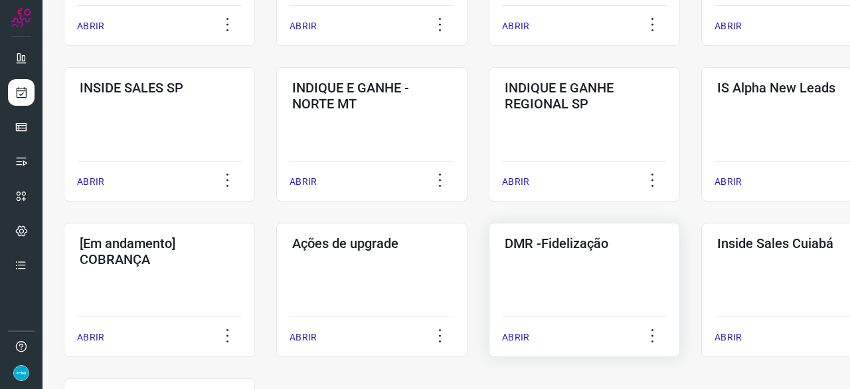
click at [519, 332] on p "ABRIR" at bounding box center [515, 337] width 27 height 14
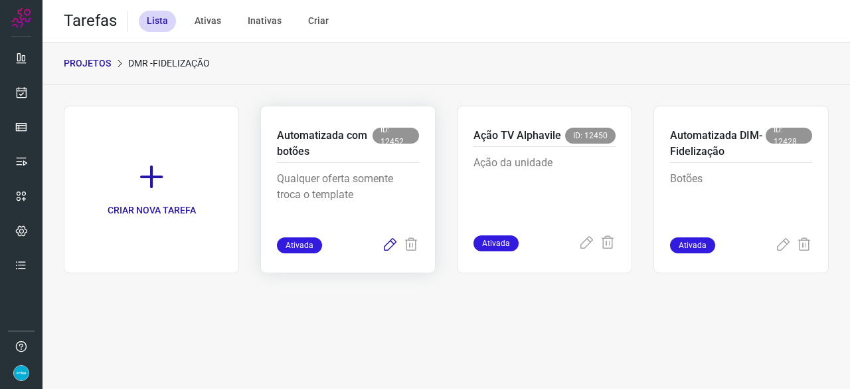
click at [390, 246] on icon at bounding box center [390, 245] width 16 height 16
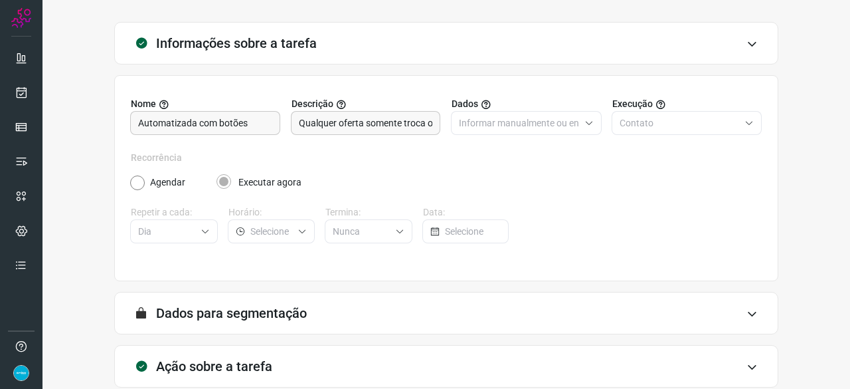
scroll to position [130, 0]
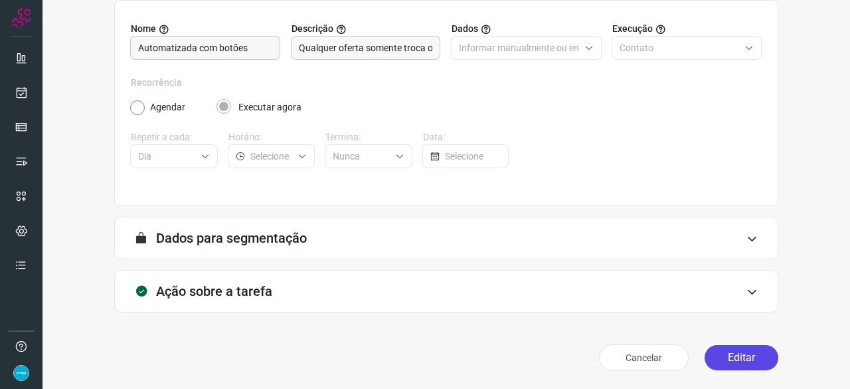
click at [729, 356] on button "Editar" at bounding box center [742, 357] width 74 height 25
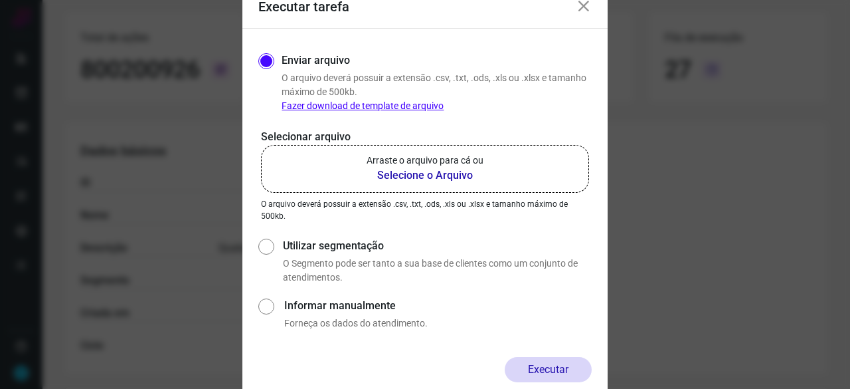
click at [424, 174] on b "Selecione o Arquivo" at bounding box center [425, 175] width 117 height 16
click at [0, 0] on input "Arraste o arquivo para cá ou Selecione o Arquivo" at bounding box center [0, 0] width 0 height 0
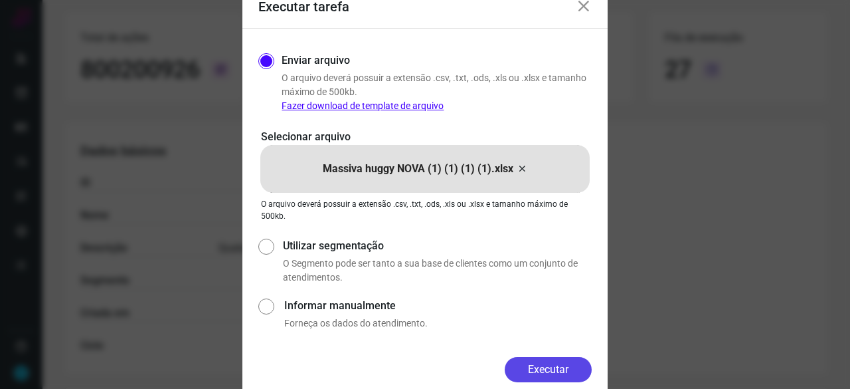
click at [560, 377] on button "Executar" at bounding box center [548, 369] width 87 height 25
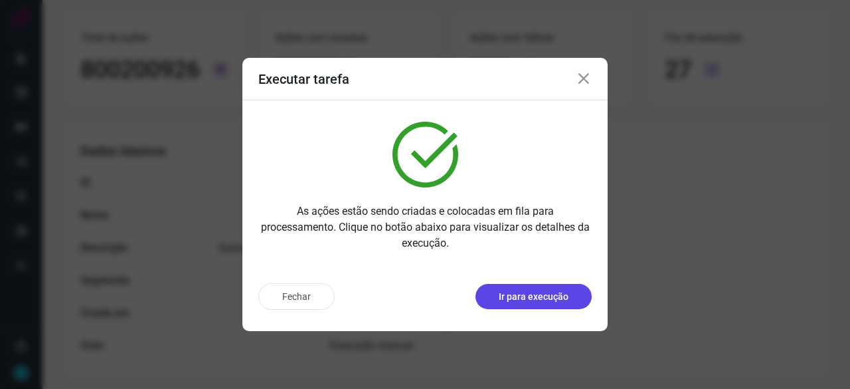
click at [541, 299] on p "Ir para execução" at bounding box center [534, 297] width 70 height 14
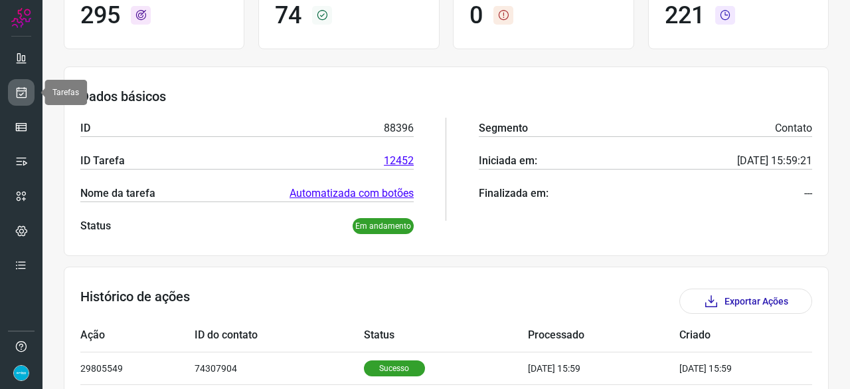
click at [20, 91] on icon at bounding box center [22, 92] width 14 height 13
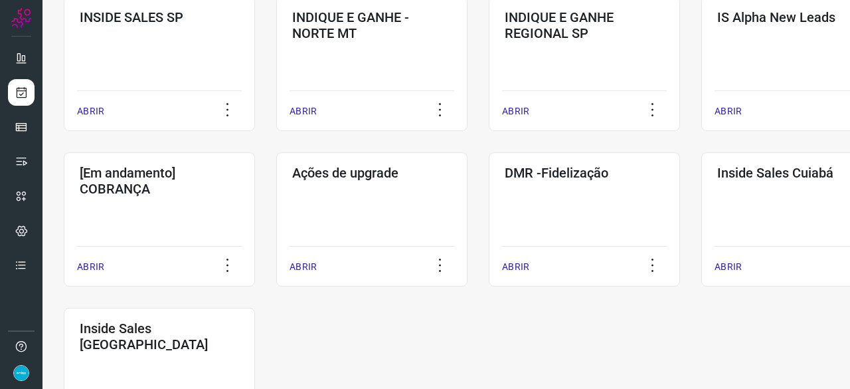
scroll to position [638, 0]
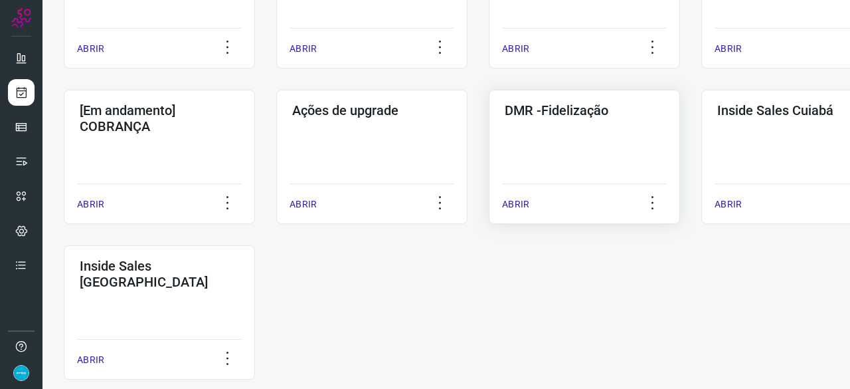
click at [508, 204] on p "ABRIR" at bounding box center [515, 204] width 27 height 14
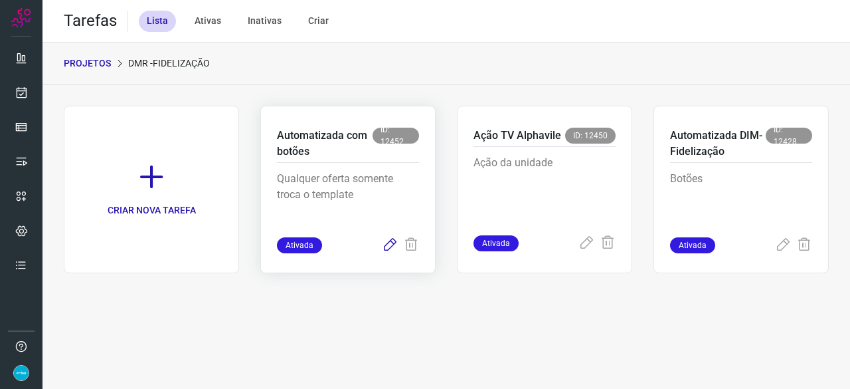
click at [389, 246] on icon at bounding box center [390, 245] width 16 height 16
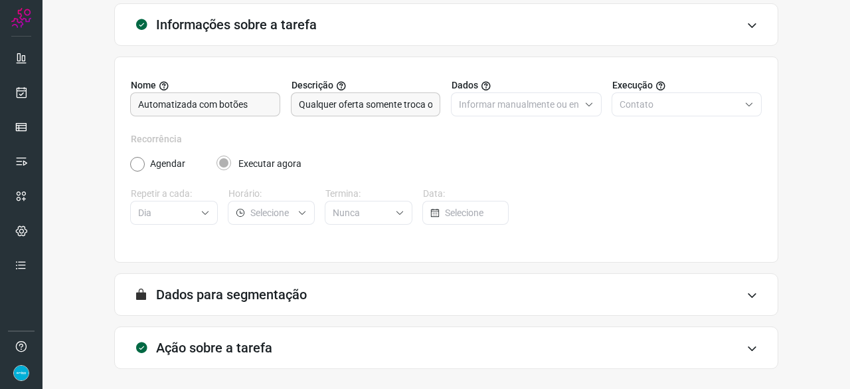
scroll to position [130, 0]
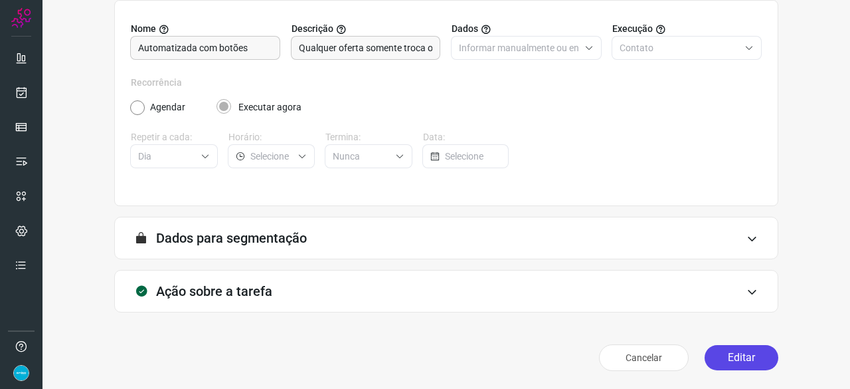
click at [725, 354] on button "Editar" at bounding box center [742, 357] width 74 height 25
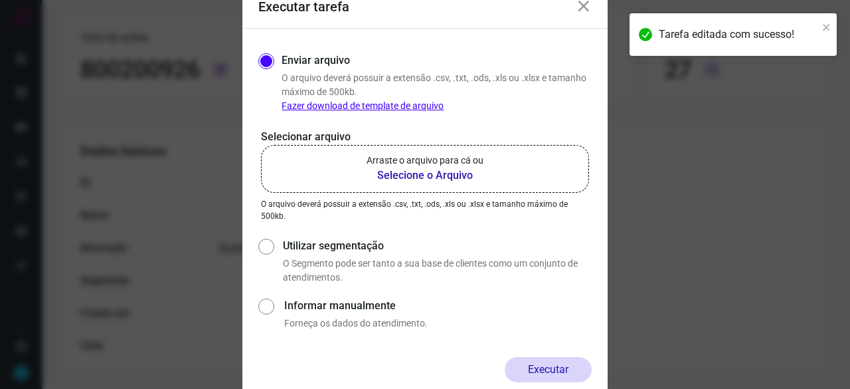
click at [393, 173] on b "Selecione o Arquivo" at bounding box center [425, 175] width 117 height 16
click at [0, 0] on input "Arraste o arquivo para cá ou Selecione o Arquivo" at bounding box center [0, 0] width 0 height 0
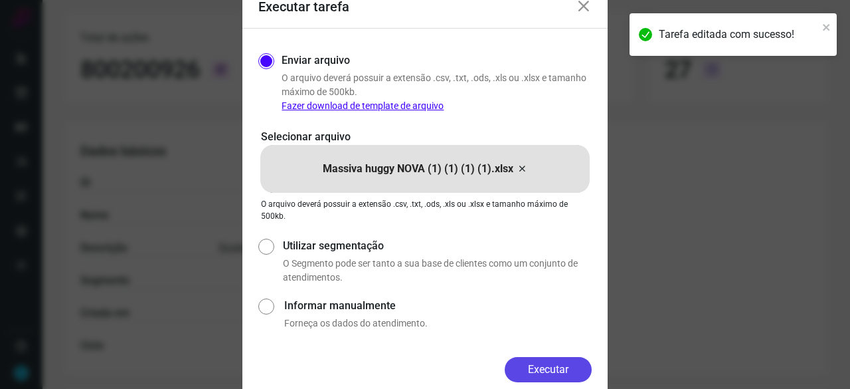
click at [543, 364] on button "Executar" at bounding box center [548, 369] width 87 height 25
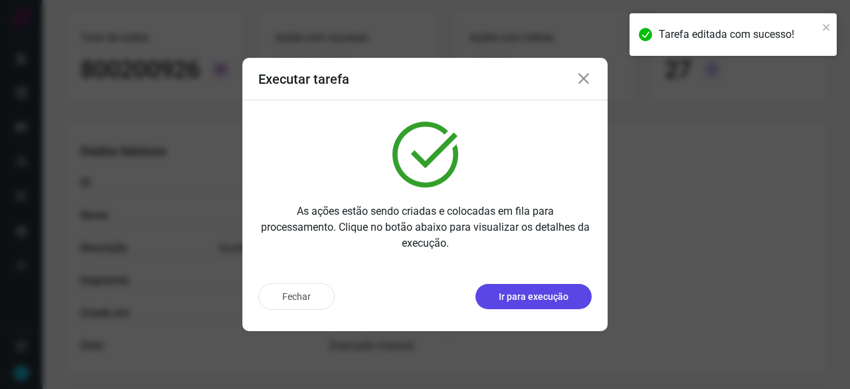
click at [521, 300] on p "Ir para execução" at bounding box center [534, 297] width 70 height 14
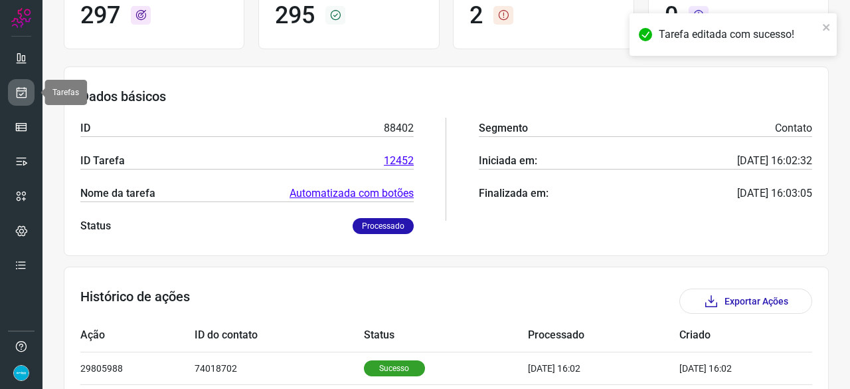
click at [25, 94] on icon at bounding box center [22, 92] width 14 height 13
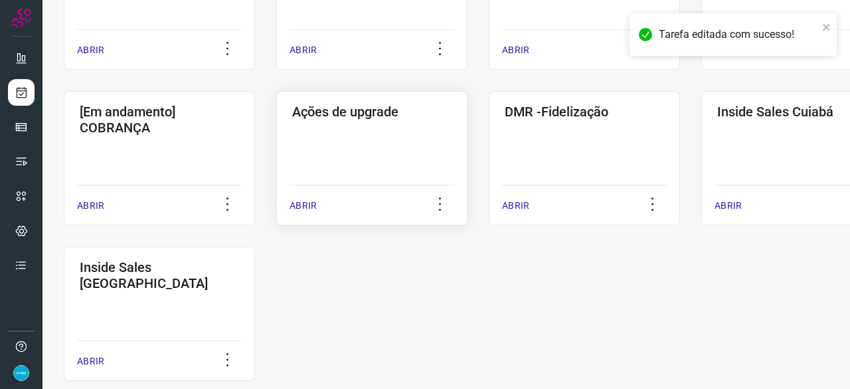
scroll to position [638, 0]
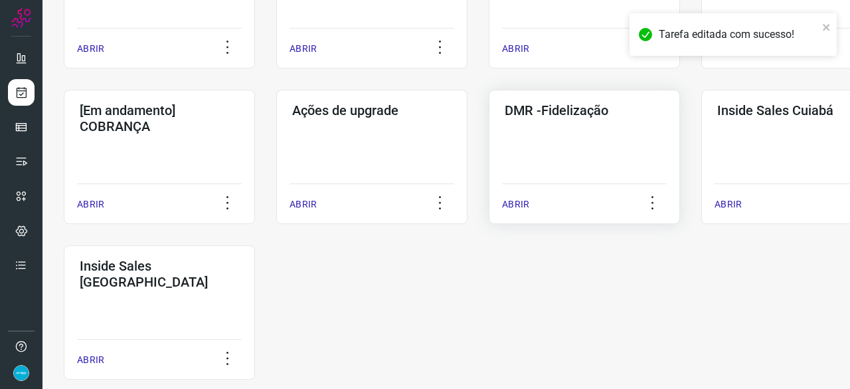
click at [518, 213] on div "ABRIR" at bounding box center [584, 199] width 165 height 33
click at [519, 202] on p "ABRIR" at bounding box center [515, 204] width 27 height 14
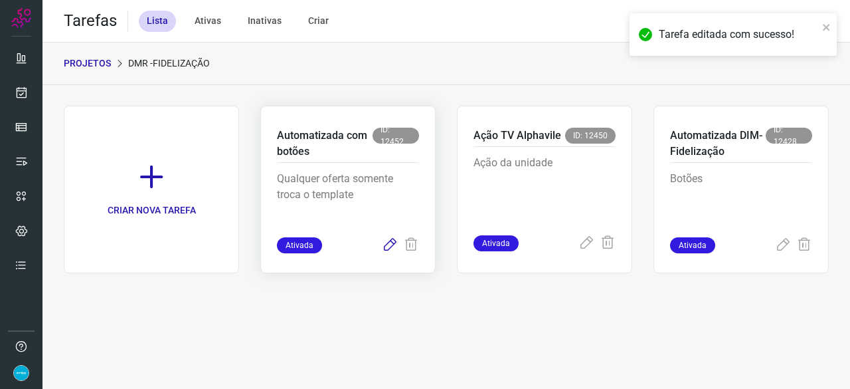
click at [385, 244] on icon at bounding box center [390, 245] width 16 height 16
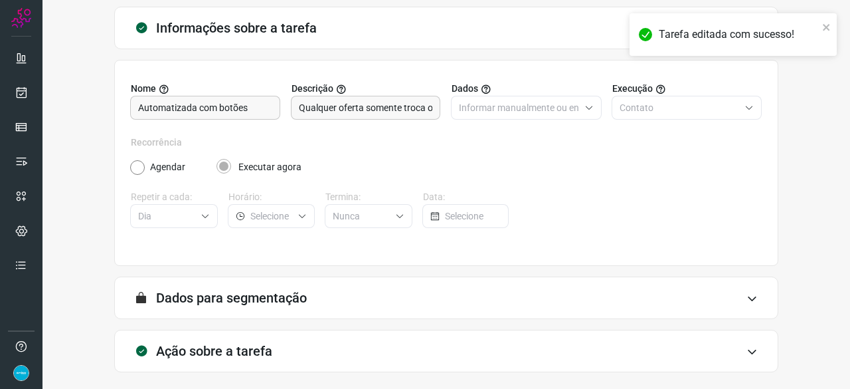
scroll to position [130, 0]
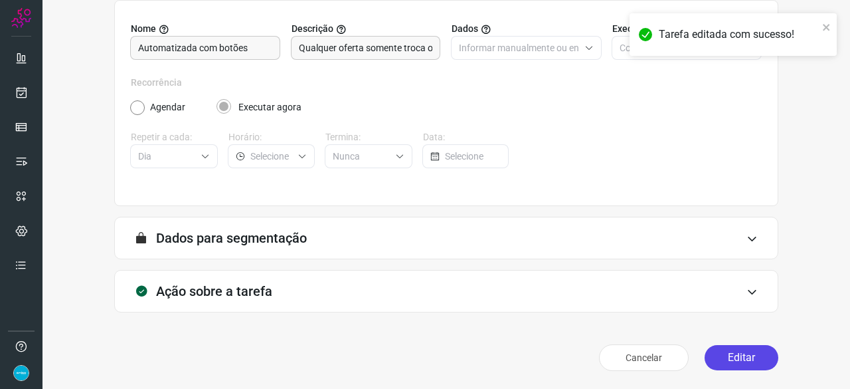
click at [724, 359] on button "Editar" at bounding box center [742, 357] width 74 height 25
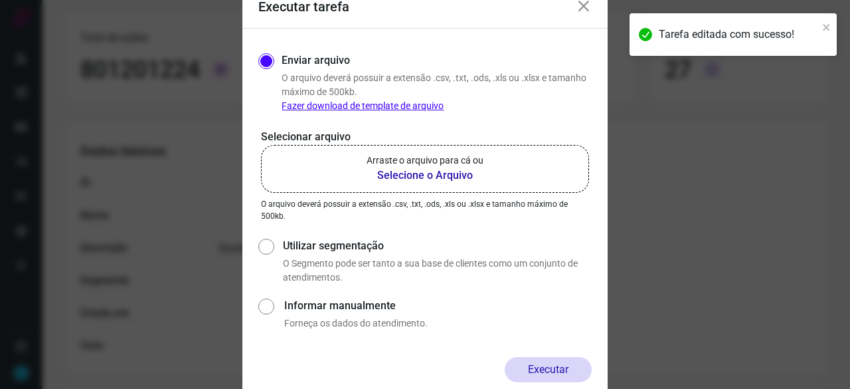
click at [399, 176] on b "Selecione o Arquivo" at bounding box center [425, 175] width 117 height 16
click at [0, 0] on input "Arraste o arquivo para cá ou Selecione o Arquivo" at bounding box center [0, 0] width 0 height 0
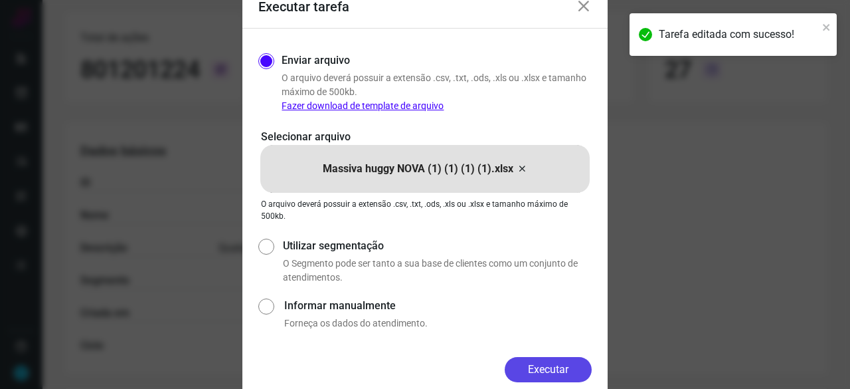
click at [586, 365] on button "Executar" at bounding box center [548, 369] width 87 height 25
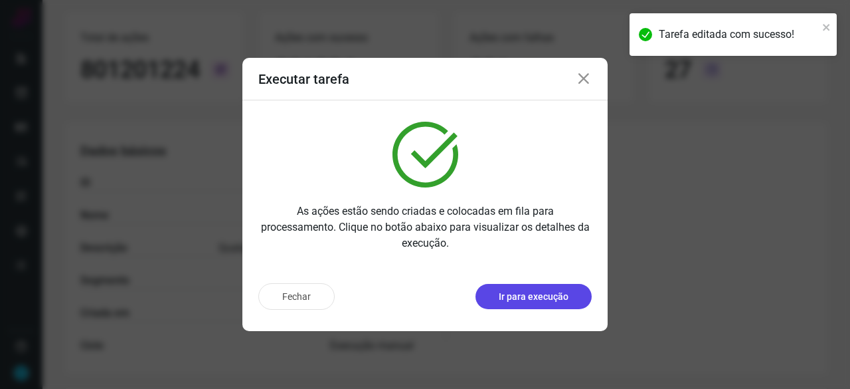
click at [518, 289] on button "Ir para execução" at bounding box center [534, 296] width 116 height 25
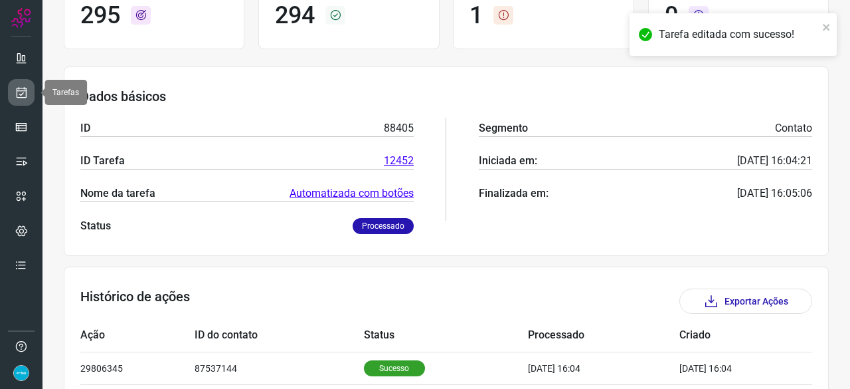
click at [23, 92] on icon at bounding box center [22, 92] width 14 height 13
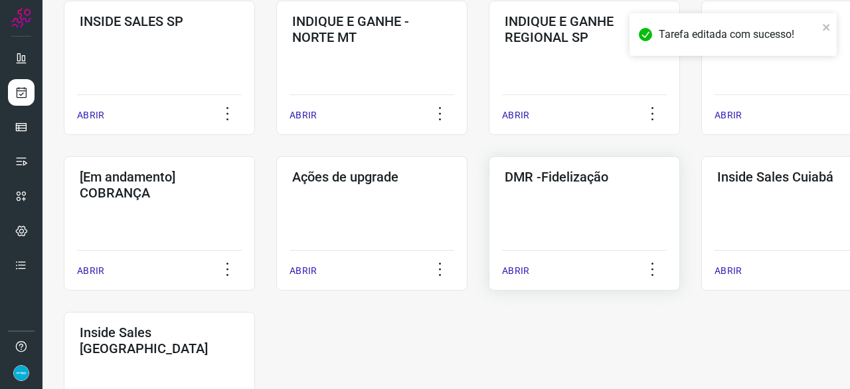
click at [502, 269] on p "ABRIR" at bounding box center [515, 271] width 27 height 14
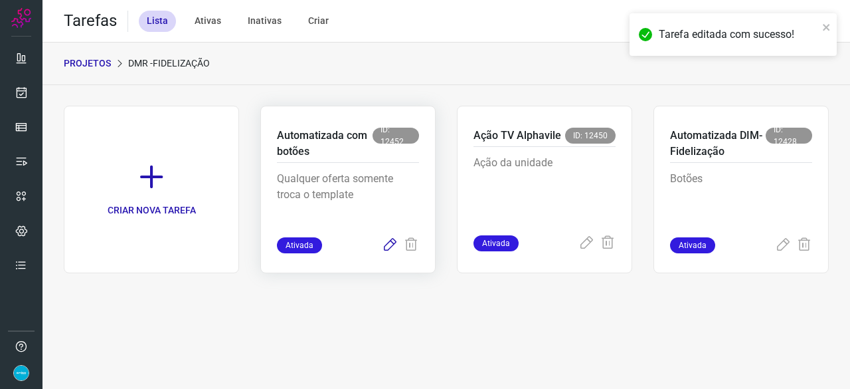
click at [391, 244] on icon at bounding box center [390, 245] width 16 height 16
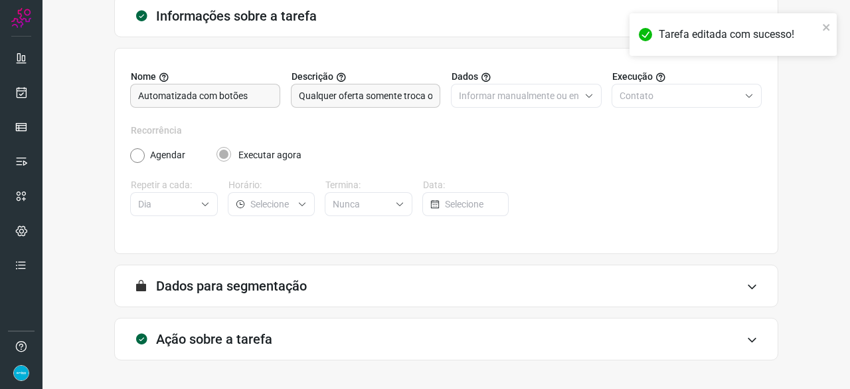
scroll to position [130, 0]
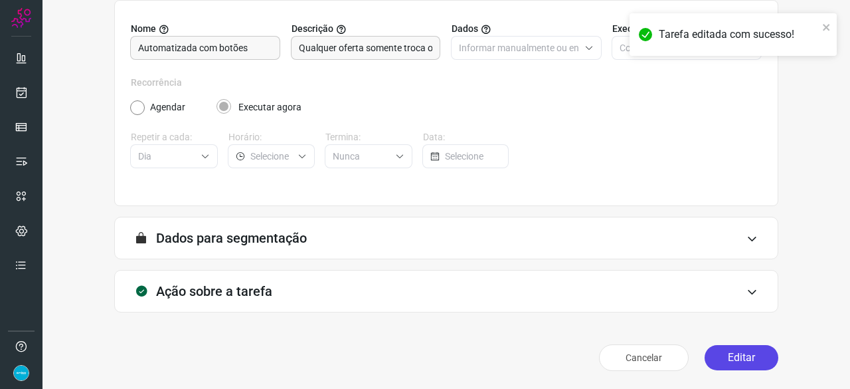
click at [728, 360] on button "Editar" at bounding box center [742, 357] width 74 height 25
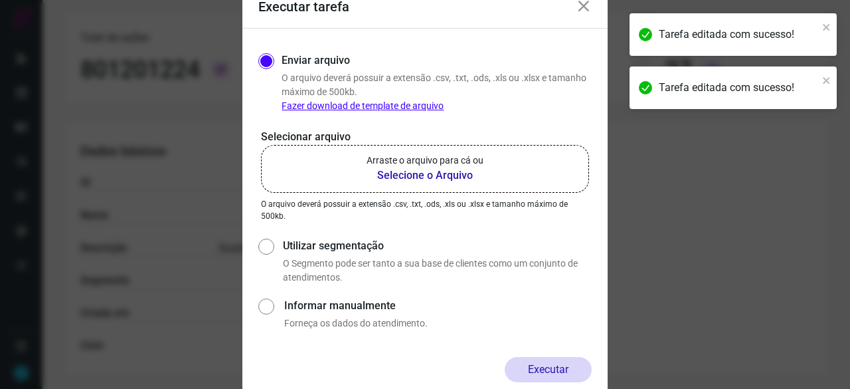
click at [392, 174] on b "Selecione o Arquivo" at bounding box center [425, 175] width 117 height 16
click at [0, 0] on input "Arraste o arquivo para cá ou Selecione o Arquivo" at bounding box center [0, 0] width 0 height 0
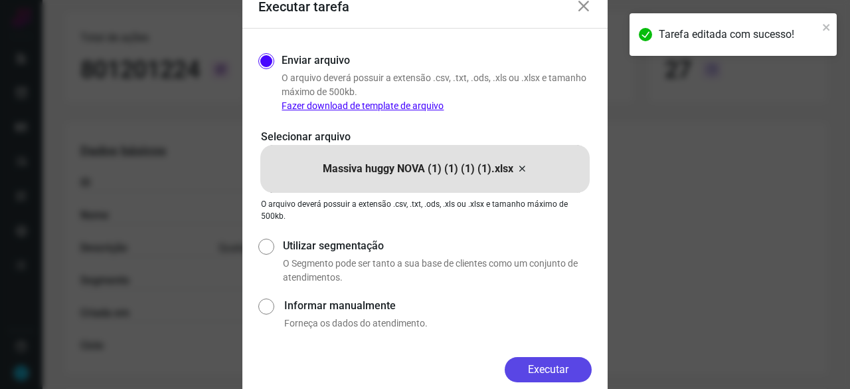
click at [575, 361] on button "Executar" at bounding box center [548, 369] width 87 height 25
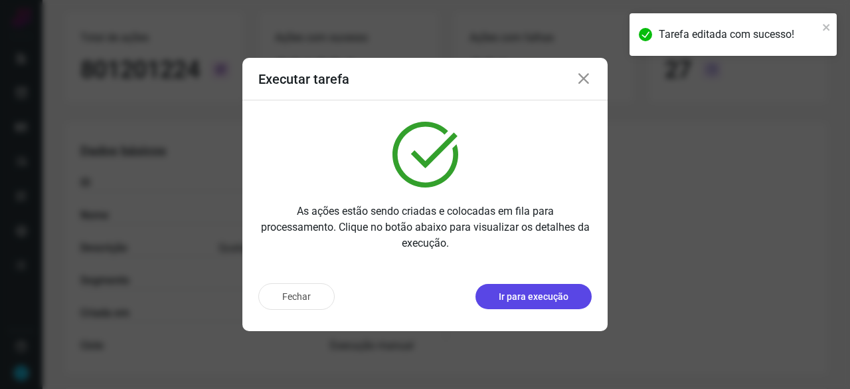
click at [531, 301] on p "Ir para execução" at bounding box center [534, 297] width 70 height 14
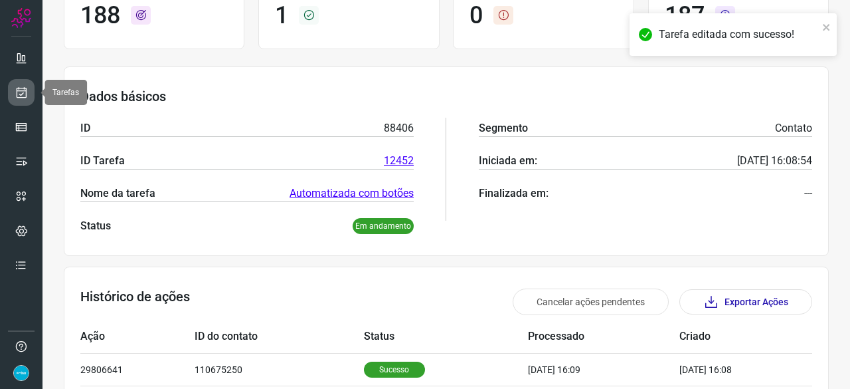
click at [21, 84] on link at bounding box center [21, 92] width 27 height 27
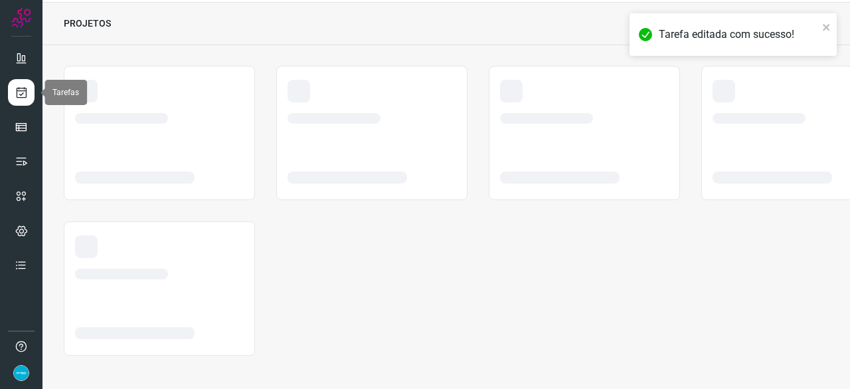
scroll to position [40, 0]
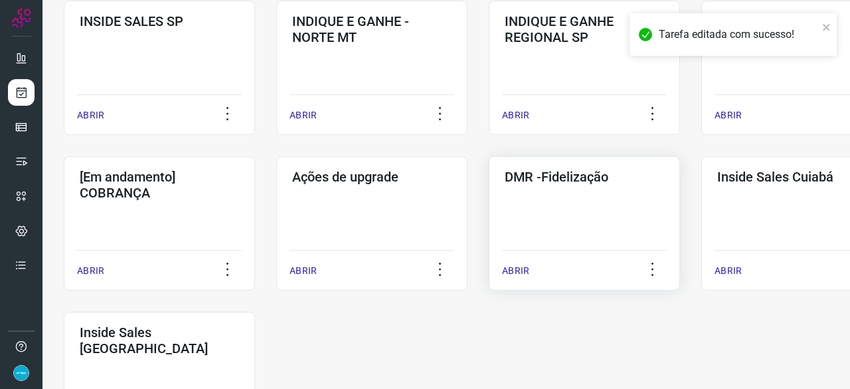
click at [508, 273] on p "ABRIR" at bounding box center [515, 271] width 27 height 14
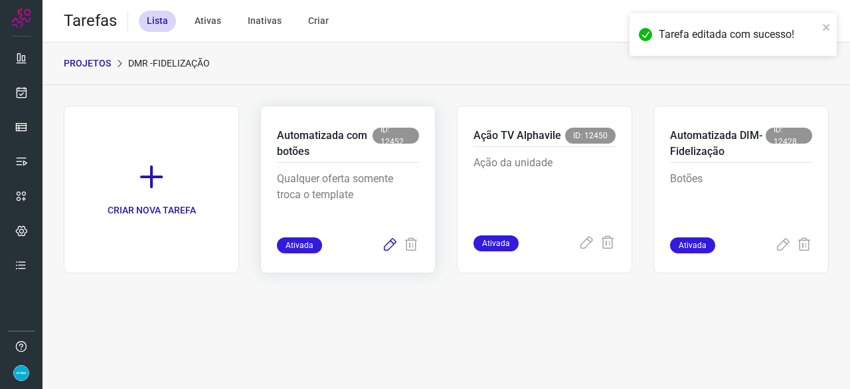
click at [384, 242] on icon at bounding box center [390, 245] width 16 height 16
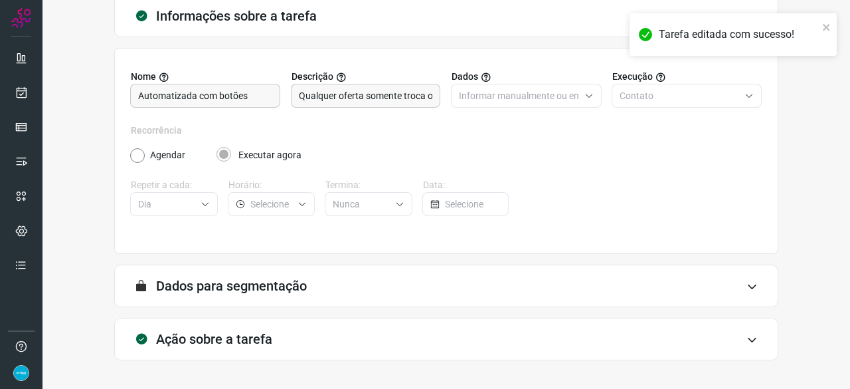
scroll to position [130, 0]
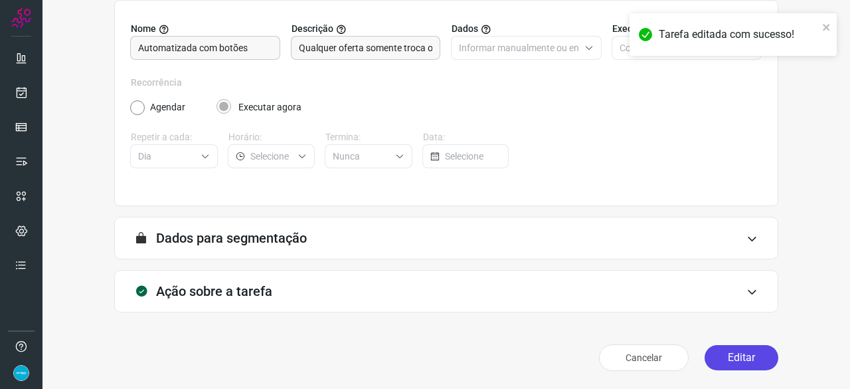
click at [745, 359] on button "Editar" at bounding box center [742, 357] width 74 height 25
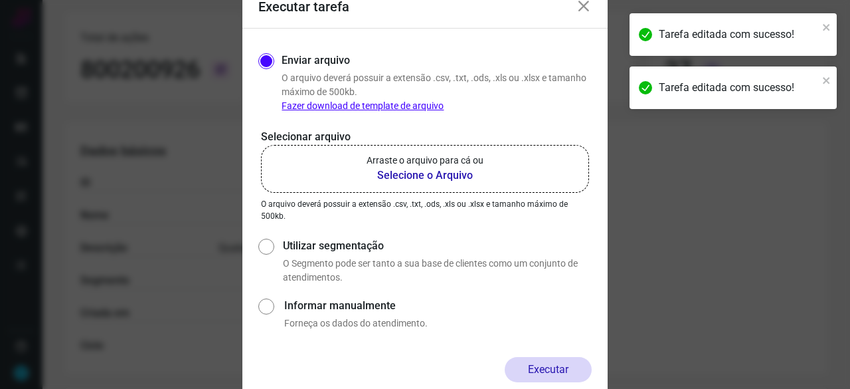
click at [413, 175] on b "Selecione o Arquivo" at bounding box center [425, 175] width 117 height 16
click at [0, 0] on input "Arraste o arquivo para cá ou Selecione o Arquivo" at bounding box center [0, 0] width 0 height 0
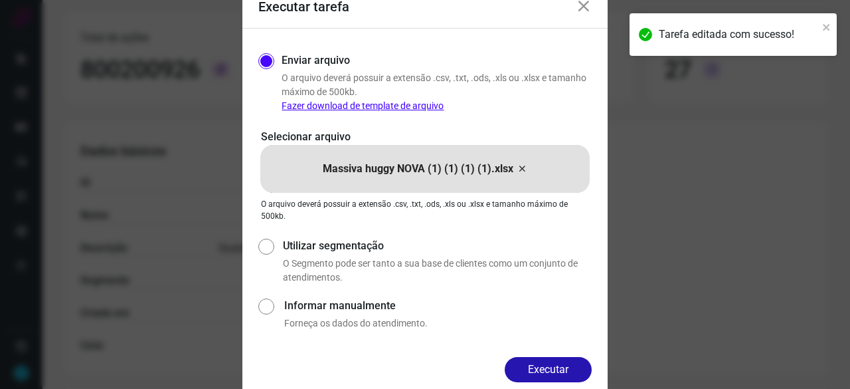
drag, startPoint x: 581, startPoint y: 359, endPoint x: 586, endPoint y: 371, distance: 12.5
click at [581, 360] on button "Executar" at bounding box center [548, 369] width 87 height 25
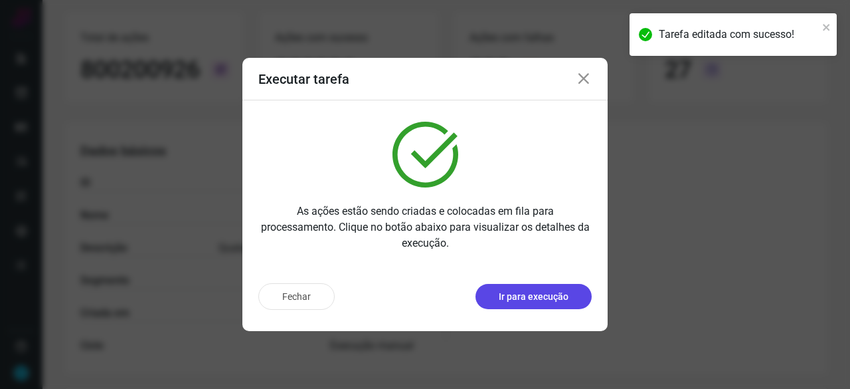
click at [522, 294] on p "Ir para execução" at bounding box center [534, 297] width 70 height 14
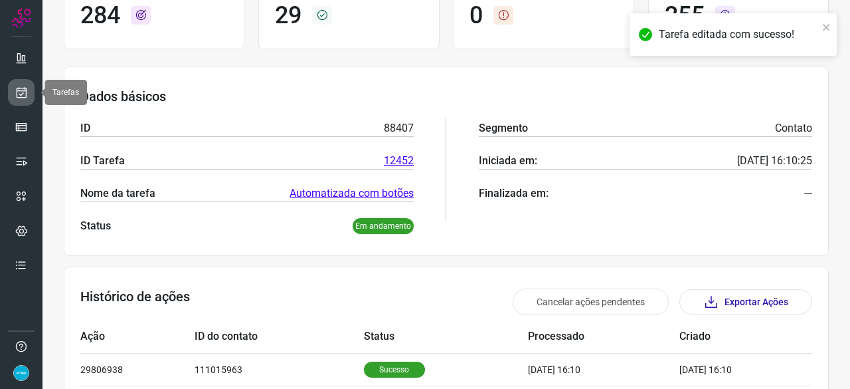
click at [25, 88] on icon at bounding box center [22, 92] width 14 height 13
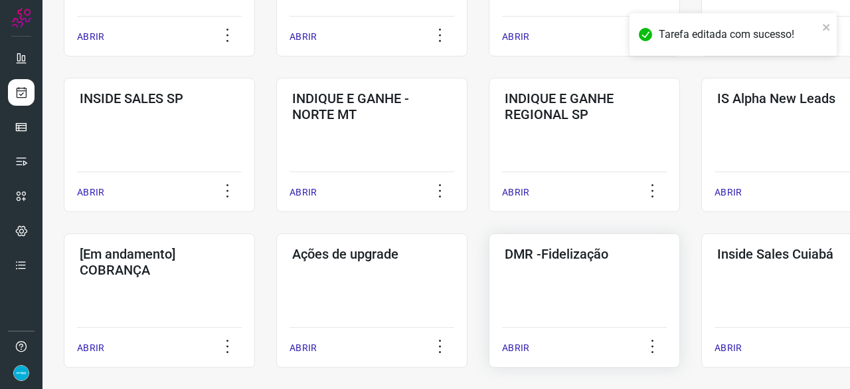
scroll to position [505, 0]
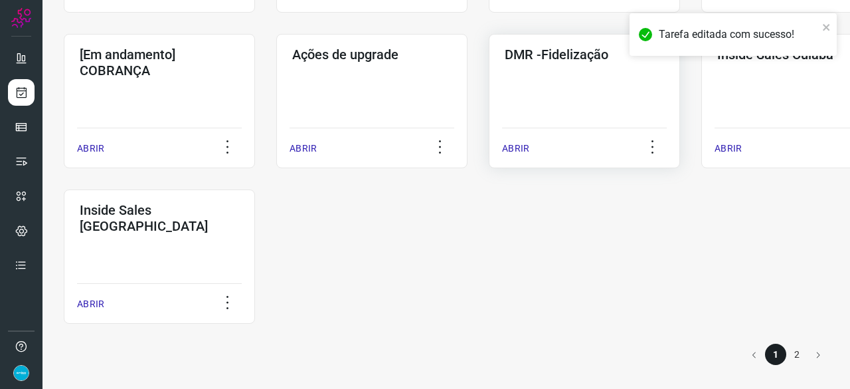
click at [523, 149] on p "ABRIR" at bounding box center [515, 148] width 27 height 14
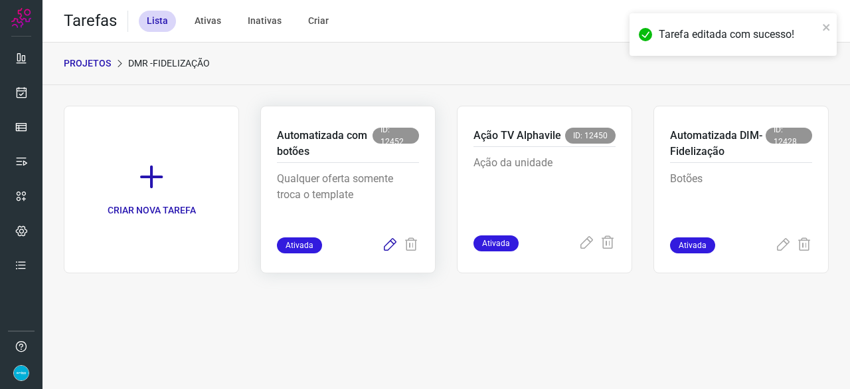
click at [385, 244] on icon at bounding box center [390, 245] width 16 height 16
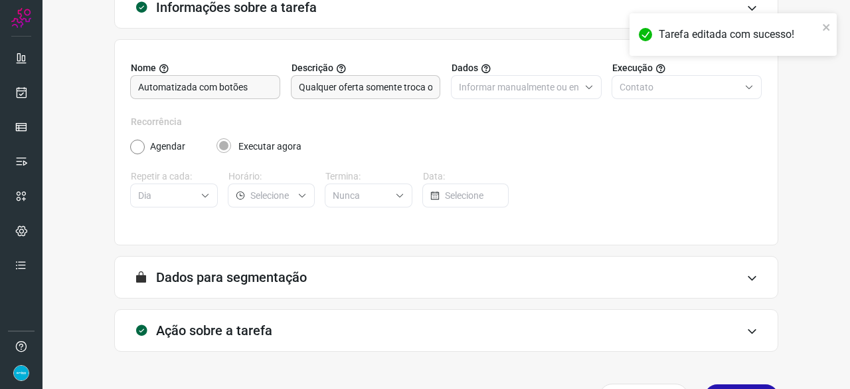
scroll to position [130, 0]
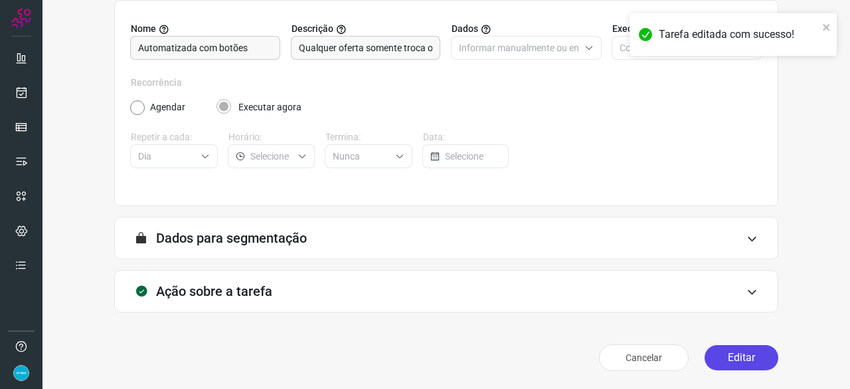
click at [731, 361] on button "Editar" at bounding box center [742, 357] width 74 height 25
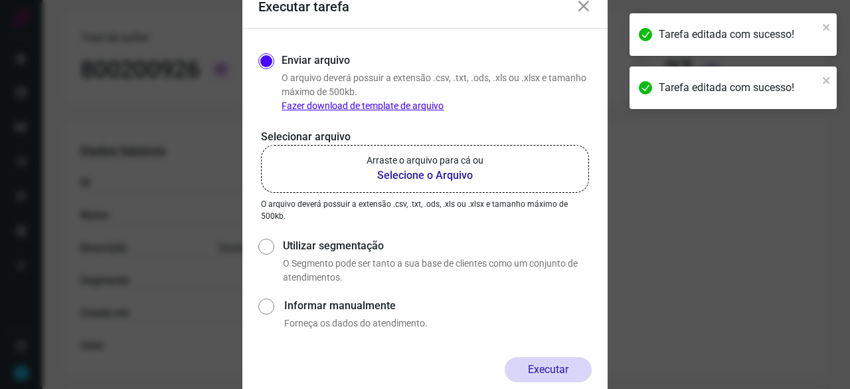
click at [449, 171] on b "Selecione o Arquivo" at bounding box center [425, 175] width 117 height 16
click at [0, 0] on input "Arraste o arquivo para cá ou Selecione o Arquivo" at bounding box center [0, 0] width 0 height 0
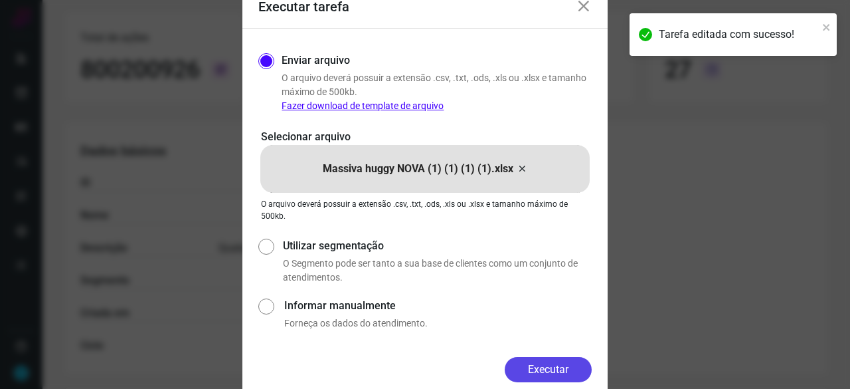
click at [563, 374] on button "Executar" at bounding box center [548, 369] width 87 height 25
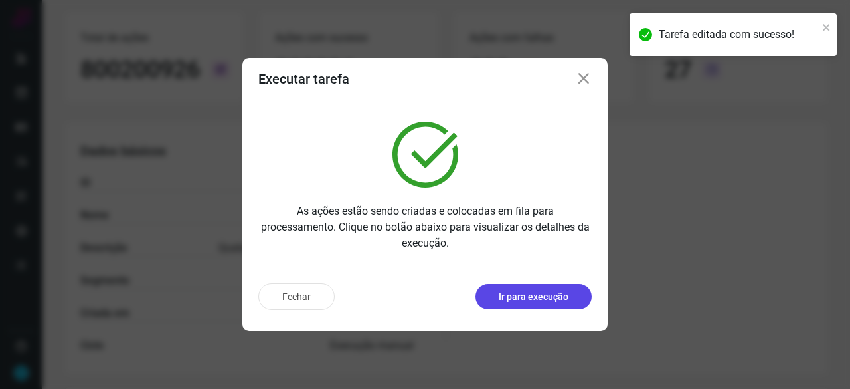
click at [534, 296] on p "Ir para execução" at bounding box center [534, 297] width 70 height 14
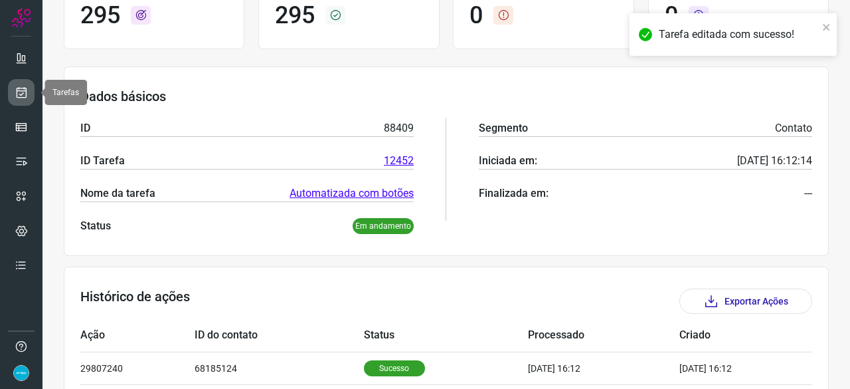
click at [21, 87] on icon at bounding box center [22, 92] width 14 height 13
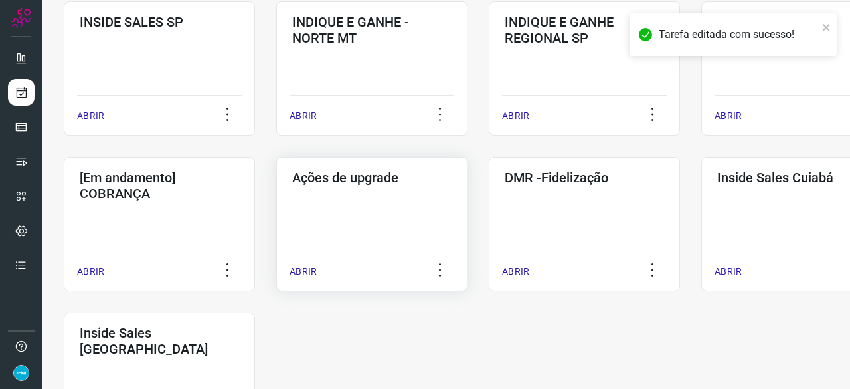
scroll to position [571, 0]
click at [519, 270] on p "ABRIR" at bounding box center [515, 271] width 27 height 14
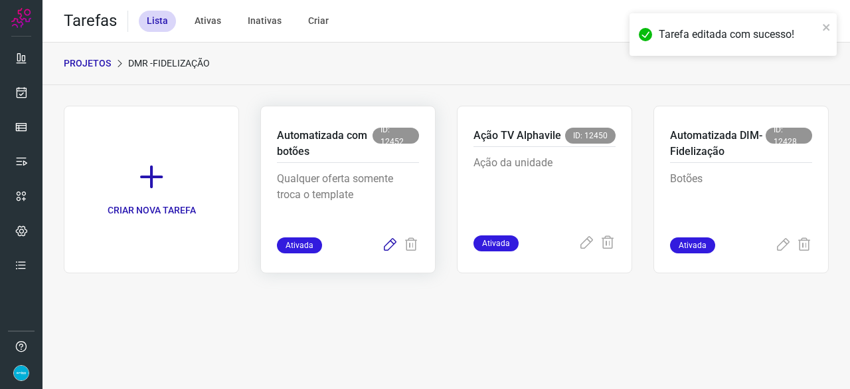
click at [391, 246] on icon at bounding box center [390, 245] width 16 height 16
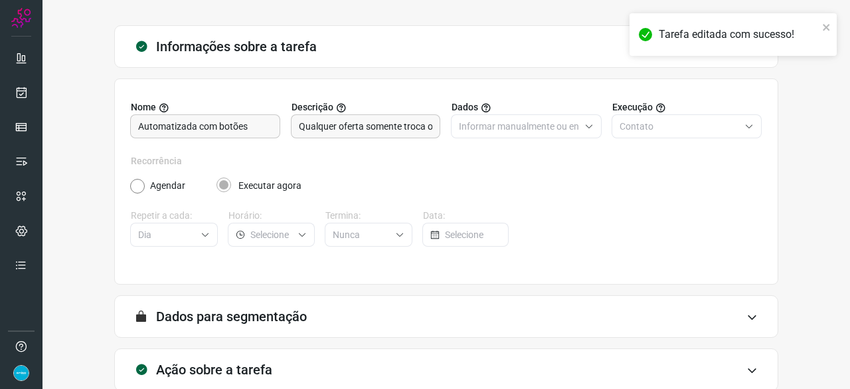
scroll to position [130, 0]
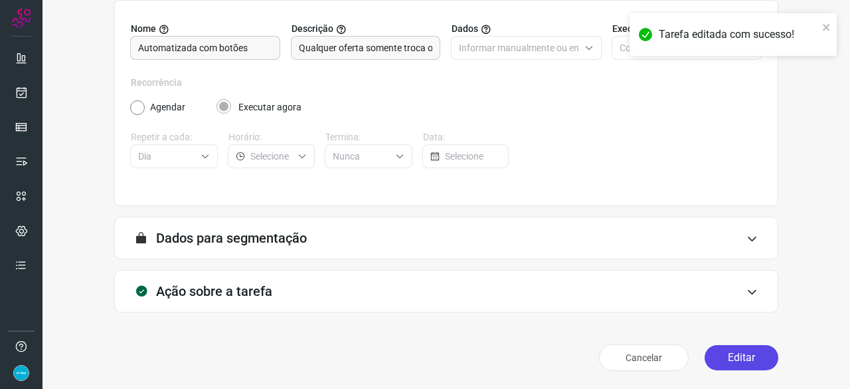
click at [727, 349] on button "Editar" at bounding box center [742, 357] width 74 height 25
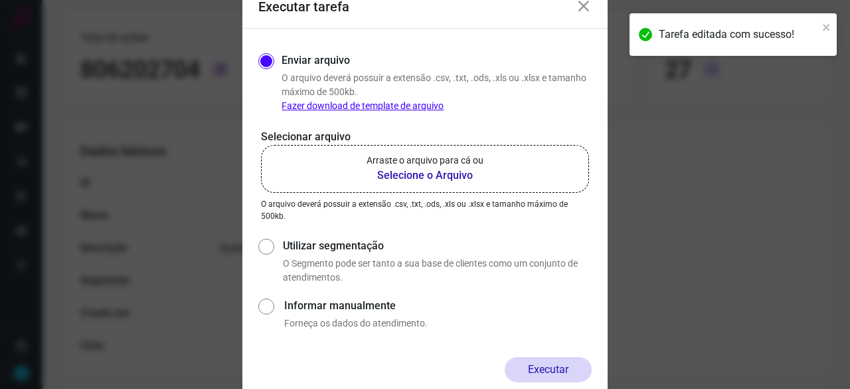
click at [411, 172] on b "Selecione o Arquivo" at bounding box center [425, 175] width 117 height 16
click at [0, 0] on input "Arraste o arquivo para cá ou Selecione o Arquivo" at bounding box center [0, 0] width 0 height 0
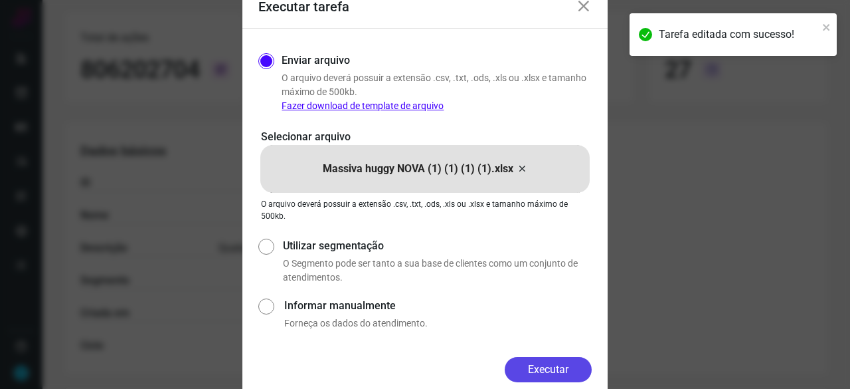
click at [543, 364] on button "Executar" at bounding box center [548, 369] width 87 height 25
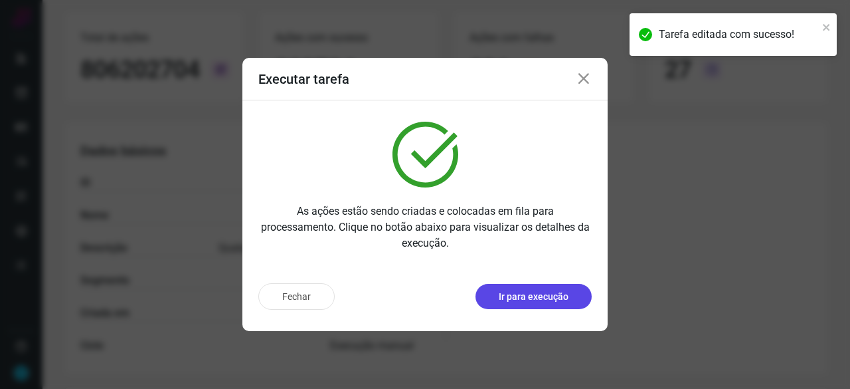
click at [530, 297] on p "Ir para execução" at bounding box center [534, 297] width 70 height 14
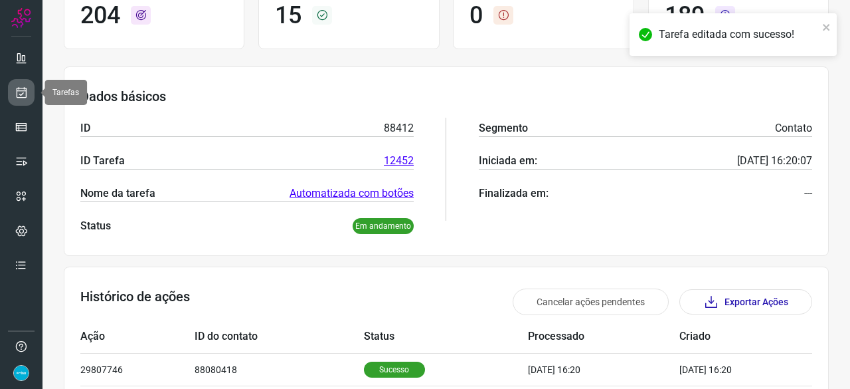
click at [21, 88] on icon at bounding box center [22, 92] width 14 height 13
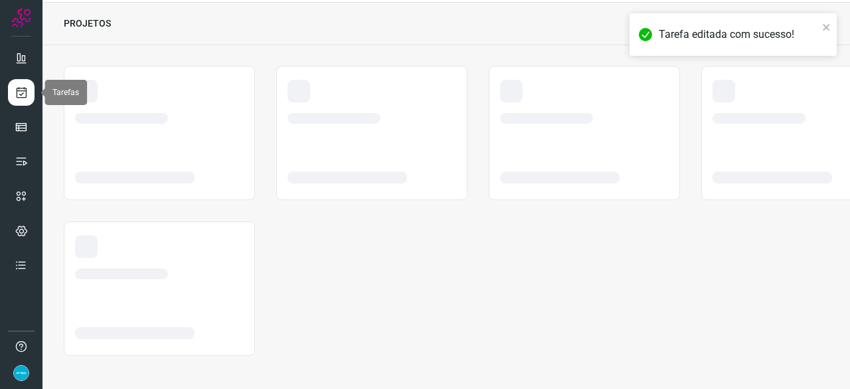
scroll to position [40, 0]
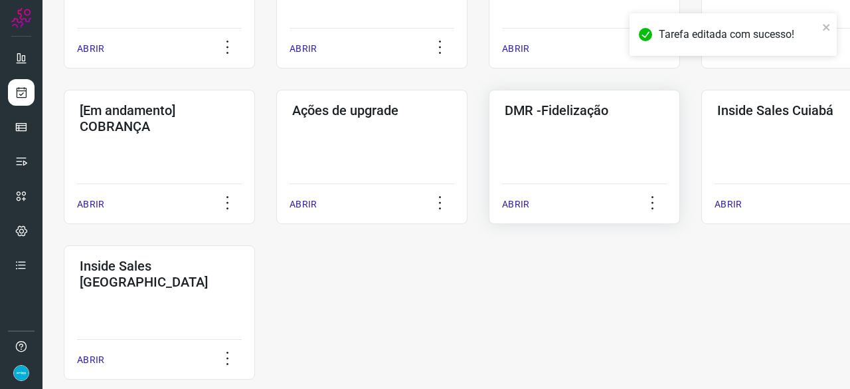
click at [514, 206] on p "ABRIR" at bounding box center [515, 204] width 27 height 14
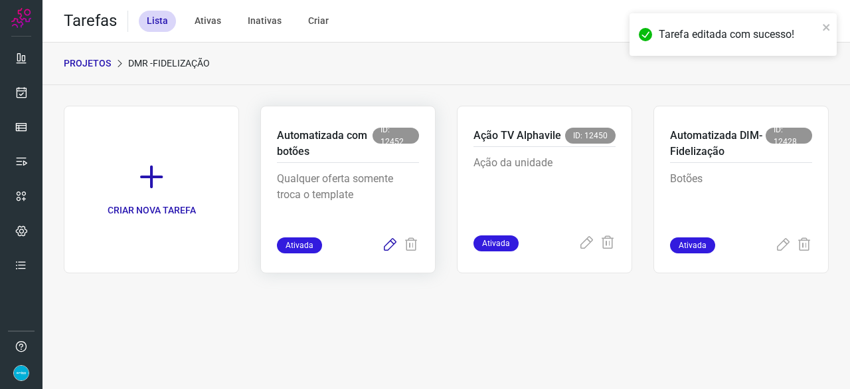
click at [389, 242] on icon at bounding box center [390, 245] width 16 height 16
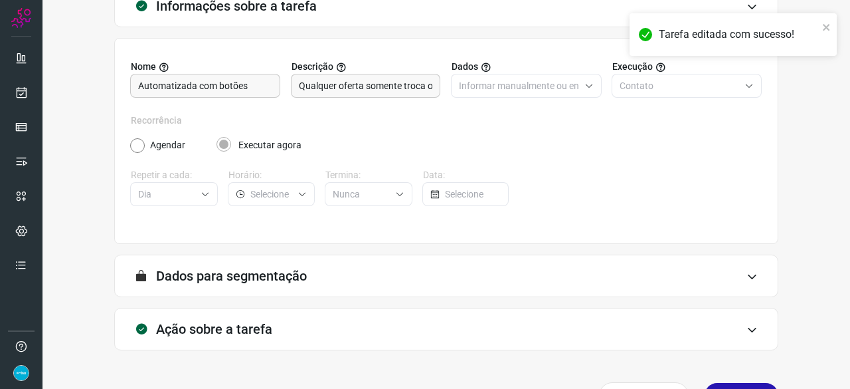
scroll to position [130, 0]
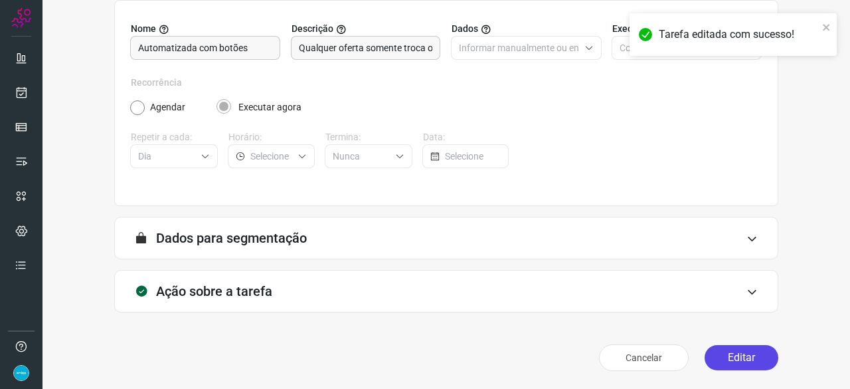
click at [728, 358] on button "Editar" at bounding box center [742, 357] width 74 height 25
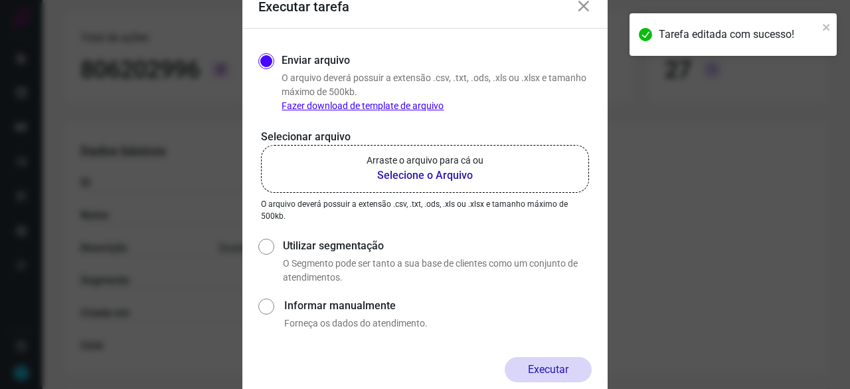
click at [427, 177] on b "Selecione o Arquivo" at bounding box center [425, 175] width 117 height 16
click at [0, 0] on input "Arraste o arquivo para cá ou Selecione o Arquivo" at bounding box center [0, 0] width 0 height 0
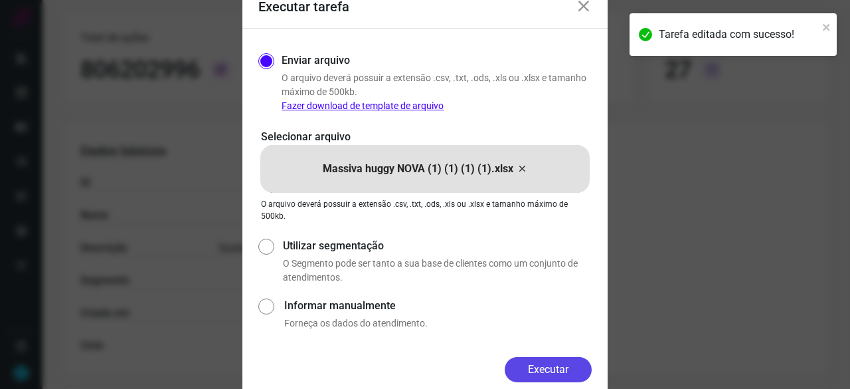
drag, startPoint x: 564, startPoint y: 368, endPoint x: 577, endPoint y: 379, distance: 16.5
click at [563, 369] on button "Executar" at bounding box center [548, 369] width 87 height 25
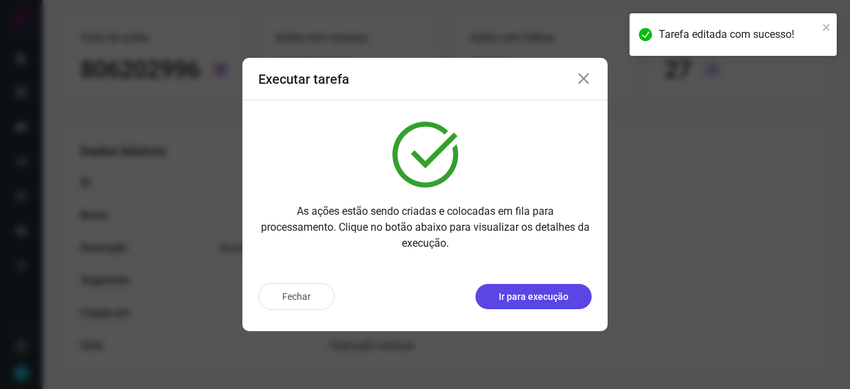
click at [529, 292] on p "Ir para execução" at bounding box center [534, 297] width 70 height 14
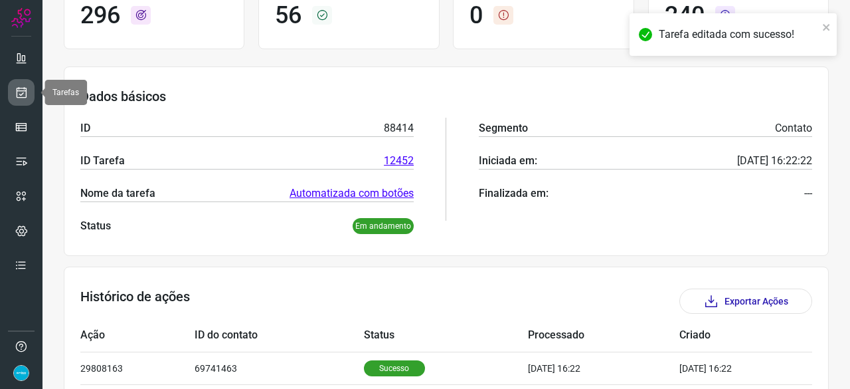
click at [19, 92] on icon at bounding box center [22, 92] width 14 height 13
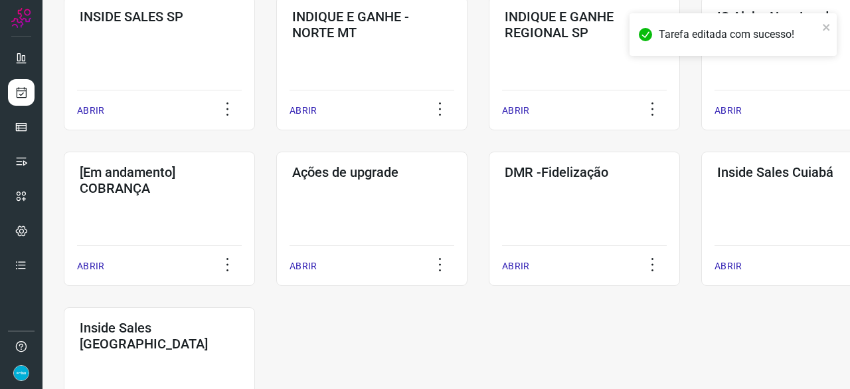
scroll to position [638, 0]
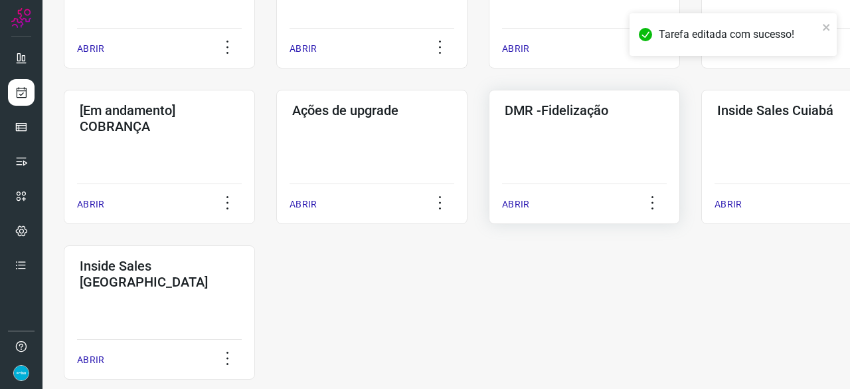
click at [510, 205] on p "ABRIR" at bounding box center [515, 204] width 27 height 14
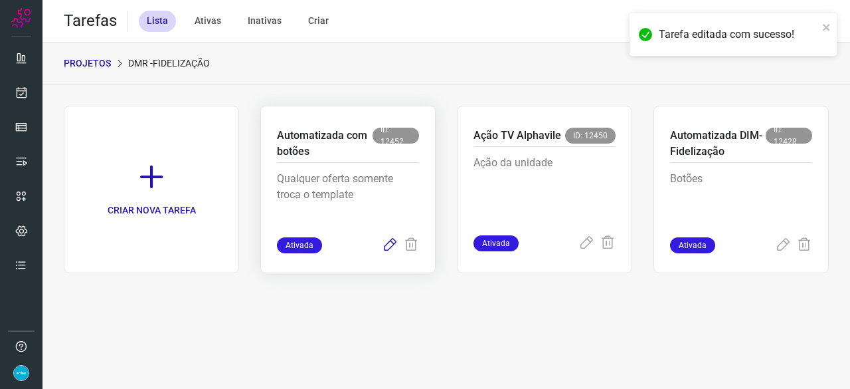
click at [387, 244] on icon at bounding box center [390, 245] width 16 height 16
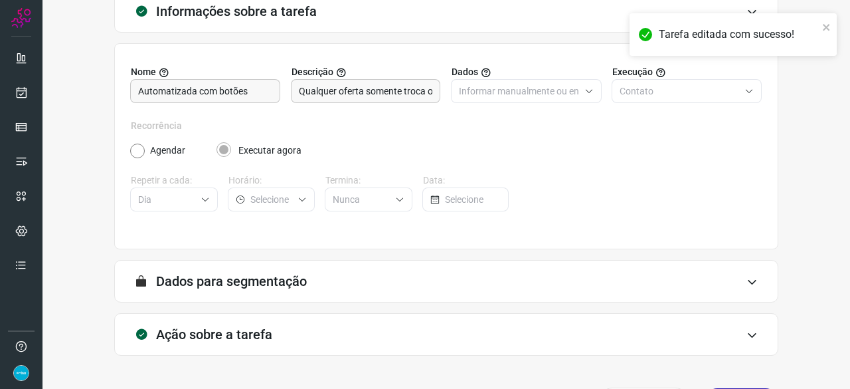
scroll to position [130, 0]
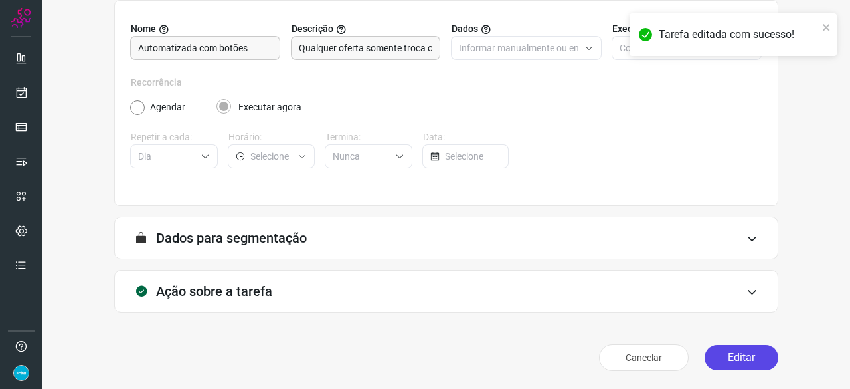
click at [724, 354] on button "Editar" at bounding box center [742, 357] width 74 height 25
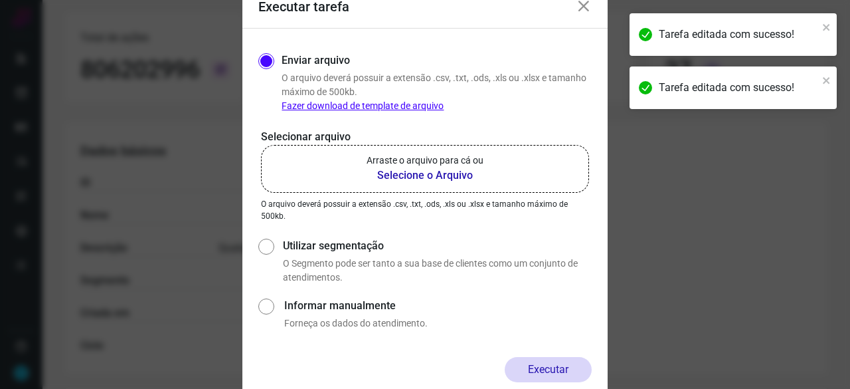
click at [416, 175] on b "Selecione o Arquivo" at bounding box center [425, 175] width 117 height 16
click at [0, 0] on input "Arraste o arquivo para cá ou Selecione o Arquivo" at bounding box center [0, 0] width 0 height 0
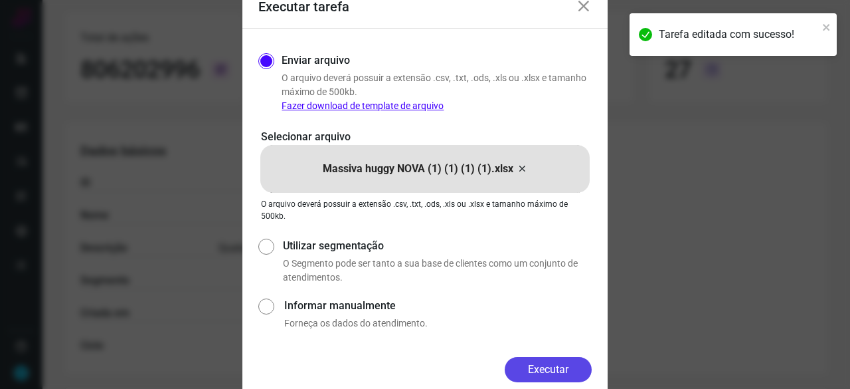
click at [563, 369] on button "Executar" at bounding box center [548, 369] width 87 height 25
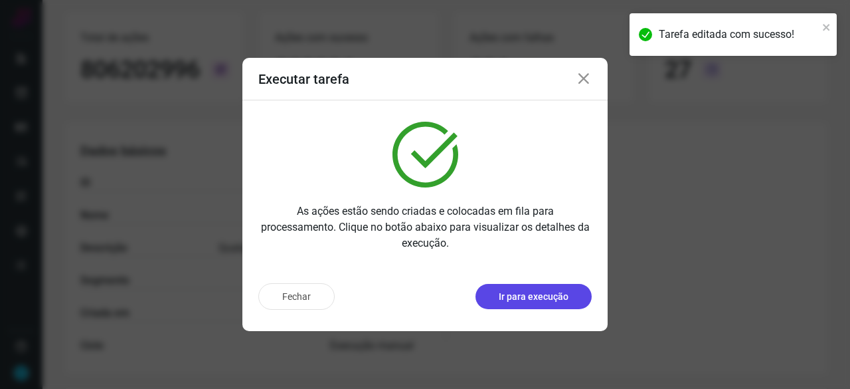
click at [519, 301] on p "Ir para execução" at bounding box center [534, 297] width 70 height 14
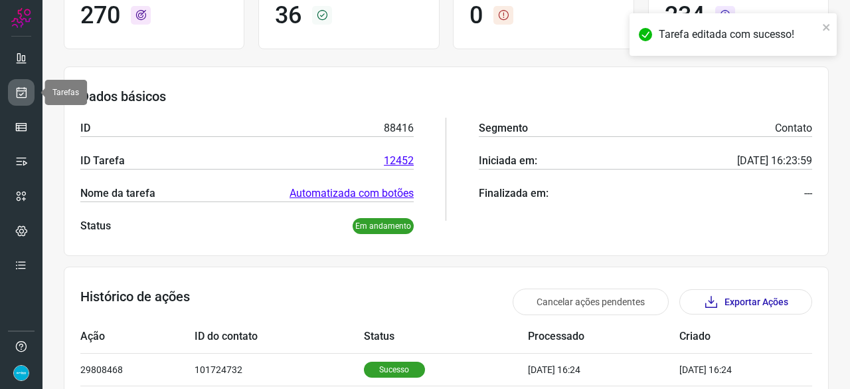
click at [18, 88] on icon at bounding box center [22, 92] width 14 height 13
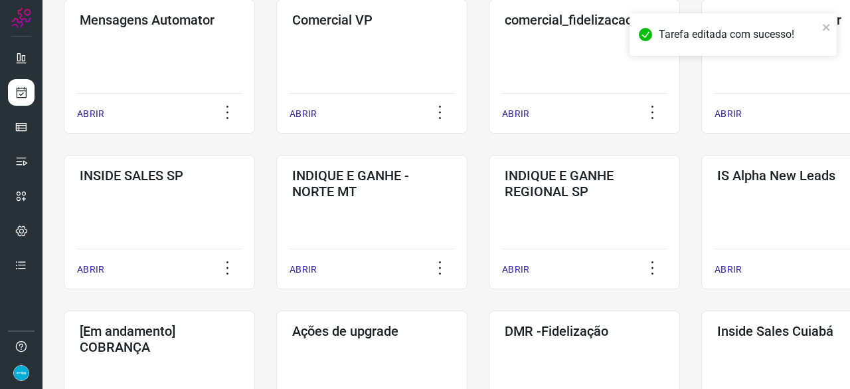
scroll to position [438, 0]
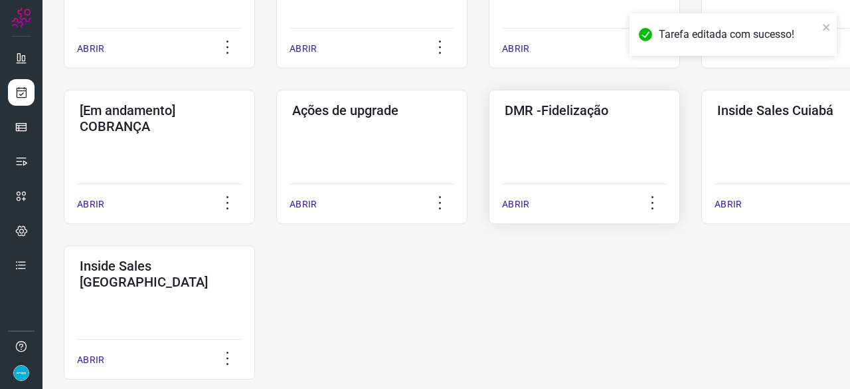
click at [512, 199] on p "ABRIR" at bounding box center [515, 204] width 27 height 14
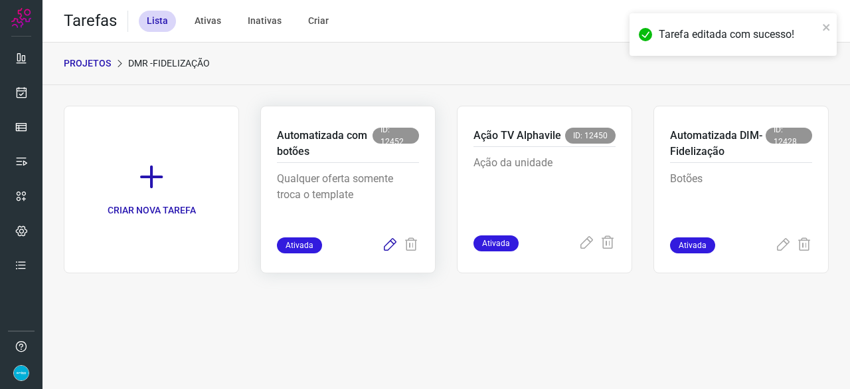
click at [391, 246] on icon at bounding box center [390, 245] width 16 height 16
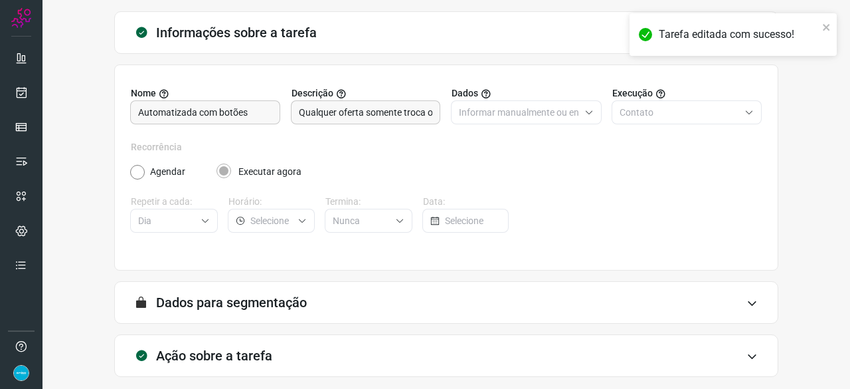
scroll to position [130, 0]
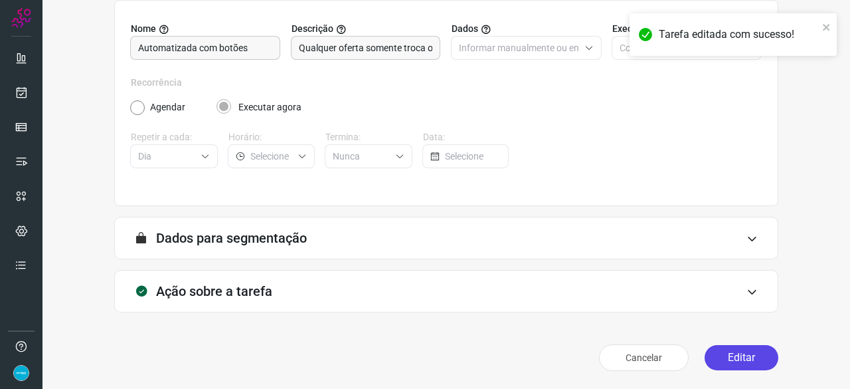
click at [743, 359] on button "Editar" at bounding box center [742, 357] width 74 height 25
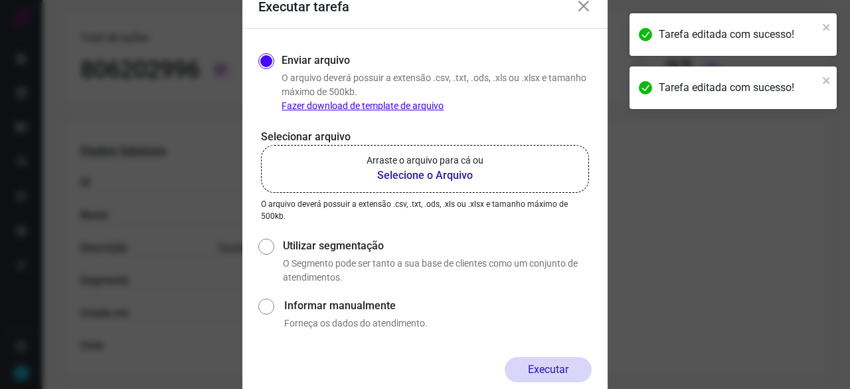
click at [403, 177] on b "Selecione o Arquivo" at bounding box center [425, 175] width 117 height 16
click at [0, 0] on input "Arraste o arquivo para cá ou Selecione o Arquivo" at bounding box center [0, 0] width 0 height 0
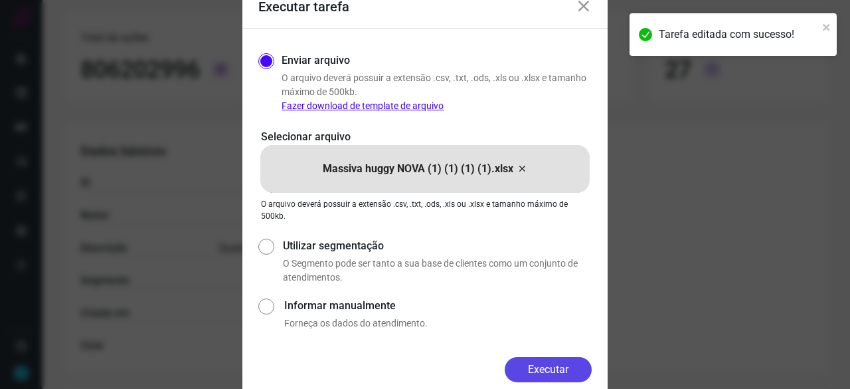
click at [553, 363] on button "Executar" at bounding box center [548, 369] width 87 height 25
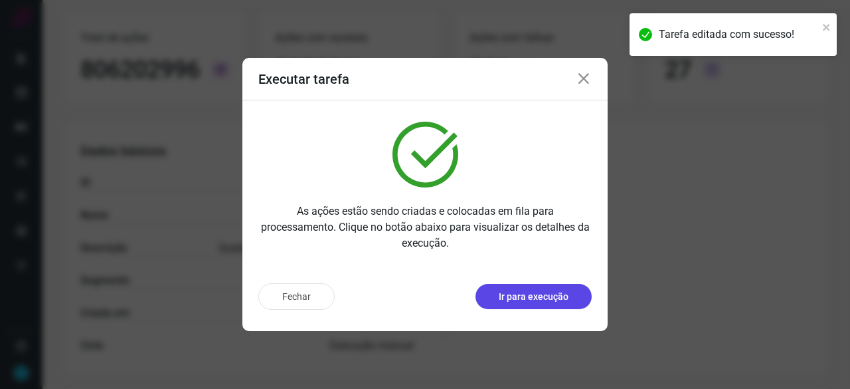
click at [522, 298] on p "Ir para execução" at bounding box center [534, 297] width 70 height 14
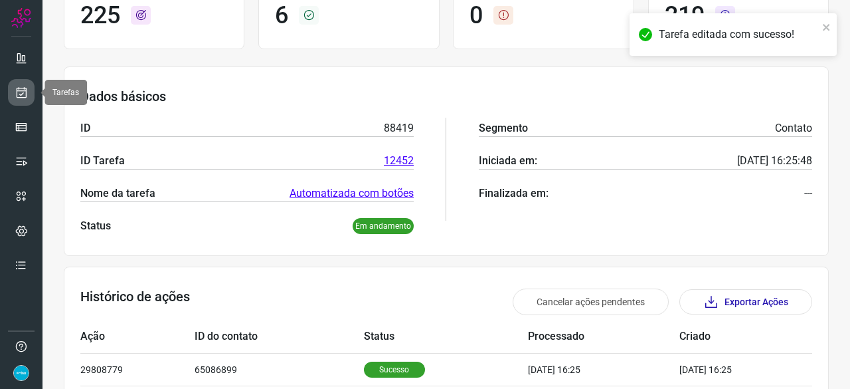
click at [16, 88] on icon at bounding box center [22, 92] width 14 height 13
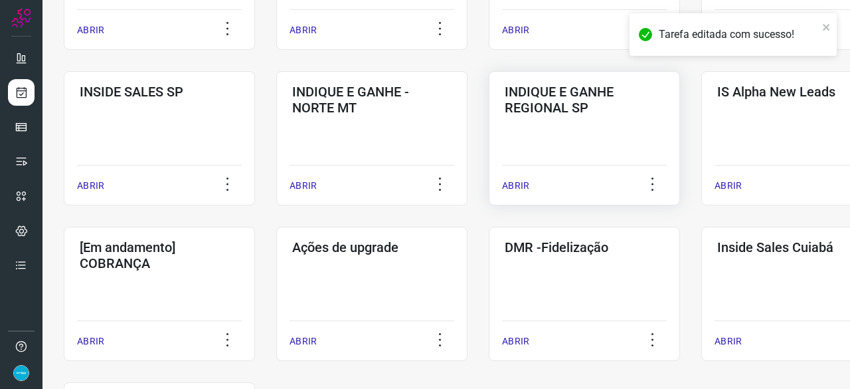
scroll to position [505, 0]
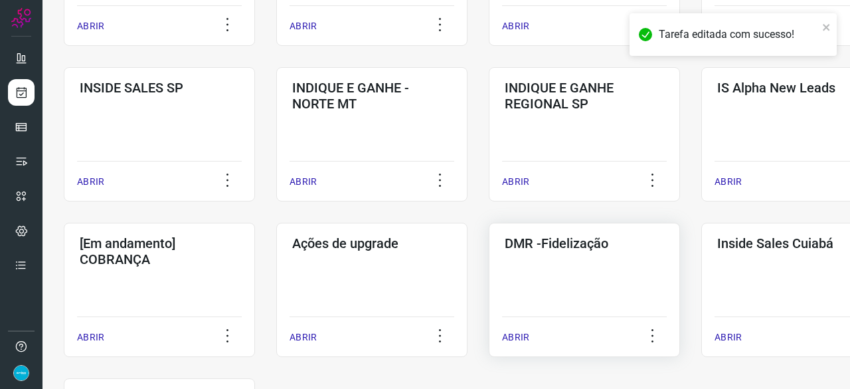
click at [522, 338] on p "ABRIR" at bounding box center [515, 337] width 27 height 14
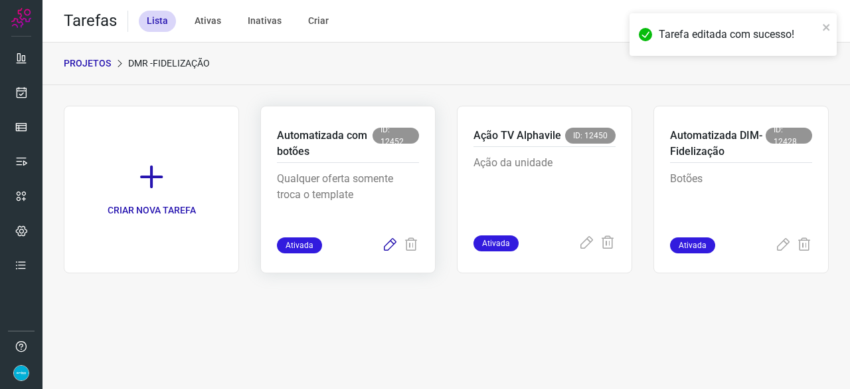
click at [389, 240] on icon at bounding box center [390, 245] width 16 height 16
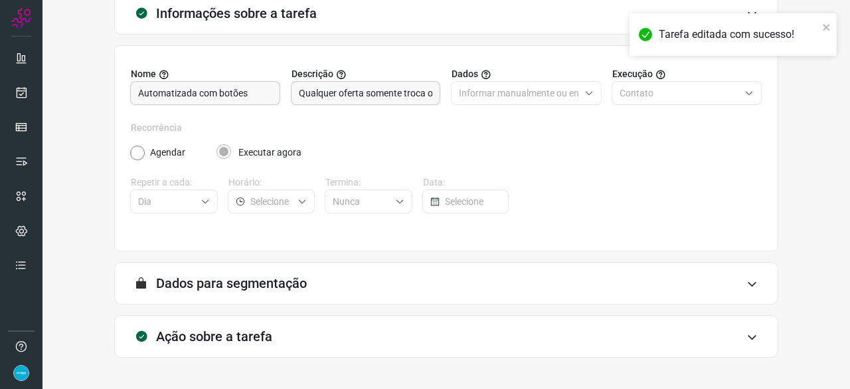
scroll to position [130, 0]
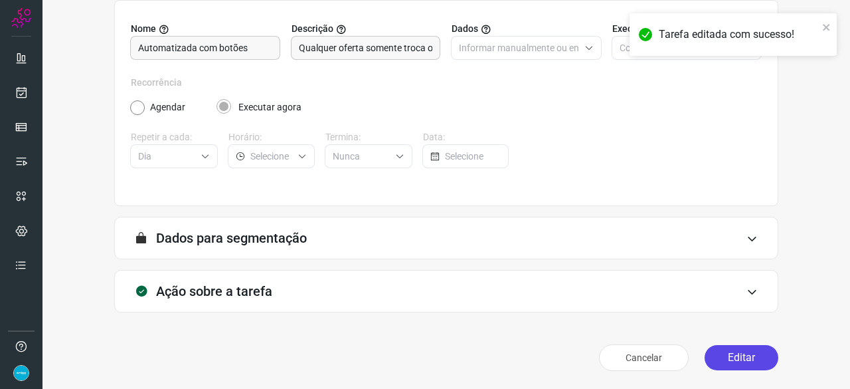
click at [731, 357] on button "Editar" at bounding box center [742, 357] width 74 height 25
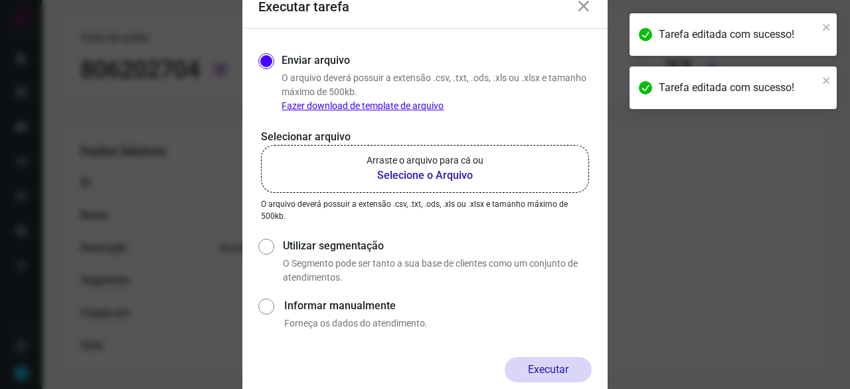
click at [407, 173] on b "Selecione o Arquivo" at bounding box center [425, 175] width 117 height 16
click at [0, 0] on input "Arraste o arquivo para cá ou Selecione o Arquivo" at bounding box center [0, 0] width 0 height 0
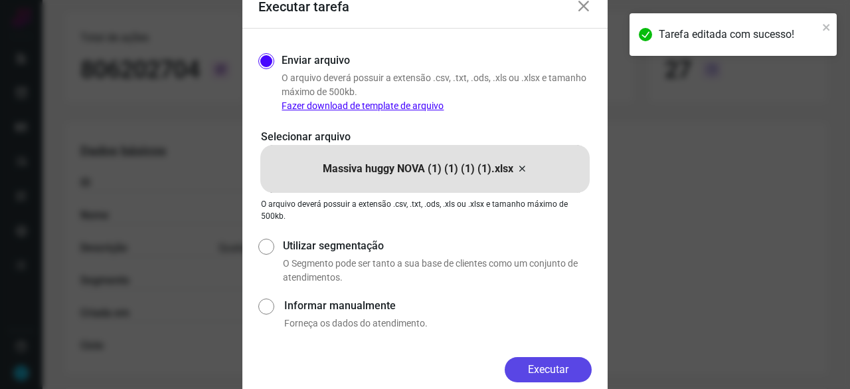
click at [544, 366] on button "Executar" at bounding box center [548, 369] width 87 height 25
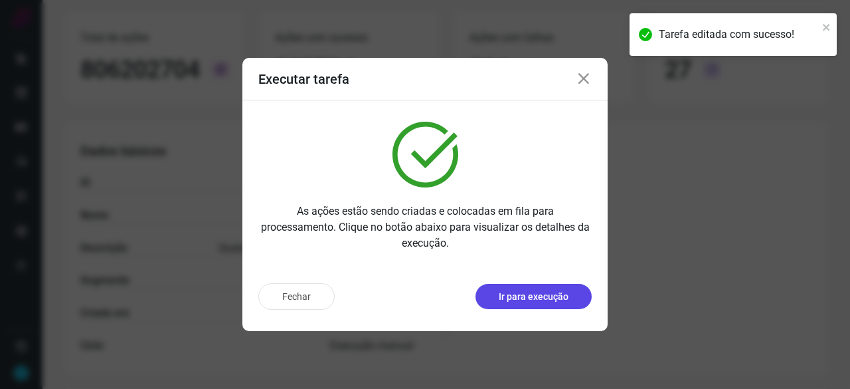
click at [557, 304] on button "Ir para execução" at bounding box center [534, 296] width 116 height 25
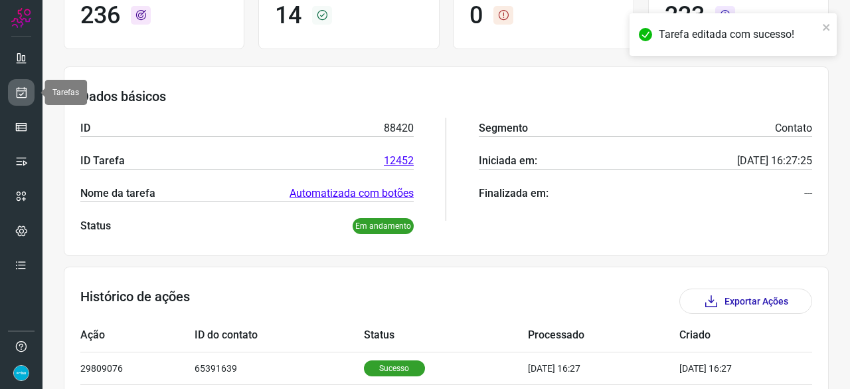
click at [29, 91] on link at bounding box center [21, 92] width 27 height 27
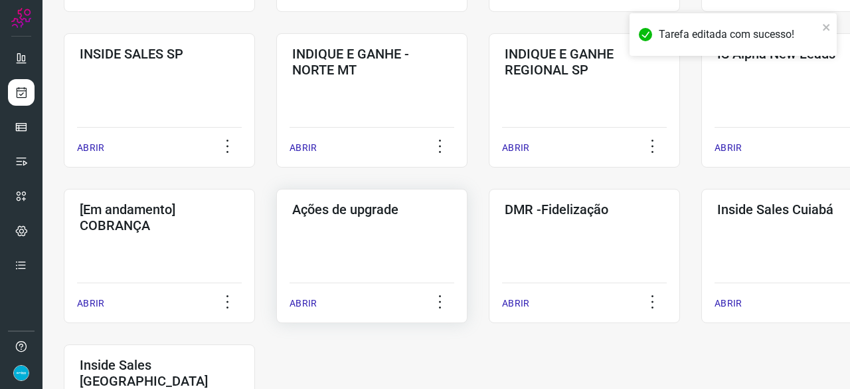
scroll to position [571, 0]
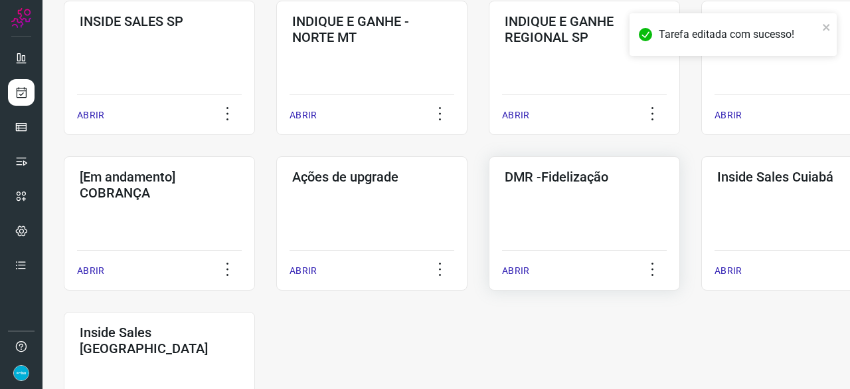
click at [523, 270] on p "ABRIR" at bounding box center [515, 271] width 27 height 14
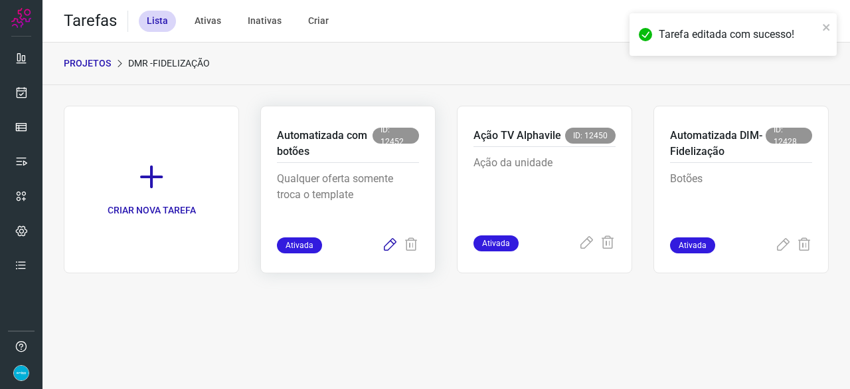
click at [389, 245] on icon at bounding box center [390, 245] width 16 height 16
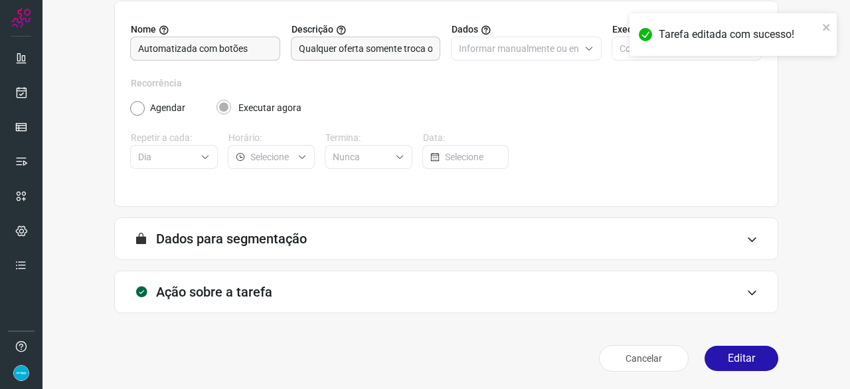
scroll to position [130, 0]
click at [719, 349] on button "Editar" at bounding box center [742, 357] width 74 height 25
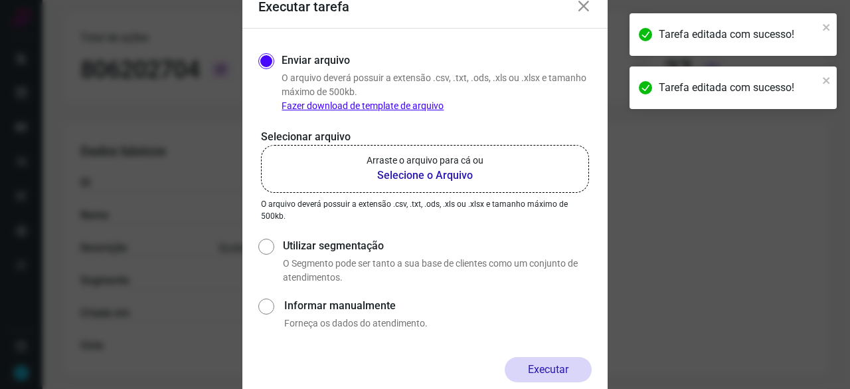
click at [406, 175] on b "Selecione o Arquivo" at bounding box center [425, 175] width 117 height 16
click at [0, 0] on input "Arraste o arquivo para cá ou Selecione o Arquivo" at bounding box center [0, 0] width 0 height 0
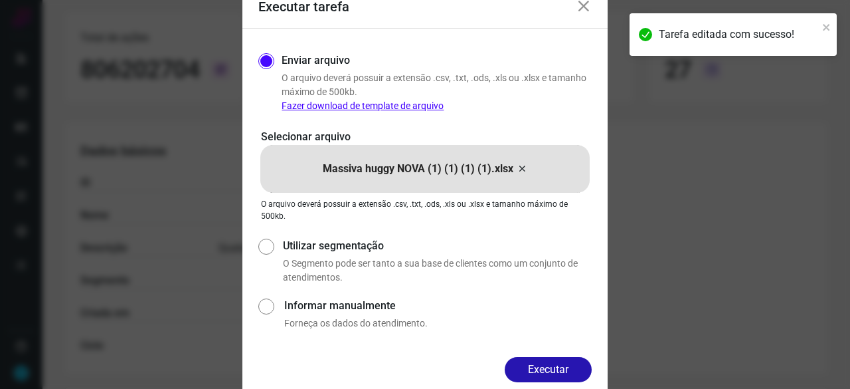
drag, startPoint x: 570, startPoint y: 363, endPoint x: 594, endPoint y: 379, distance: 28.4
click at [571, 362] on button "Executar" at bounding box center [548, 369] width 87 height 25
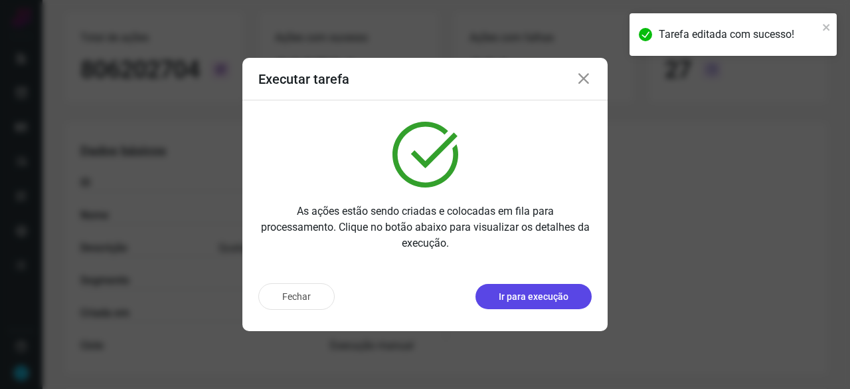
click at [549, 292] on p "Ir para execução" at bounding box center [534, 297] width 70 height 14
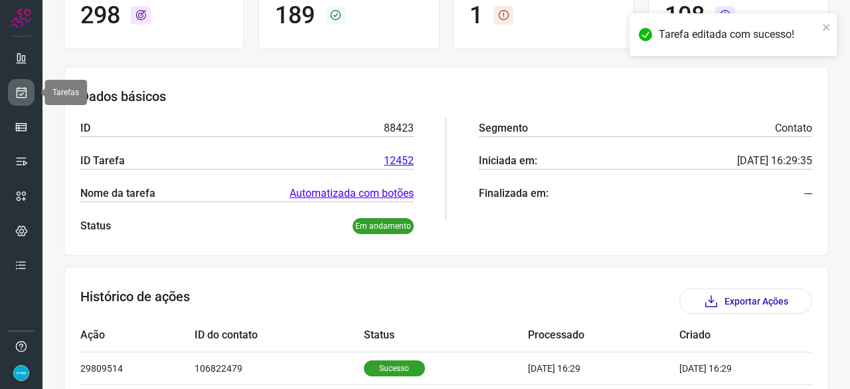
click at [34, 91] on link at bounding box center [21, 92] width 27 height 27
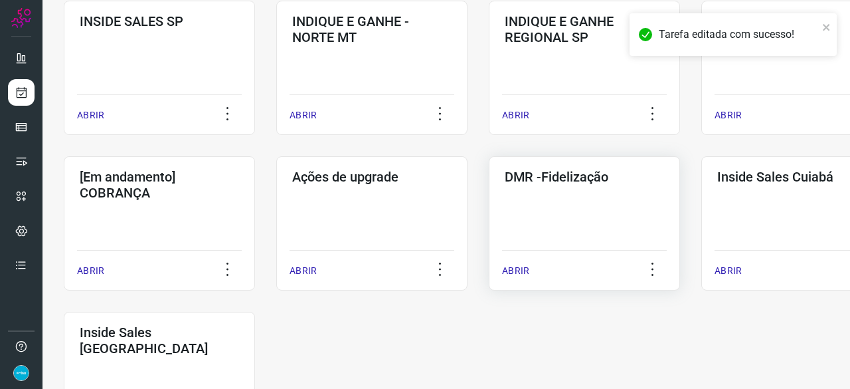
click at [514, 271] on p "ABRIR" at bounding box center [515, 271] width 27 height 14
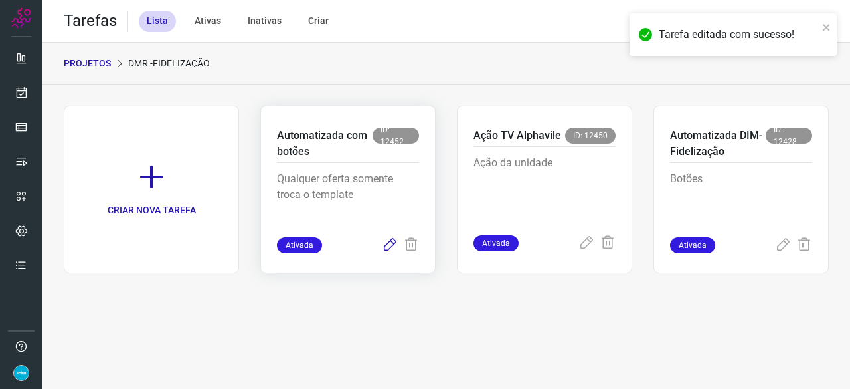
click at [391, 244] on icon at bounding box center [390, 245] width 16 height 16
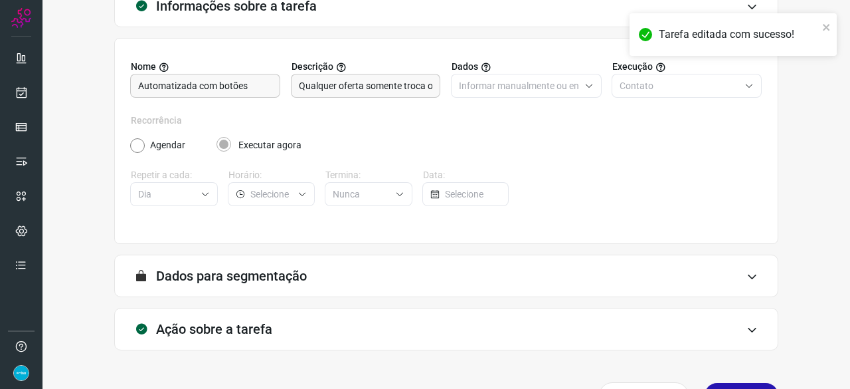
scroll to position [130, 0]
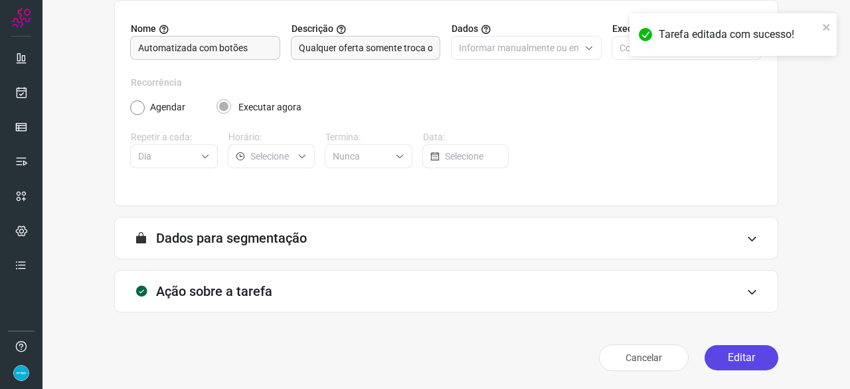
click at [721, 346] on button "Editar" at bounding box center [742, 357] width 74 height 25
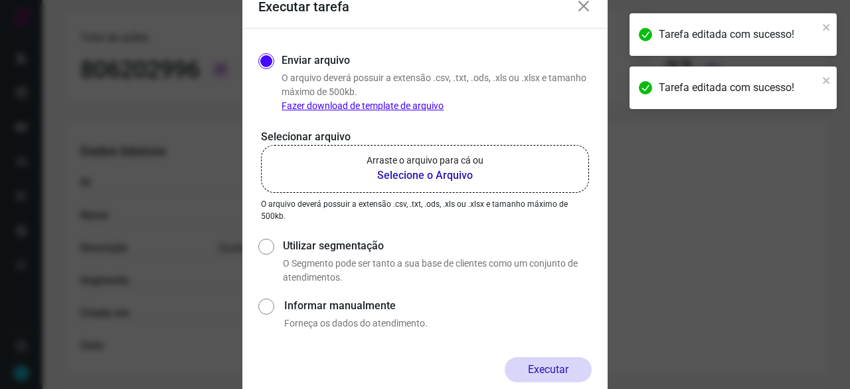
click at [413, 172] on b "Selecione o Arquivo" at bounding box center [425, 175] width 117 height 16
click at [0, 0] on input "Arraste o arquivo para cá ou Selecione o Arquivo" at bounding box center [0, 0] width 0 height 0
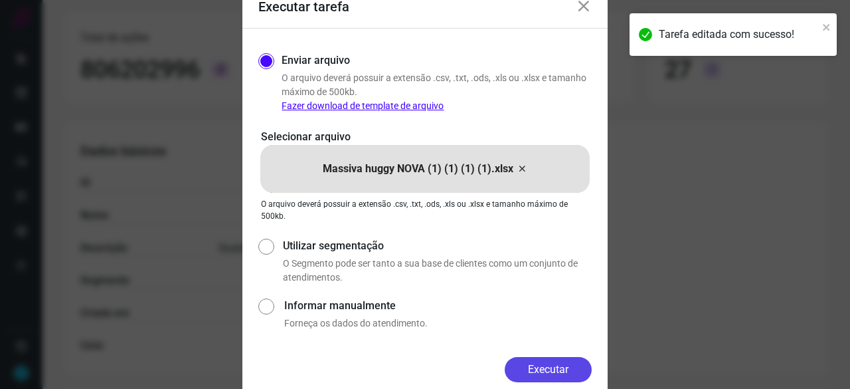
click at [567, 367] on button "Executar" at bounding box center [548, 369] width 87 height 25
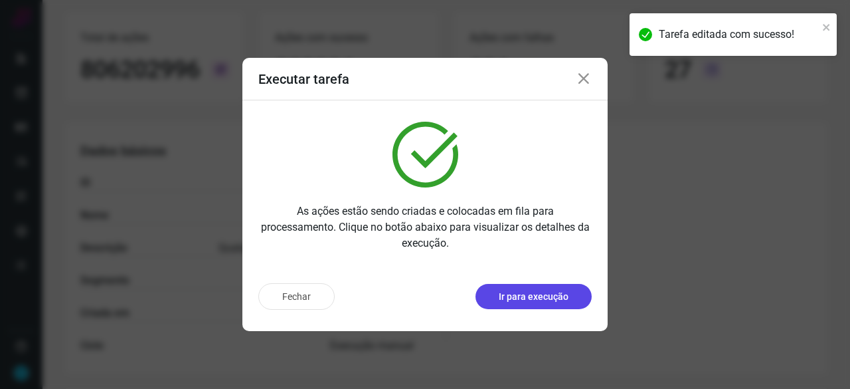
click at [537, 296] on p "Ir para execução" at bounding box center [534, 297] width 70 height 14
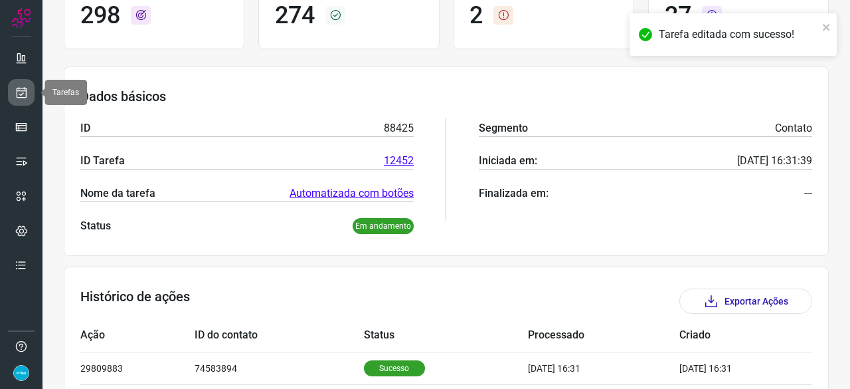
click at [25, 90] on icon at bounding box center [22, 92] width 14 height 13
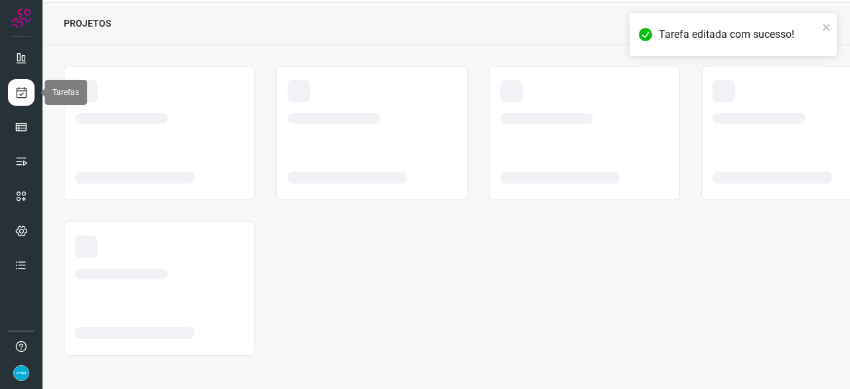
scroll to position [40, 0]
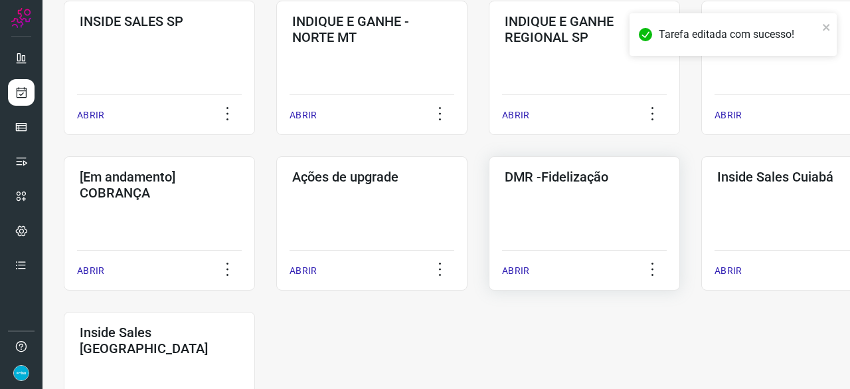
click at [517, 266] on p "ABRIR" at bounding box center [515, 271] width 27 height 14
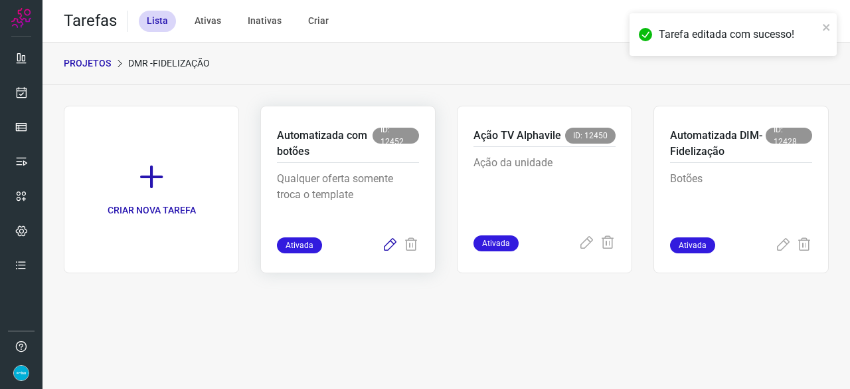
click at [386, 244] on icon at bounding box center [390, 245] width 16 height 16
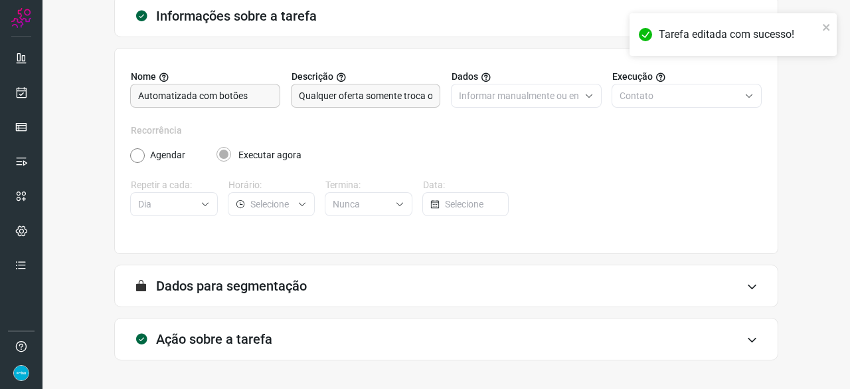
scroll to position [130, 0]
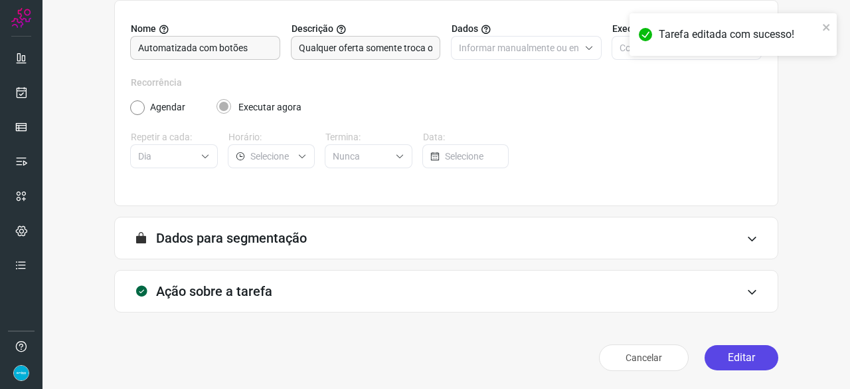
click at [720, 351] on button "Editar" at bounding box center [742, 357] width 74 height 25
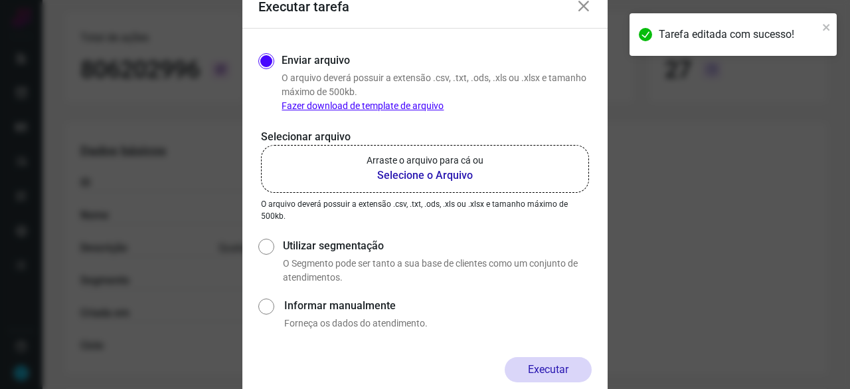
click at [401, 173] on b "Selecione o Arquivo" at bounding box center [425, 175] width 117 height 16
click at [0, 0] on input "Arraste o arquivo para cá ou Selecione o Arquivo" at bounding box center [0, 0] width 0 height 0
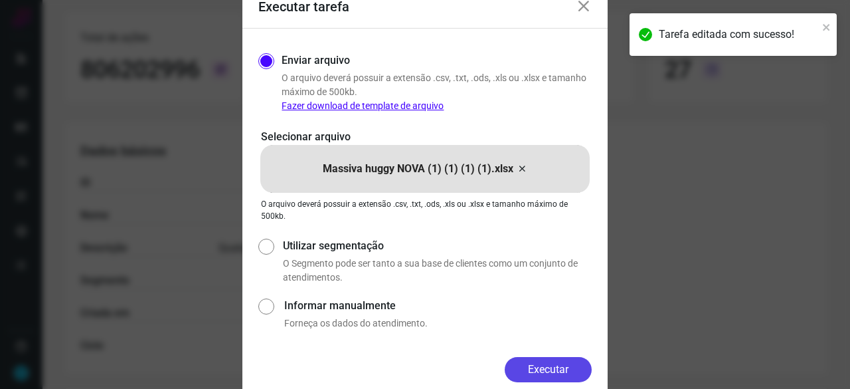
click at [554, 365] on button "Executar" at bounding box center [548, 369] width 87 height 25
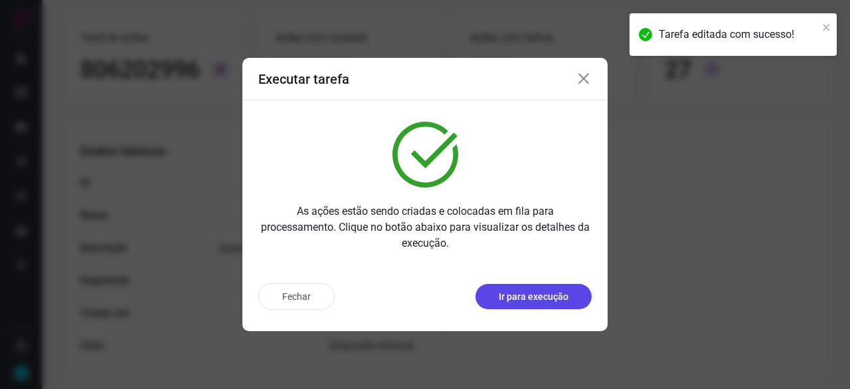
click at [525, 298] on p "Ir para execução" at bounding box center [534, 297] width 70 height 14
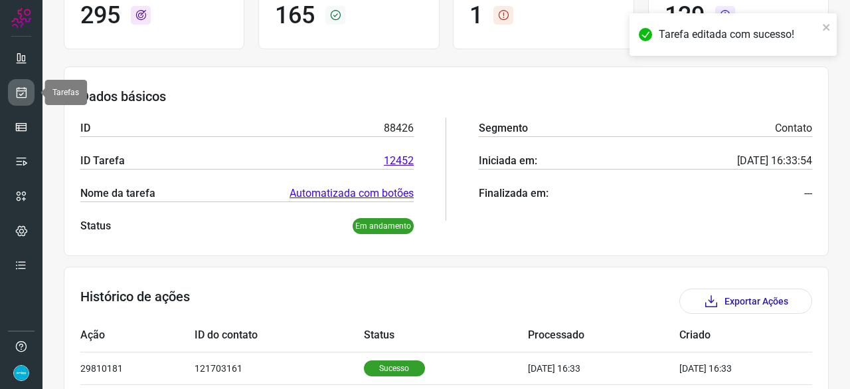
click at [20, 88] on icon at bounding box center [22, 92] width 14 height 13
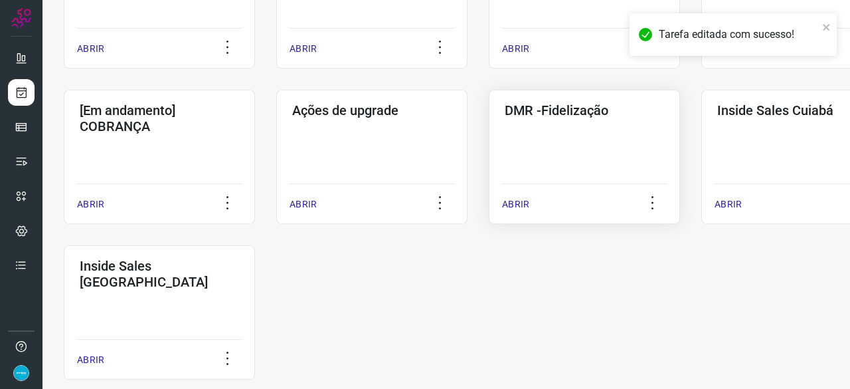
click at [522, 203] on p "ABRIR" at bounding box center [515, 204] width 27 height 14
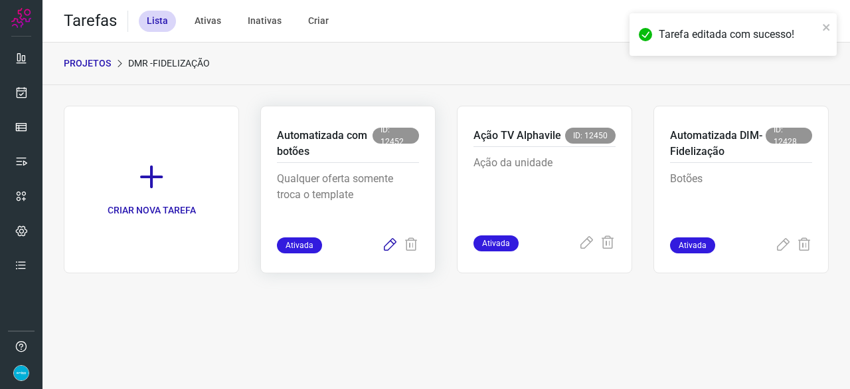
click at [391, 242] on icon at bounding box center [390, 245] width 16 height 16
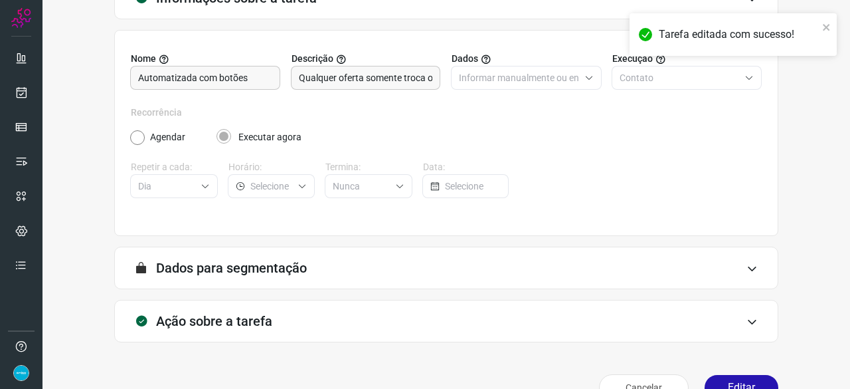
scroll to position [130, 0]
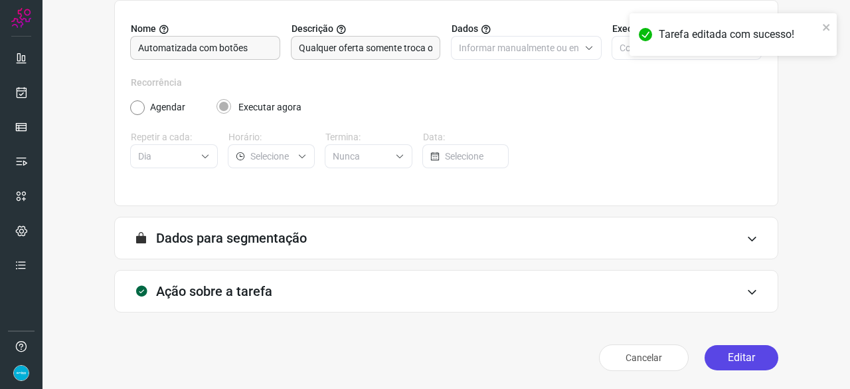
click at [741, 360] on button "Editar" at bounding box center [742, 357] width 74 height 25
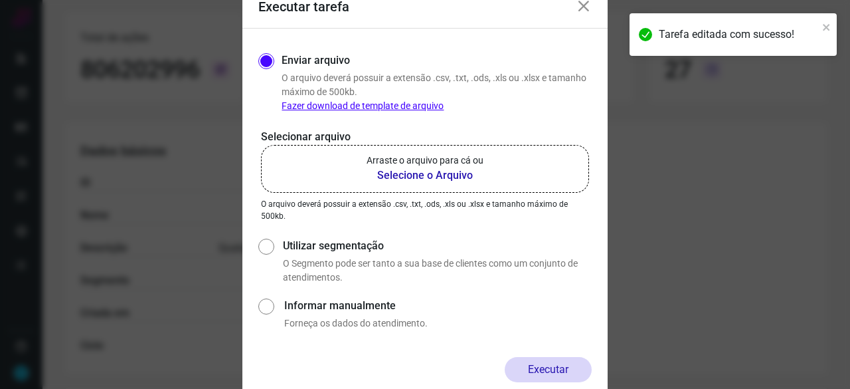
click at [416, 176] on b "Selecione o Arquivo" at bounding box center [425, 175] width 117 height 16
click at [0, 0] on input "Arraste o arquivo para cá ou Selecione o Arquivo" at bounding box center [0, 0] width 0 height 0
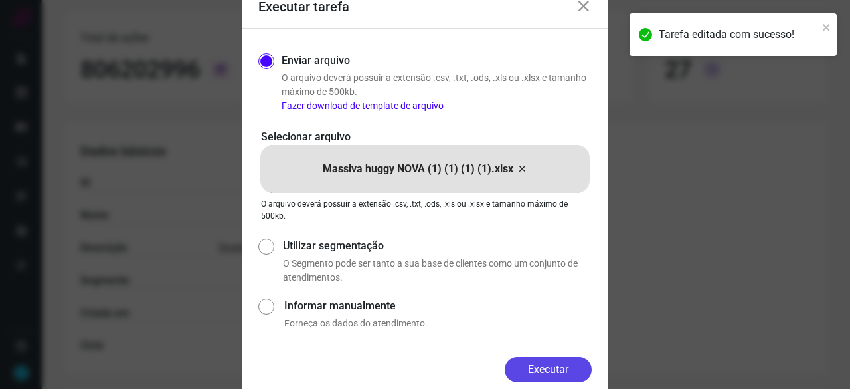
click at [555, 360] on button "Executar" at bounding box center [548, 369] width 87 height 25
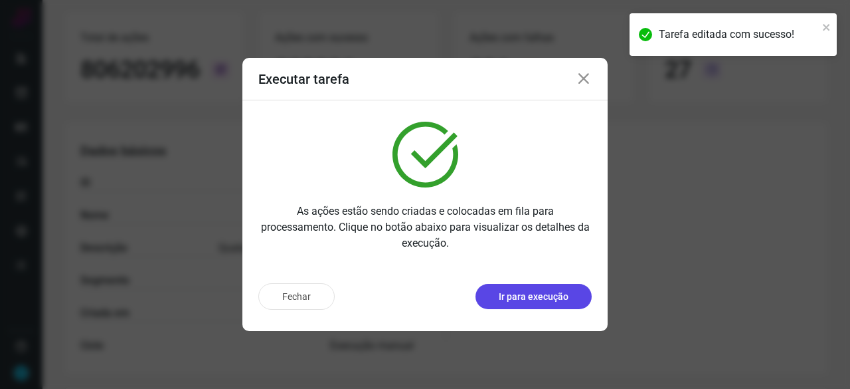
click at [552, 308] on button "Ir para execução" at bounding box center [534, 296] width 116 height 25
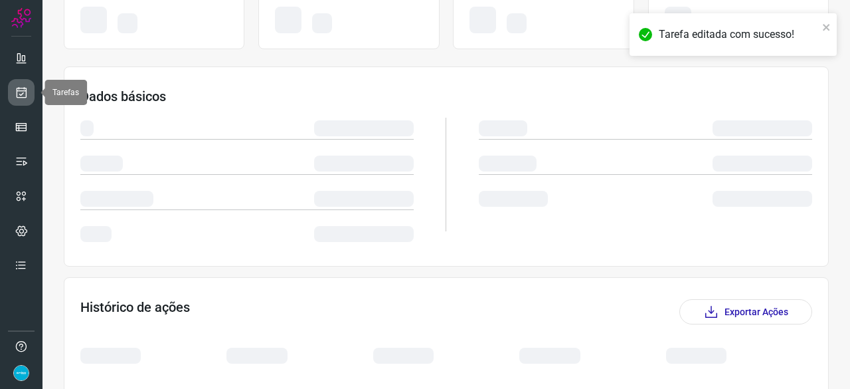
click at [28, 88] on link at bounding box center [21, 92] width 27 height 27
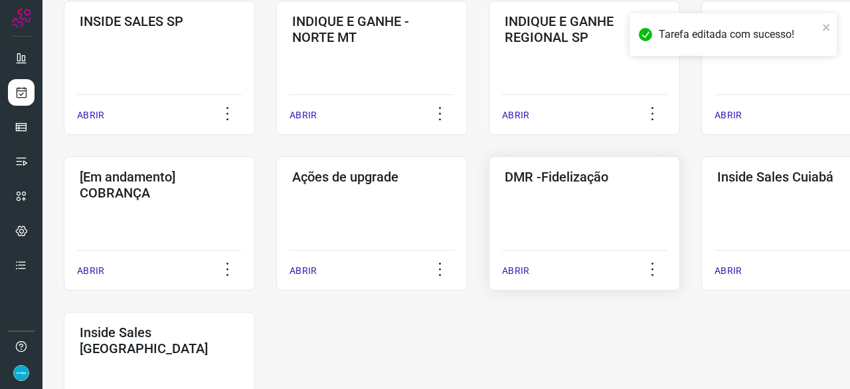
click at [521, 270] on p "ABRIR" at bounding box center [515, 271] width 27 height 14
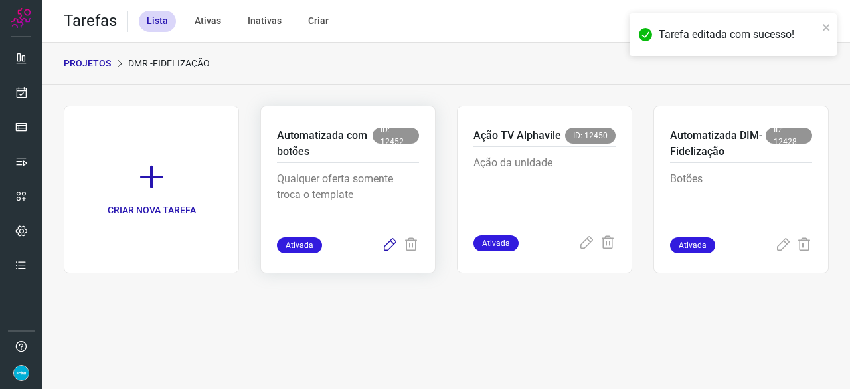
click at [391, 241] on icon at bounding box center [390, 245] width 16 height 16
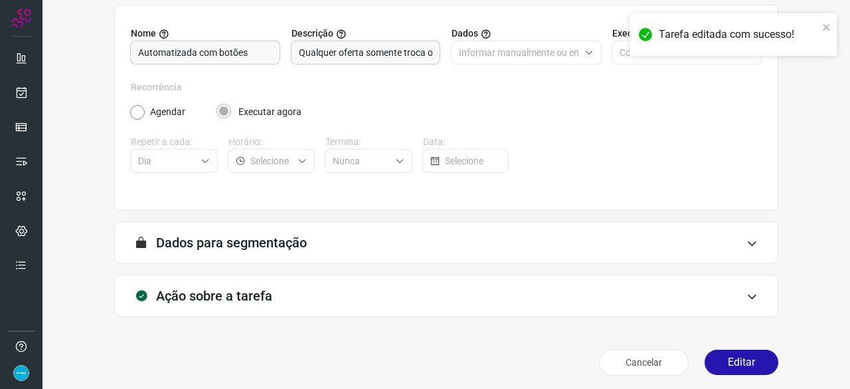
scroll to position [130, 0]
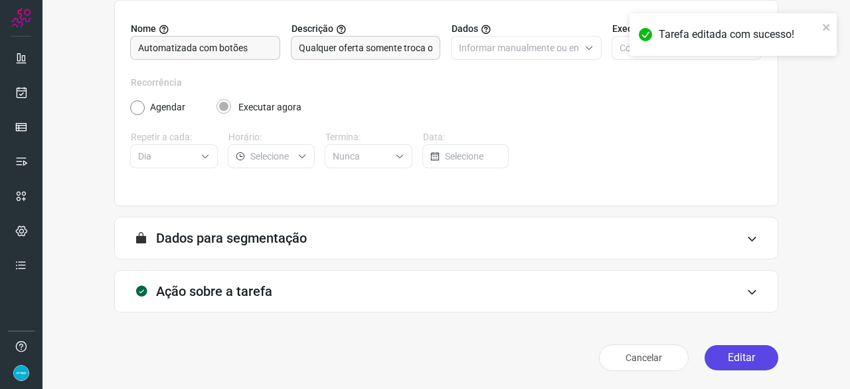
click at [745, 354] on button "Editar" at bounding box center [742, 357] width 74 height 25
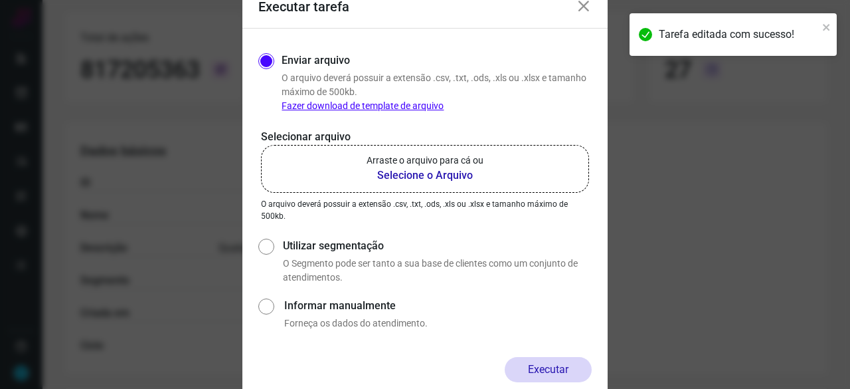
click at [428, 176] on b "Selecione o Arquivo" at bounding box center [425, 175] width 117 height 16
click at [0, 0] on input "Arraste o arquivo para cá ou Selecione o Arquivo" at bounding box center [0, 0] width 0 height 0
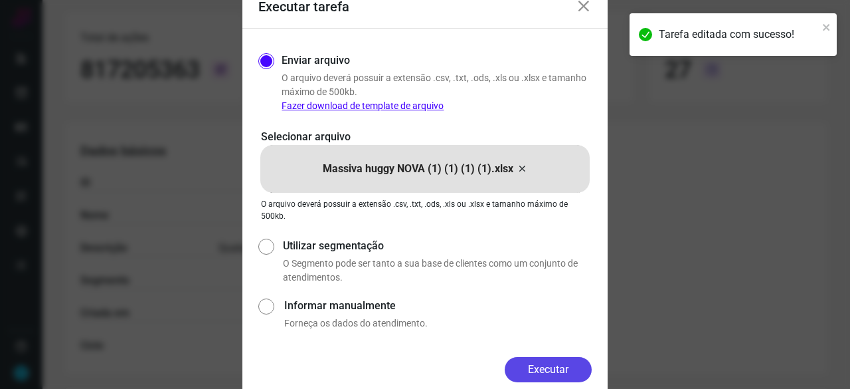
click at [555, 366] on button "Executar" at bounding box center [548, 369] width 87 height 25
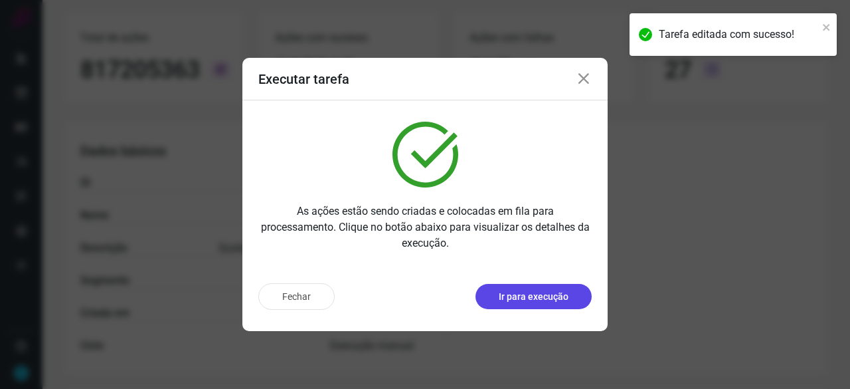
click at [558, 298] on p "Ir para execução" at bounding box center [534, 297] width 70 height 14
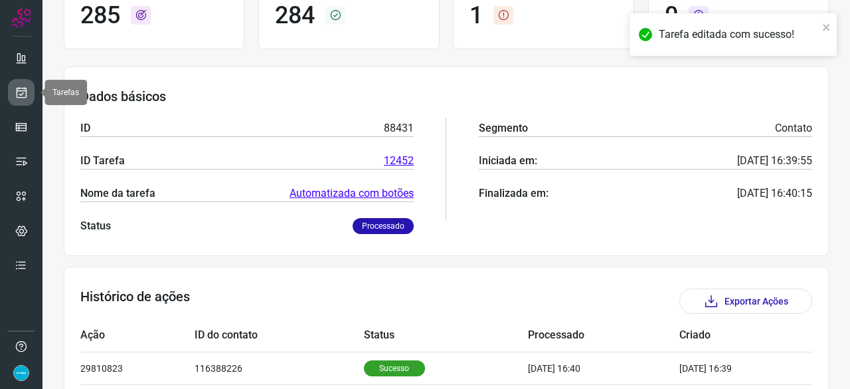
click at [23, 90] on icon at bounding box center [22, 92] width 14 height 13
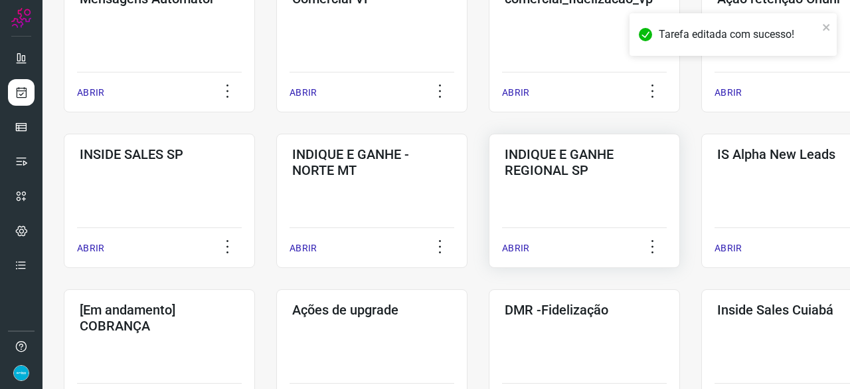
scroll to position [638, 0]
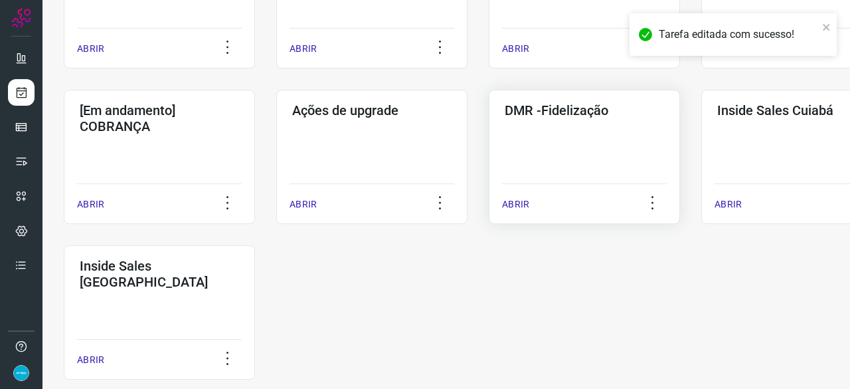
click at [521, 203] on p "ABRIR" at bounding box center [515, 204] width 27 height 14
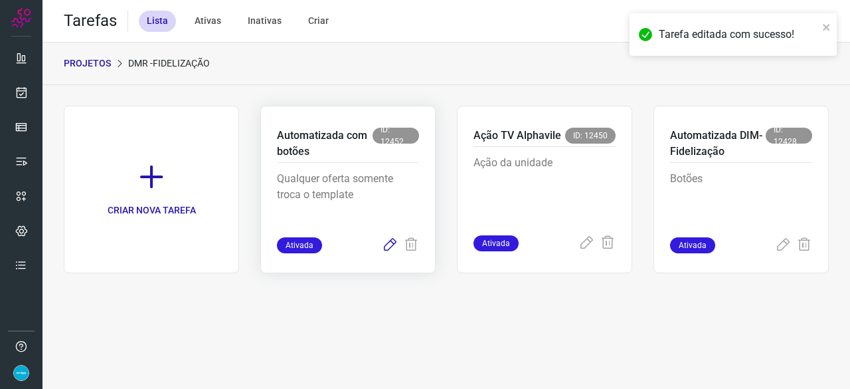
click at [392, 242] on icon at bounding box center [390, 245] width 16 height 16
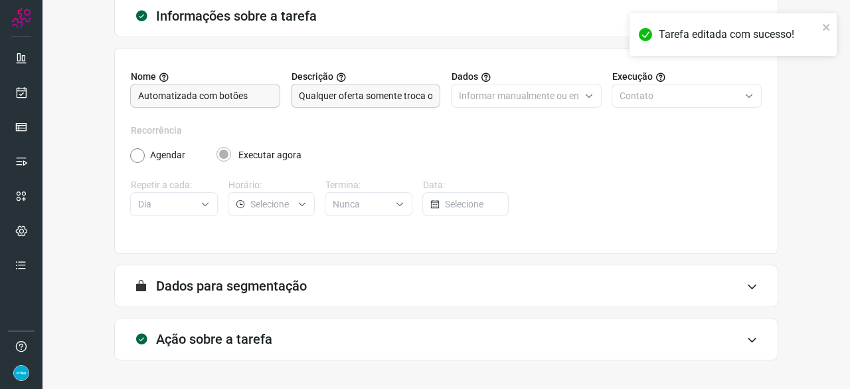
scroll to position [130, 0]
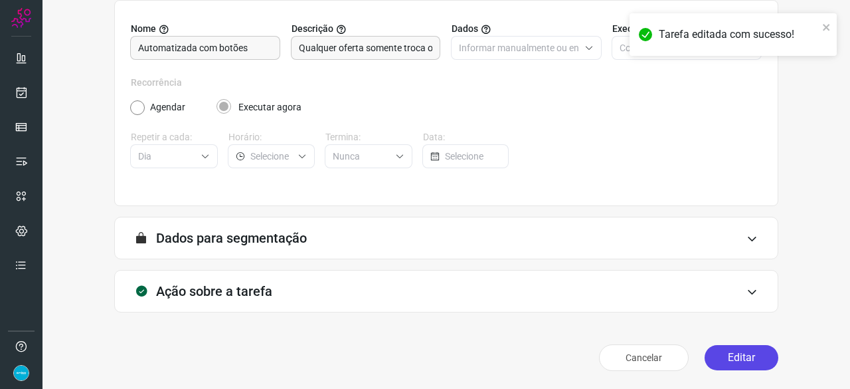
click at [735, 355] on button "Editar" at bounding box center [742, 357] width 74 height 25
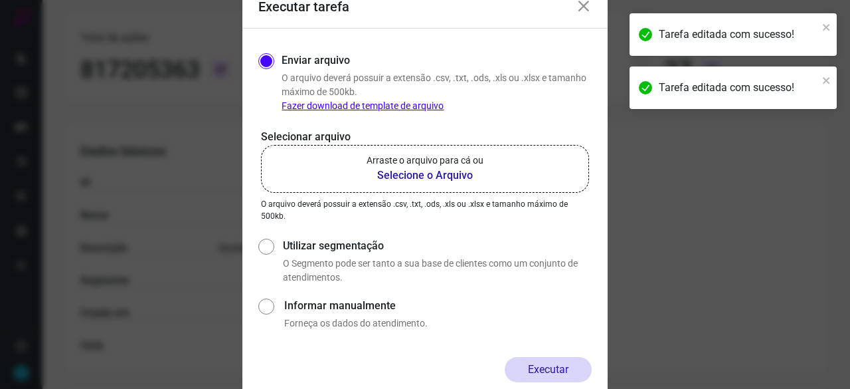
click at [389, 173] on b "Selecione o Arquivo" at bounding box center [425, 175] width 117 height 16
click at [0, 0] on input "Arraste o arquivo para cá ou Selecione o Arquivo" at bounding box center [0, 0] width 0 height 0
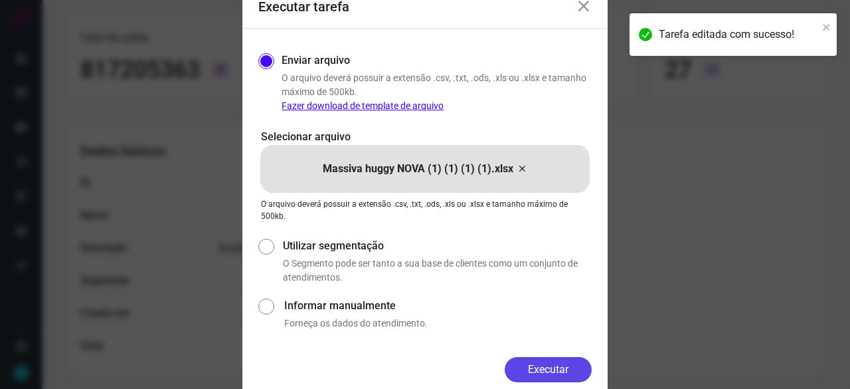
click at [576, 370] on button "Executar" at bounding box center [548, 369] width 87 height 25
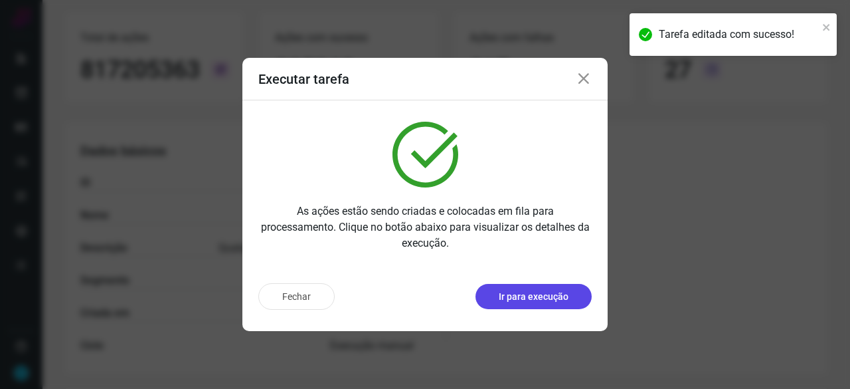
click at [571, 296] on button "Ir para execução" at bounding box center [534, 296] width 116 height 25
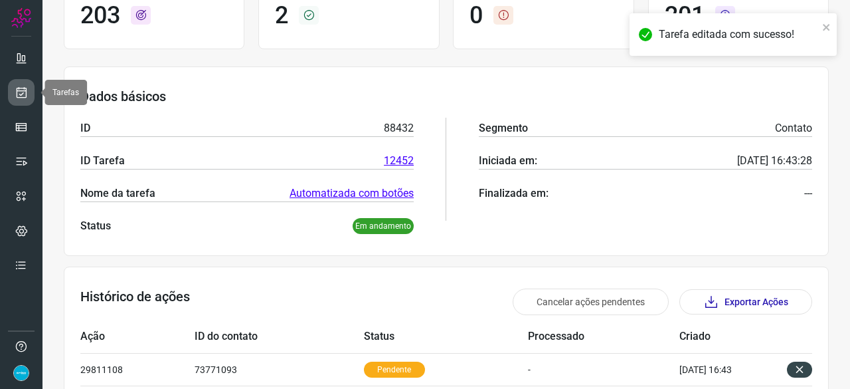
click at [23, 92] on icon at bounding box center [22, 92] width 14 height 13
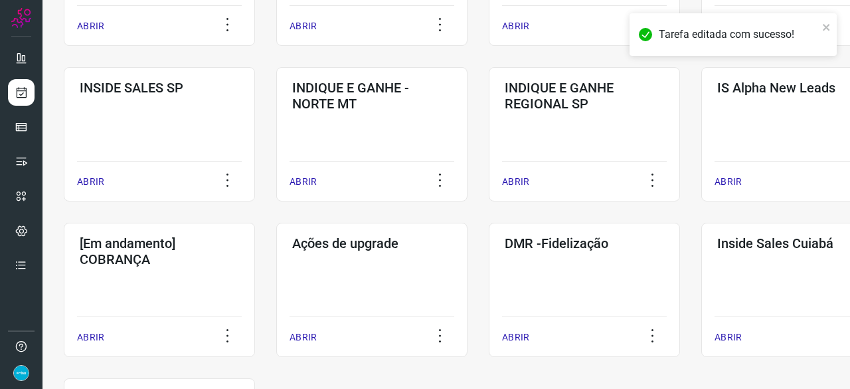
scroll to position [638, 0]
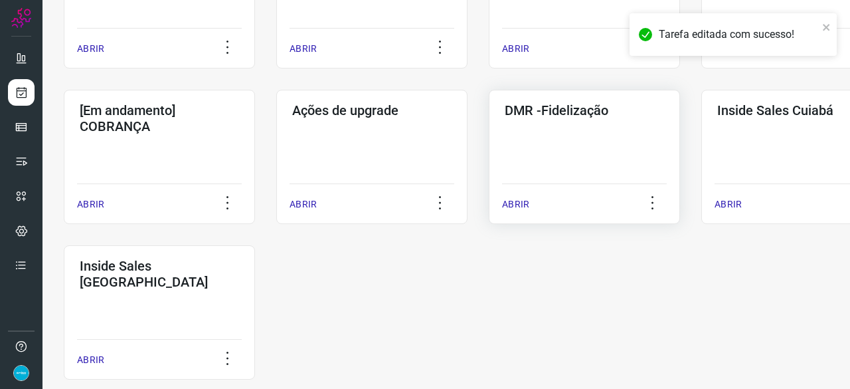
click at [518, 203] on p "ABRIR" at bounding box center [515, 204] width 27 height 14
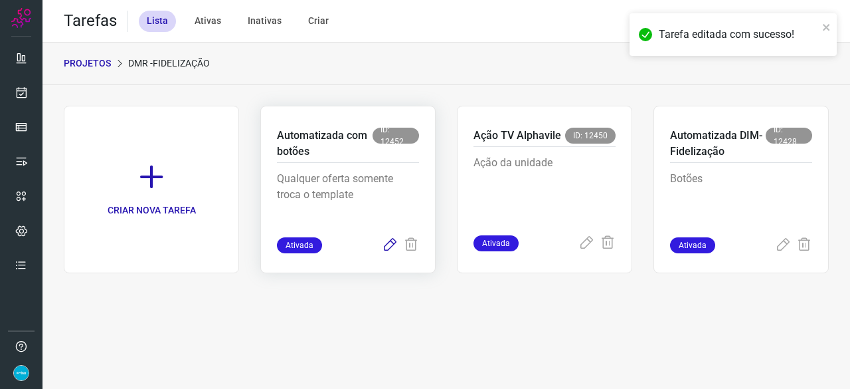
click at [391, 238] on icon at bounding box center [390, 245] width 16 height 16
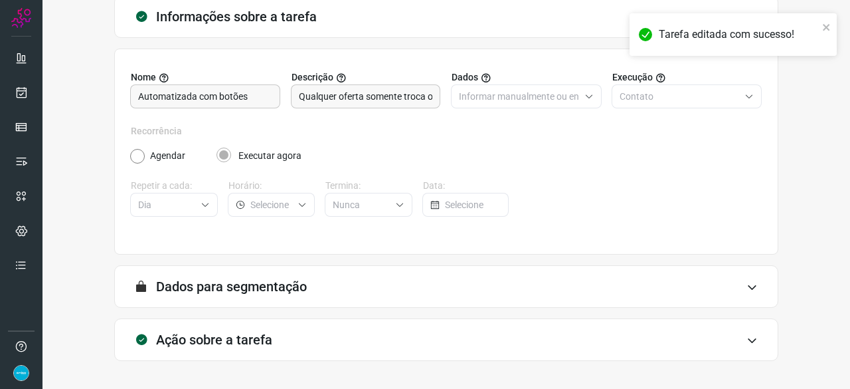
scroll to position [130, 0]
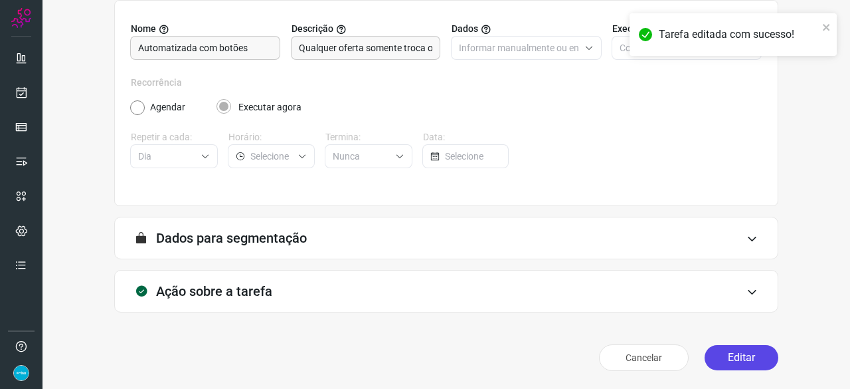
click at [709, 351] on button "Editar" at bounding box center [742, 357] width 74 height 25
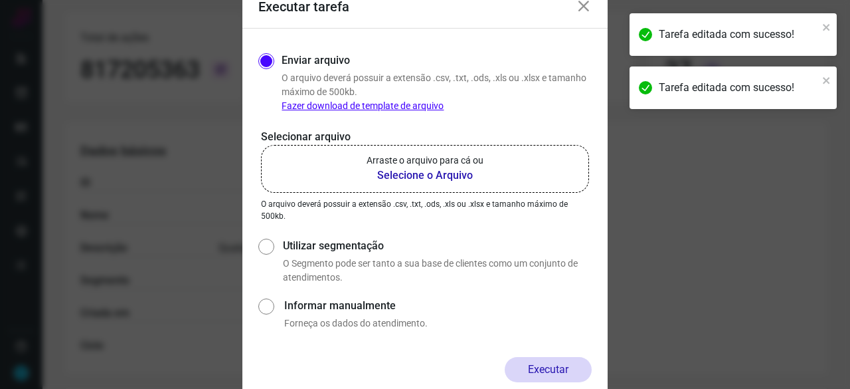
click at [409, 174] on b "Selecione o Arquivo" at bounding box center [425, 175] width 117 height 16
click at [0, 0] on input "Arraste o arquivo para cá ou Selecione o Arquivo" at bounding box center [0, 0] width 0 height 0
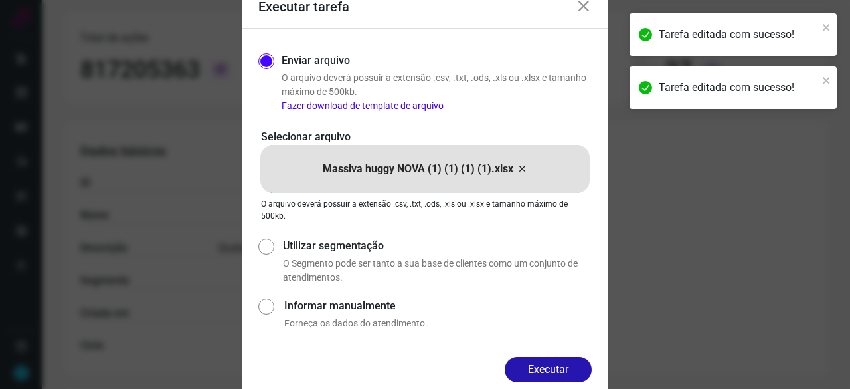
click at [553, 369] on button "Executar" at bounding box center [548, 369] width 87 height 25
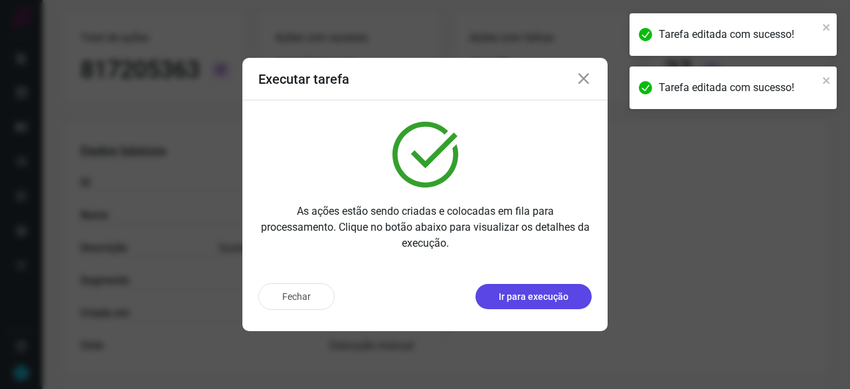
click at [551, 304] on button "Ir para execução" at bounding box center [534, 296] width 116 height 25
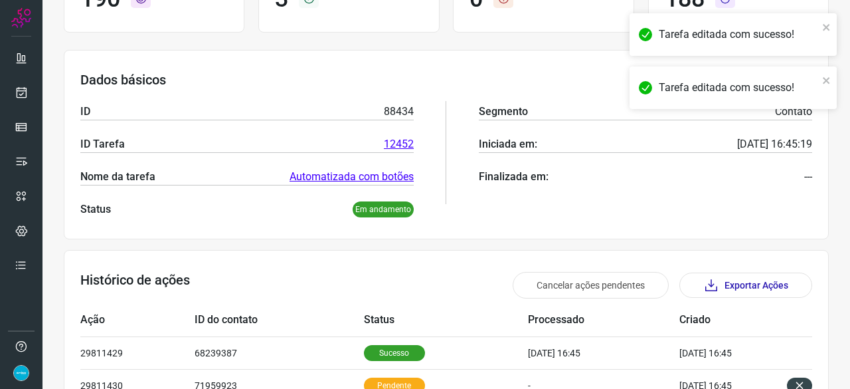
scroll to position [19, 0]
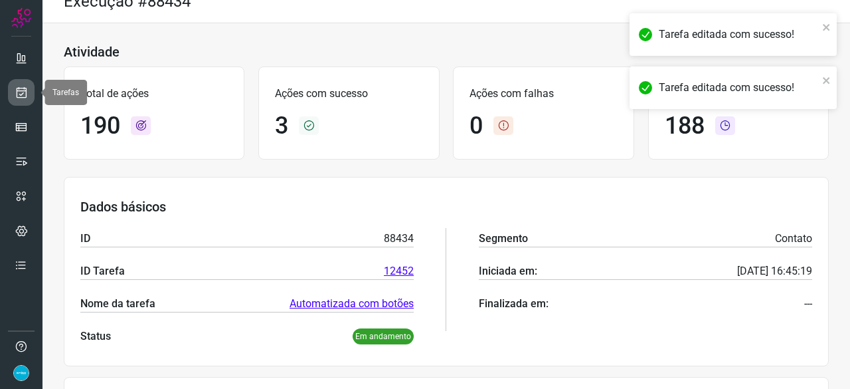
click at [23, 88] on icon at bounding box center [22, 92] width 14 height 13
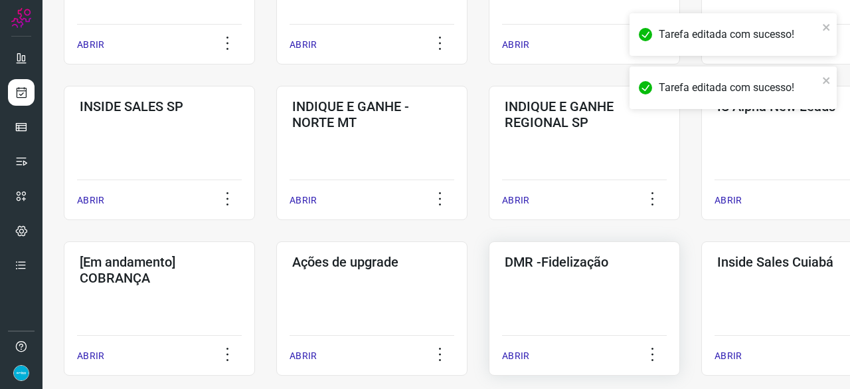
scroll to position [551, 0]
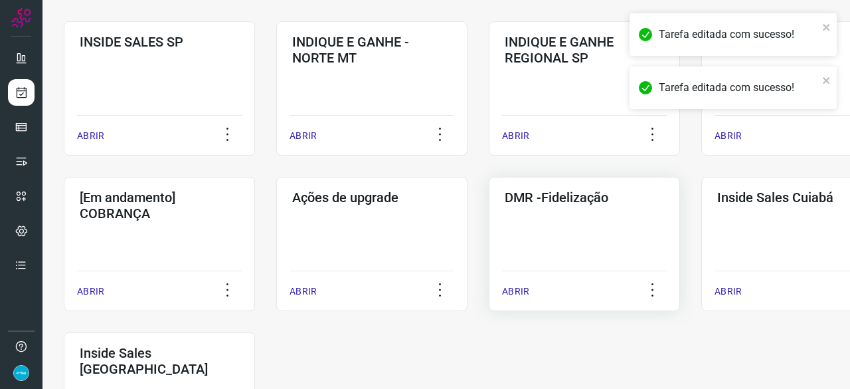
click at [514, 288] on p "ABRIR" at bounding box center [515, 291] width 27 height 14
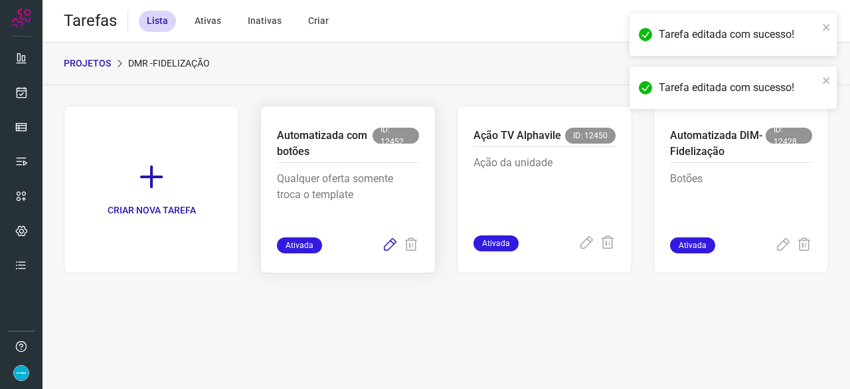
click at [389, 242] on icon at bounding box center [390, 245] width 16 height 16
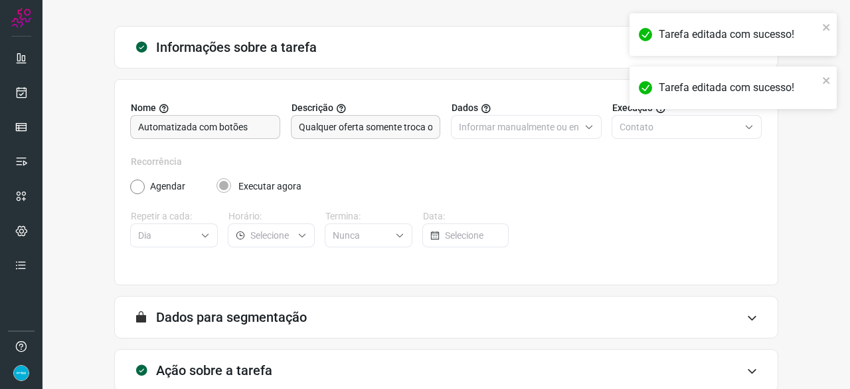
scroll to position [130, 0]
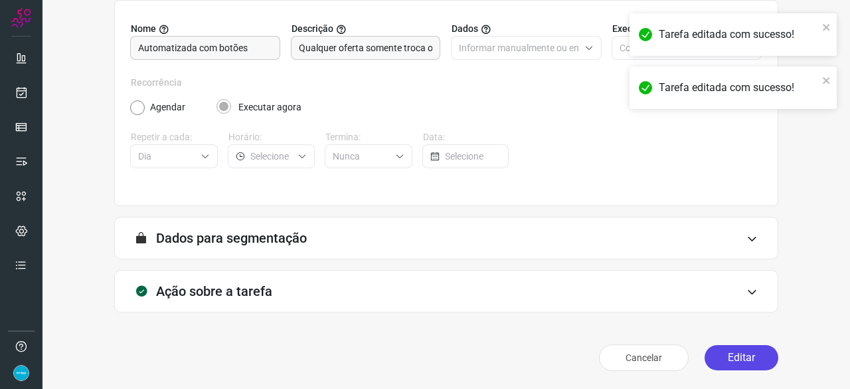
click at [723, 351] on button "Editar" at bounding box center [742, 357] width 74 height 25
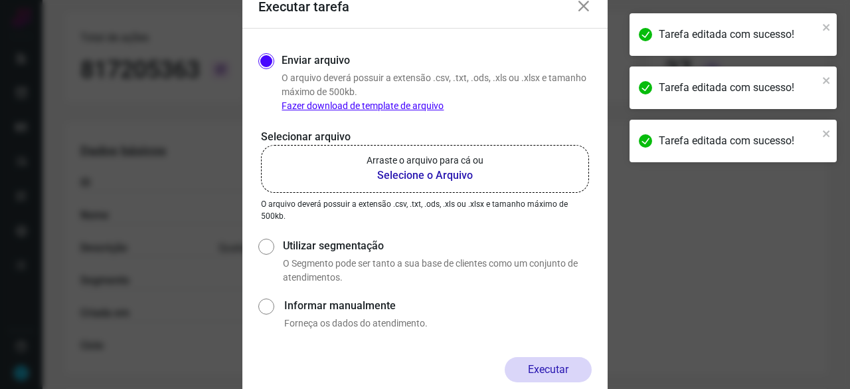
click at [424, 178] on b "Selecione o Arquivo" at bounding box center [425, 175] width 117 height 16
click at [0, 0] on input "Arraste o arquivo para cá ou Selecione o Arquivo" at bounding box center [0, 0] width 0 height 0
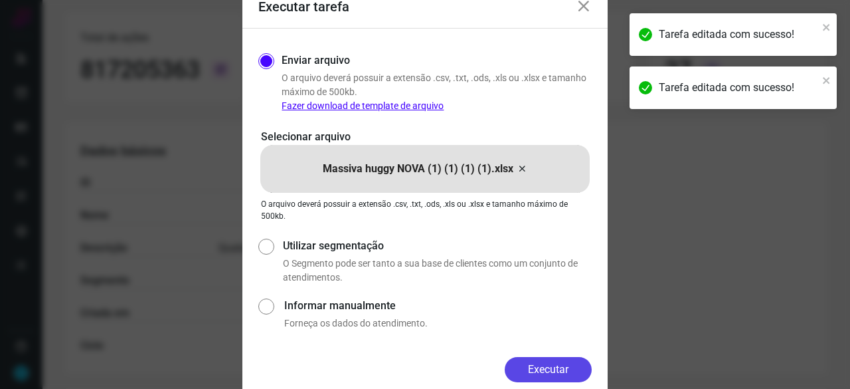
click at [579, 369] on button "Executar" at bounding box center [548, 369] width 87 height 25
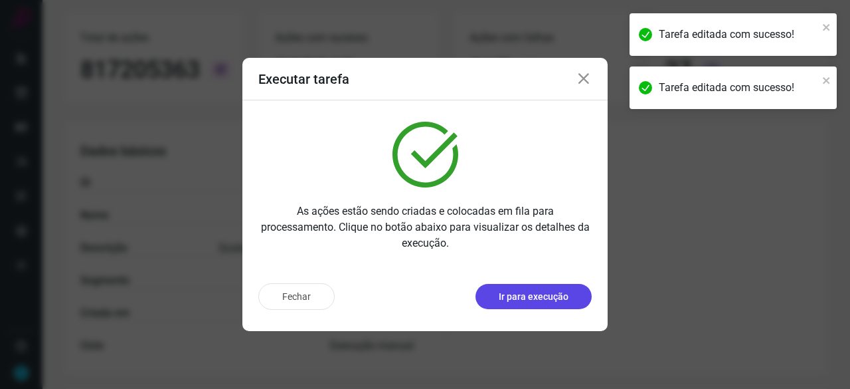
click at [529, 292] on p "Ir para execução" at bounding box center [534, 297] width 70 height 14
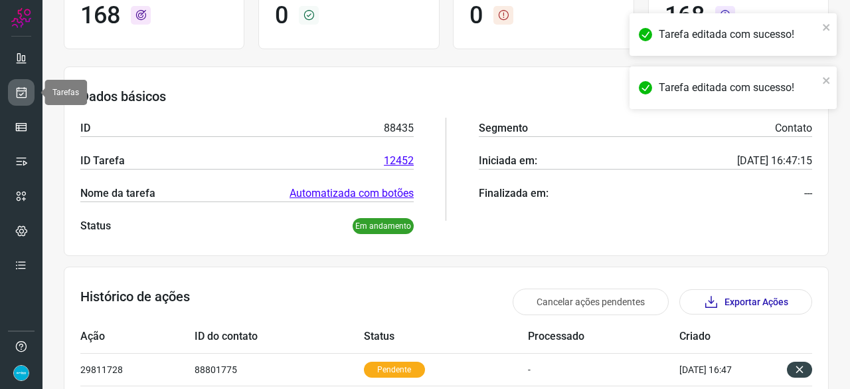
click at [27, 89] on icon at bounding box center [22, 92] width 14 height 13
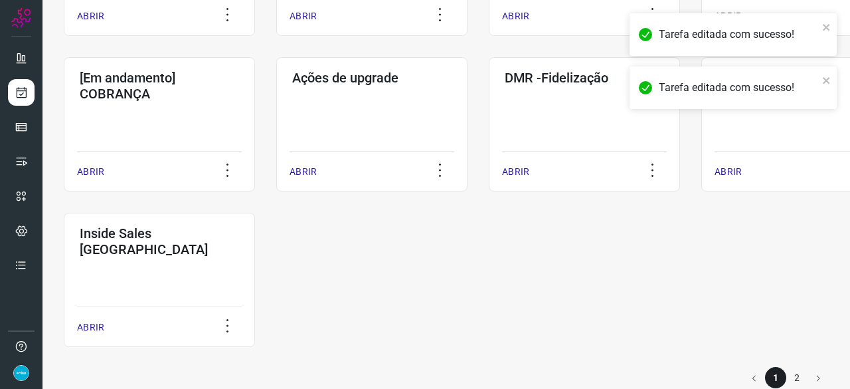
scroll to position [694, 0]
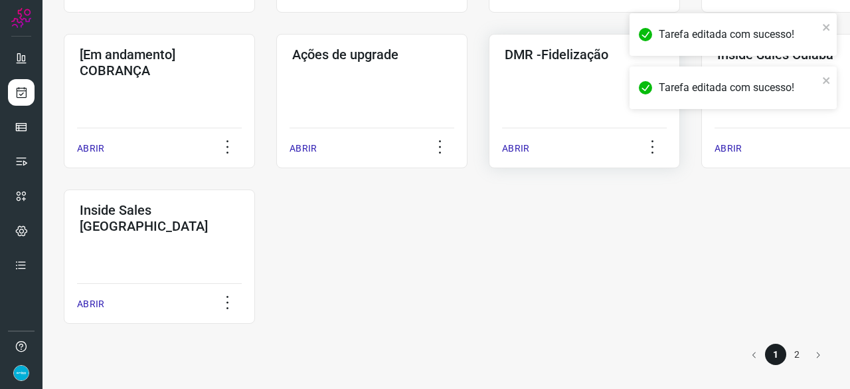
click at [511, 145] on p "ABRIR" at bounding box center [515, 148] width 27 height 14
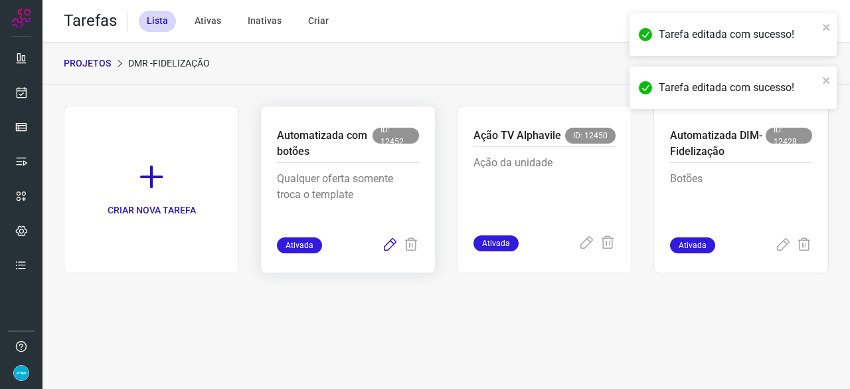
click at [391, 242] on icon at bounding box center [390, 245] width 16 height 16
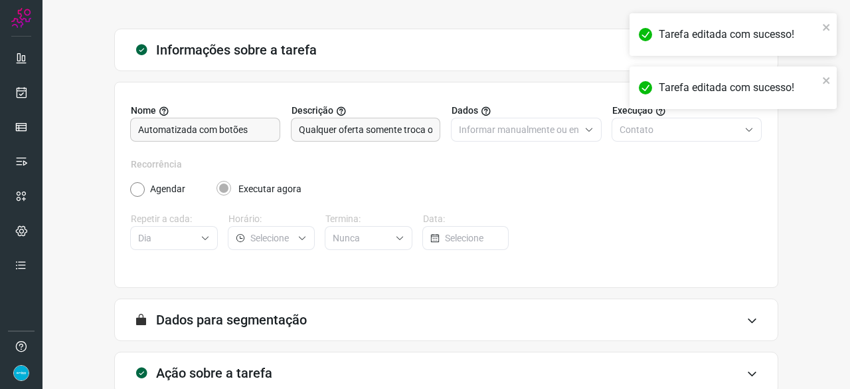
scroll to position [130, 0]
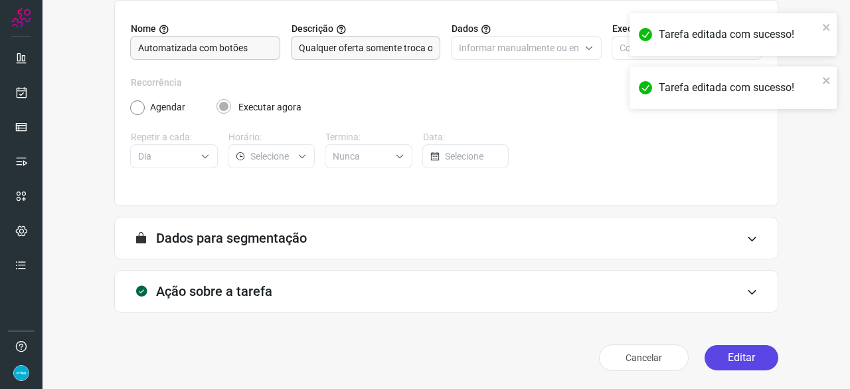
click at [733, 354] on button "Editar" at bounding box center [742, 357] width 74 height 25
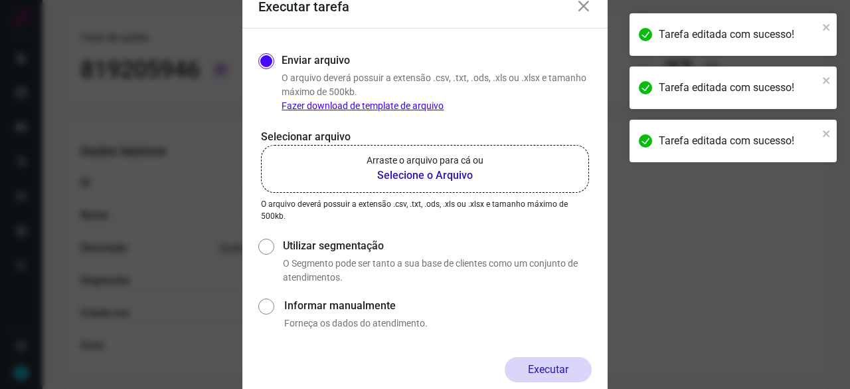
click at [395, 178] on b "Selecione o Arquivo" at bounding box center [425, 175] width 117 height 16
click at [0, 0] on input "Arraste o arquivo para cá ou Selecione o Arquivo" at bounding box center [0, 0] width 0 height 0
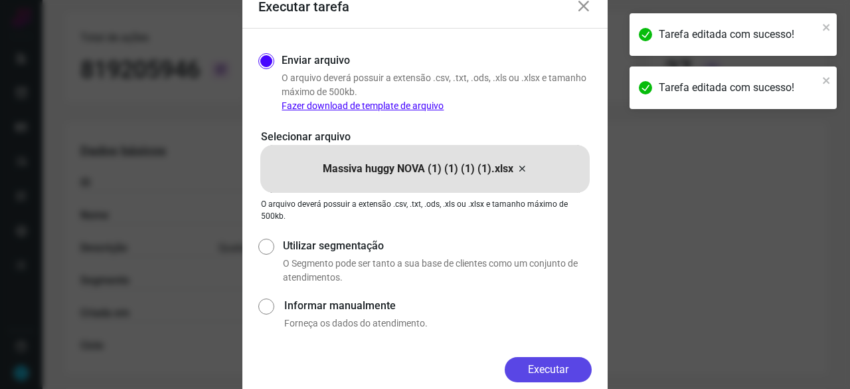
click at [559, 361] on button "Executar" at bounding box center [548, 369] width 87 height 25
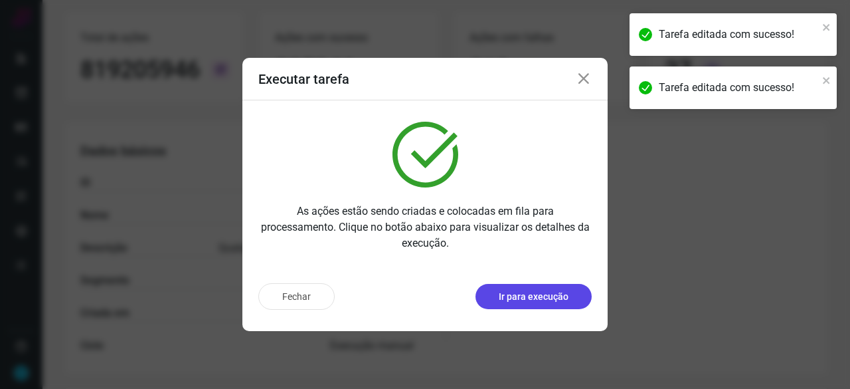
click at [547, 288] on button "Ir para execução" at bounding box center [534, 296] width 116 height 25
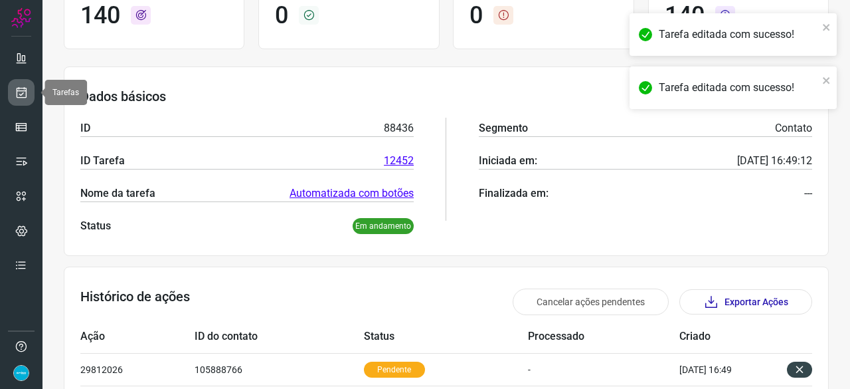
click at [24, 86] on icon at bounding box center [22, 92] width 14 height 13
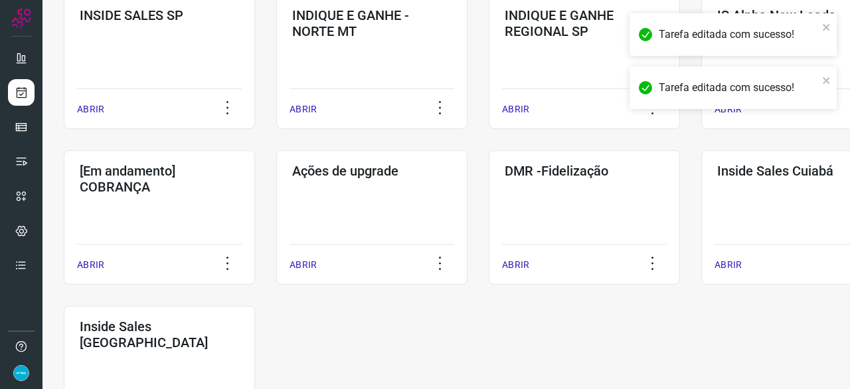
scroll to position [638, 0]
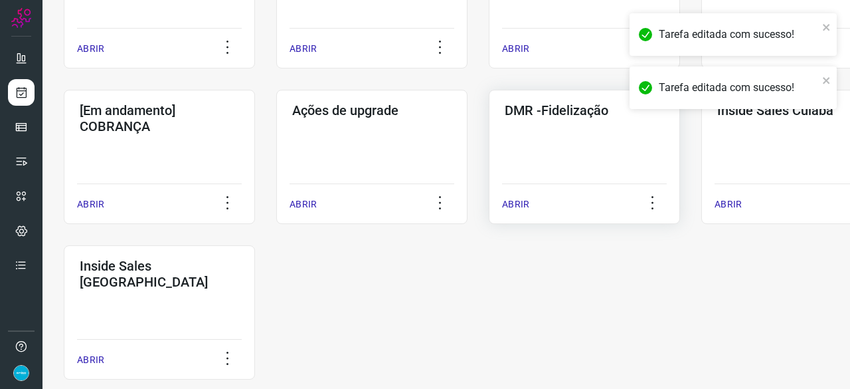
click at [513, 205] on p "ABRIR" at bounding box center [515, 204] width 27 height 14
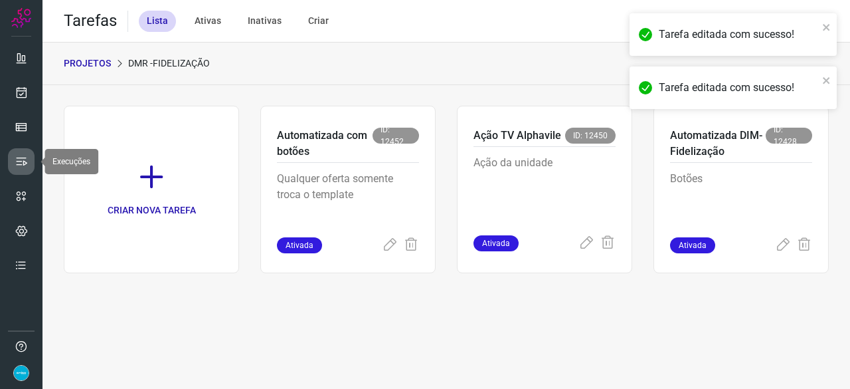
click at [26, 165] on icon at bounding box center [21, 161] width 13 height 13
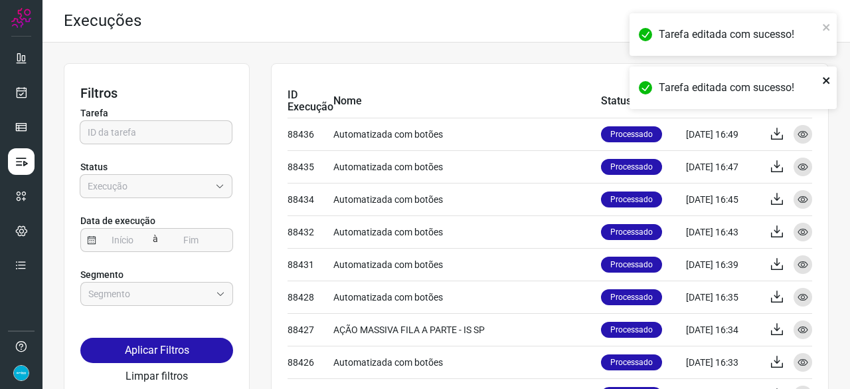
click at [826, 79] on icon "close" at bounding box center [826, 80] width 9 height 11
click at [825, 27] on icon "close" at bounding box center [826, 27] width 7 height 7
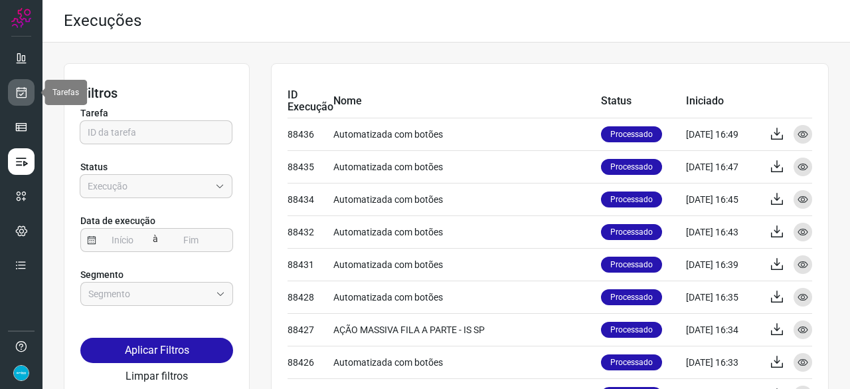
click at [20, 91] on icon at bounding box center [22, 92] width 14 height 13
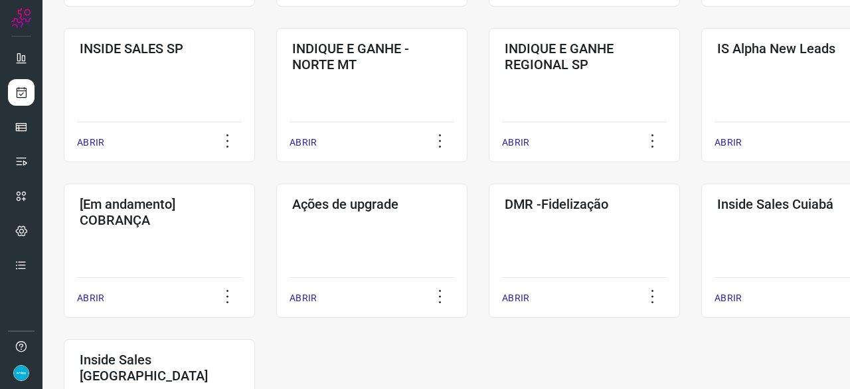
scroll to position [598, 0]
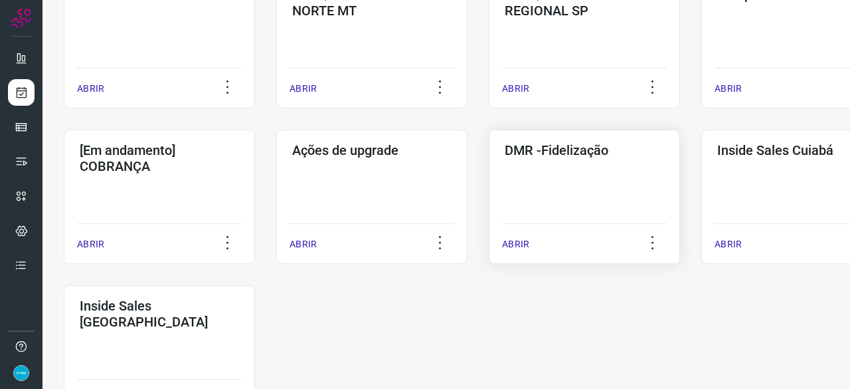
click at [527, 243] on p "ABRIR" at bounding box center [515, 244] width 27 height 14
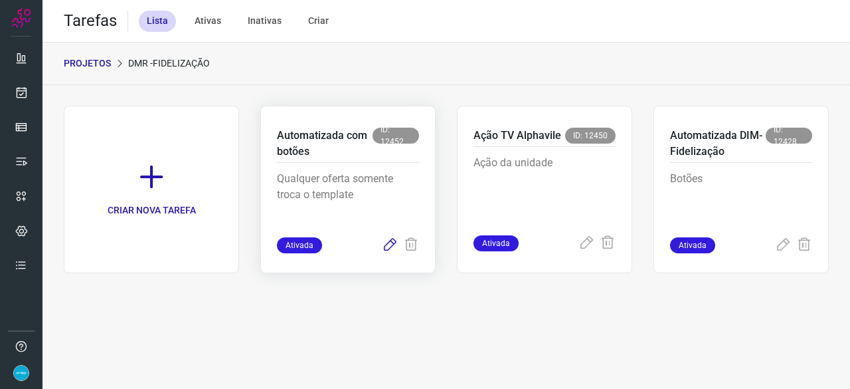
click at [391, 243] on icon at bounding box center [390, 245] width 16 height 16
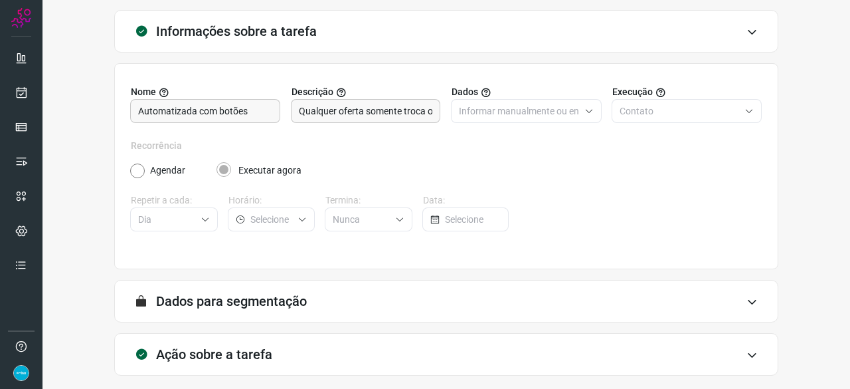
scroll to position [130, 0]
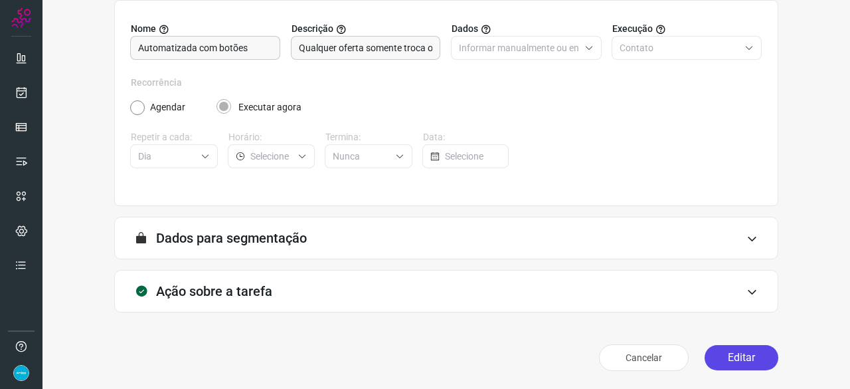
click at [744, 355] on button "Editar" at bounding box center [742, 357] width 74 height 25
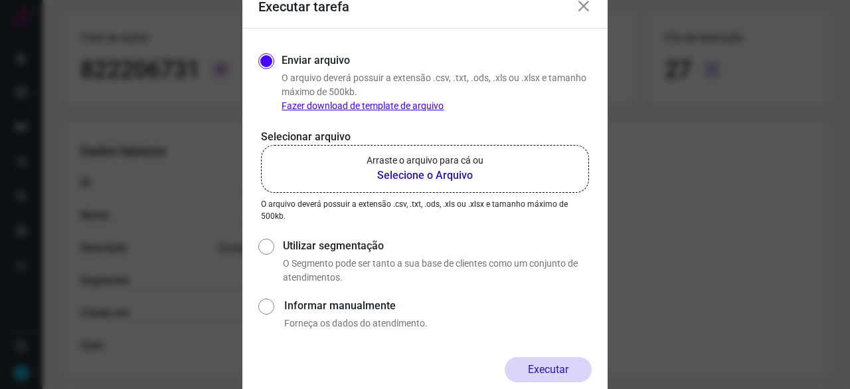
click at [399, 172] on b "Selecione o Arquivo" at bounding box center [425, 175] width 117 height 16
click at [0, 0] on input "Arraste o arquivo para cá ou Selecione o Arquivo" at bounding box center [0, 0] width 0 height 0
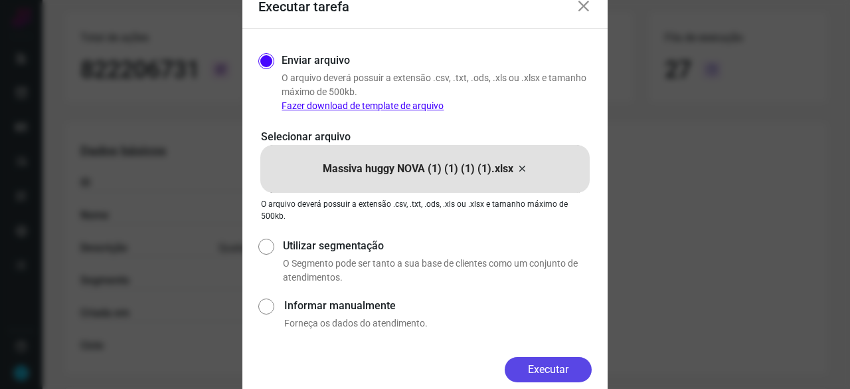
click at [563, 366] on button "Executar" at bounding box center [548, 369] width 87 height 25
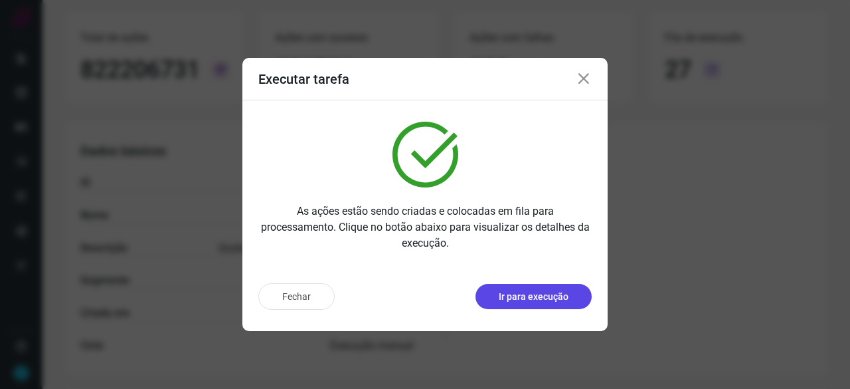
click at [509, 301] on p "Ir para execução" at bounding box center [534, 297] width 70 height 14
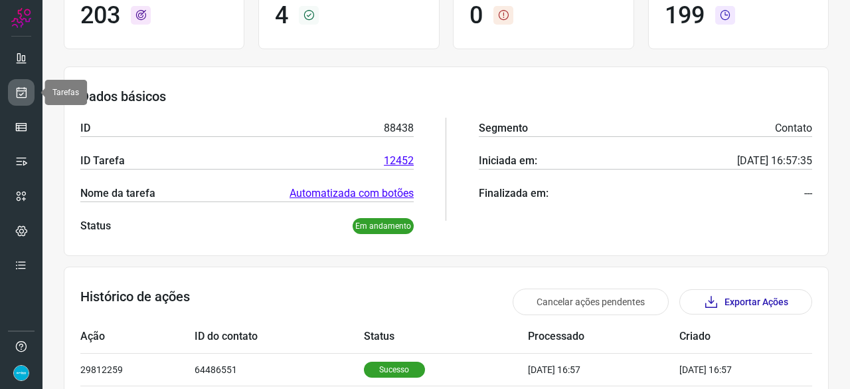
click at [15, 90] on icon at bounding box center [22, 92] width 14 height 13
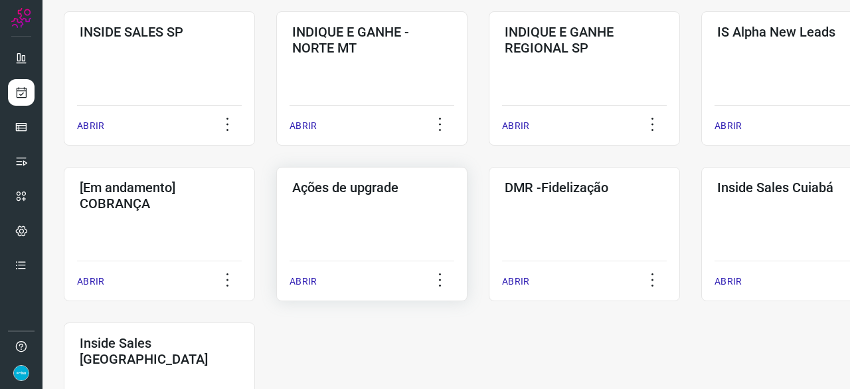
scroll to position [571, 0]
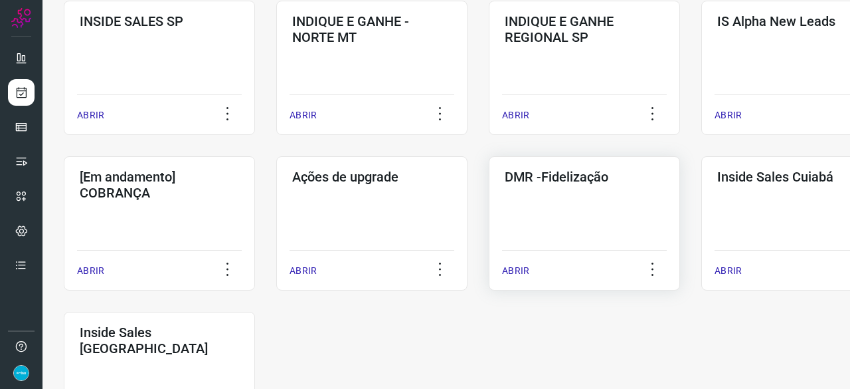
click at [523, 270] on p "ABRIR" at bounding box center [515, 271] width 27 height 14
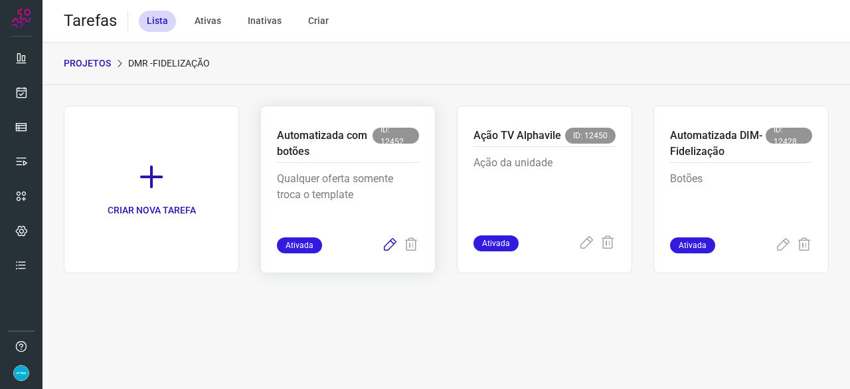
click at [391, 244] on icon at bounding box center [390, 245] width 16 height 16
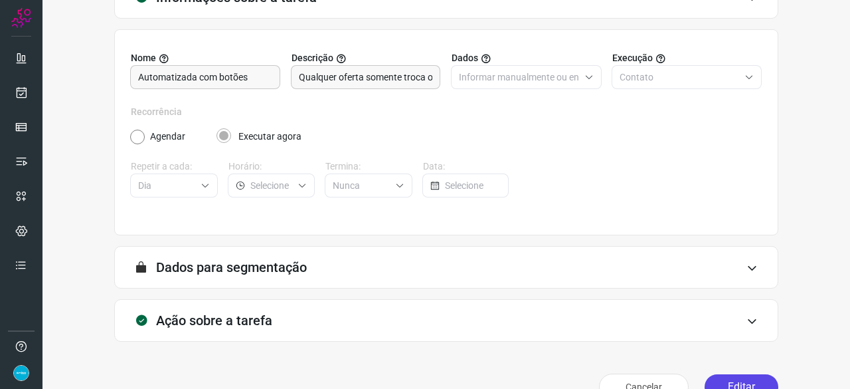
scroll to position [130, 0]
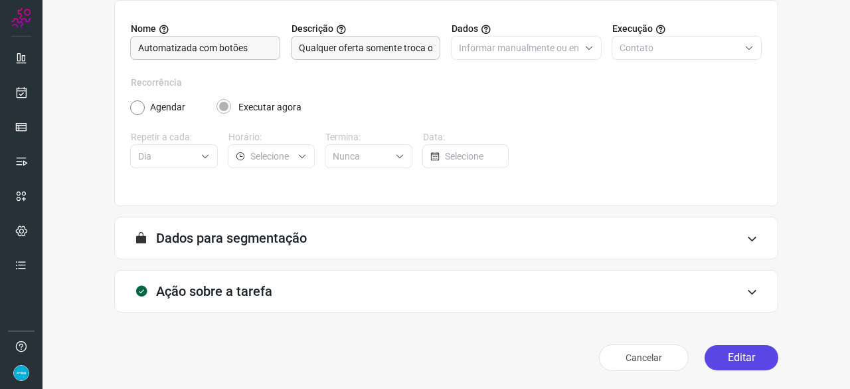
click at [715, 357] on button "Editar" at bounding box center [742, 357] width 74 height 25
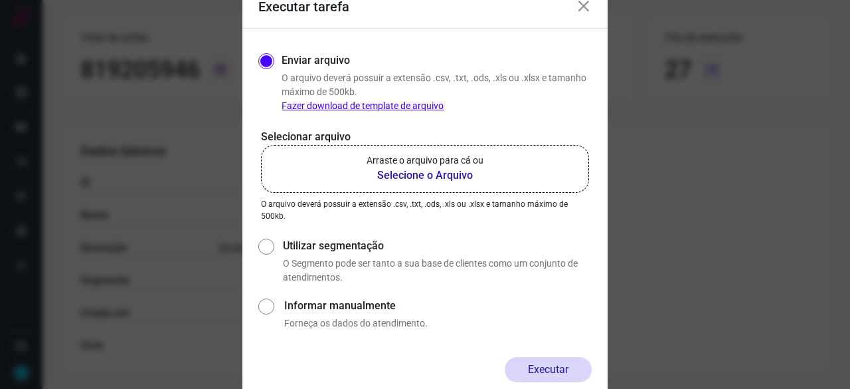
click at [413, 177] on b "Selecione o Arquivo" at bounding box center [425, 175] width 117 height 16
click at [0, 0] on input "Arraste o arquivo para cá ou Selecione o Arquivo" at bounding box center [0, 0] width 0 height 0
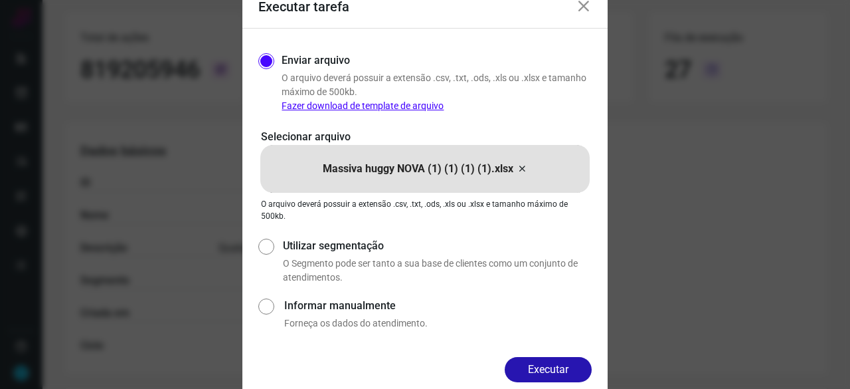
drag, startPoint x: 560, startPoint y: 368, endPoint x: 593, endPoint y: 383, distance: 35.7
click at [561, 369] on button "Executar" at bounding box center [548, 369] width 87 height 25
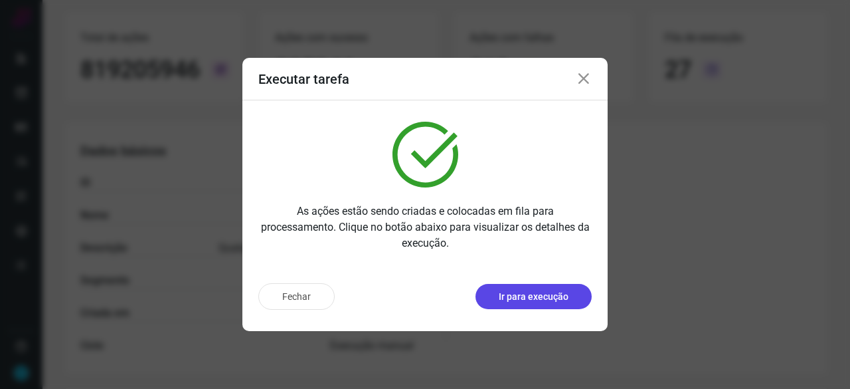
click at [512, 297] on p "Ir para execução" at bounding box center [534, 297] width 70 height 14
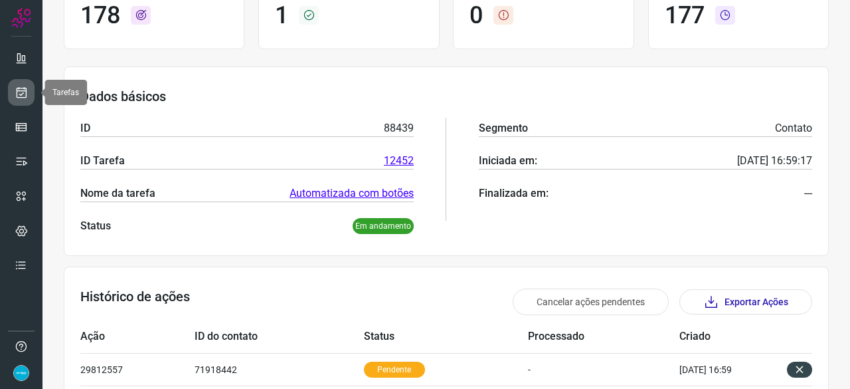
click at [24, 86] on icon at bounding box center [22, 92] width 14 height 13
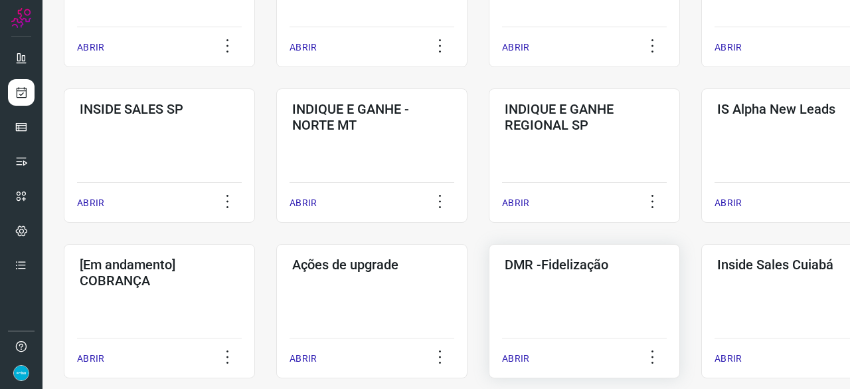
scroll to position [505, 0]
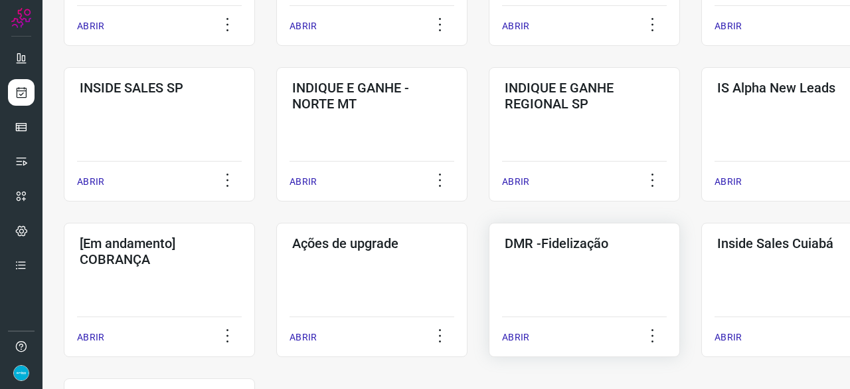
click at [519, 334] on p "ABRIR" at bounding box center [515, 337] width 27 height 14
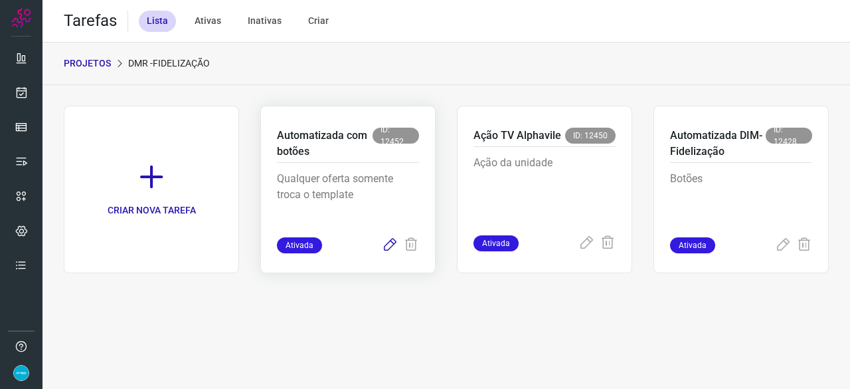
click at [389, 242] on icon at bounding box center [390, 245] width 16 height 16
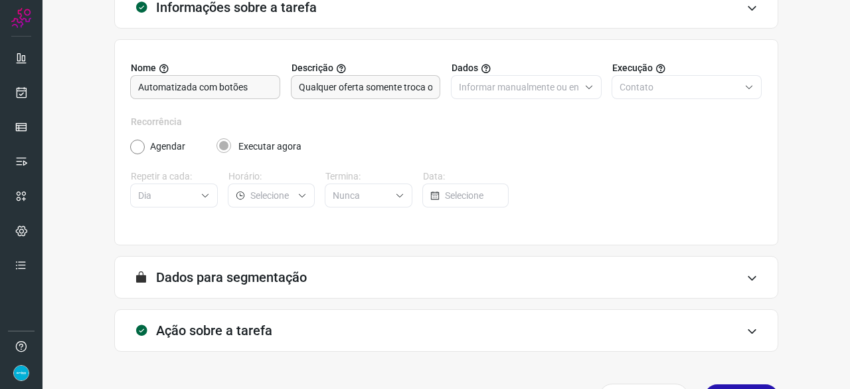
scroll to position [130, 0]
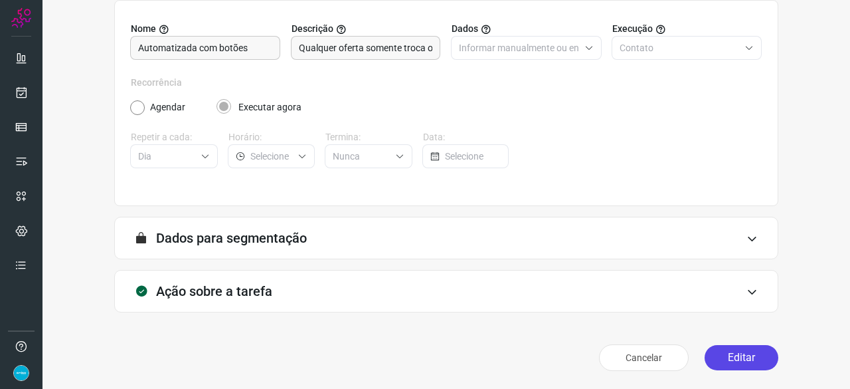
click at [737, 351] on button "Editar" at bounding box center [742, 357] width 74 height 25
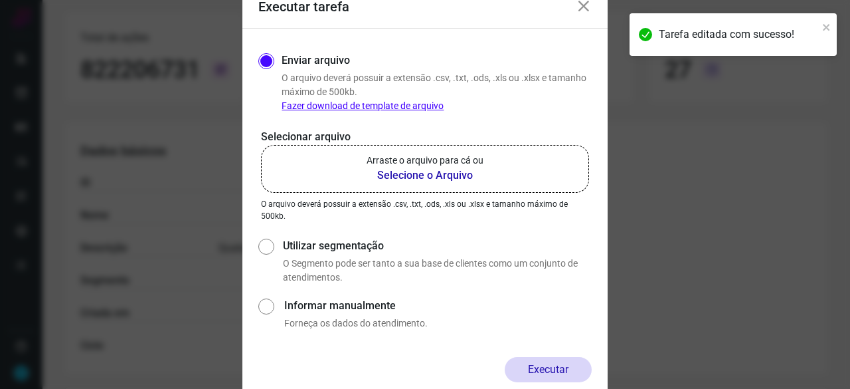
click at [392, 171] on b "Selecione o Arquivo" at bounding box center [425, 175] width 117 height 16
click at [0, 0] on input "Arraste o arquivo para cá ou Selecione o Arquivo" at bounding box center [0, 0] width 0 height 0
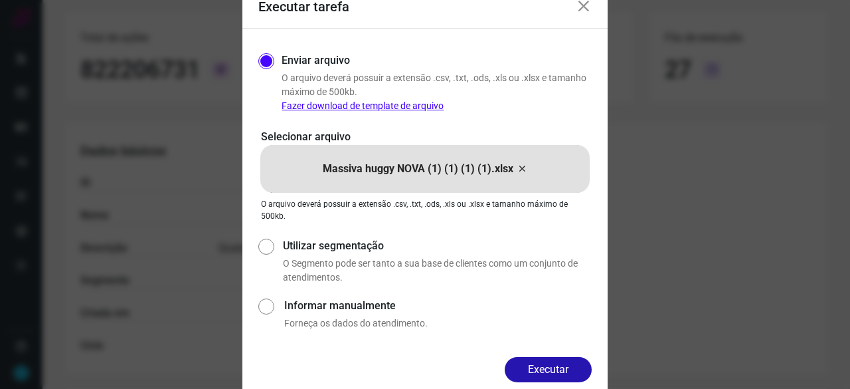
click at [547, 361] on button "Executar" at bounding box center [548, 369] width 87 height 25
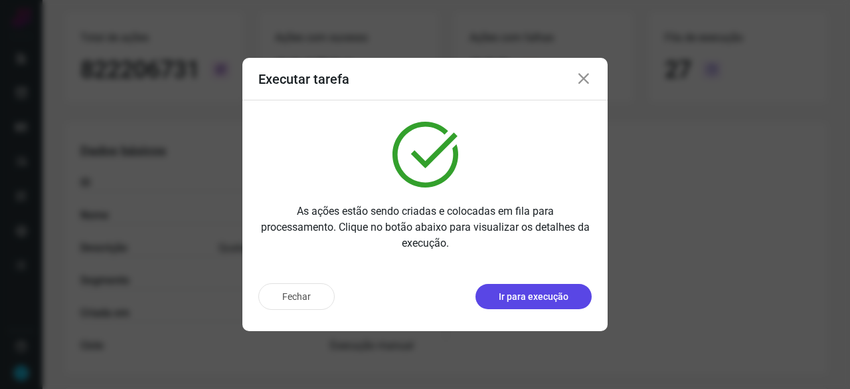
click at [543, 300] on p "Ir para execução" at bounding box center [534, 297] width 70 height 14
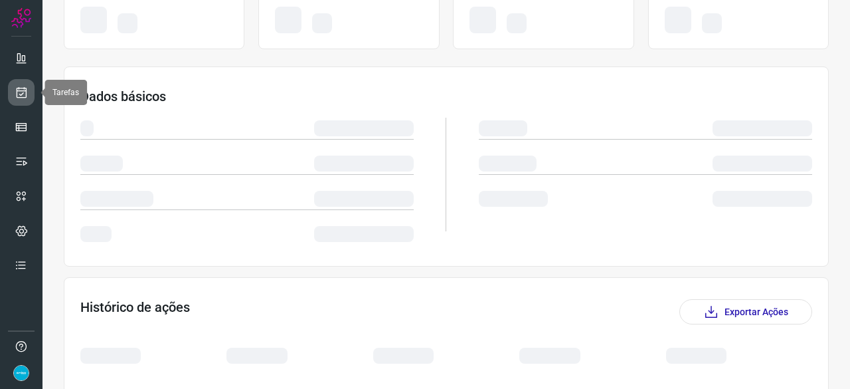
click at [22, 88] on icon at bounding box center [22, 92] width 14 height 13
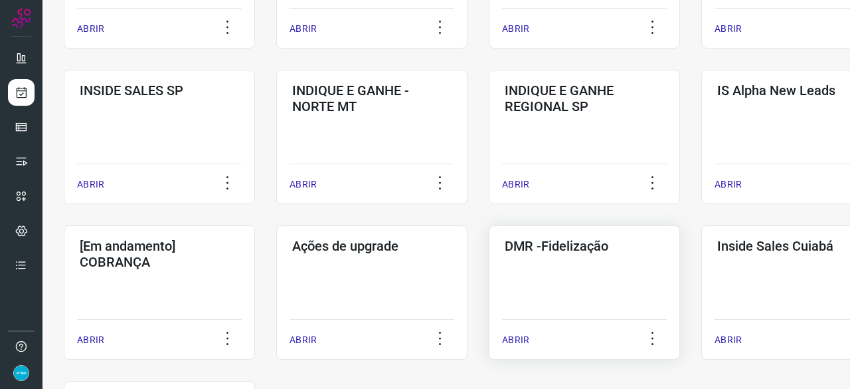
scroll to position [505, 0]
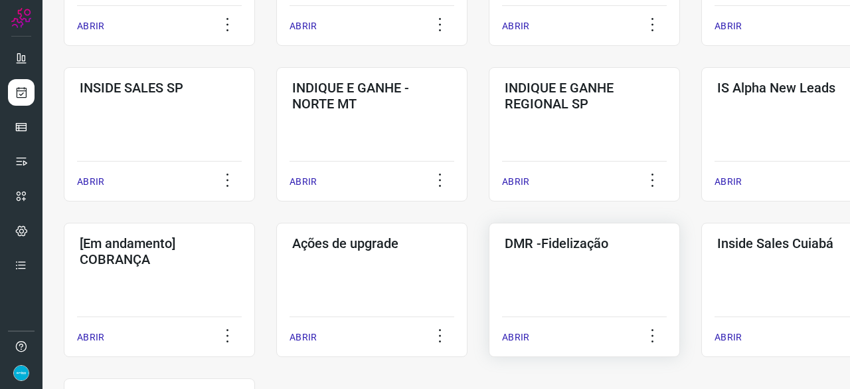
click at [517, 335] on p "ABRIR" at bounding box center [515, 337] width 27 height 14
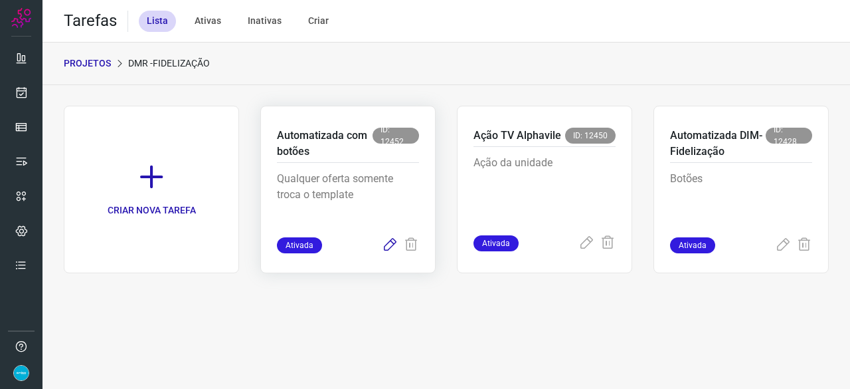
click at [390, 244] on icon at bounding box center [390, 245] width 16 height 16
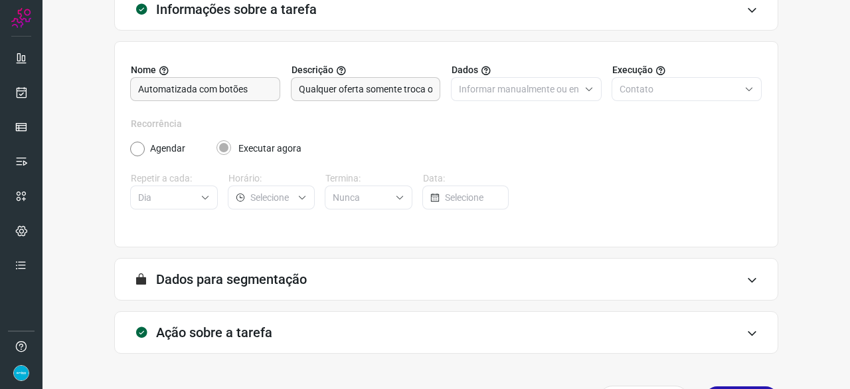
scroll to position [130, 0]
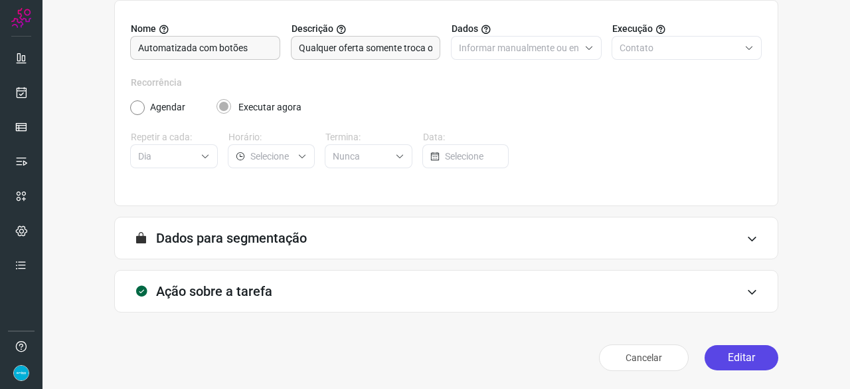
click at [739, 351] on button "Editar" at bounding box center [742, 357] width 74 height 25
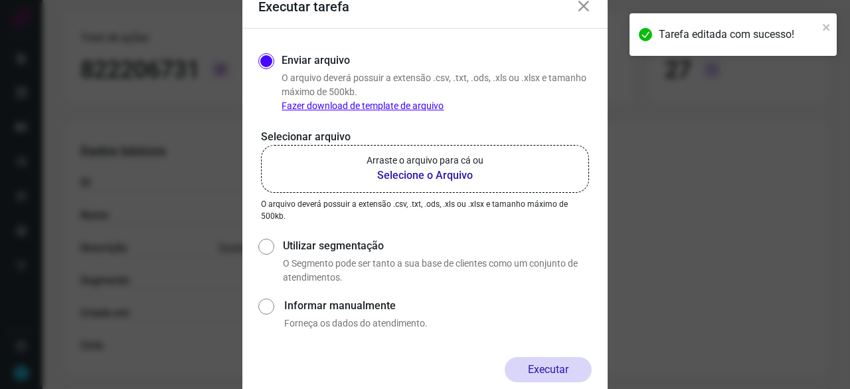
click at [405, 175] on b "Selecione o Arquivo" at bounding box center [425, 175] width 117 height 16
click at [0, 0] on input "Arraste o arquivo para cá ou Selecione o Arquivo" at bounding box center [0, 0] width 0 height 0
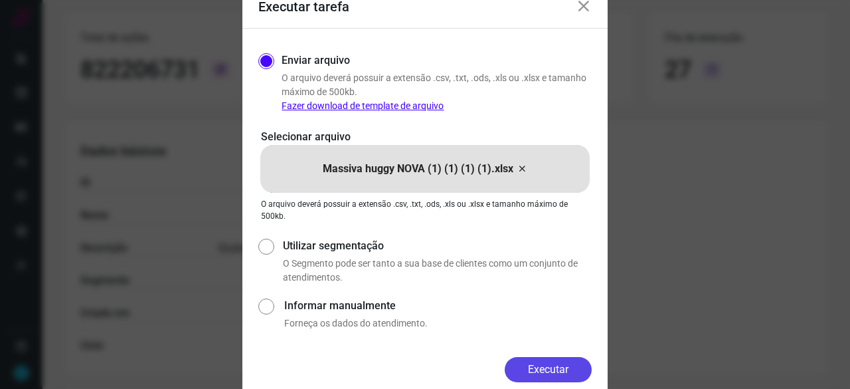
click at [563, 367] on button "Executar" at bounding box center [548, 369] width 87 height 25
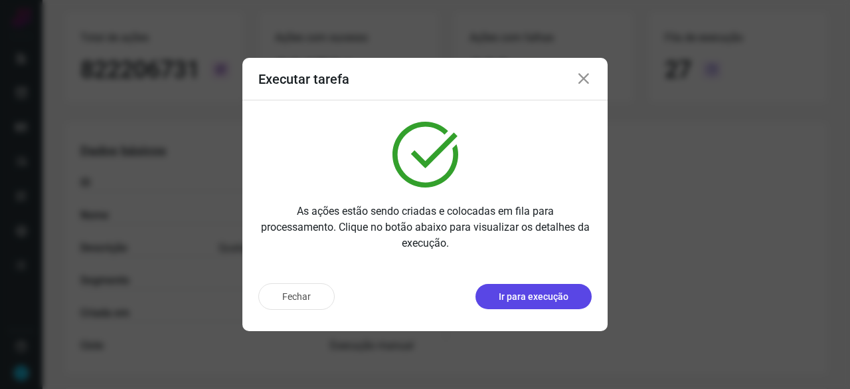
click at [520, 302] on p "Ir para execução" at bounding box center [534, 297] width 70 height 14
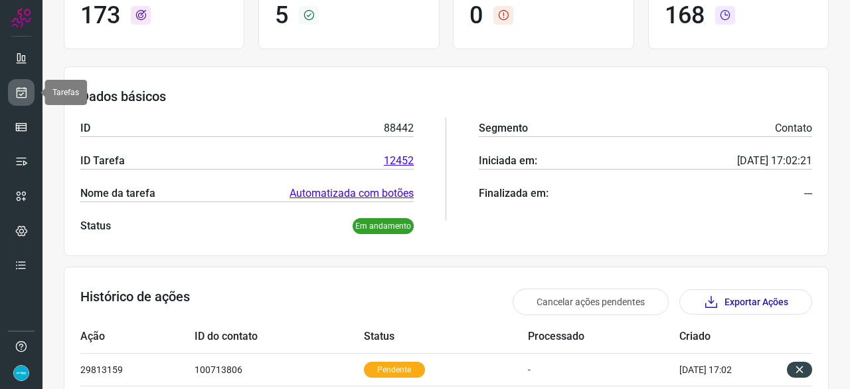
click at [23, 91] on icon at bounding box center [22, 92] width 14 height 13
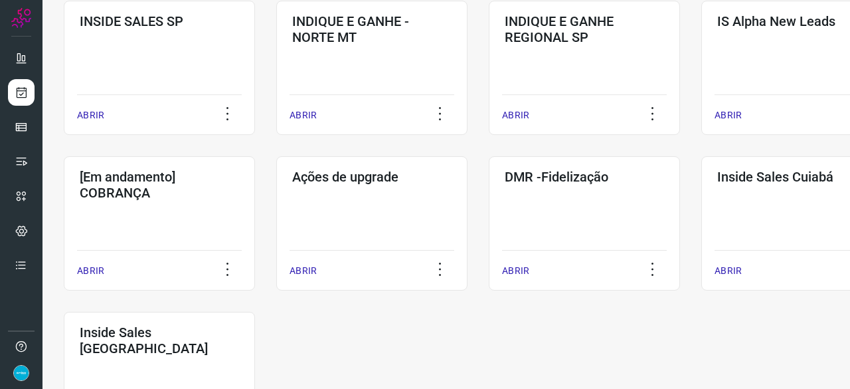
scroll to position [694, 0]
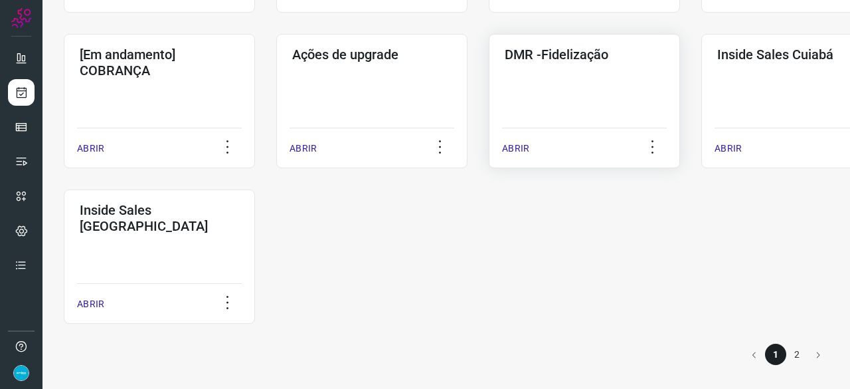
click at [520, 149] on p "ABRIR" at bounding box center [515, 148] width 27 height 14
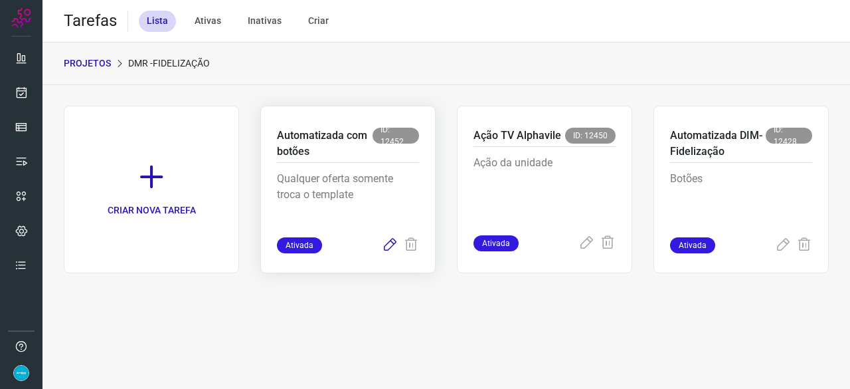
click at [389, 243] on icon at bounding box center [390, 245] width 16 height 16
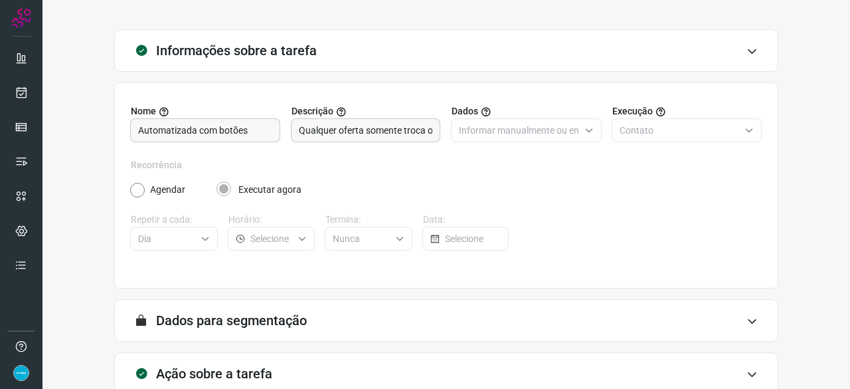
scroll to position [130, 0]
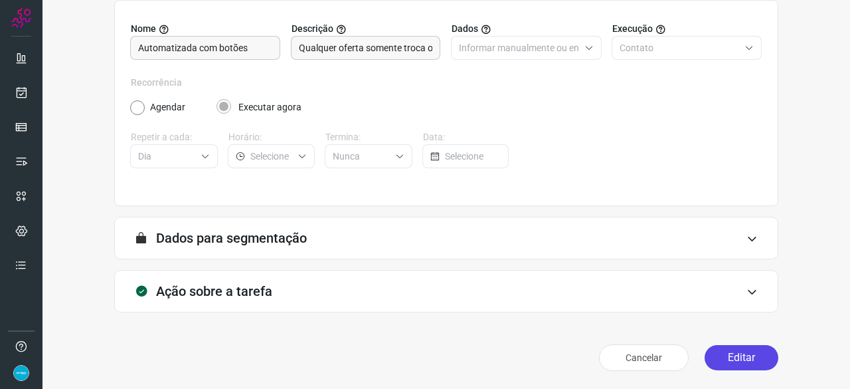
click at [711, 354] on button "Editar" at bounding box center [742, 357] width 74 height 25
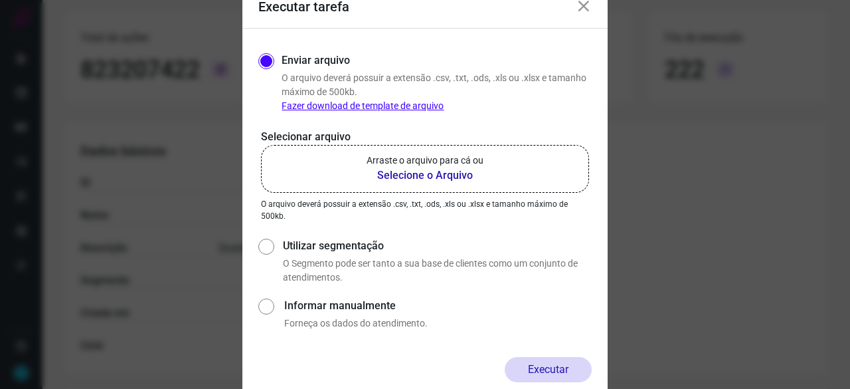
click at [420, 176] on b "Selecione o Arquivo" at bounding box center [425, 175] width 117 height 16
click at [0, 0] on input "Arraste o arquivo para cá ou Selecione o Arquivo" at bounding box center [0, 0] width 0 height 0
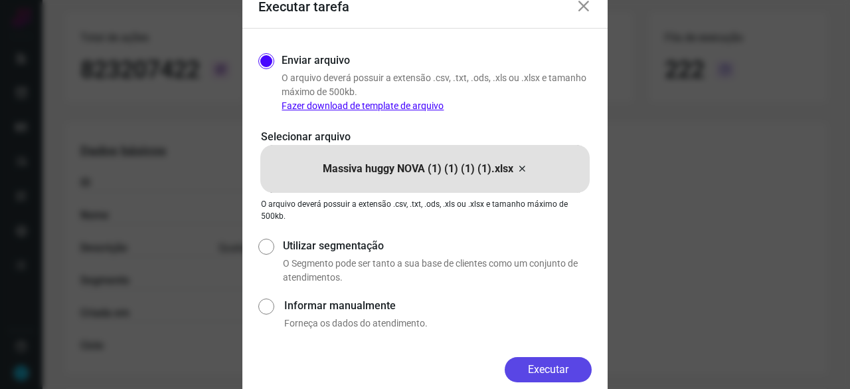
click at [569, 365] on button "Executar" at bounding box center [548, 369] width 87 height 25
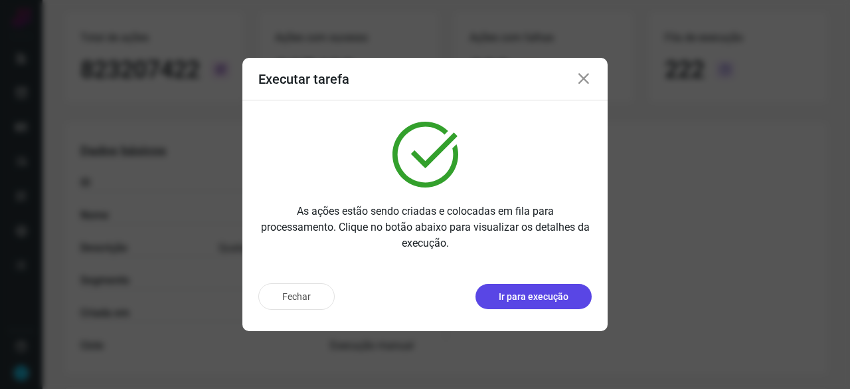
click at [529, 301] on p "Ir para execução" at bounding box center [534, 297] width 70 height 14
